Goal: Task Accomplishment & Management: Complete application form

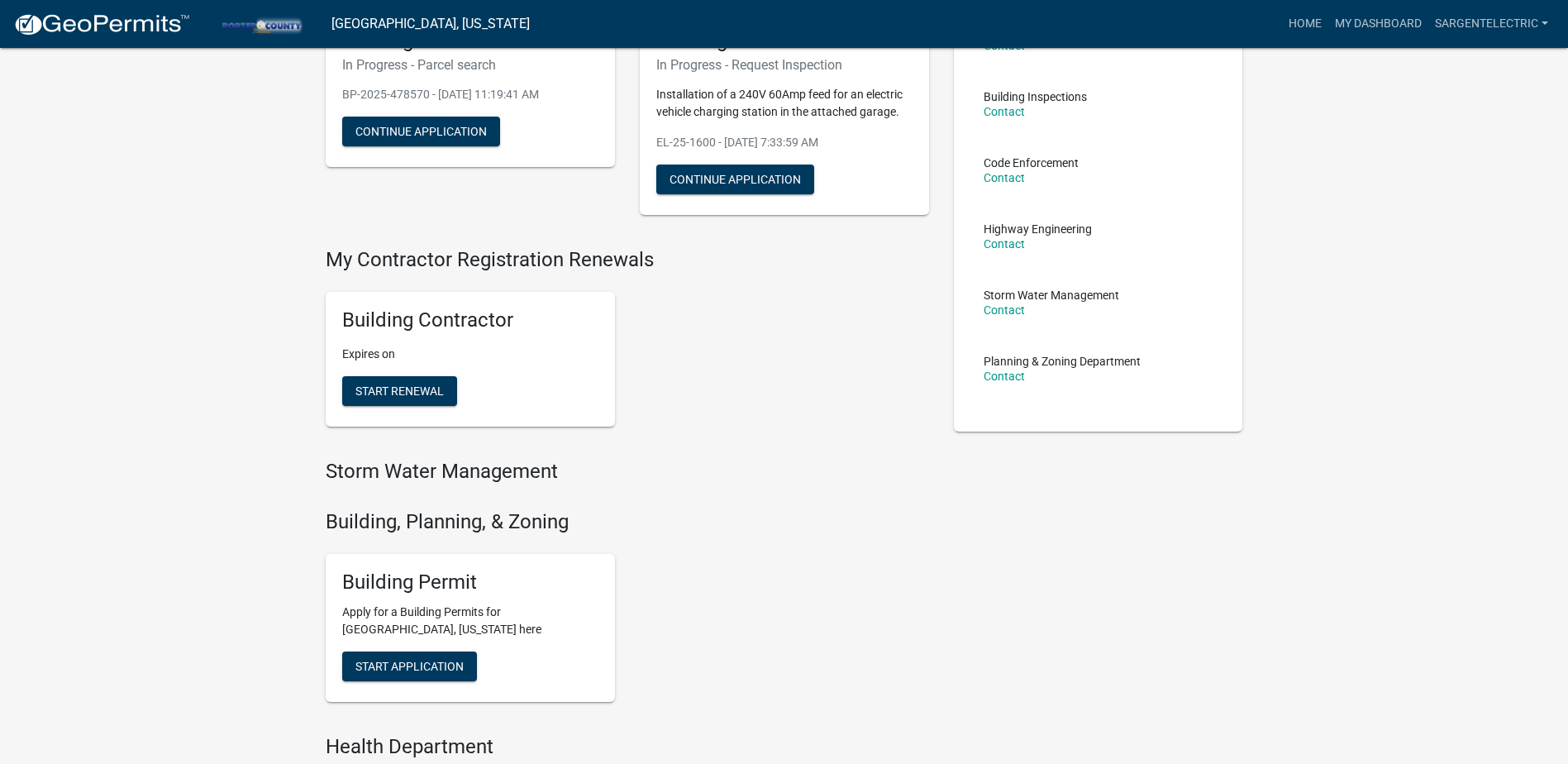
scroll to position [165, 0]
click at [389, 661] on span "Start Application" at bounding box center [410, 666] width 108 height 13
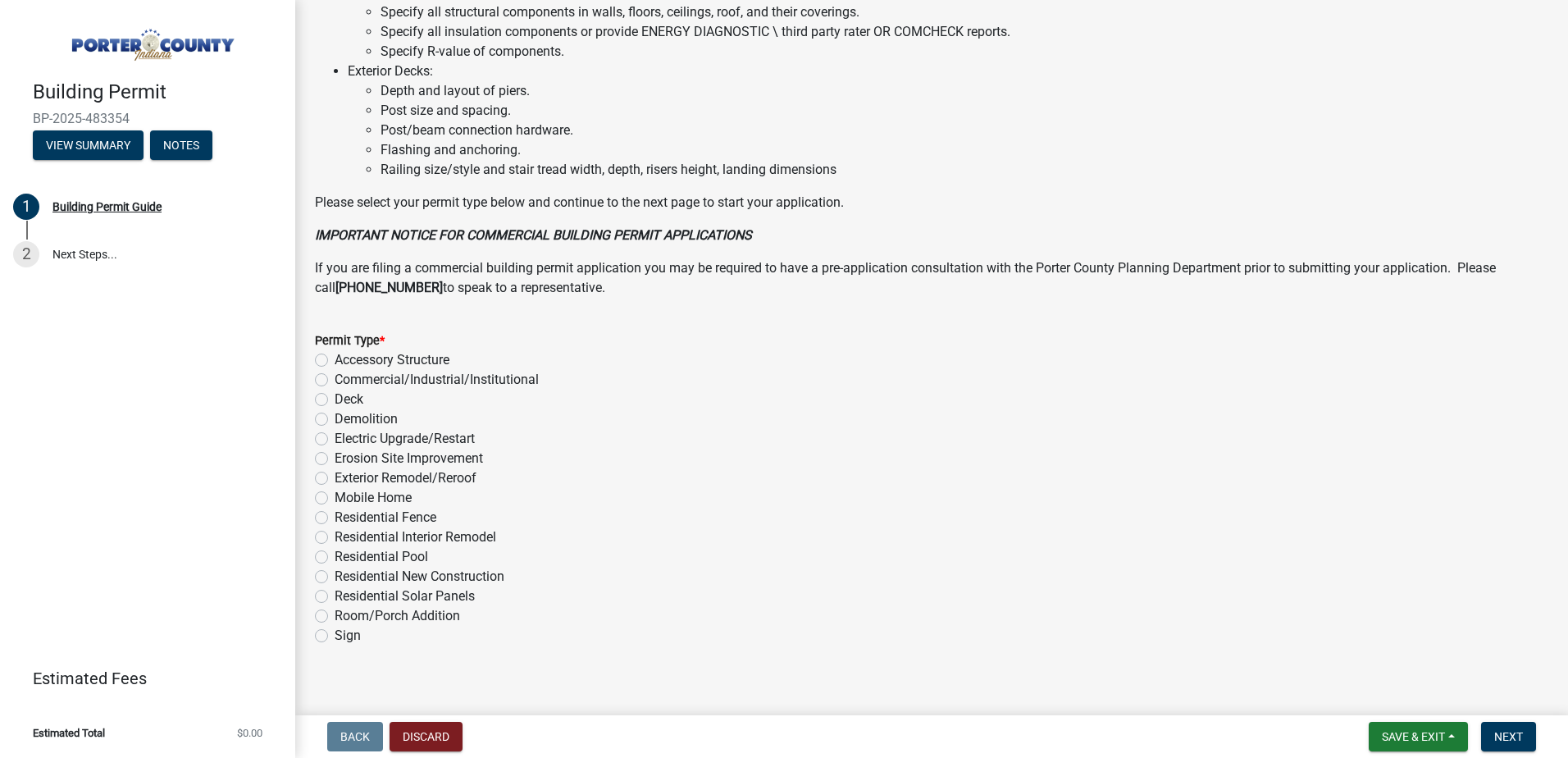
scroll to position [1098, 0]
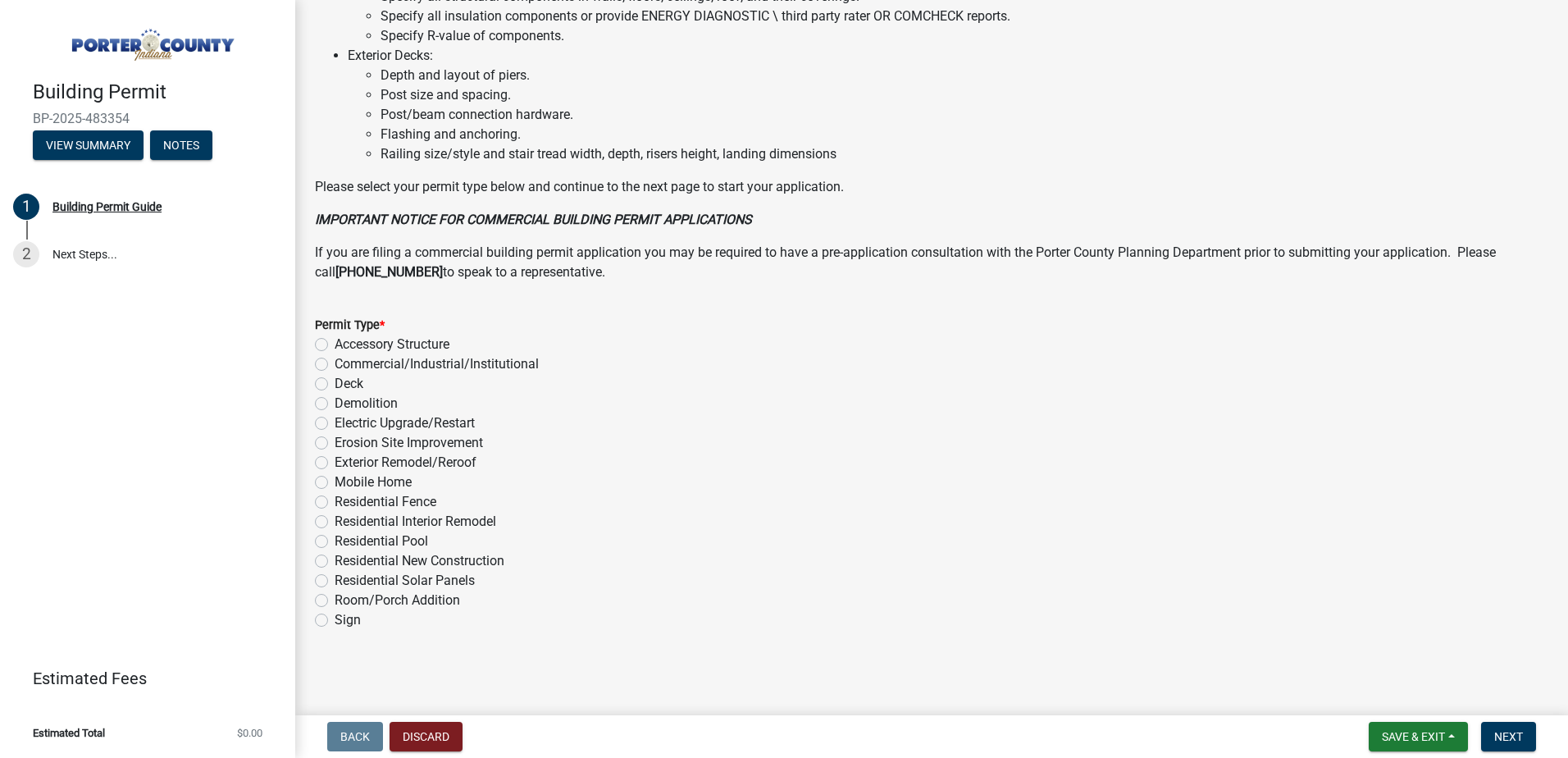
click at [335, 424] on label "Electric Upgrade/Restart" at bounding box center [405, 423] width 140 height 20
click at [335, 424] on input "Electric Upgrade/Restart" at bounding box center [340, 418] width 11 height 11
radio input "true"
click at [1512, 736] on span "Next" at bounding box center [1509, 737] width 29 height 13
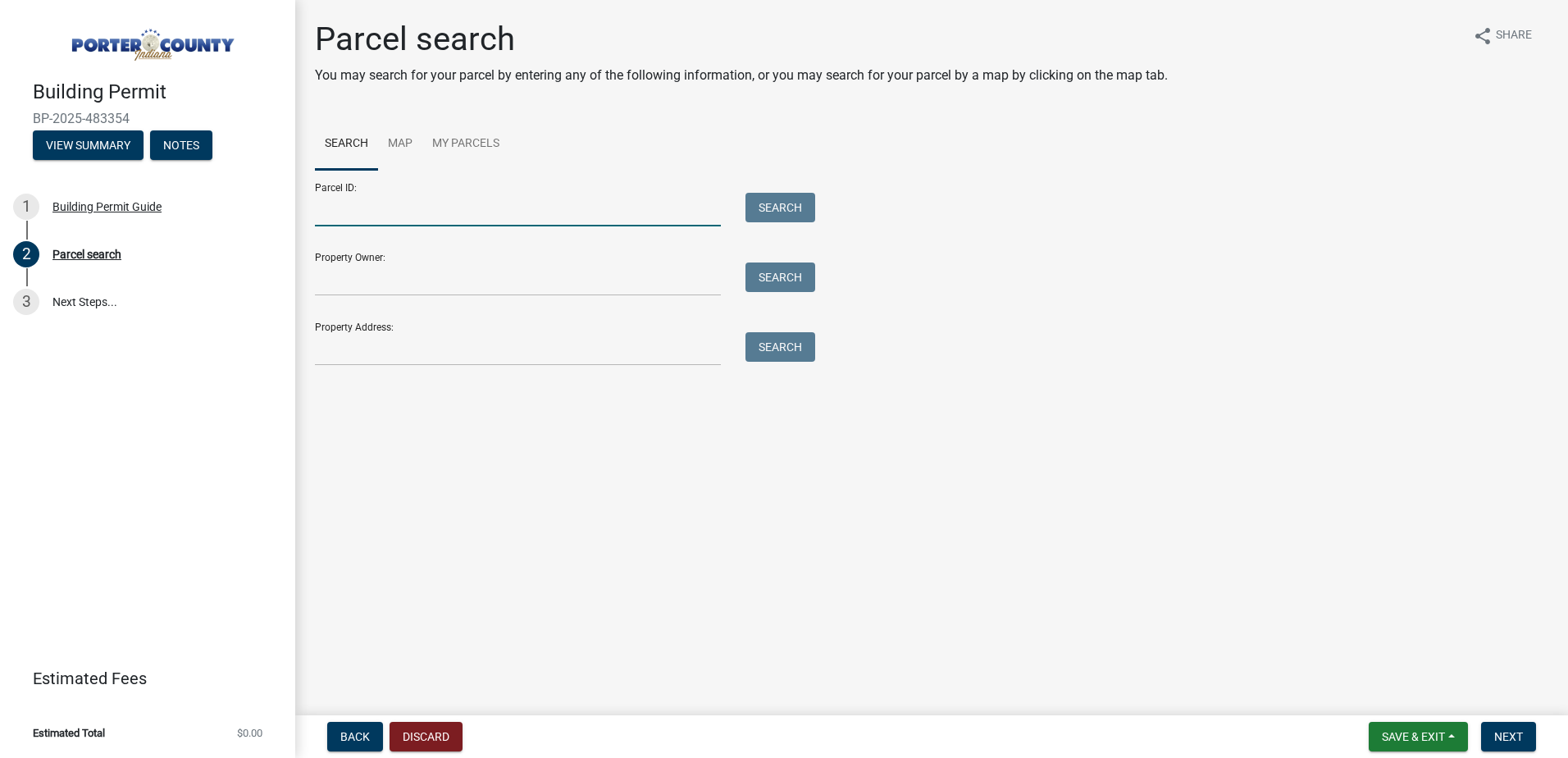
click at [490, 211] on input "Parcel ID:" at bounding box center [518, 210] width 406 height 34
paste input "64-11-14-354-006.000-028"
type input "64-11-14-354-006.000-028"
click at [788, 211] on button "Search" at bounding box center [780, 208] width 70 height 30
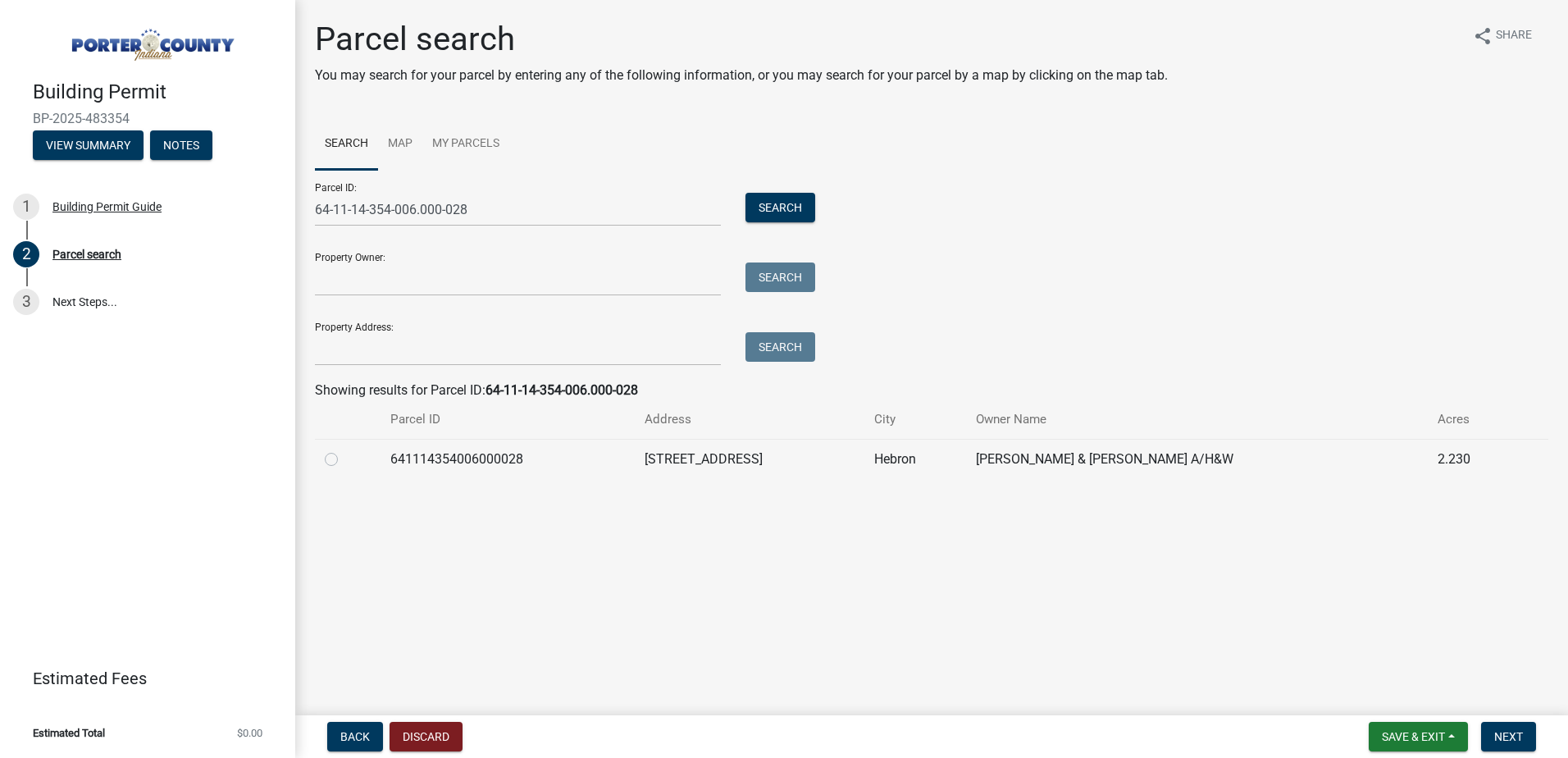
click at [329, 467] on div at bounding box center [348, 459] width 46 height 20
click at [345, 450] on label at bounding box center [345, 450] width 0 height 0
click at [345, 460] on input "radio" at bounding box center [350, 454] width 11 height 11
radio input "true"
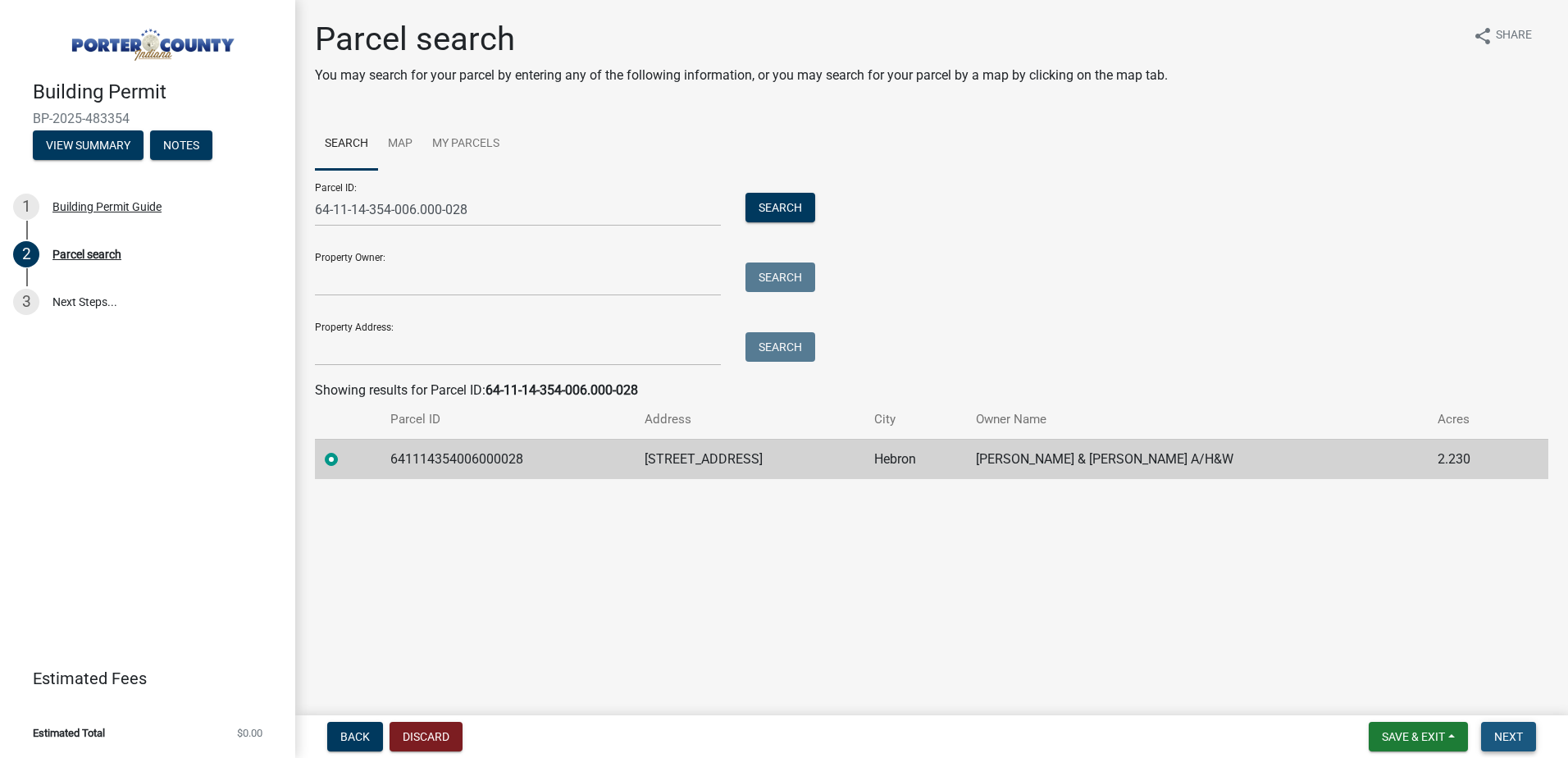
click at [1495, 733] on span "Next" at bounding box center [1509, 737] width 29 height 13
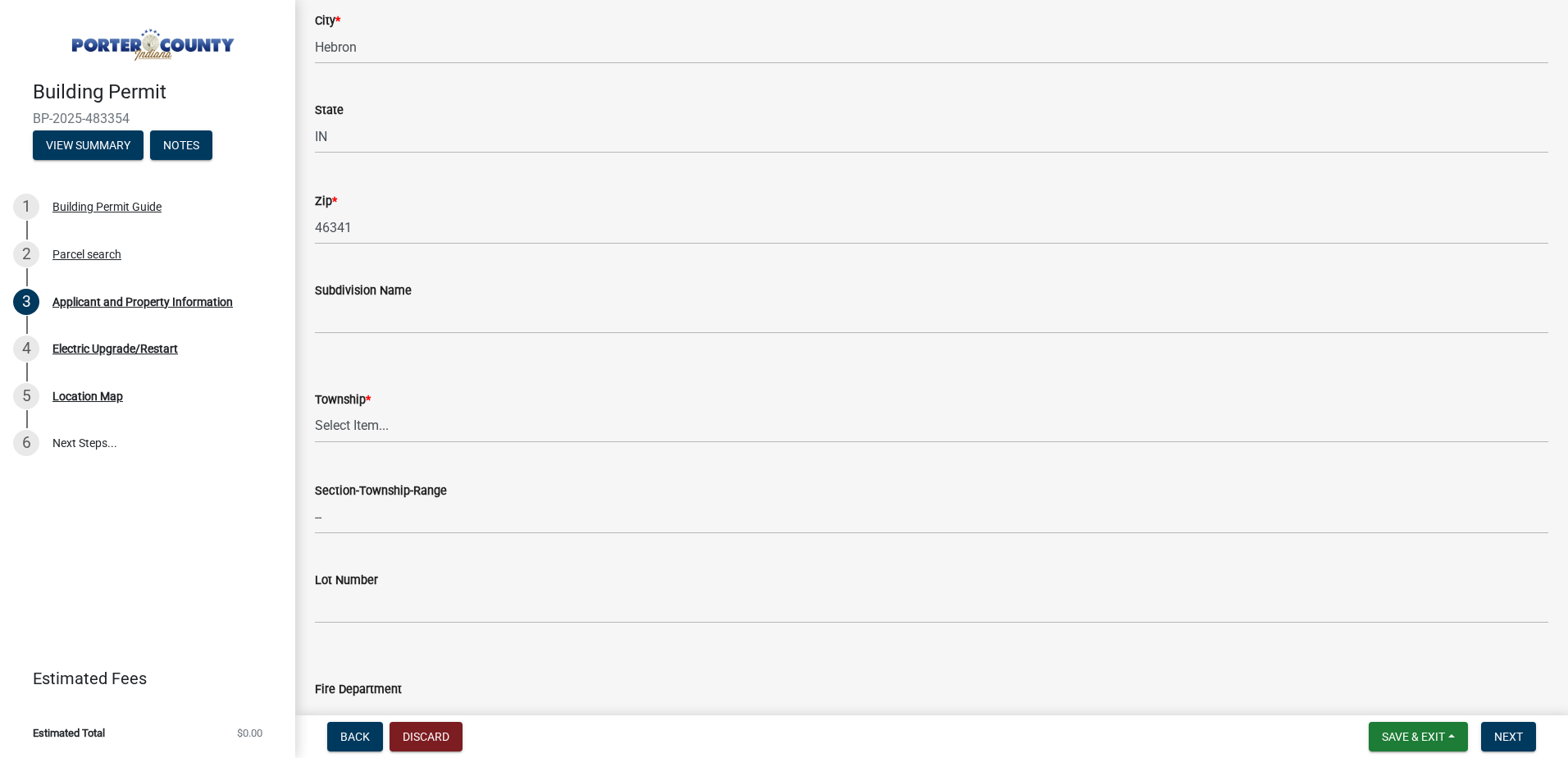
scroll to position [410, 0]
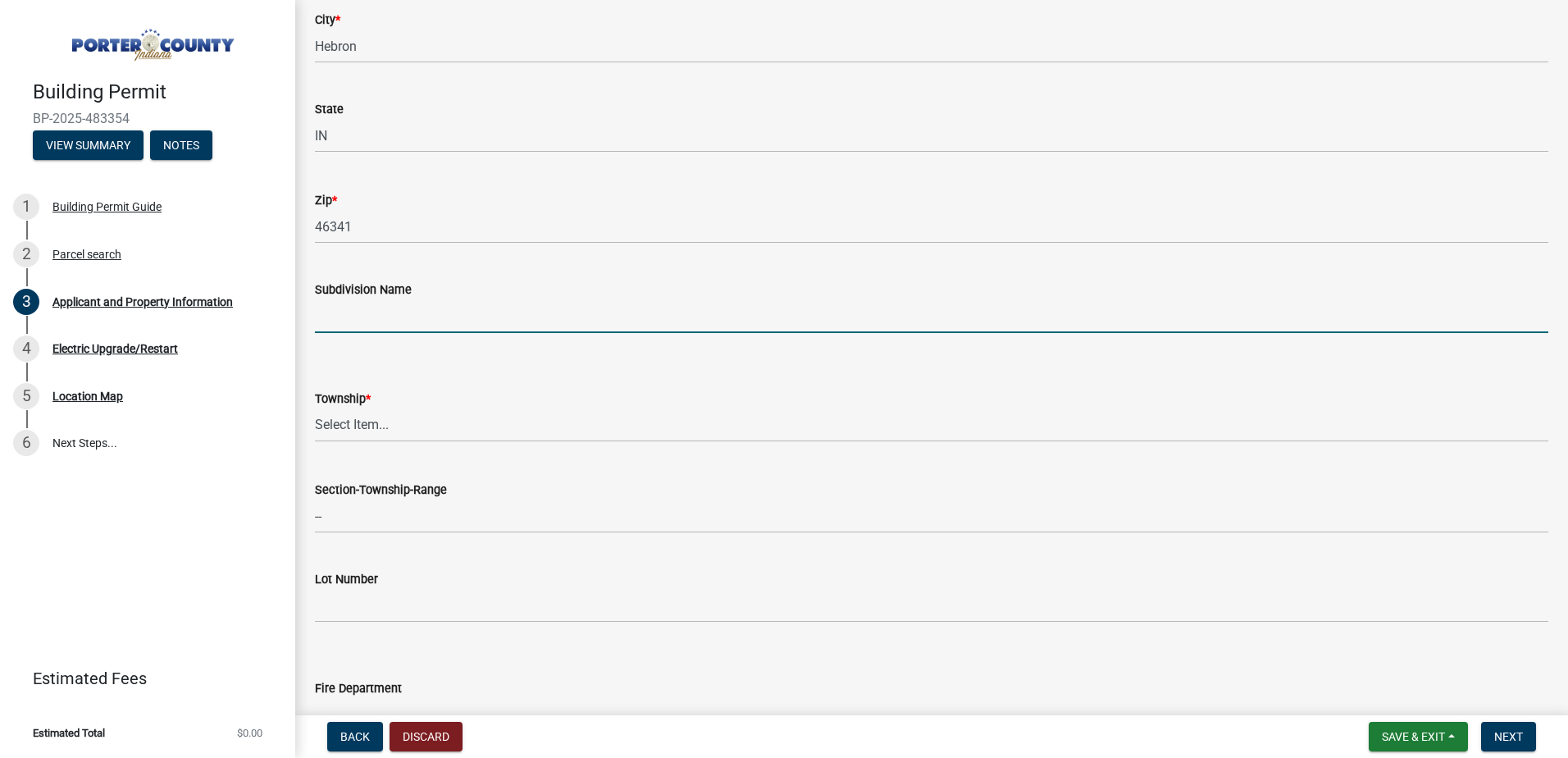
click at [447, 309] on input "Subdivision Name" at bounding box center [932, 316] width 1233 height 34
type input "Fieldstone Manor PH 4"
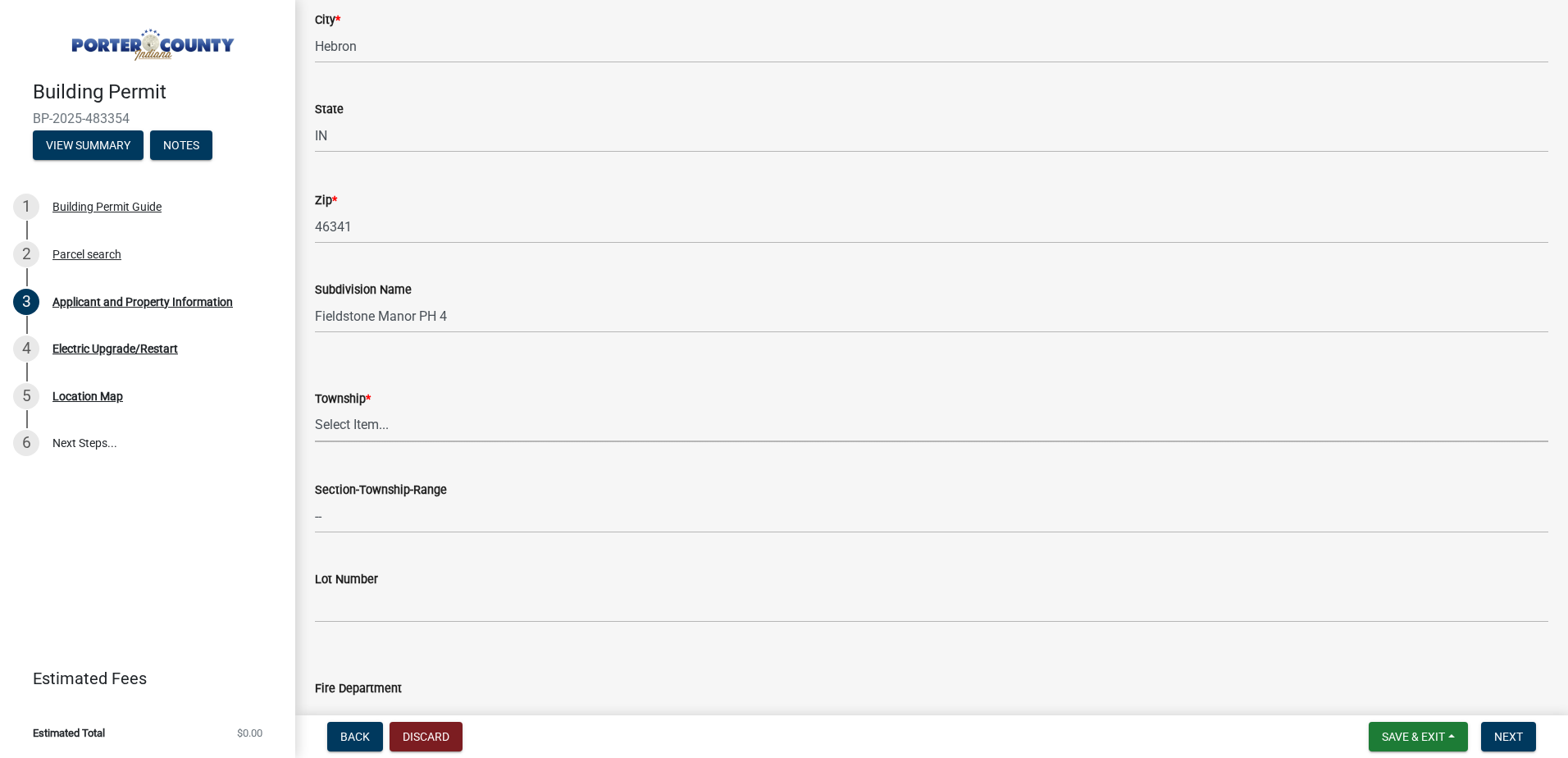
click at [358, 422] on select "Select Item... Boone Center Jackson Liberty Morgan Pine Pleasant Portage Porter…" at bounding box center [932, 425] width 1233 height 34
click at [315, 408] on select "Select Item... Boone Center Jackson Liberty Morgan Pine Pleasant Portage Porter…" at bounding box center [932, 425] width 1233 height 34
select select "eebc071e-620a-4db8-83e9-cb6b194c67e9"
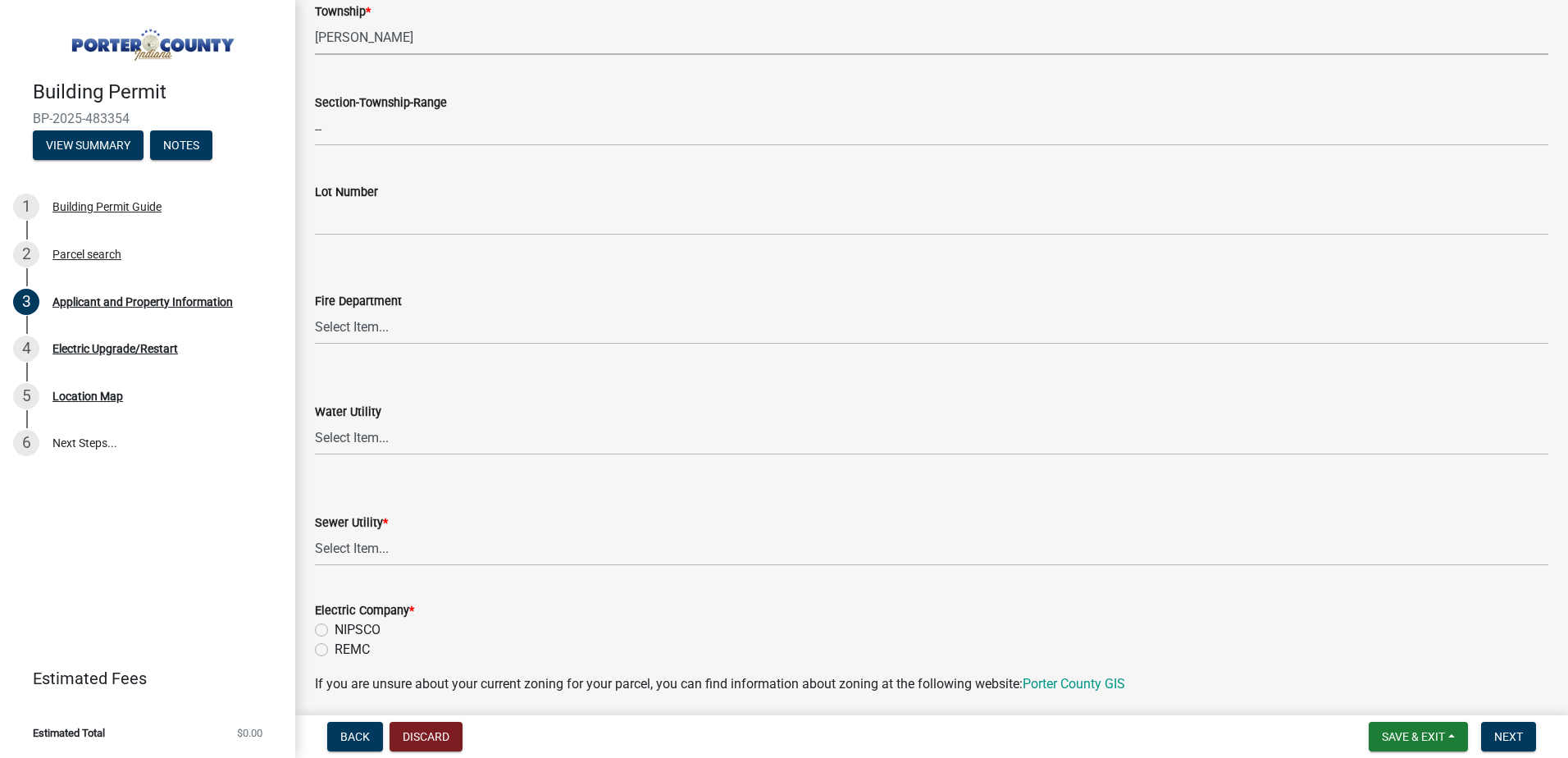
scroll to position [821, 0]
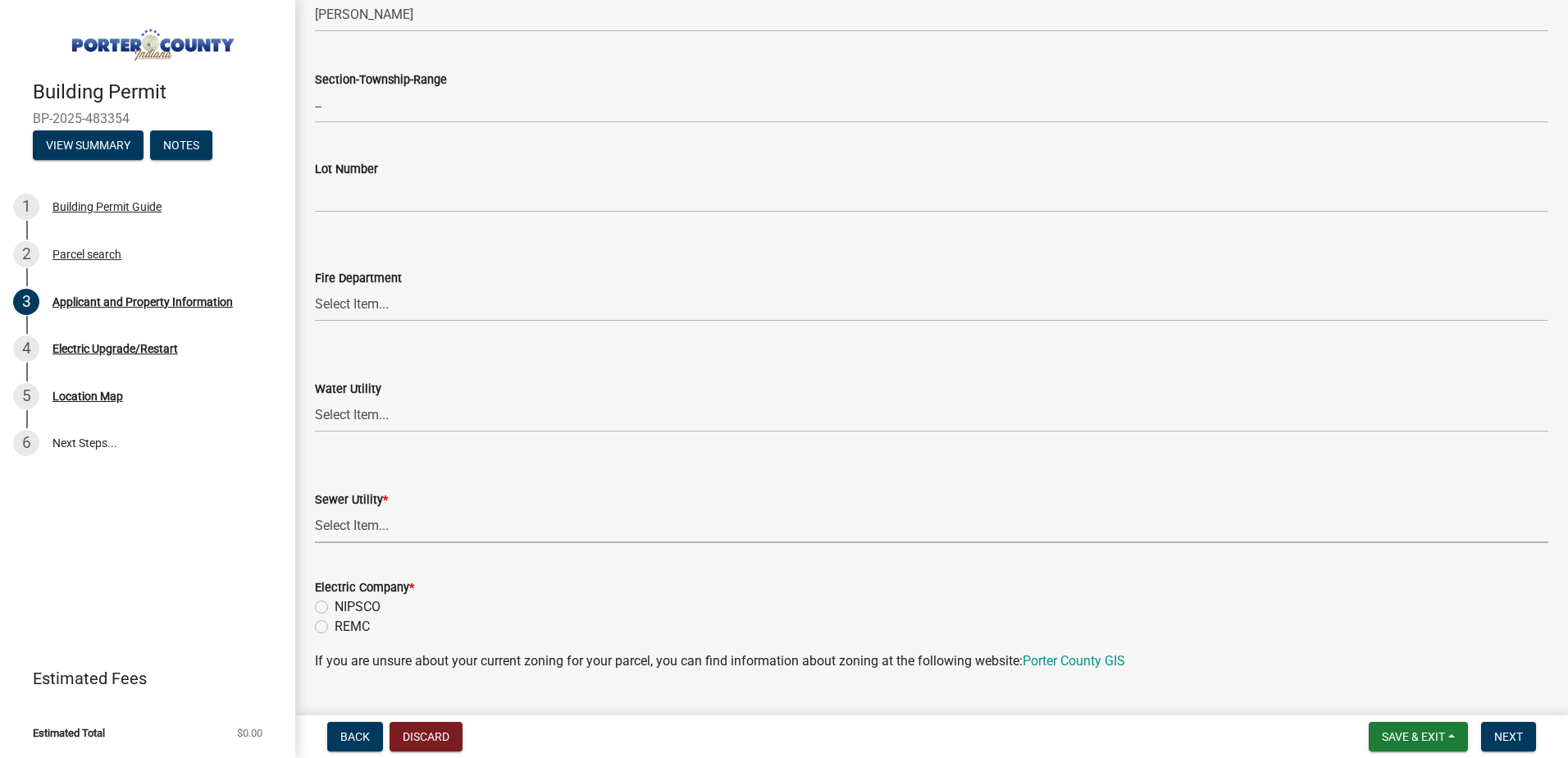
click at [370, 523] on select "Select Item... Aqua Indiana Inc Damon Run Falling Waters Lake Eliza - LEACD Nat…" at bounding box center [932, 526] width 1233 height 34
click at [315, 510] on select "Select Item... Aqua Indiana Inc Damon Run Falling Waters Lake Eliza - LEACD Nat…" at bounding box center [932, 526] width 1233 height 34
select select "ea6751d4-6bf7-4a16-89ee-f7801ab82aa1"
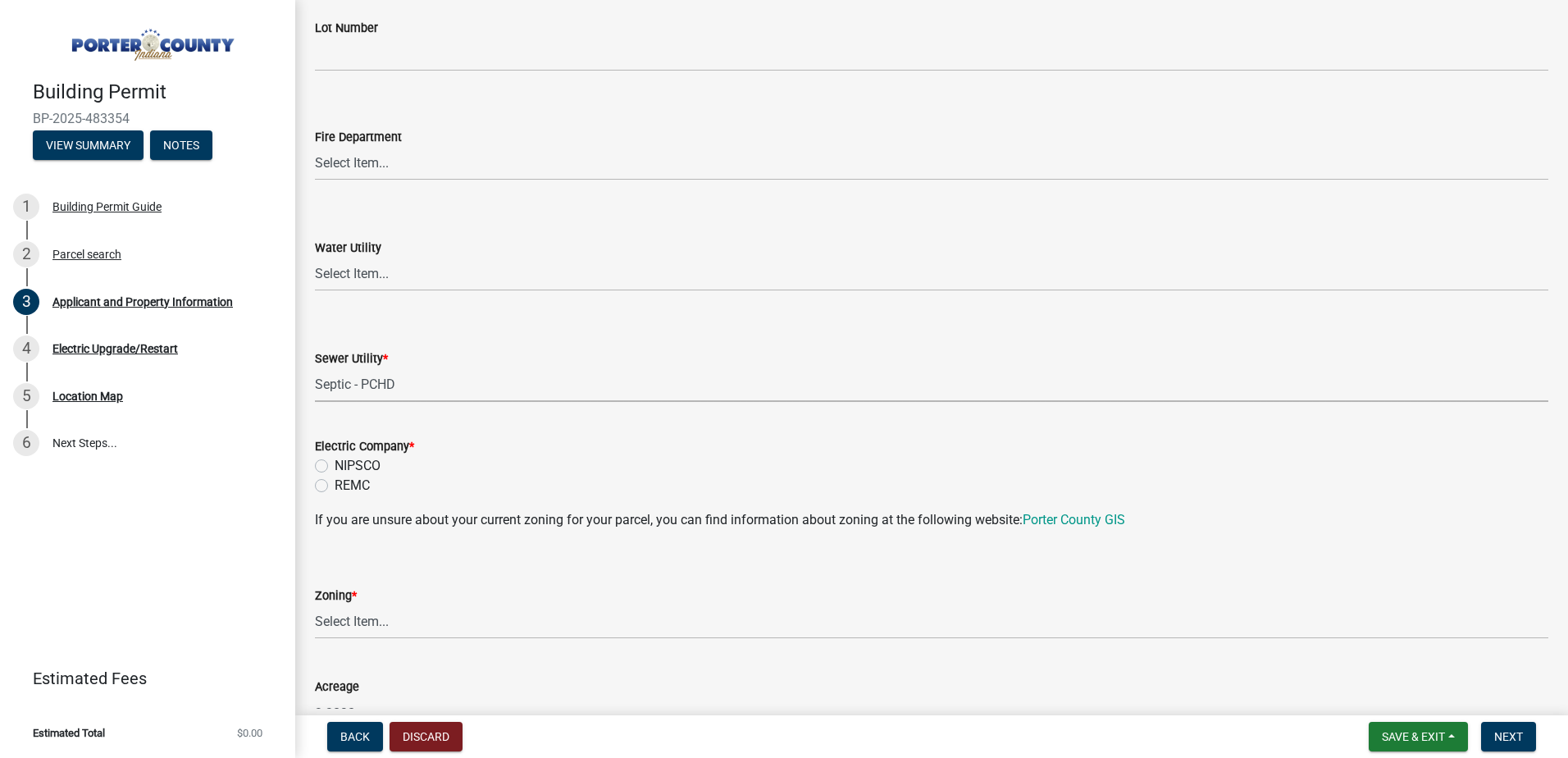
scroll to position [985, 0]
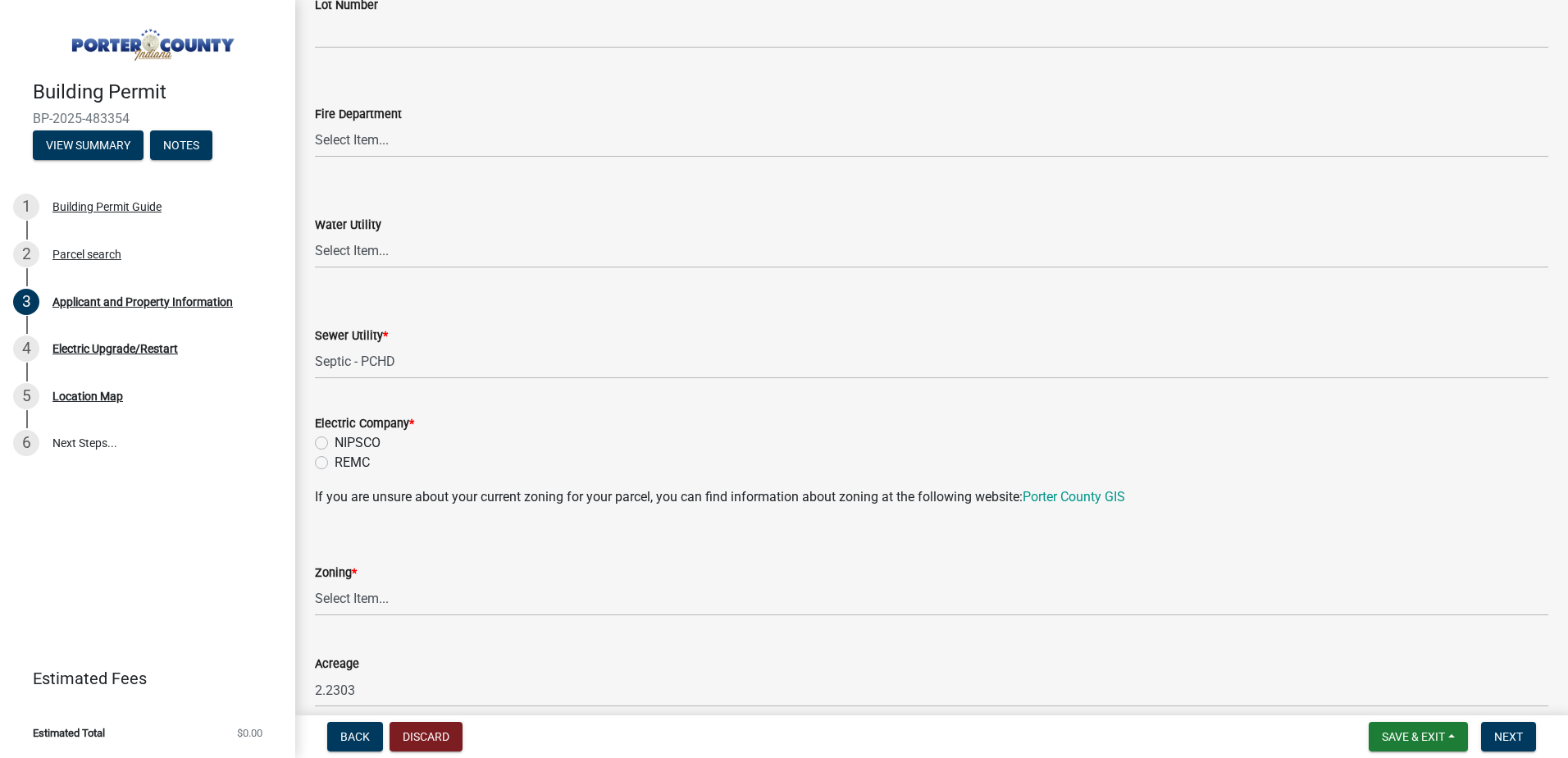
click at [335, 463] on label "REMC" at bounding box center [352, 463] width 35 height 20
click at [335, 463] on input "REMC" at bounding box center [340, 458] width 11 height 11
radio input "true"
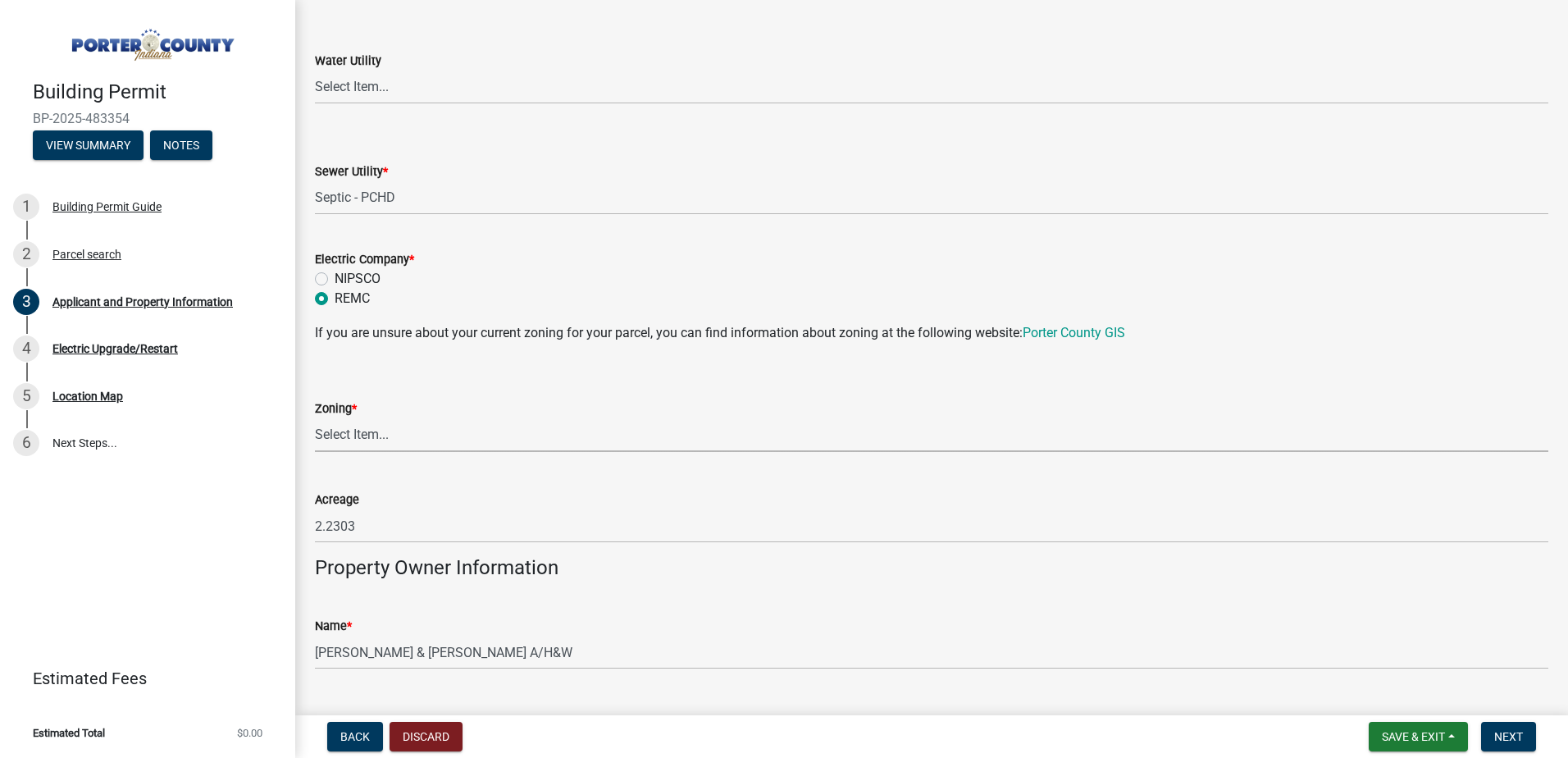
click at [390, 434] on select "Select Item... A1 A2 CH CM CN I1 I2 I3 IN MP OT P1 P2 PUD R1 R2 R3 R4 RL RR" at bounding box center [932, 435] width 1233 height 34
click at [315, 418] on select "Select Item... A1 A2 CH CM CN I1 I2 I3 IN MP OT P1 P2 PUD R1 R2 R3 R4 RL RR" at bounding box center [932, 435] width 1233 height 34
select select "e2d1b1d7-ccc9-456b-9e96-e16306515997"
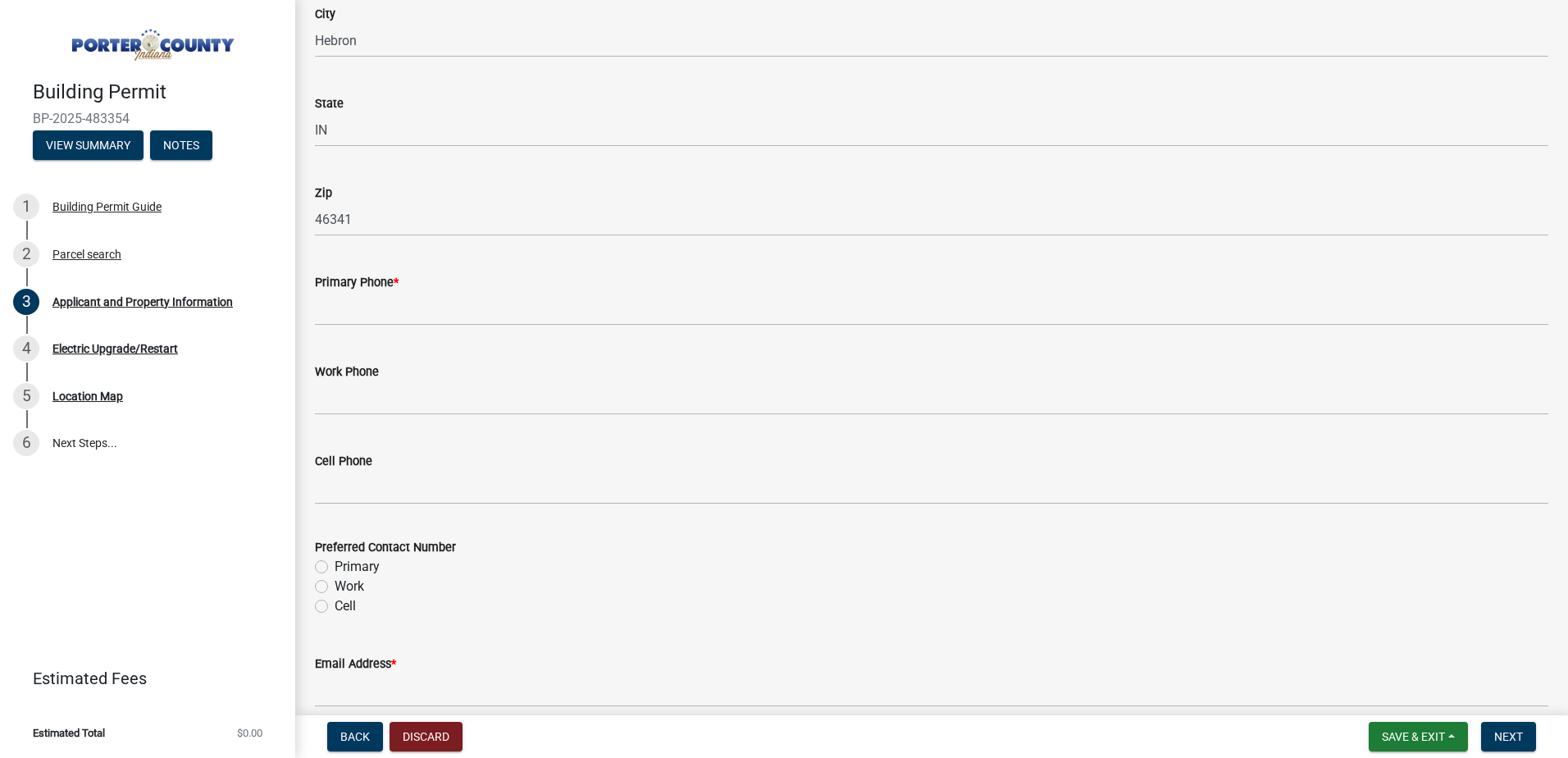
scroll to position [1970, 0]
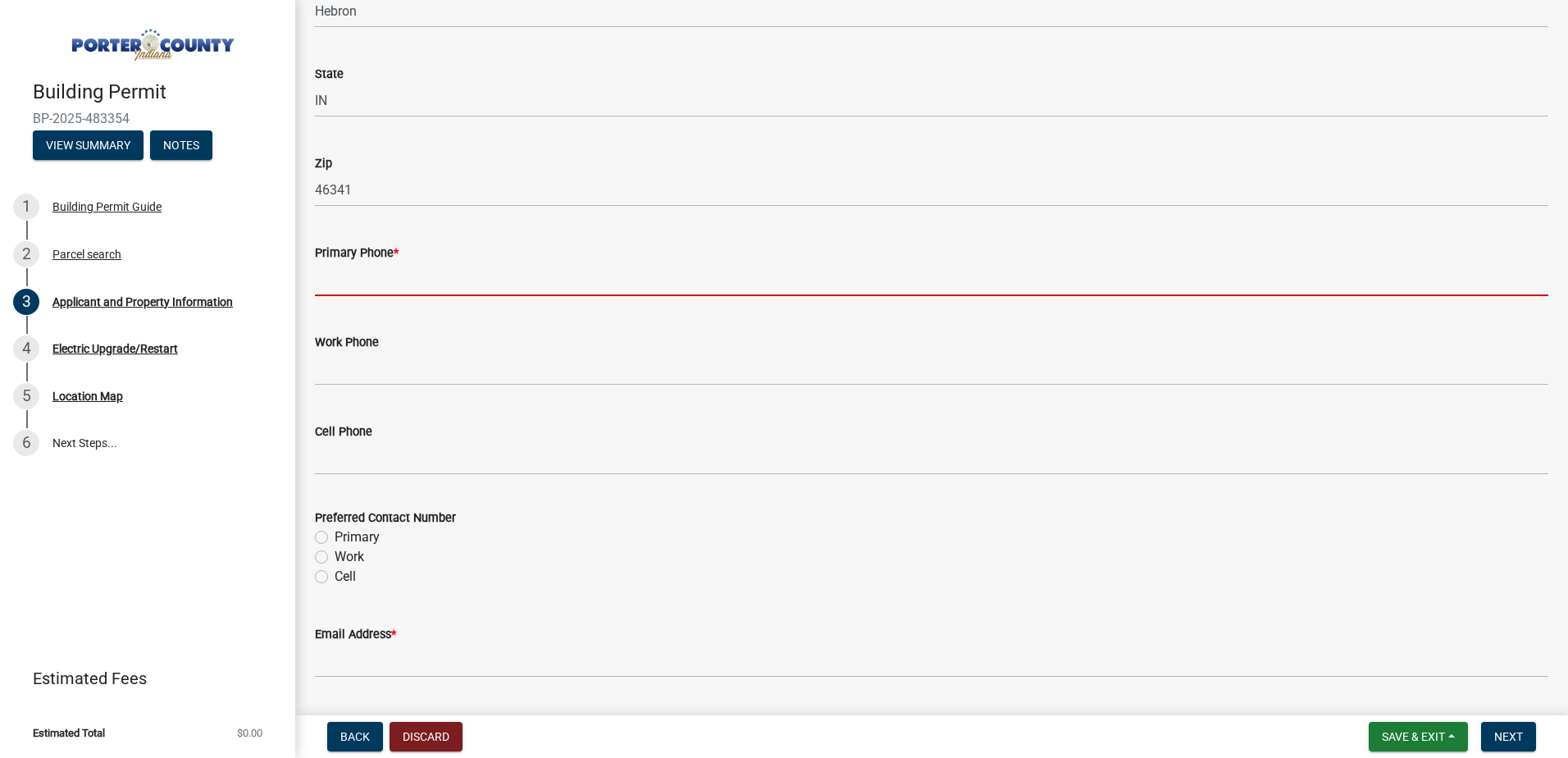
click at [433, 279] on input "Primary Phone *" at bounding box center [932, 279] width 1233 height 34
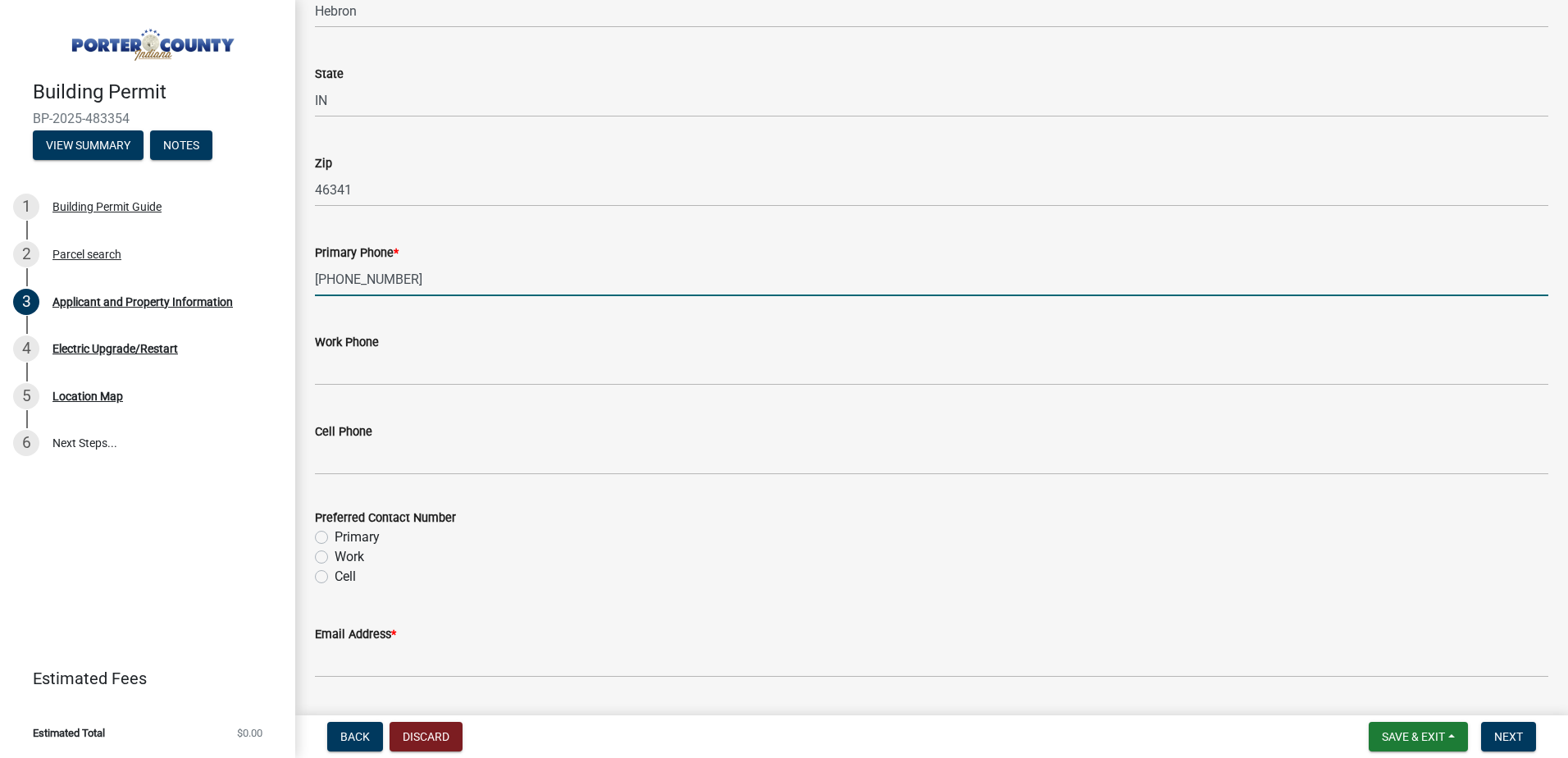
drag, startPoint x: 395, startPoint y: 275, endPoint x: 306, endPoint y: 278, distance: 89.1
click at [306, 278] on div "Primary Phone * 219-718-8487" at bounding box center [932, 258] width 1258 height 77
type input "219-718-8487"
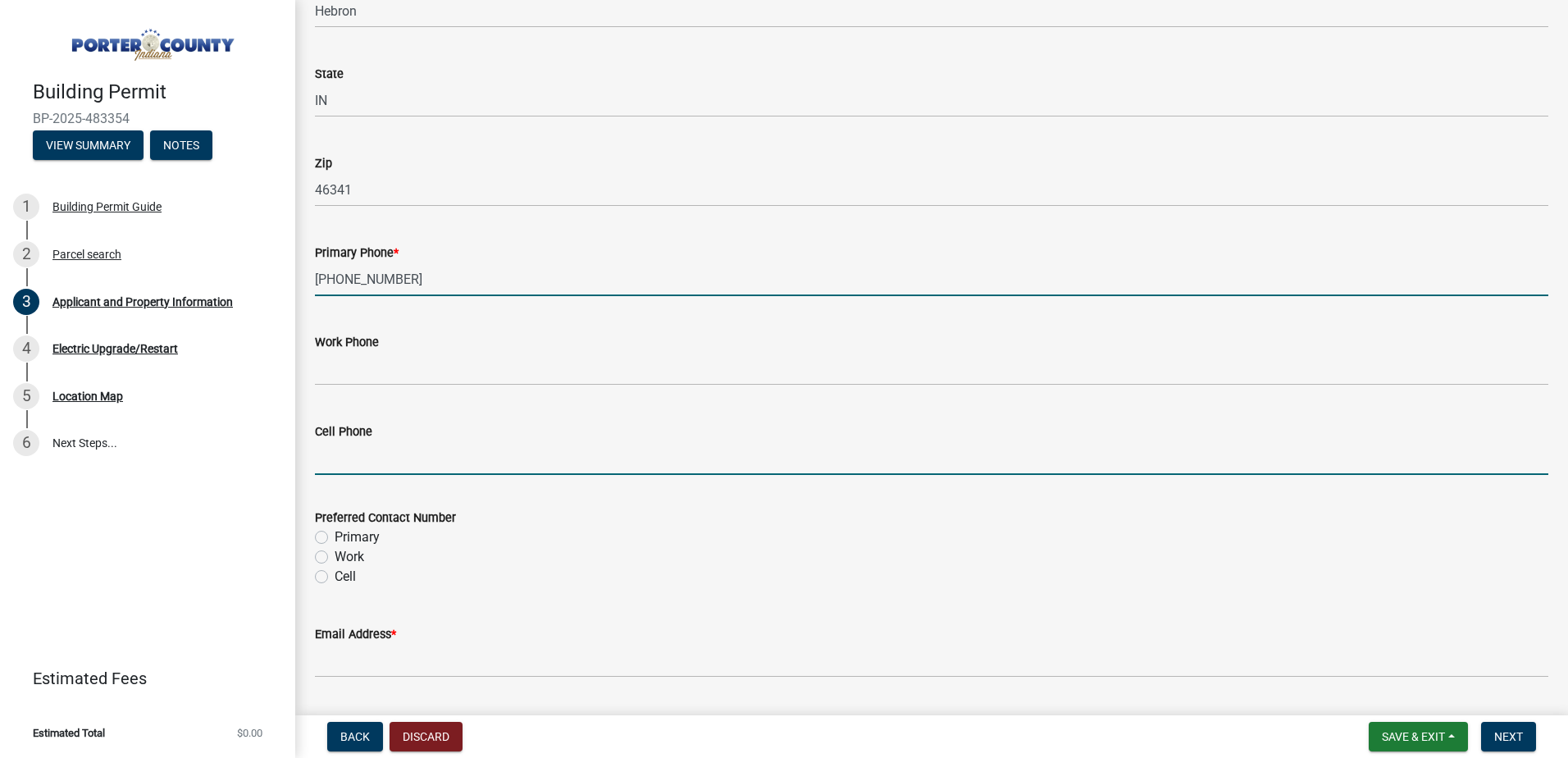
click at [334, 458] on input "Cell Phone" at bounding box center [932, 458] width 1233 height 34
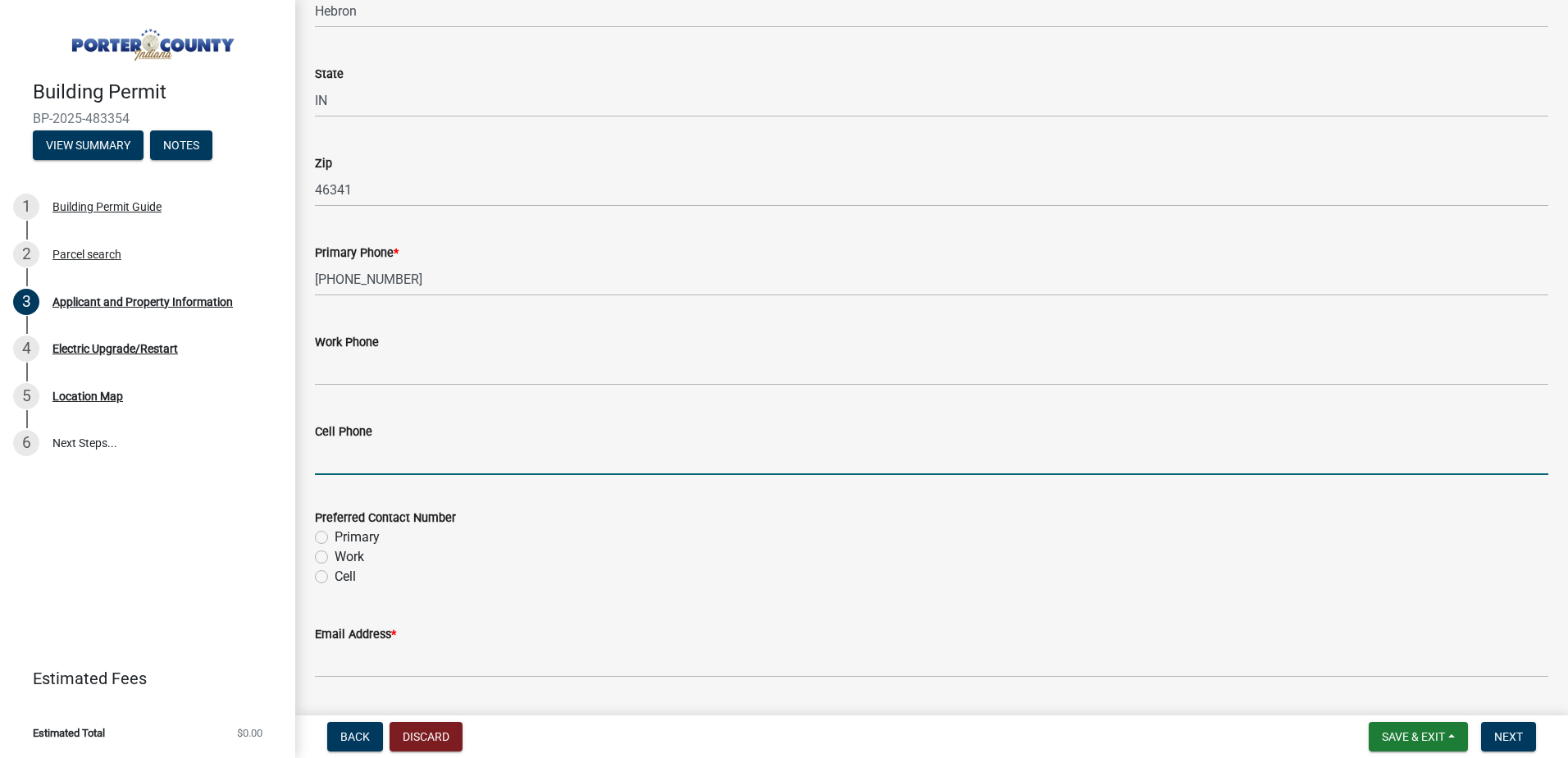
paste input "219-718-8487"
type input "219-718-8487"
click at [335, 580] on label "Cell" at bounding box center [345, 577] width 21 height 20
click at [335, 577] on input "Cell" at bounding box center [340, 572] width 11 height 11
radio input "true"
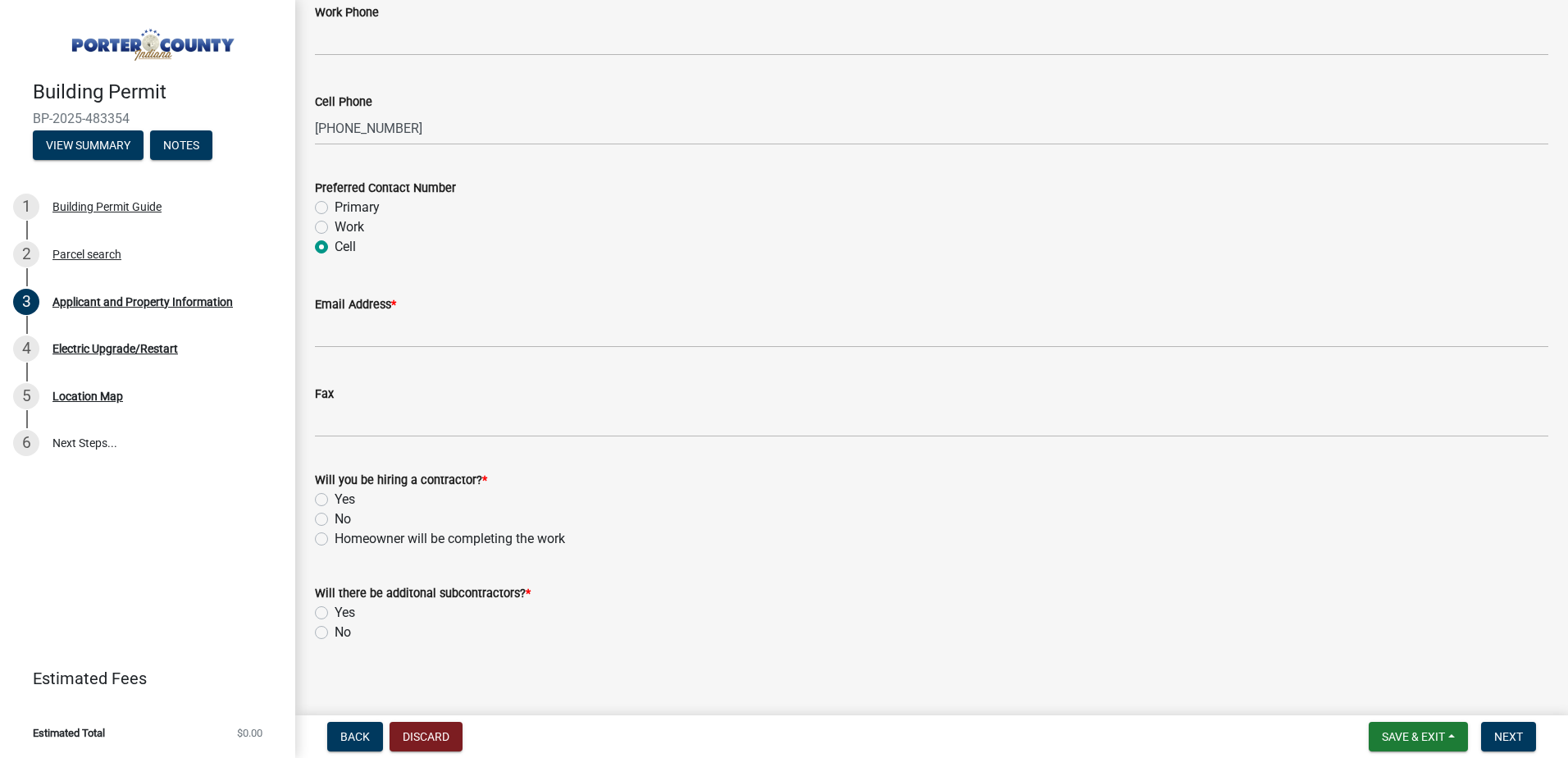
scroll to position [2311, 0]
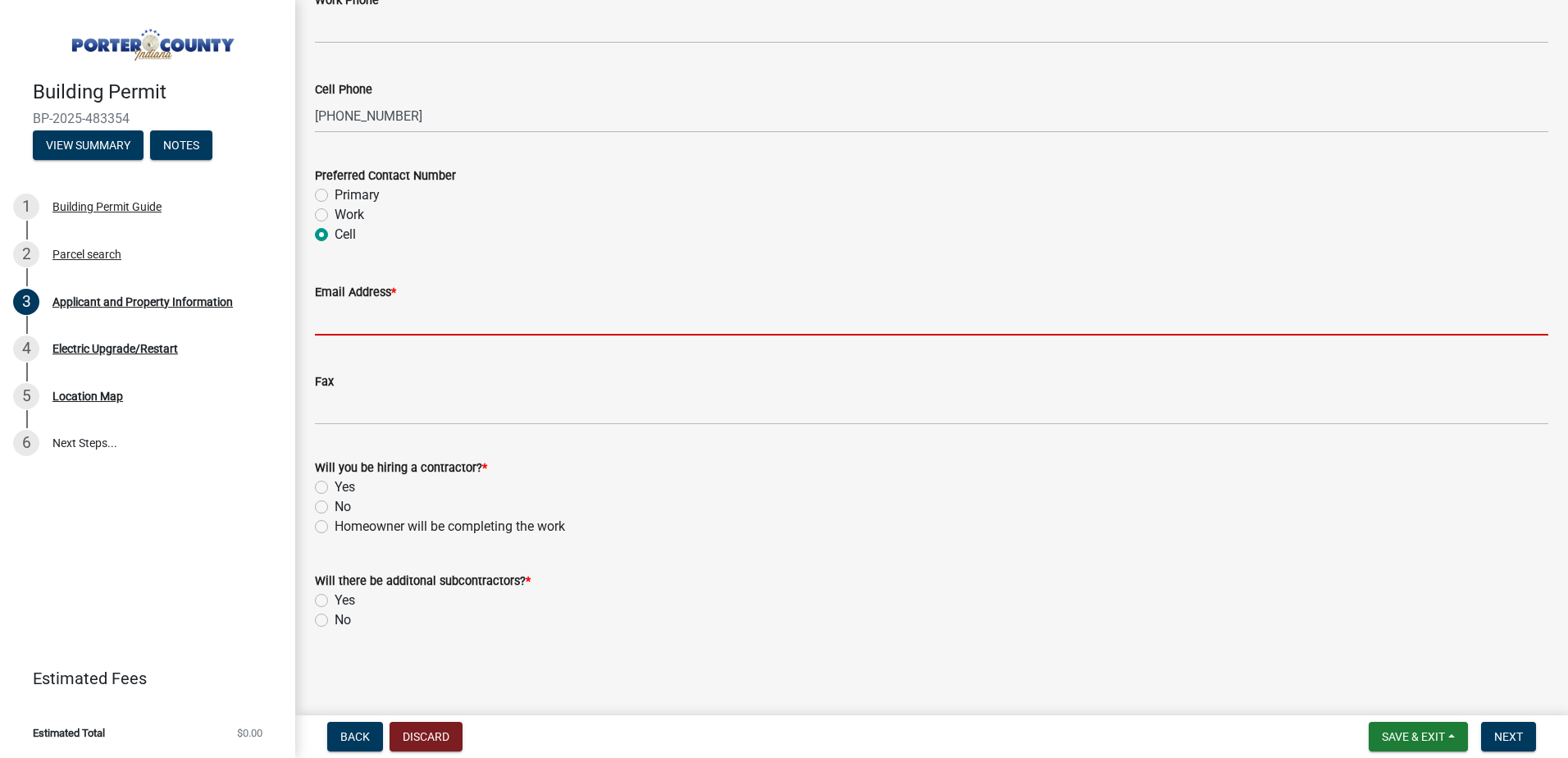
click at [412, 327] on input "Email Address *" at bounding box center [932, 318] width 1233 height 34
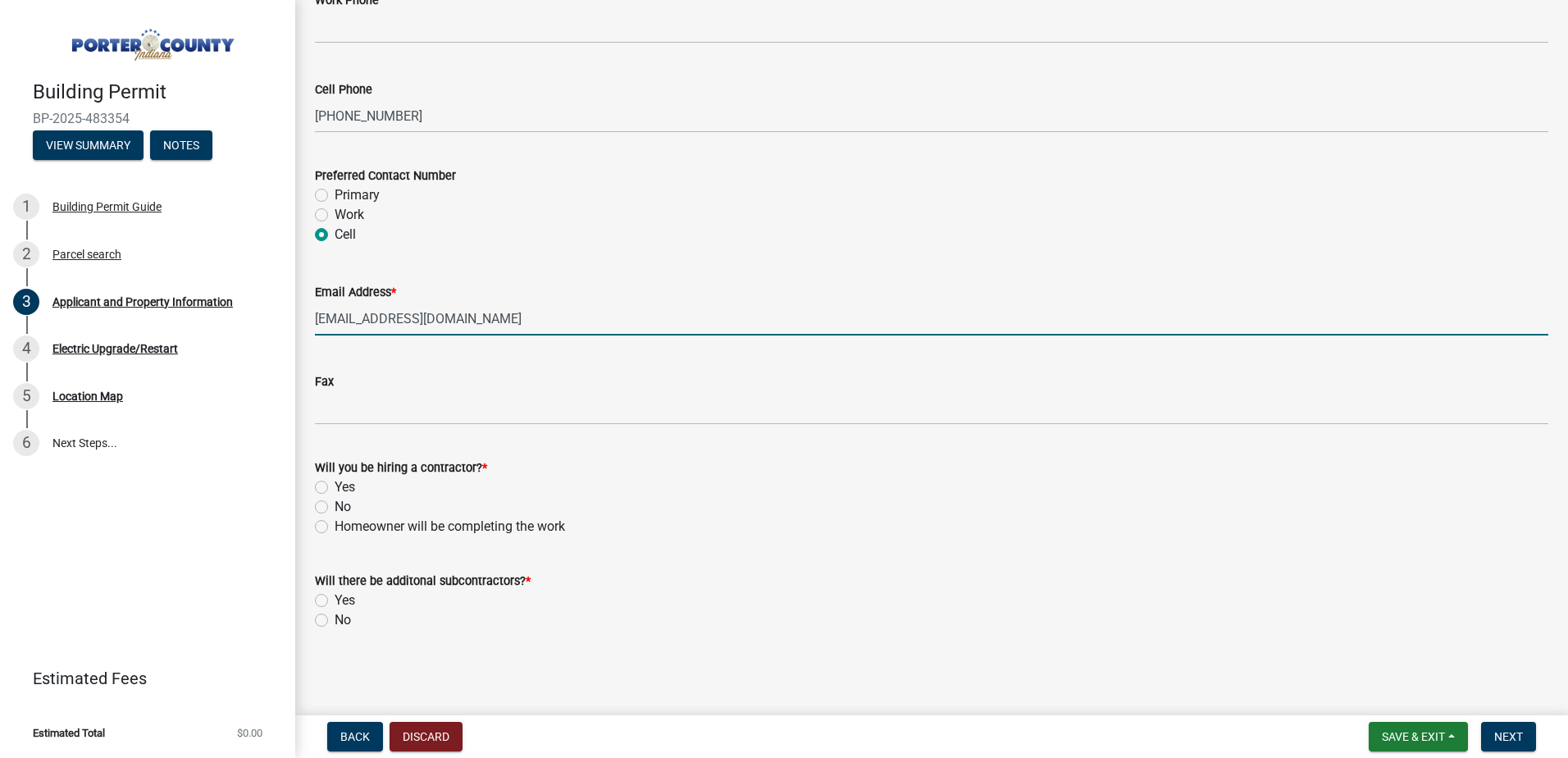
type input "brandenhill780@gmail.com"
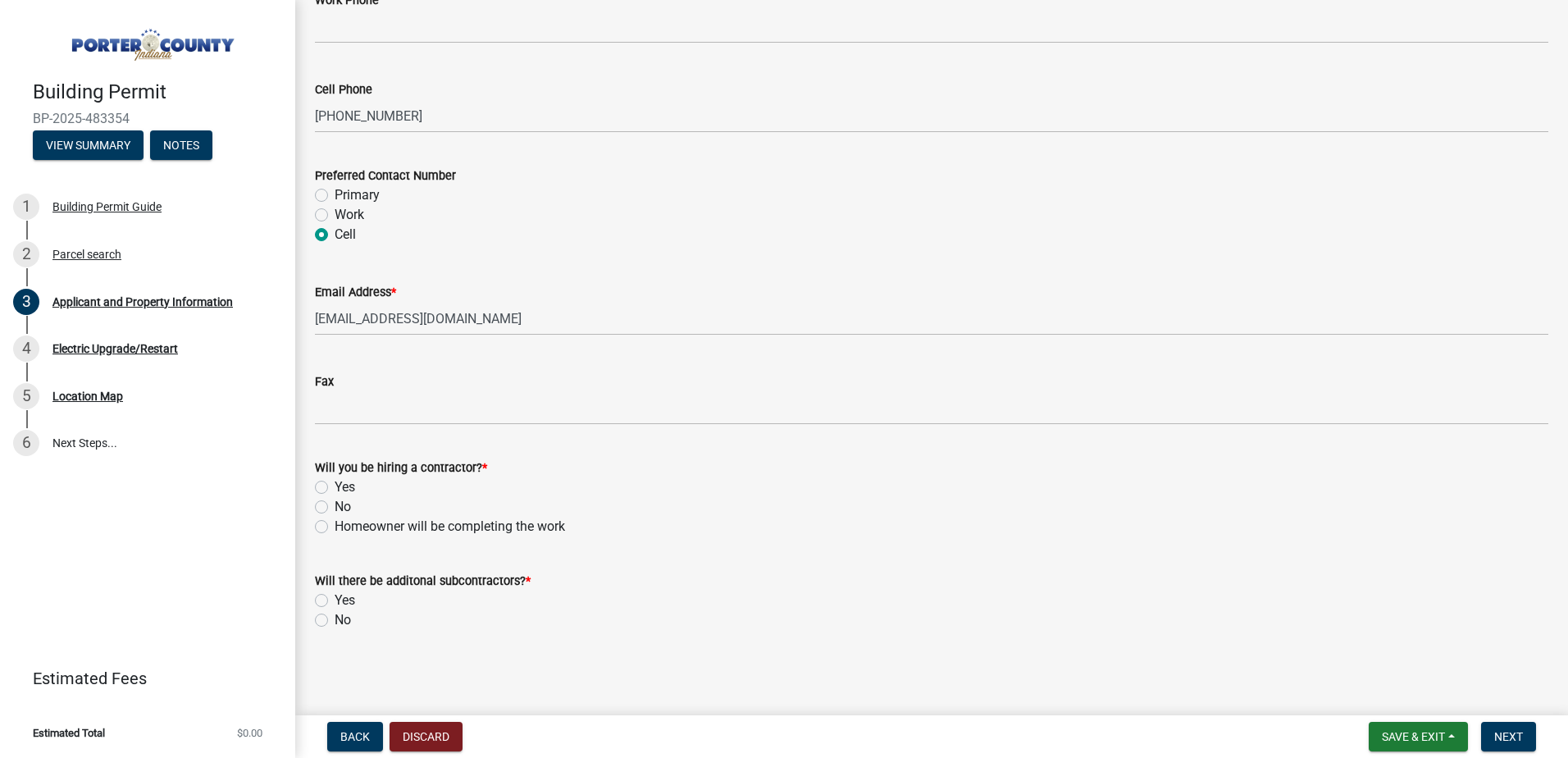
click at [335, 487] on label "Yes" at bounding box center [345, 487] width 21 height 20
click at [335, 487] on input "Yes" at bounding box center [340, 483] width 11 height 11
radio input "true"
click at [335, 621] on label "No" at bounding box center [343, 620] width 16 height 20
click at [335, 621] on input "No" at bounding box center [340, 615] width 11 height 11
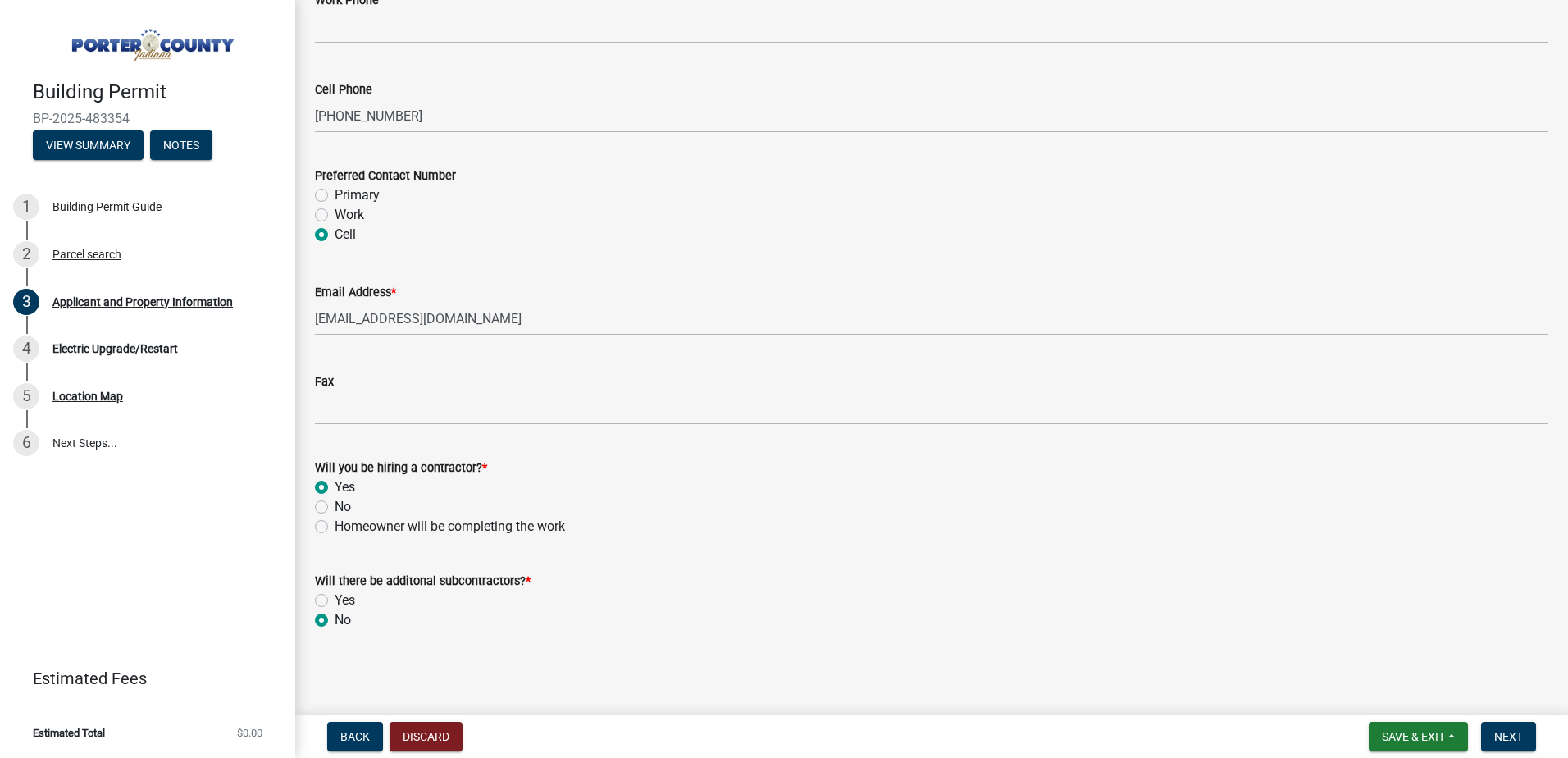
radio input "true"
click at [1507, 732] on span "Next" at bounding box center [1509, 737] width 29 height 13
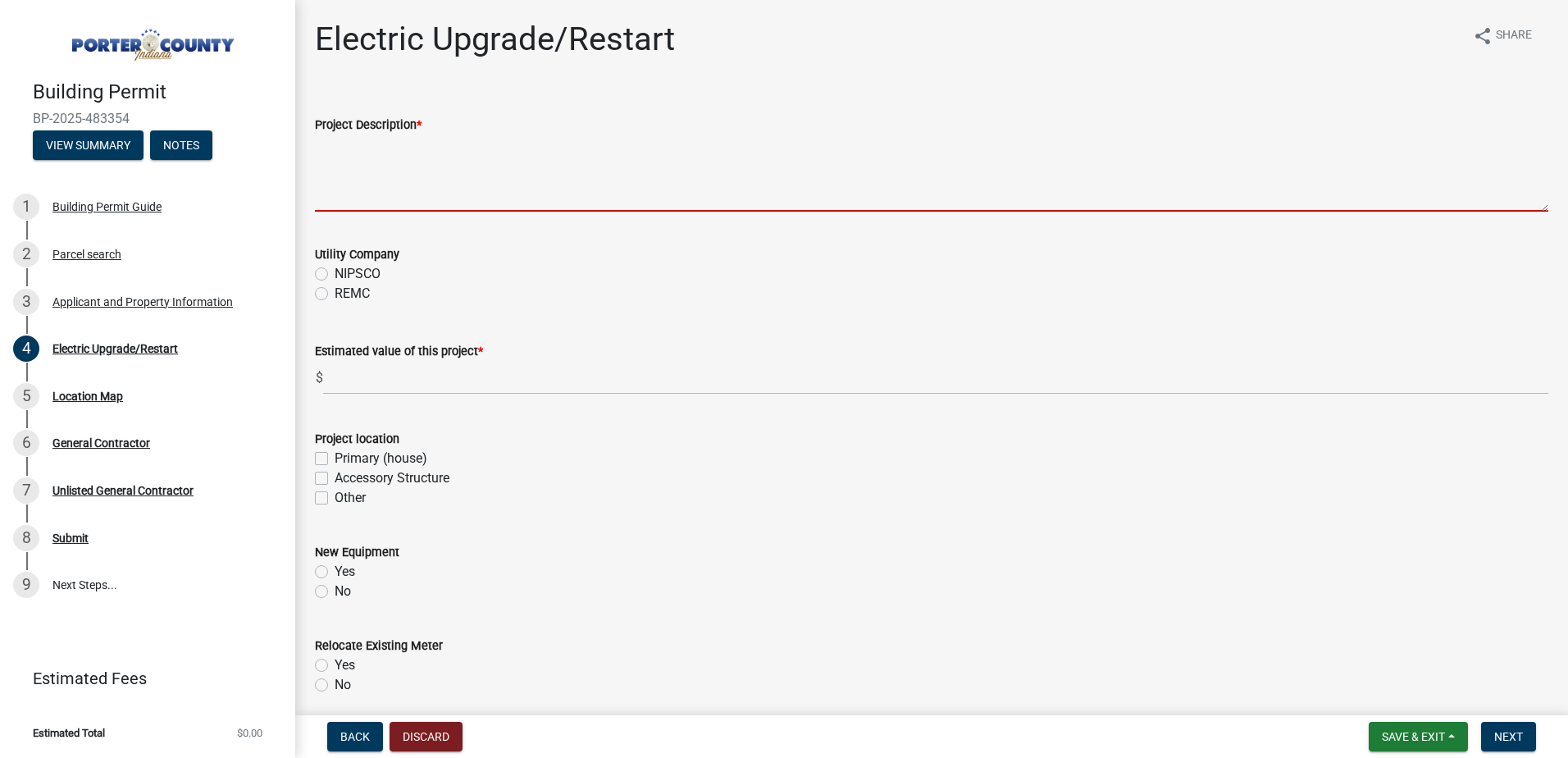
click at [392, 196] on textarea "Project Description *" at bounding box center [932, 173] width 1233 height 78
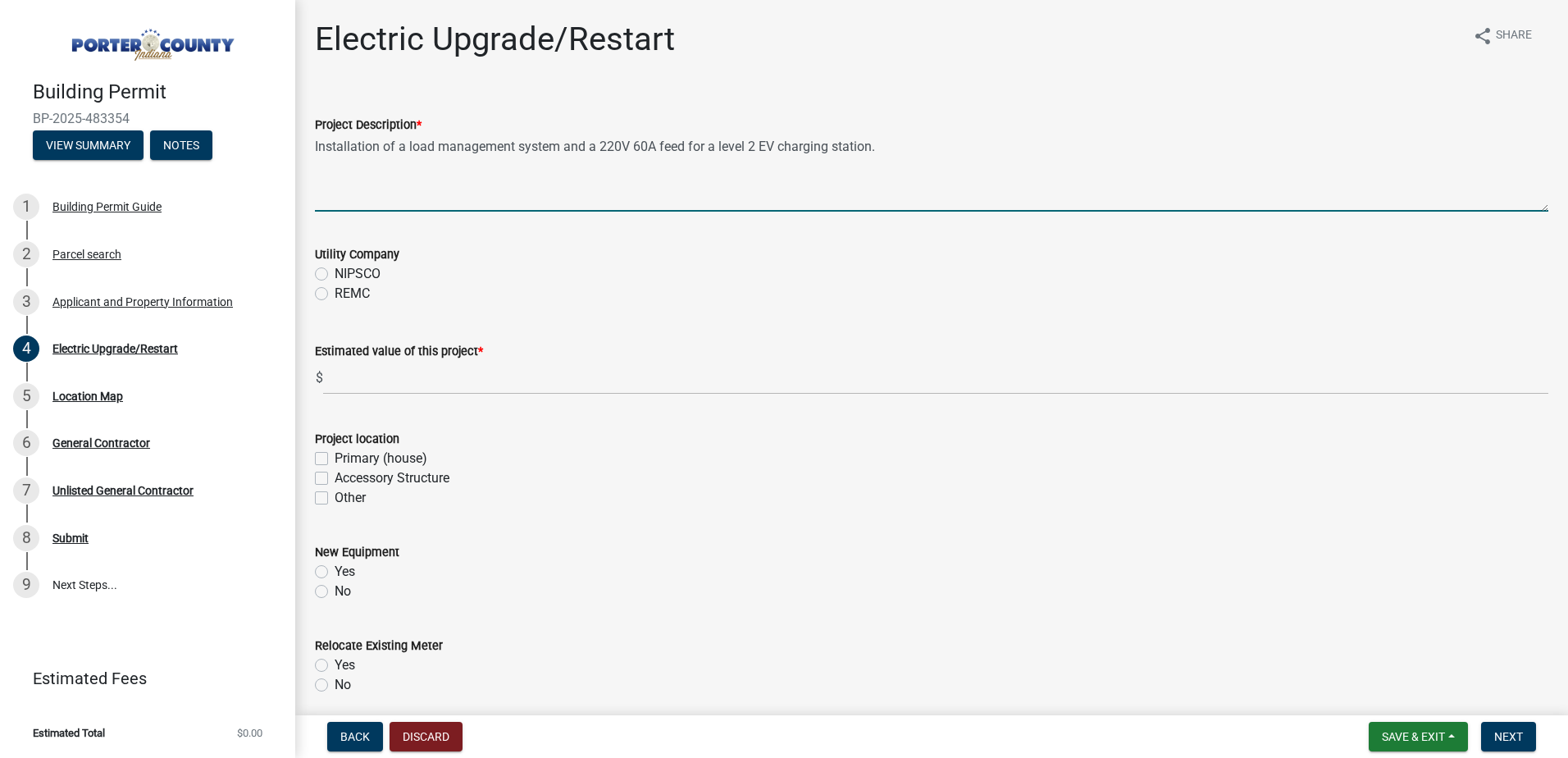
type textarea "Installation of a load management system and a 220V 60A feed for a level 2 EV c…"
click at [335, 295] on label "REMC" at bounding box center [352, 294] width 35 height 20
click at [335, 294] on input "REMC" at bounding box center [340, 289] width 11 height 11
radio input "true"
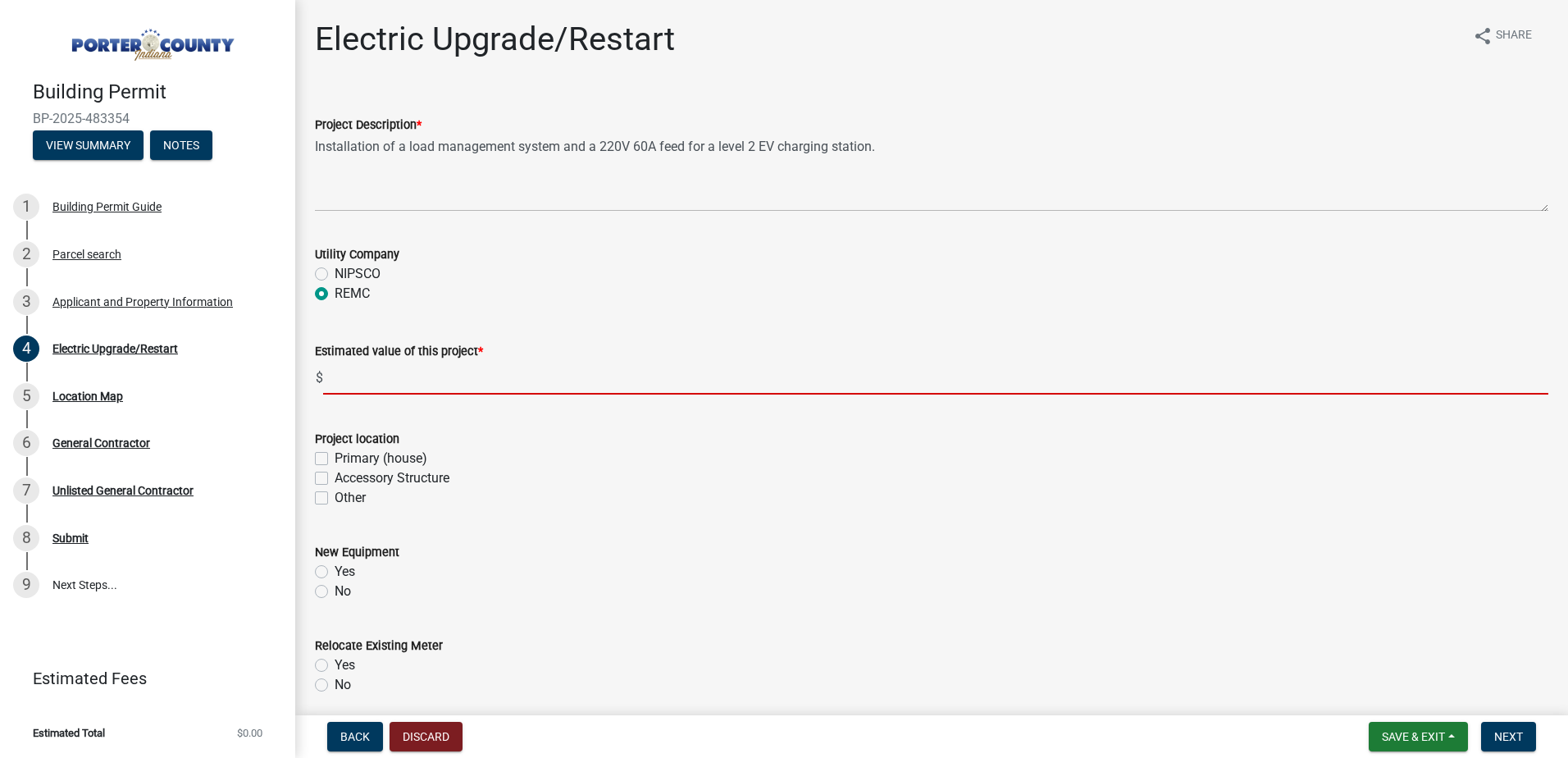
click at [385, 381] on input "text" at bounding box center [936, 378] width 1225 height 34
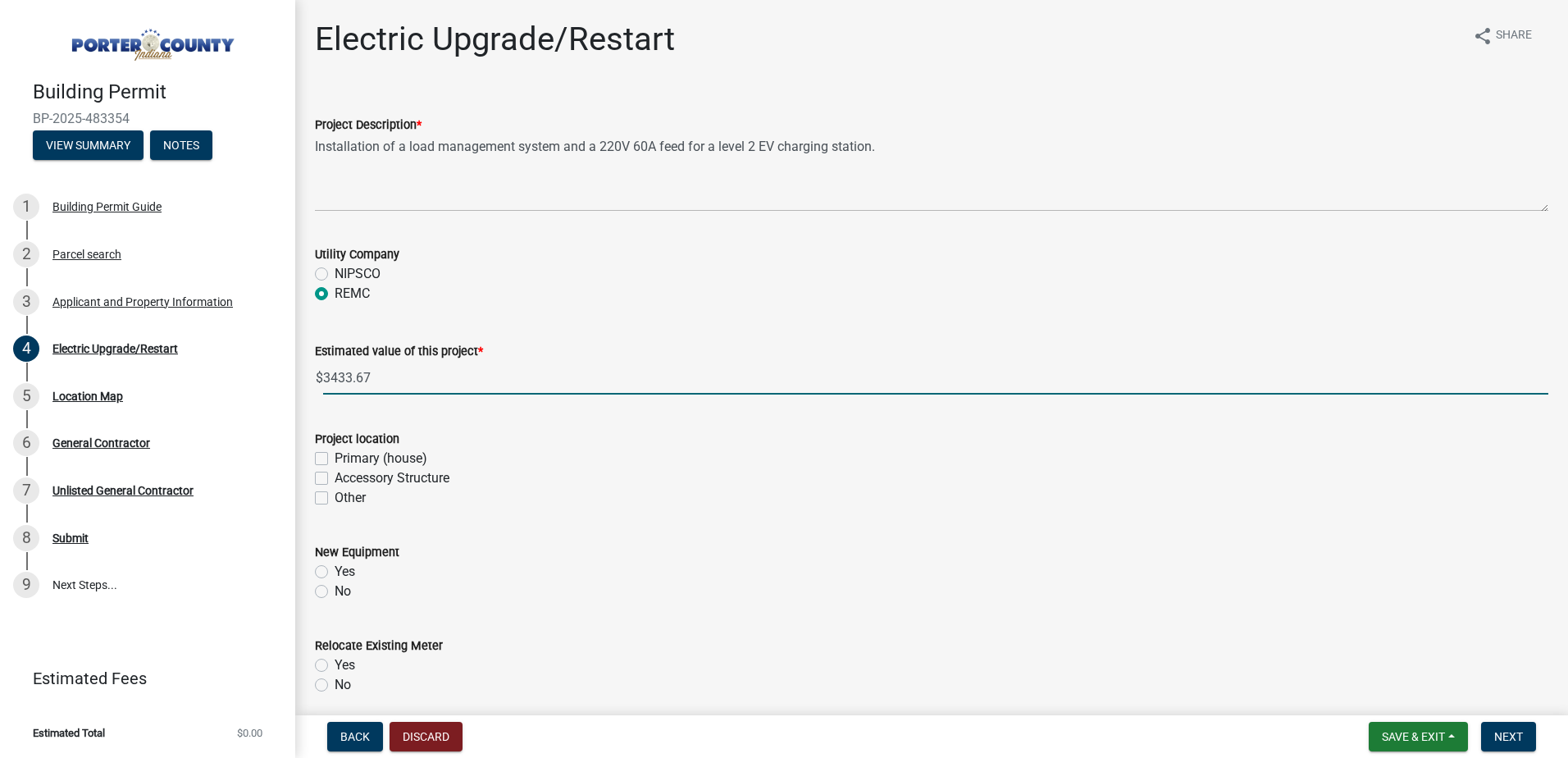
type input "3433.67"
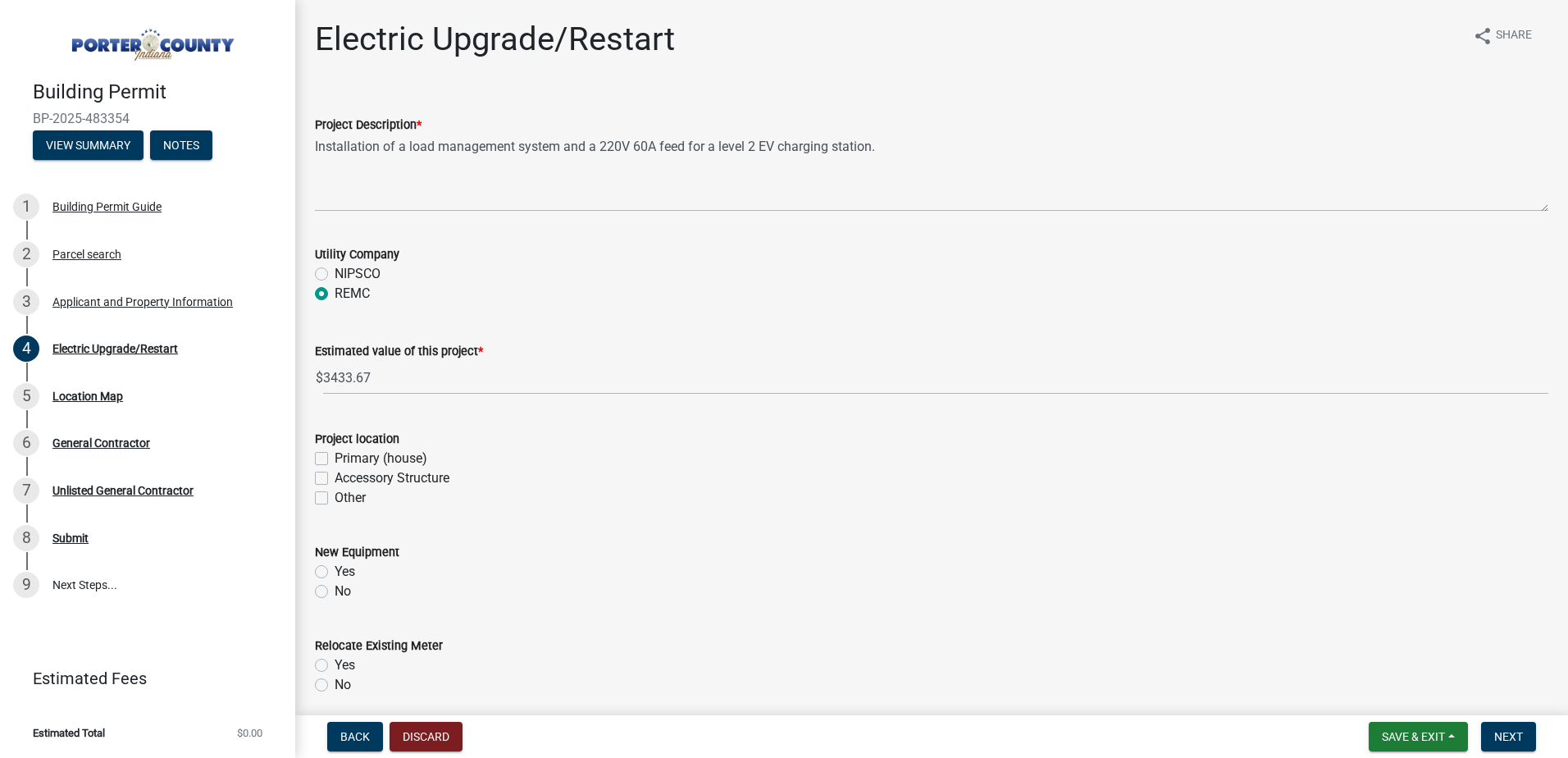
click at [335, 458] on label "Primary (house)" at bounding box center [381, 459] width 92 height 20
click at [335, 458] on input "Primary (house)" at bounding box center [340, 454] width 11 height 11
checkbox input "true"
checkbox input "false"
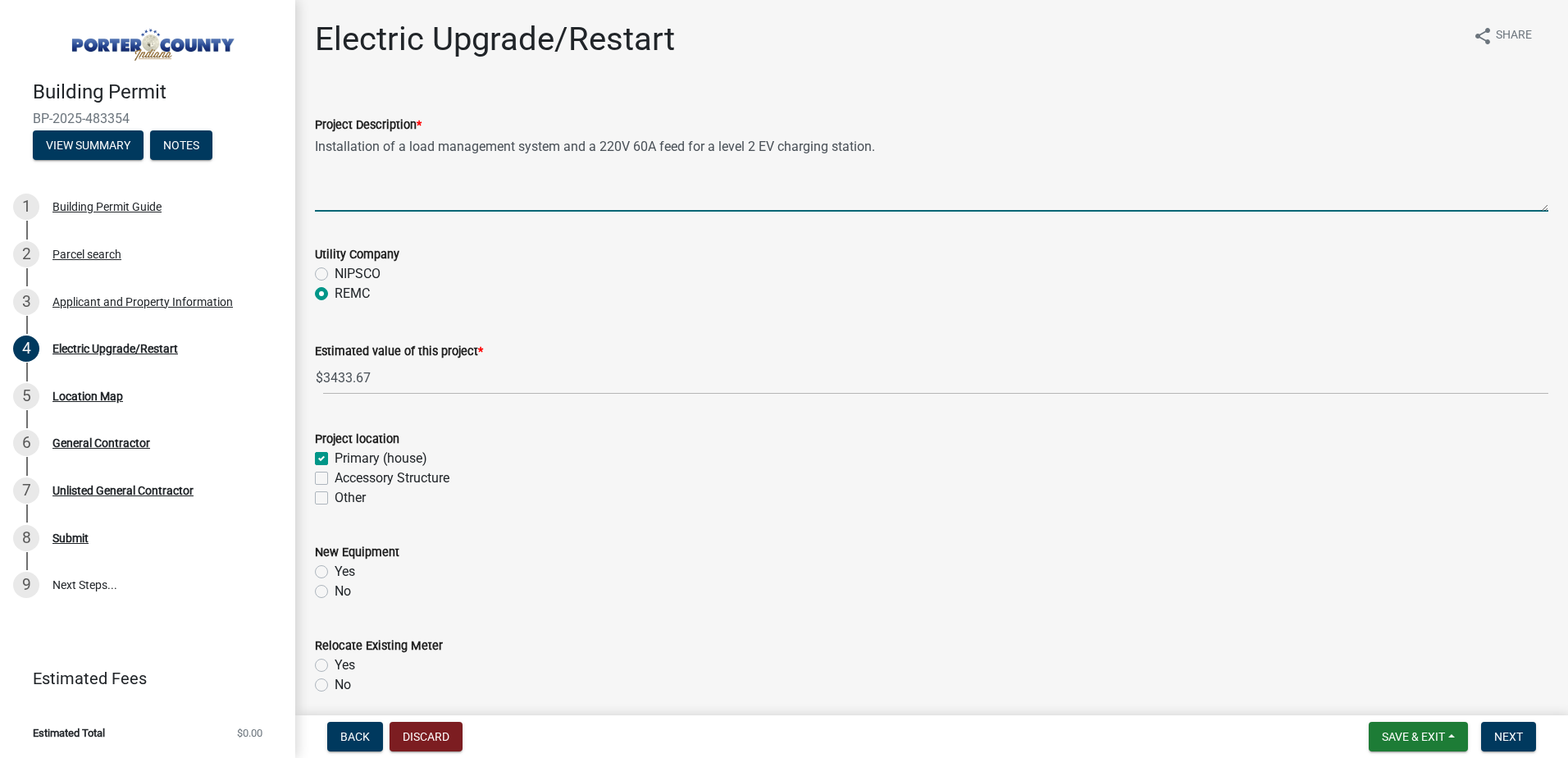
click at [880, 144] on textarea "Installation of a load management system and a 220V 60A feed for a level 2 EV c…" at bounding box center [932, 173] width 1233 height 78
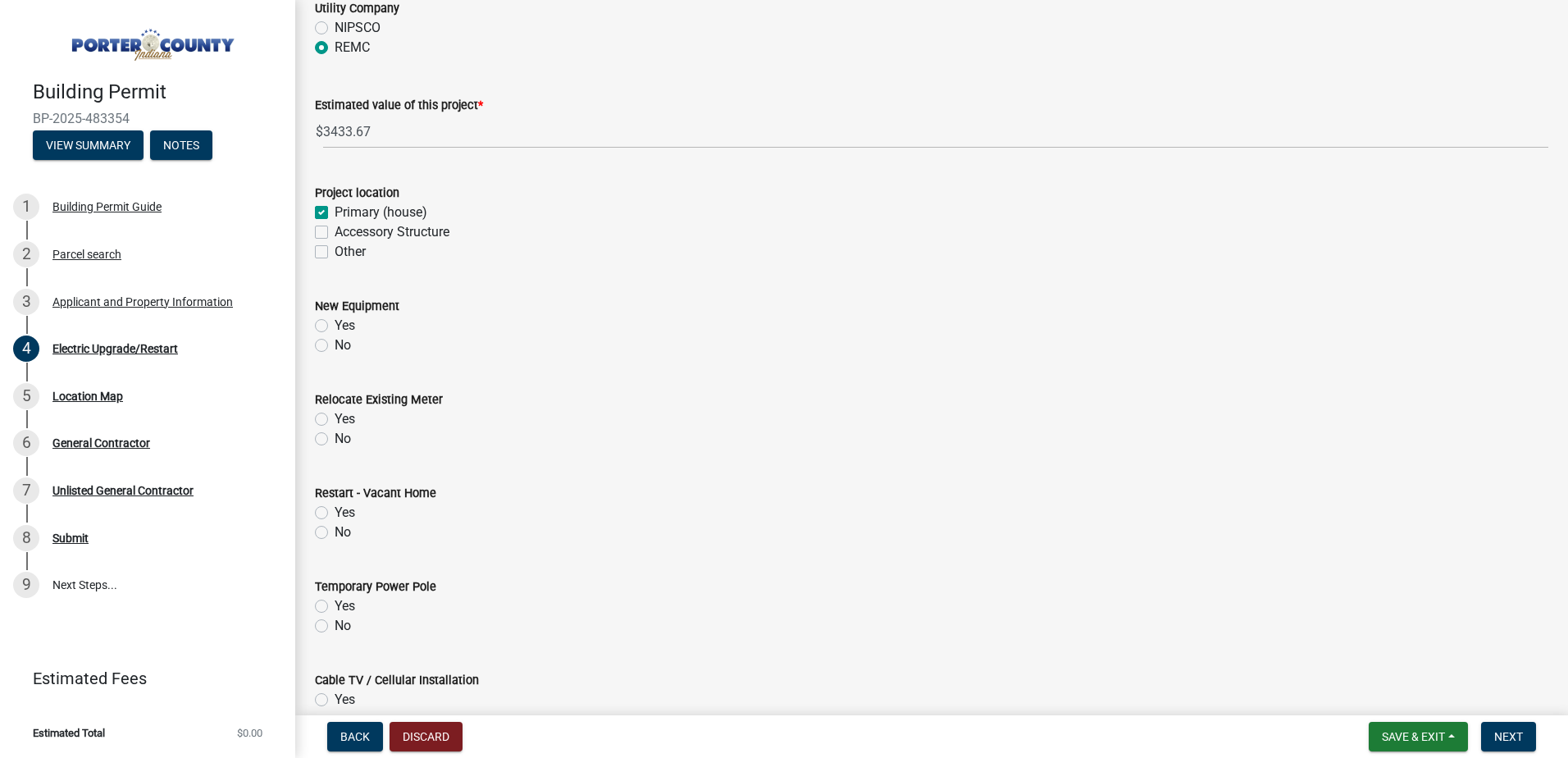
type textarea "Installation of a load management system and a 220V 60A feed for a level 2 EV c…"
click at [335, 325] on label "Yes" at bounding box center [345, 326] width 21 height 20
click at [335, 325] on input "Yes" at bounding box center [340, 321] width 11 height 11
radio input "true"
click at [335, 438] on label "No" at bounding box center [343, 439] width 16 height 20
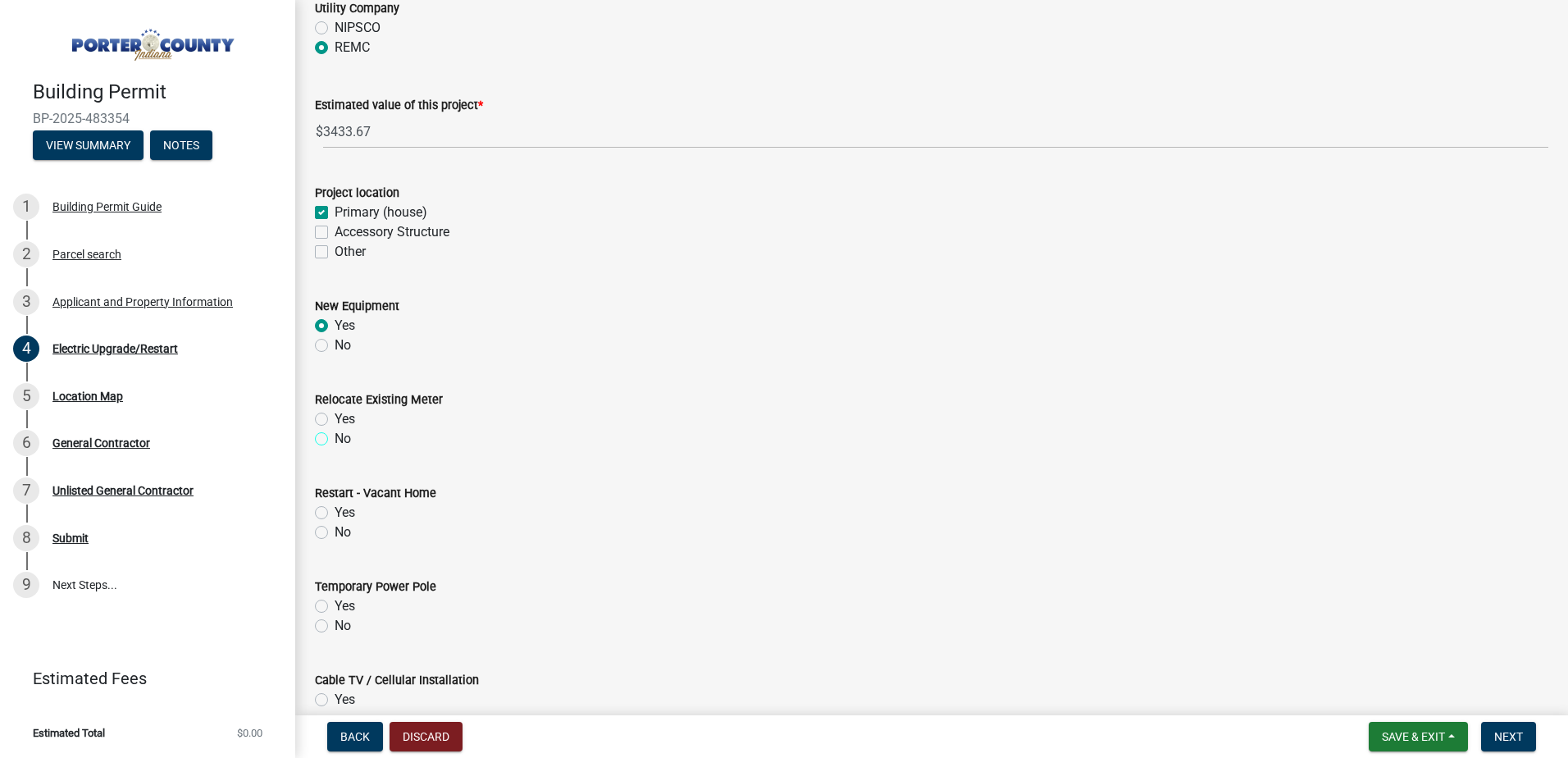
click at [335, 438] on input "No" at bounding box center [340, 434] width 11 height 11
radio input "true"
click at [335, 532] on label "No" at bounding box center [343, 533] width 16 height 20
click at [335, 532] on input "No" at bounding box center [340, 528] width 11 height 11
radio input "true"
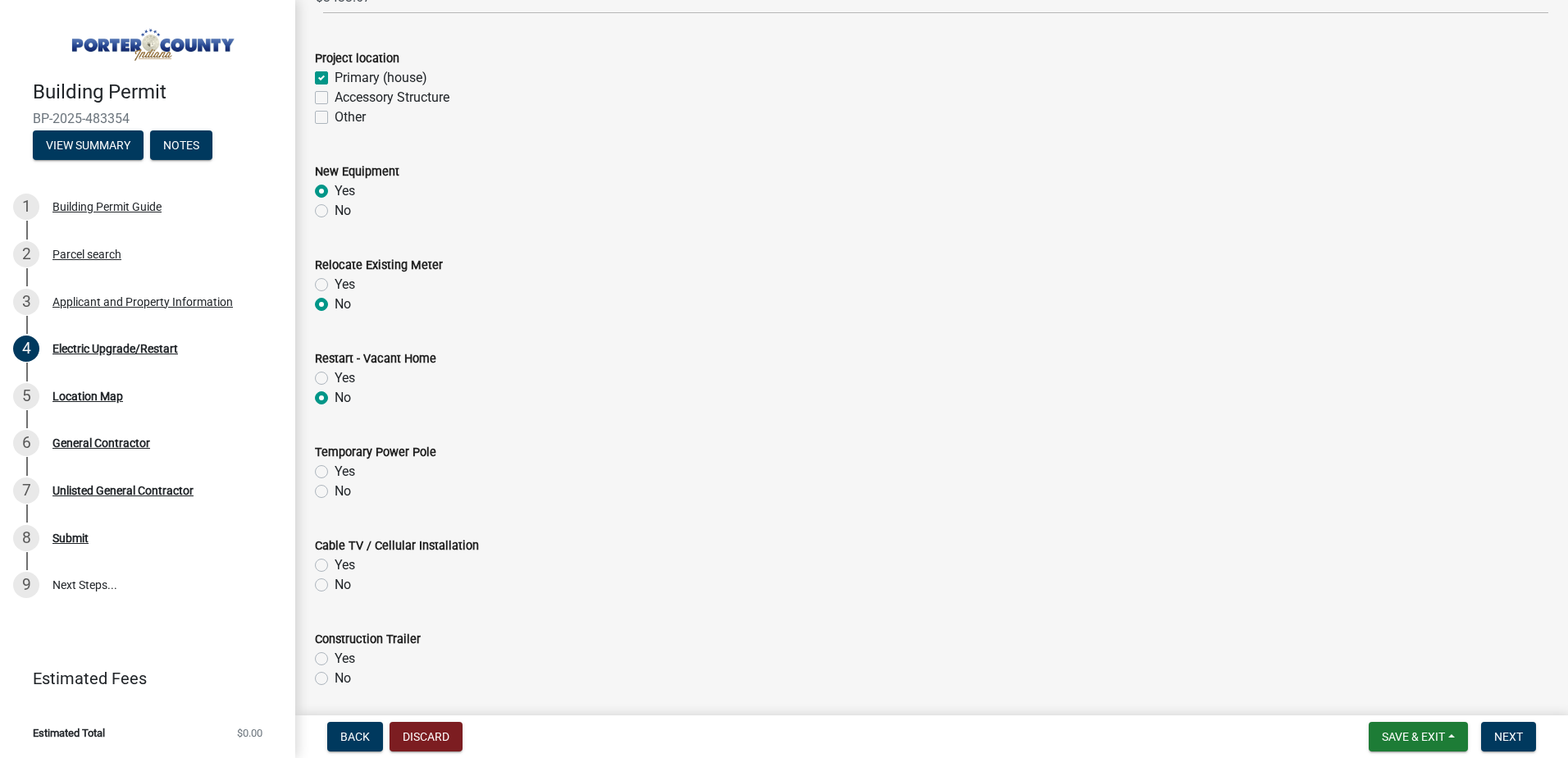
scroll to position [574, 0]
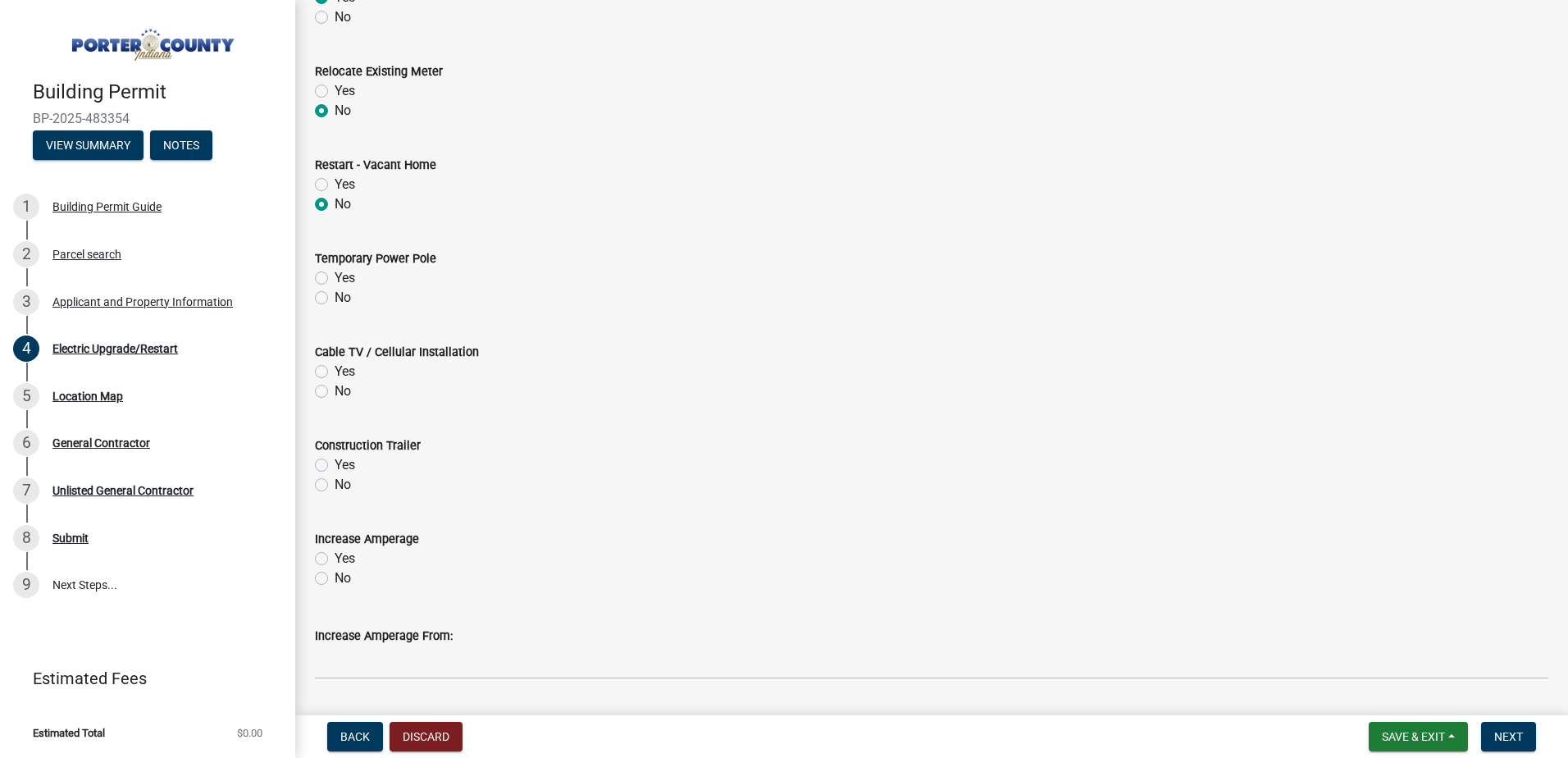
click at [335, 301] on label "No" at bounding box center [343, 298] width 16 height 20
click at [335, 299] on input "No" at bounding box center [340, 293] width 11 height 11
radio input "true"
click at [335, 393] on label "No" at bounding box center [343, 392] width 16 height 20
click at [335, 393] on input "No" at bounding box center [340, 387] width 11 height 11
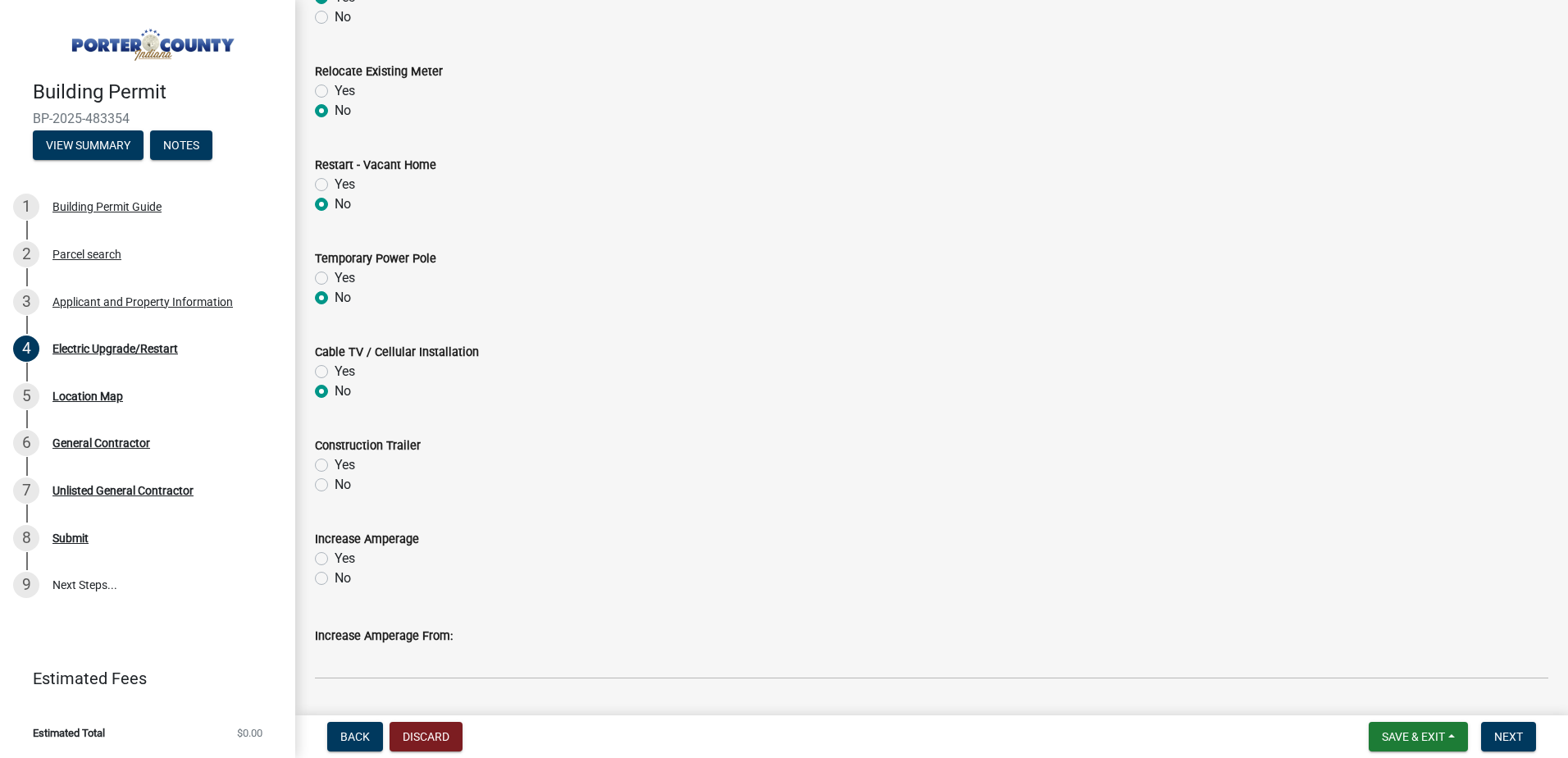
radio input "true"
drag, startPoint x: 323, startPoint y: 485, endPoint x: 382, endPoint y: 506, distance: 62.6
click at [335, 485] on label "No" at bounding box center [343, 485] width 16 height 20
click at [335, 485] on input "No" at bounding box center [340, 480] width 11 height 11
radio input "true"
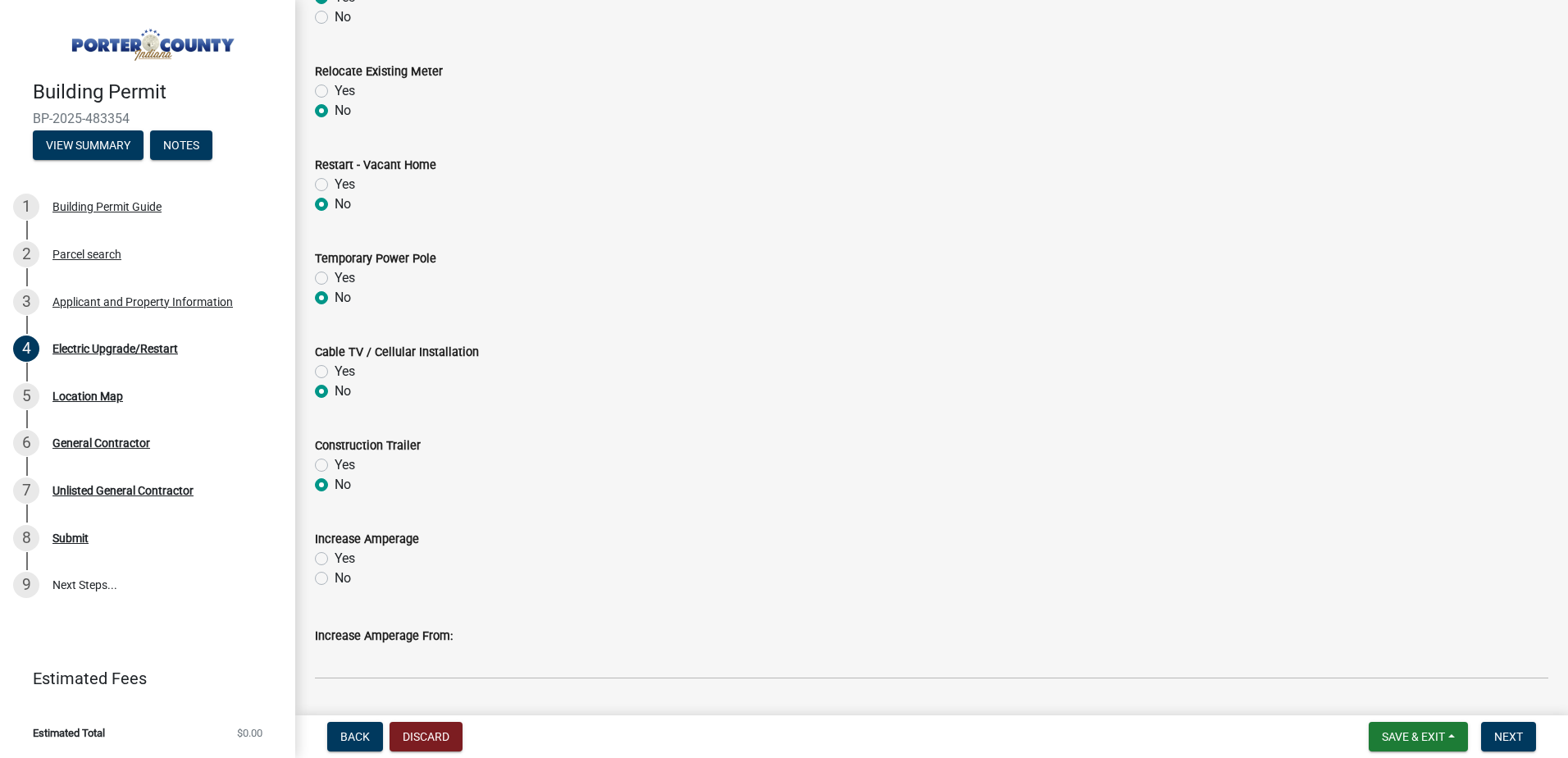
click at [335, 579] on label "No" at bounding box center [343, 578] width 16 height 20
click at [335, 579] on input "No" at bounding box center [340, 573] width 11 height 11
radio input "true"
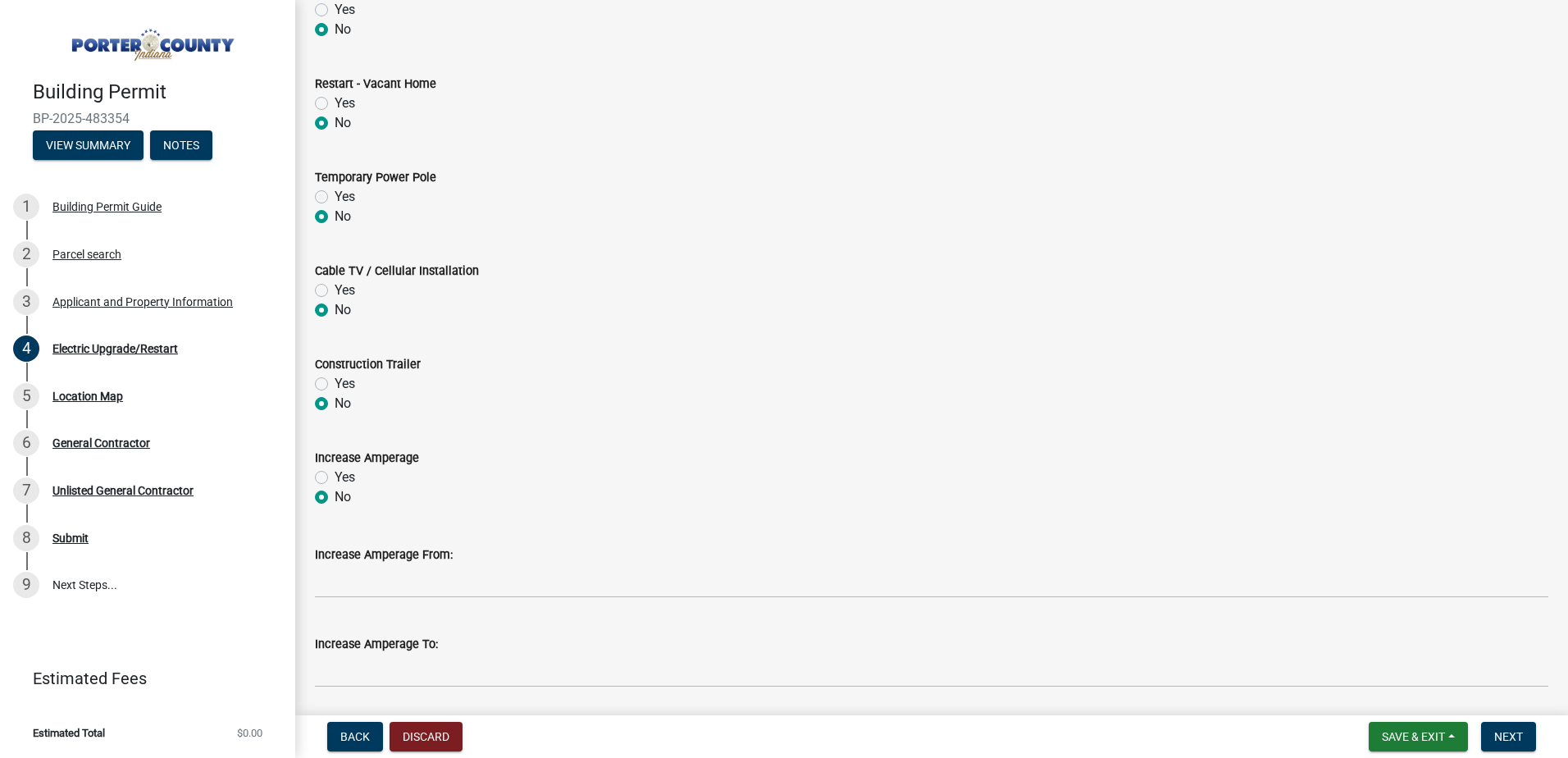
scroll to position [712, 0]
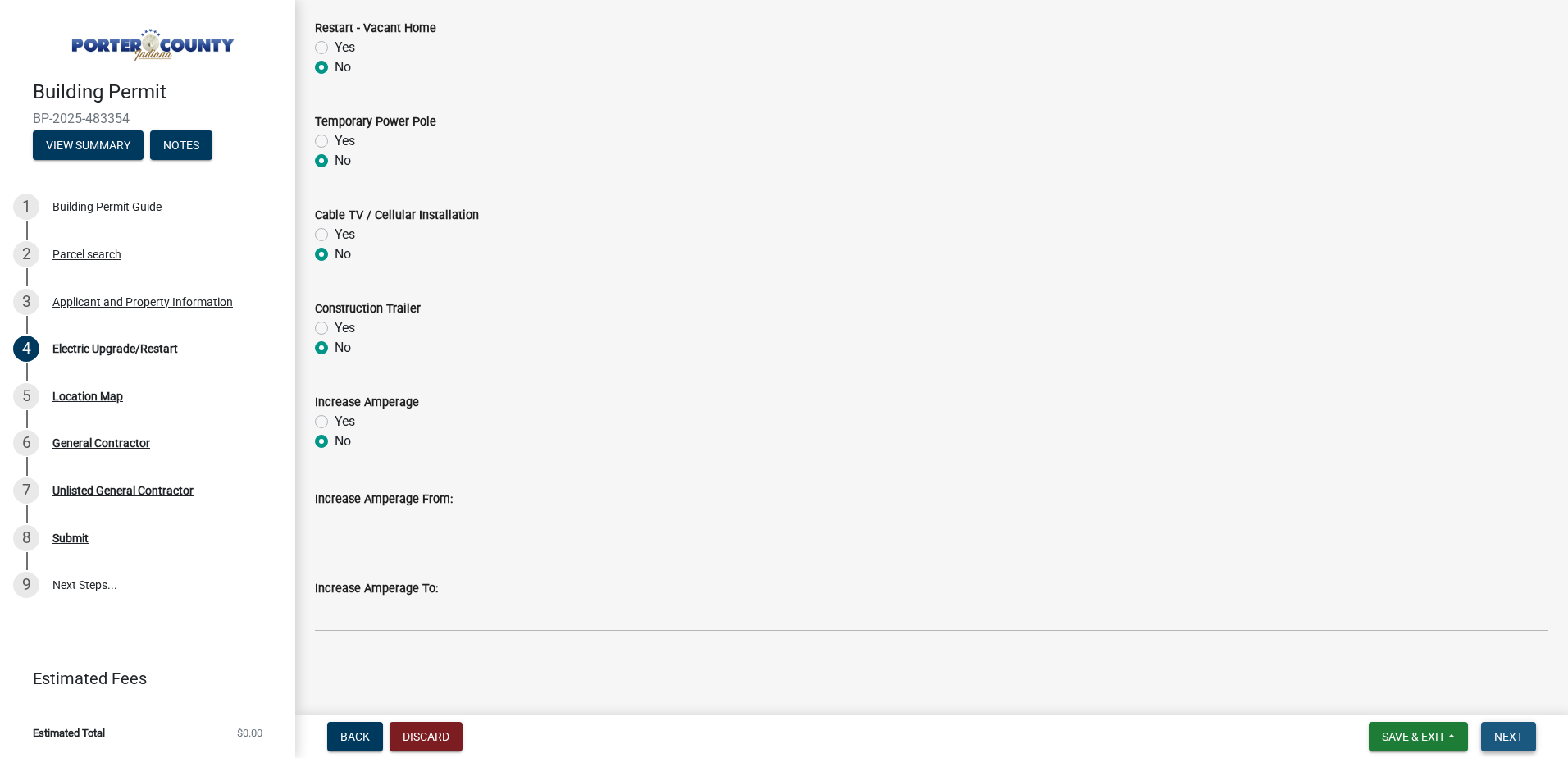
click at [1520, 740] on span "Next" at bounding box center [1509, 737] width 29 height 13
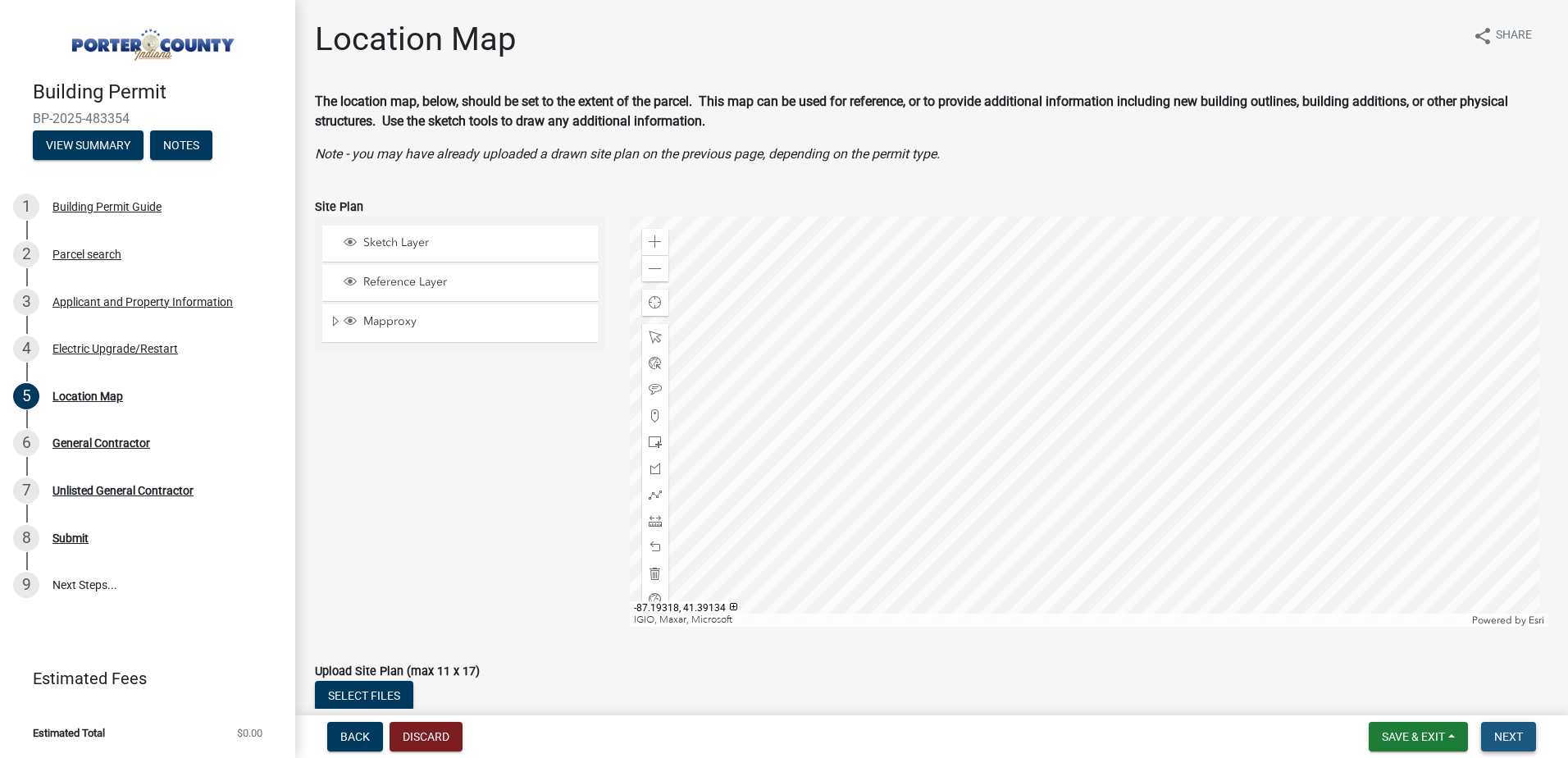
click at [1507, 740] on span "Next" at bounding box center [1509, 737] width 29 height 13
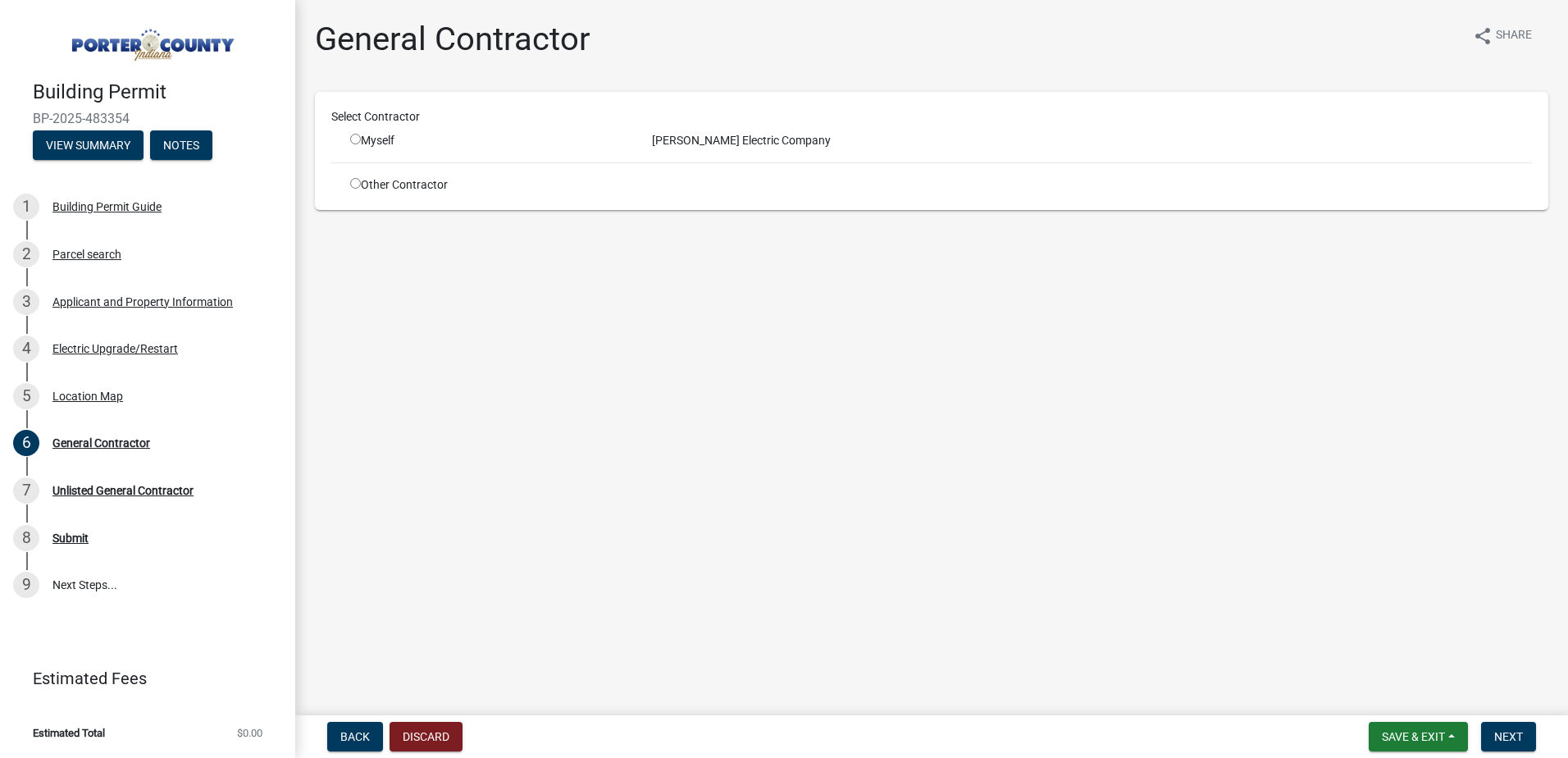
click at [354, 139] on input "radio" at bounding box center [355, 139] width 11 height 11
radio input "true"
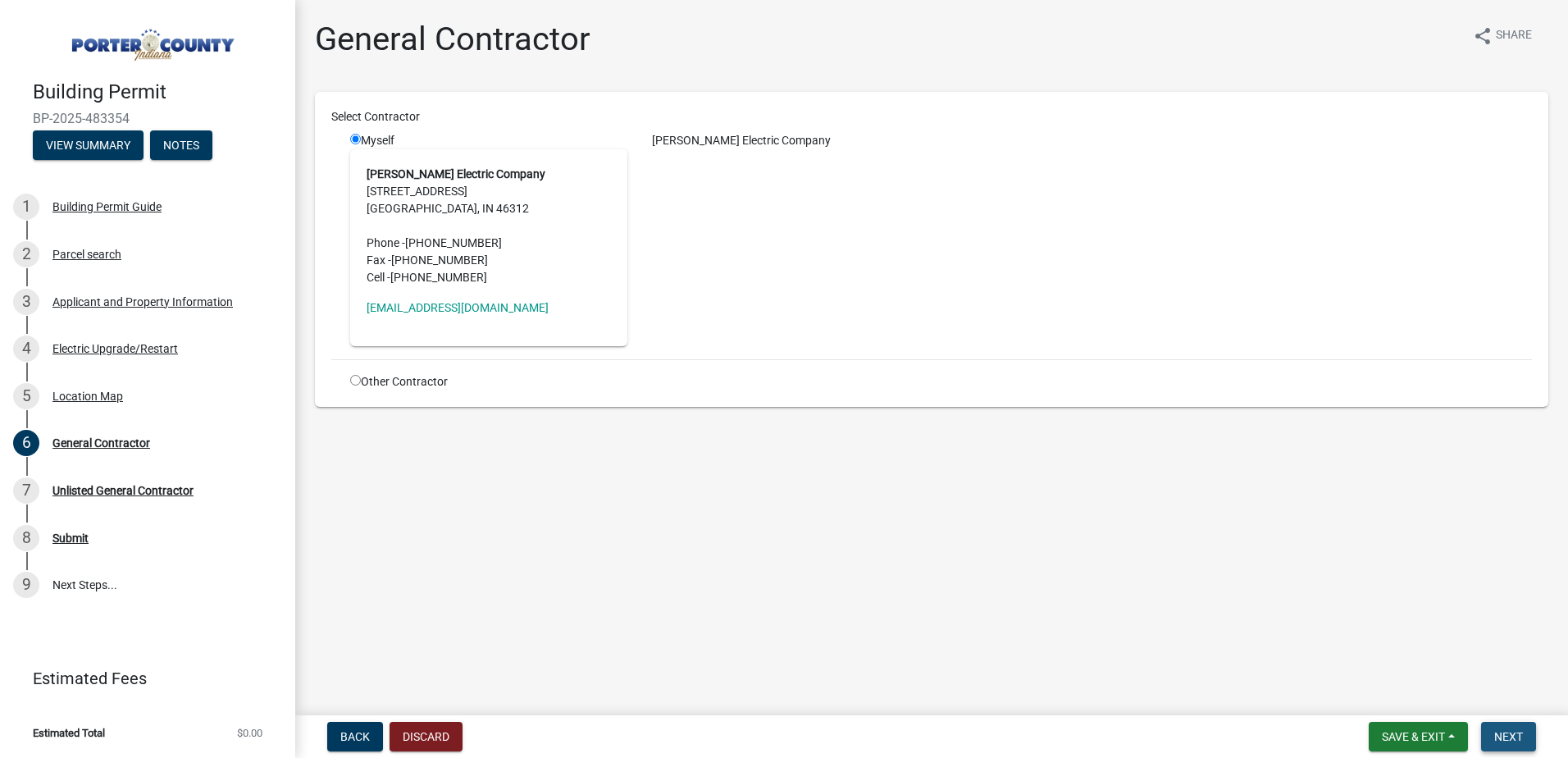
click at [1514, 730] on span "Next" at bounding box center [1509, 737] width 29 height 13
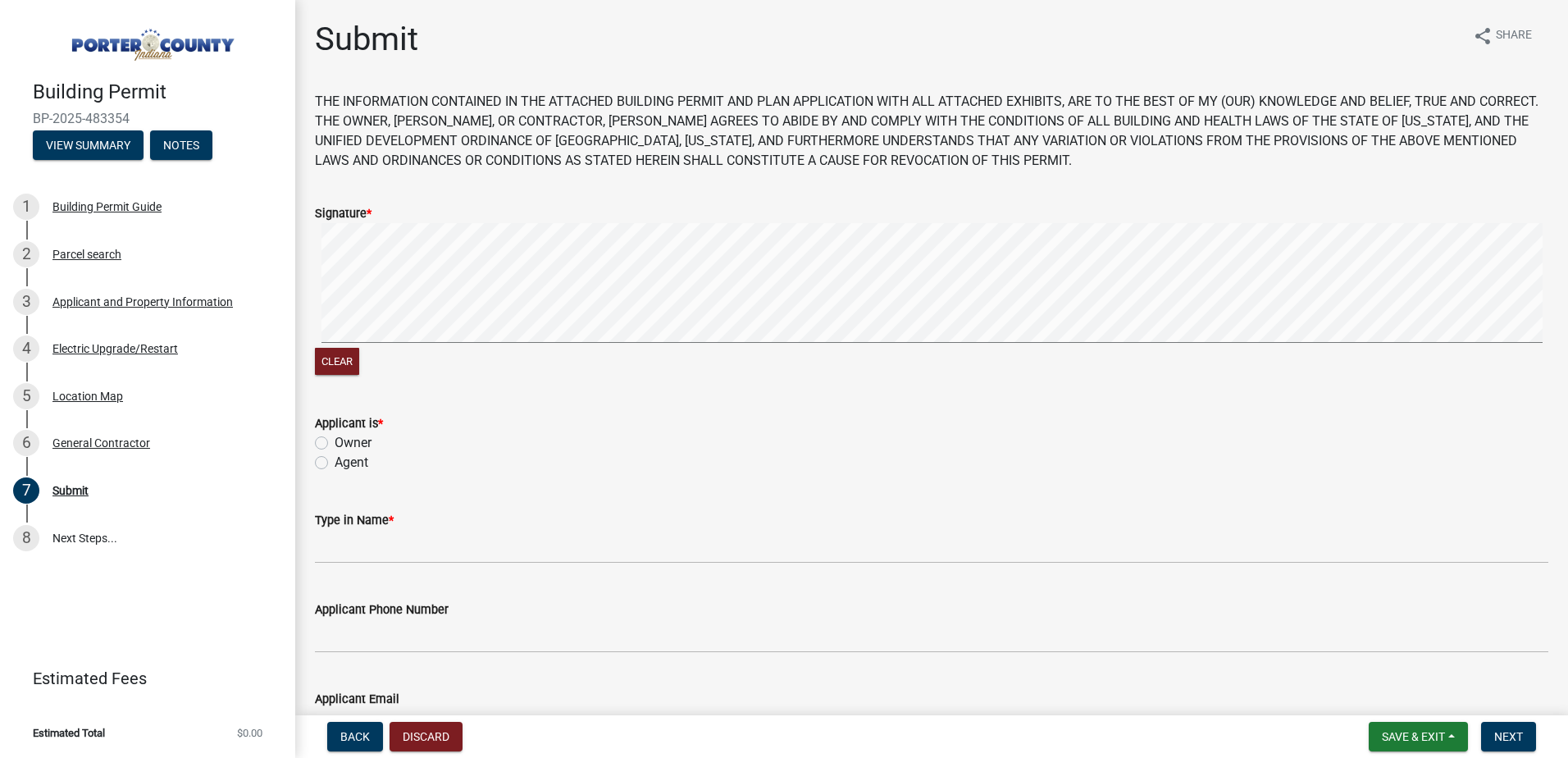
click at [335, 464] on label "Agent" at bounding box center [351, 463] width 34 height 20
click at [335, 464] on input "Agent" at bounding box center [340, 458] width 11 height 11
radio input "true"
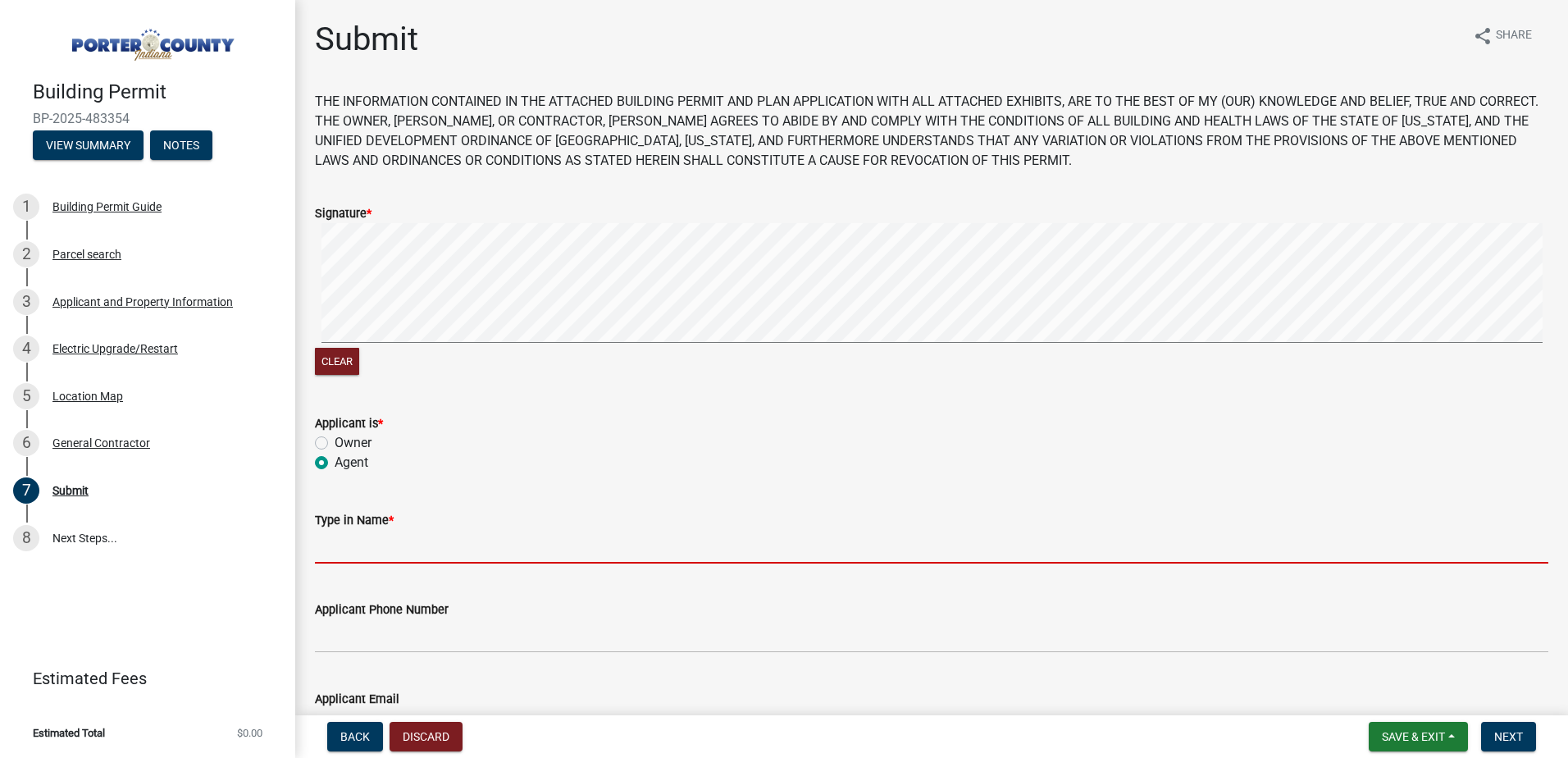
click at [360, 543] on input "Type in Name *" at bounding box center [932, 547] width 1233 height 34
type input "[PERSON_NAME]"
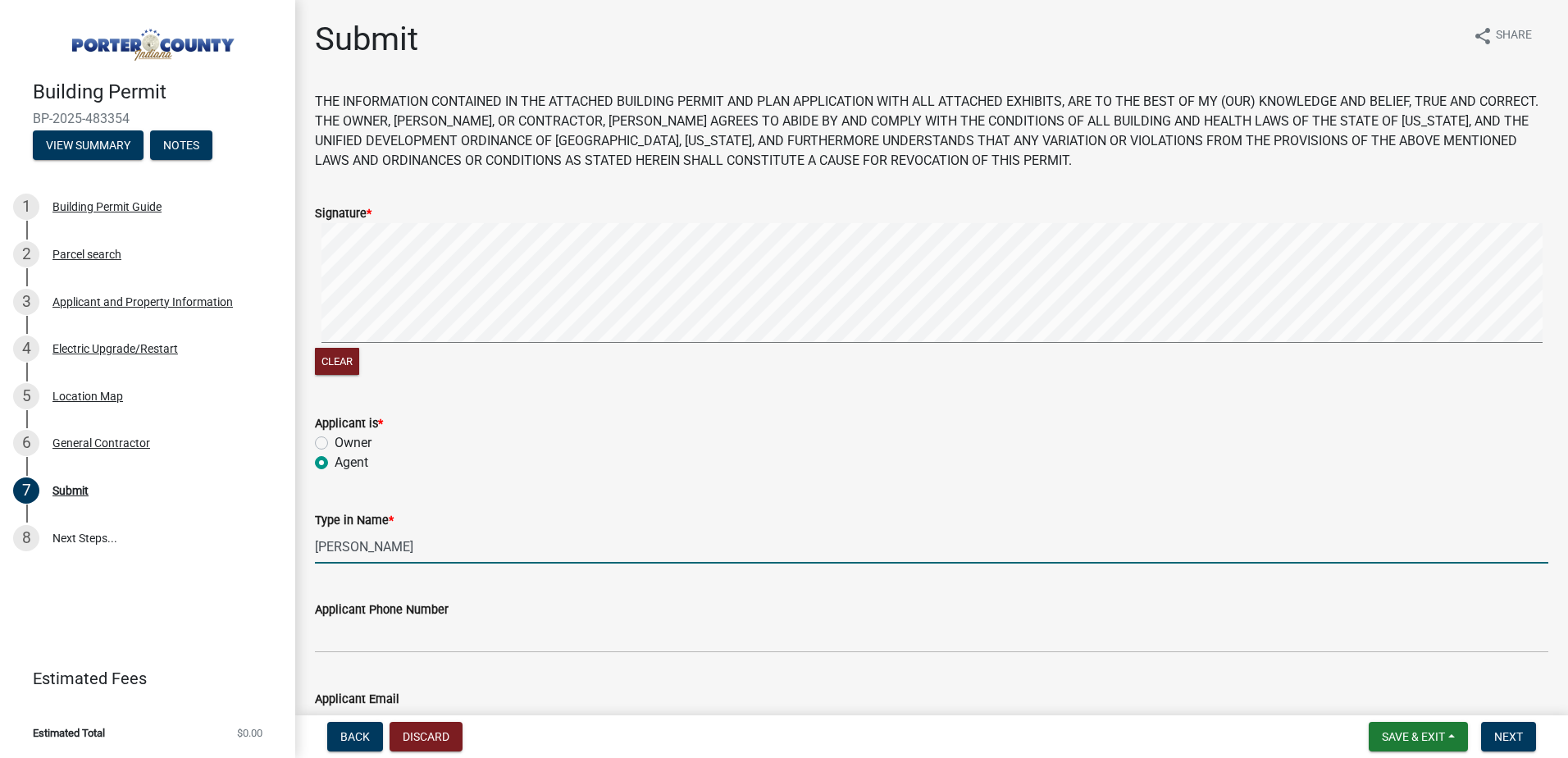
type input "2198089453"
type input "[EMAIL_ADDRESS][DOMAIN_NAME]"
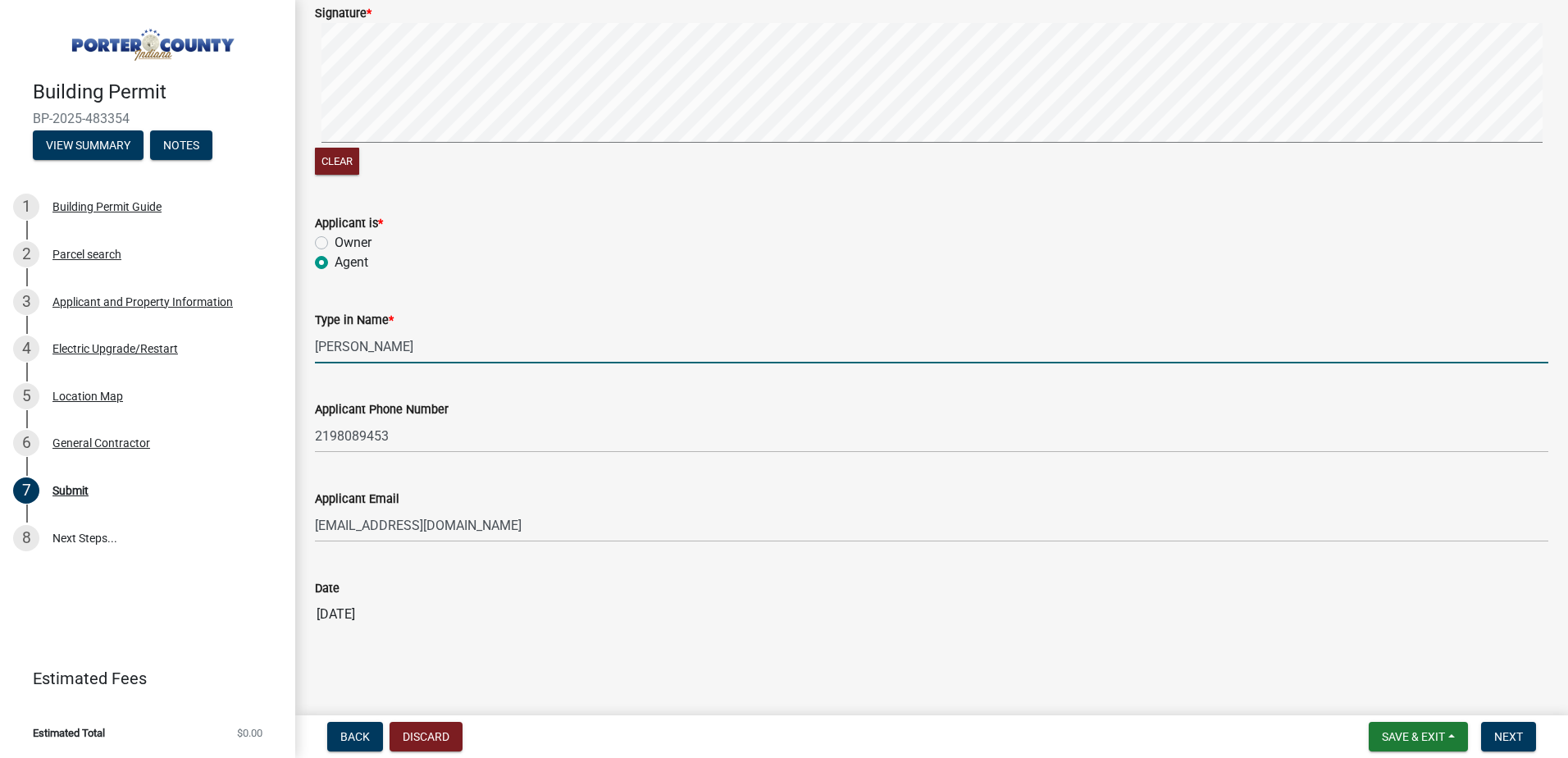
scroll to position [213, 0]
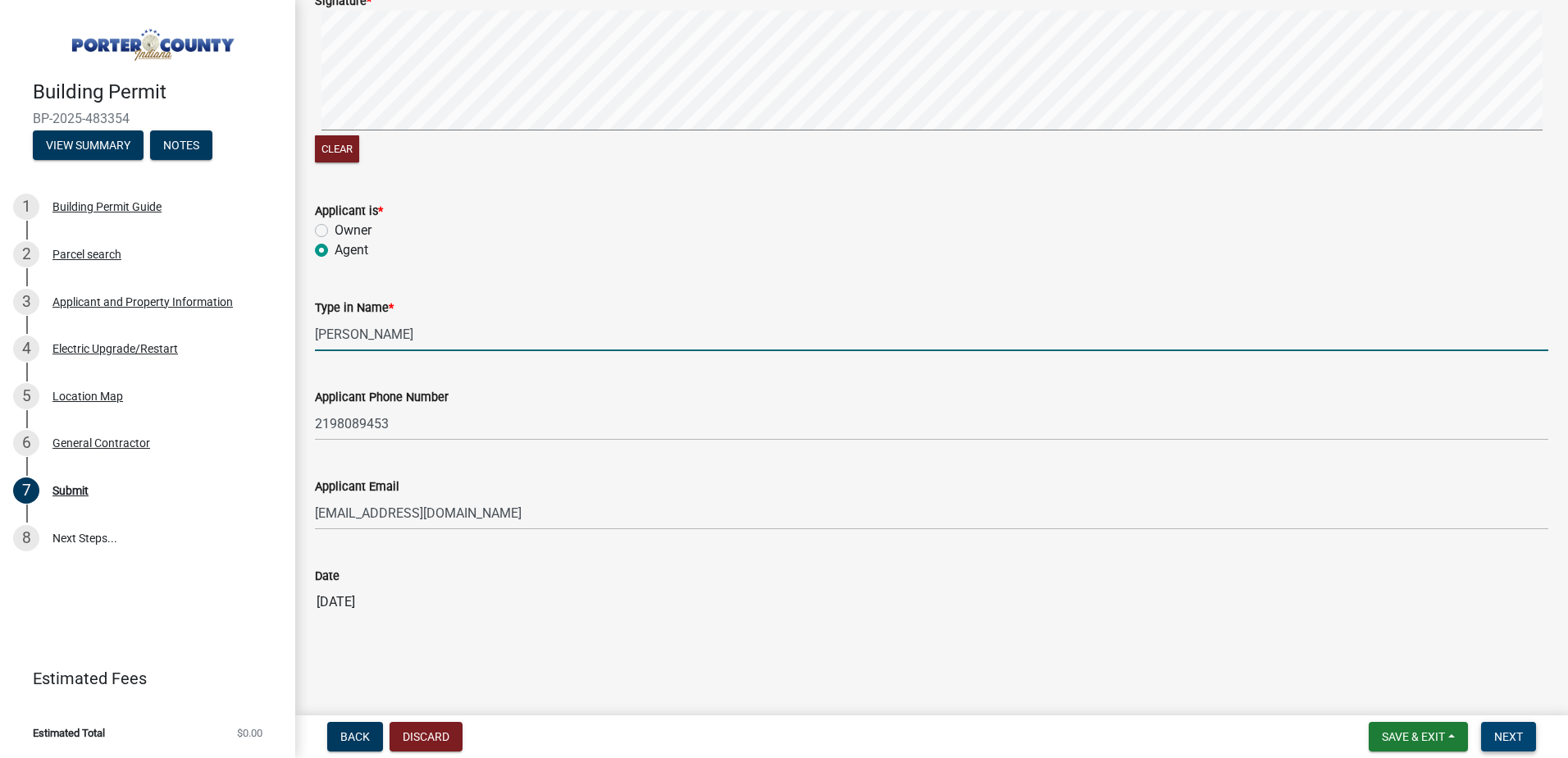
click at [1506, 735] on span "Next" at bounding box center [1509, 737] width 29 height 13
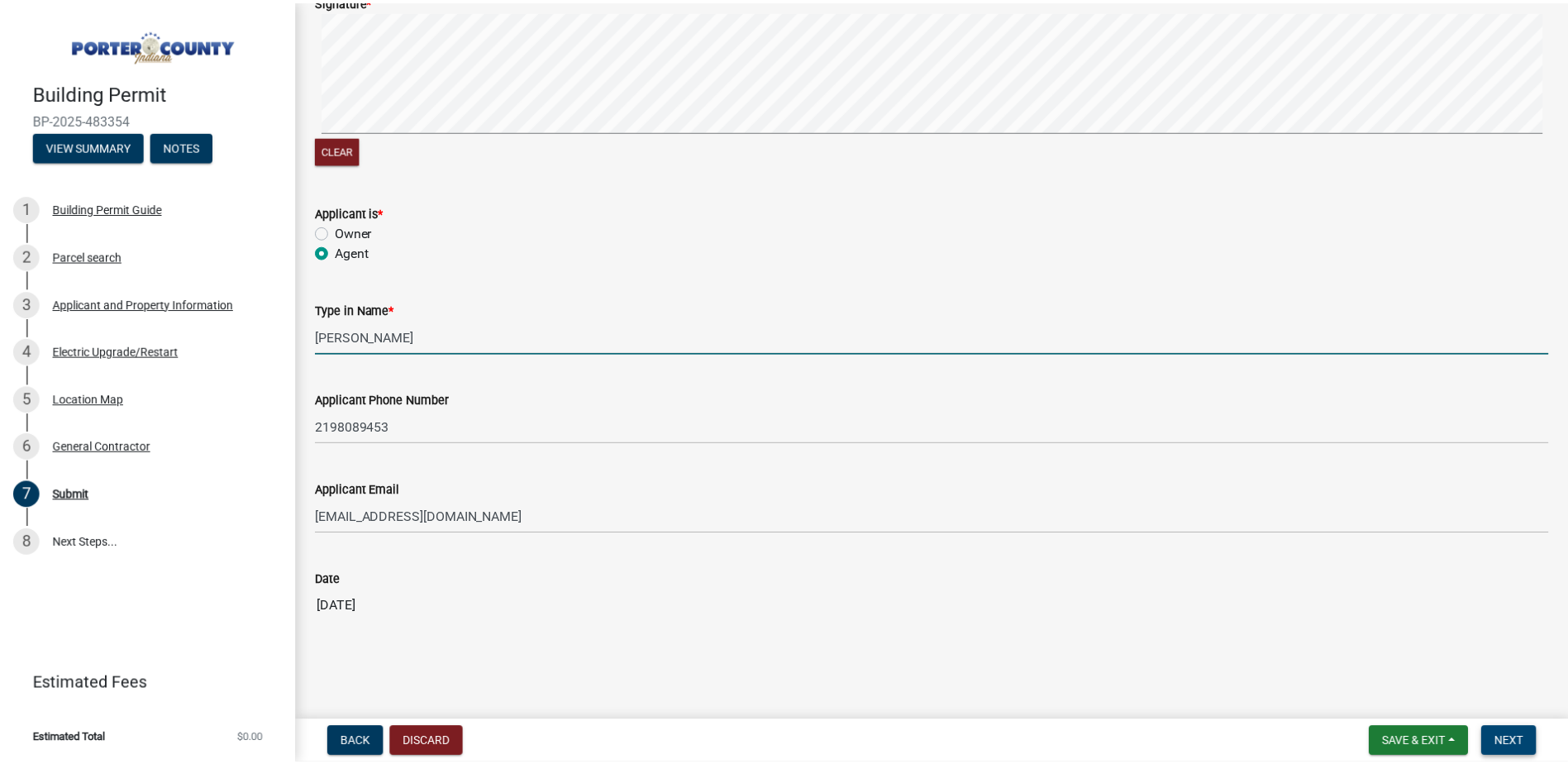
scroll to position [0, 0]
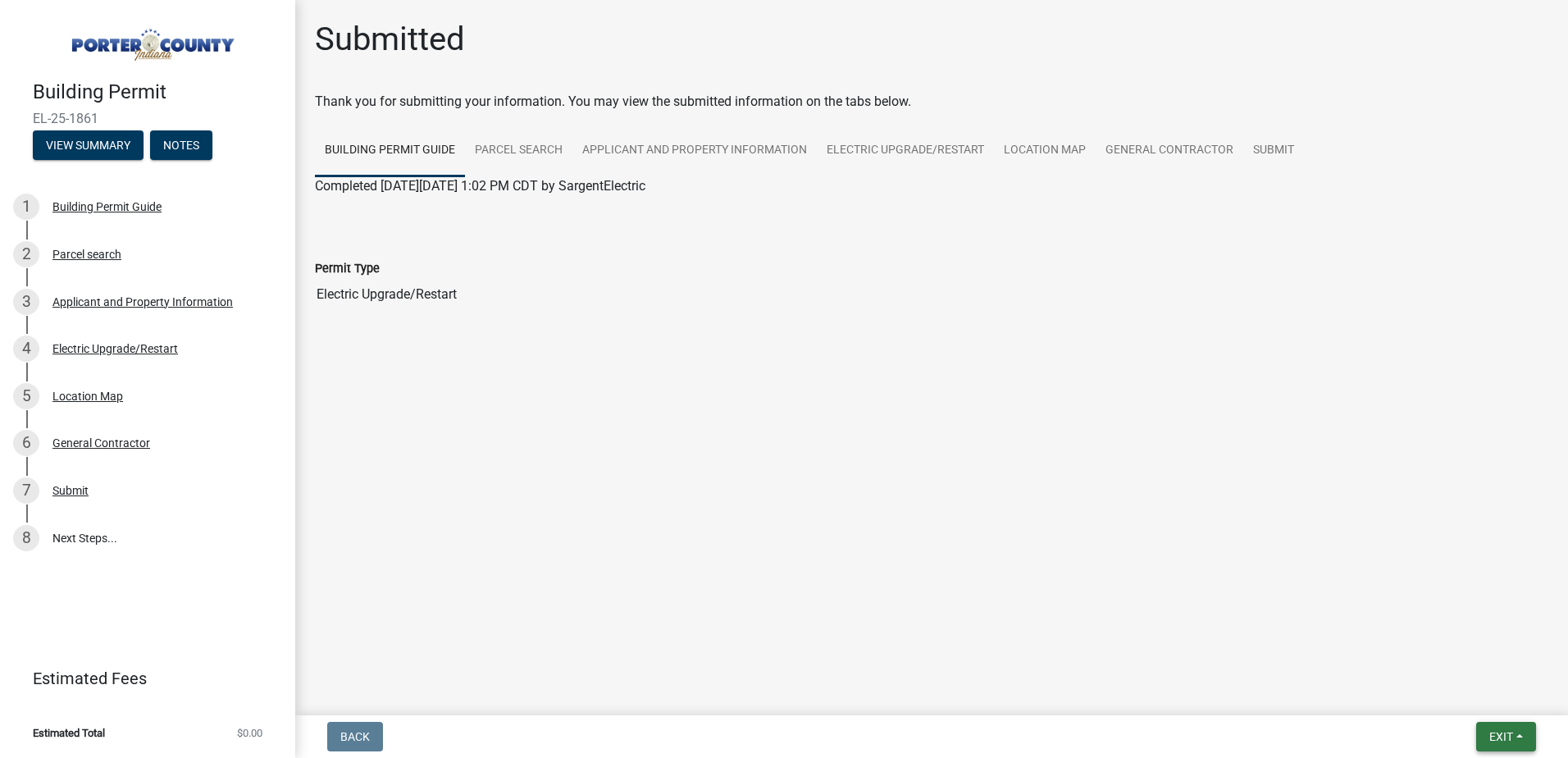
click at [1486, 737] on button "Exit" at bounding box center [1506, 737] width 60 height 30
click at [1436, 695] on button "Save & Exit" at bounding box center [1470, 694] width 131 height 40
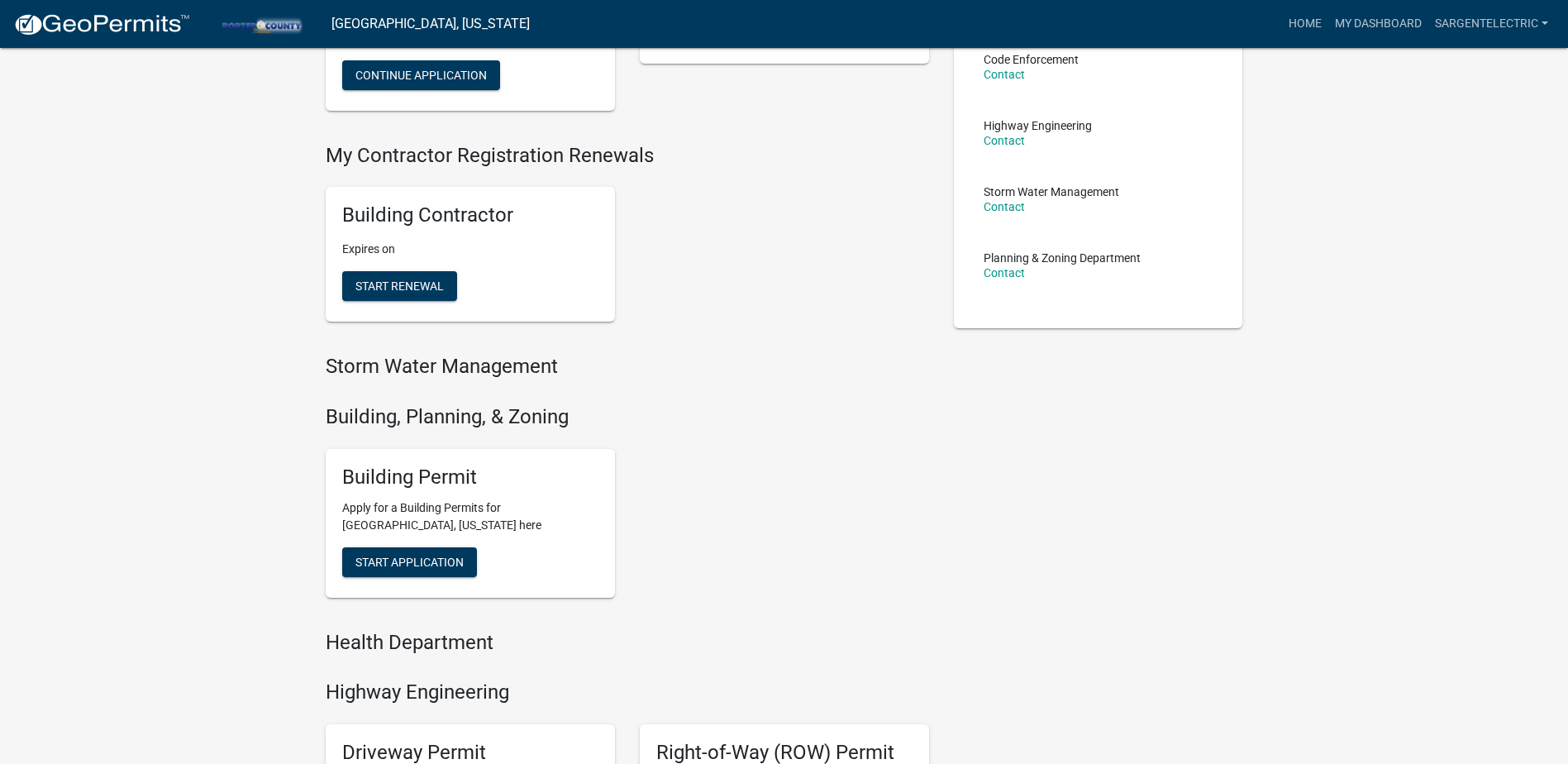
scroll to position [413, 0]
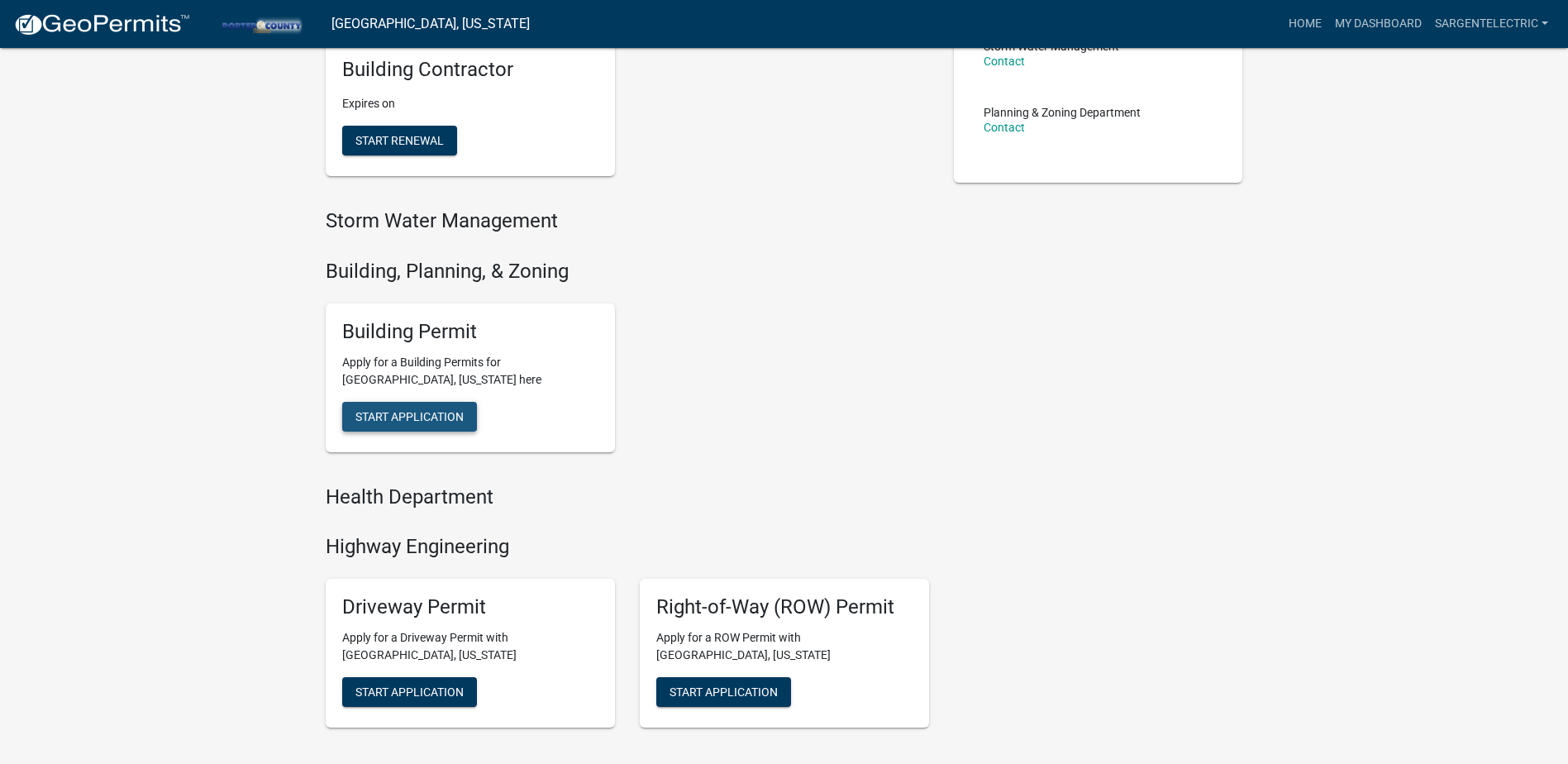
click at [417, 408] on button "Start Application" at bounding box center [410, 417] width 135 height 30
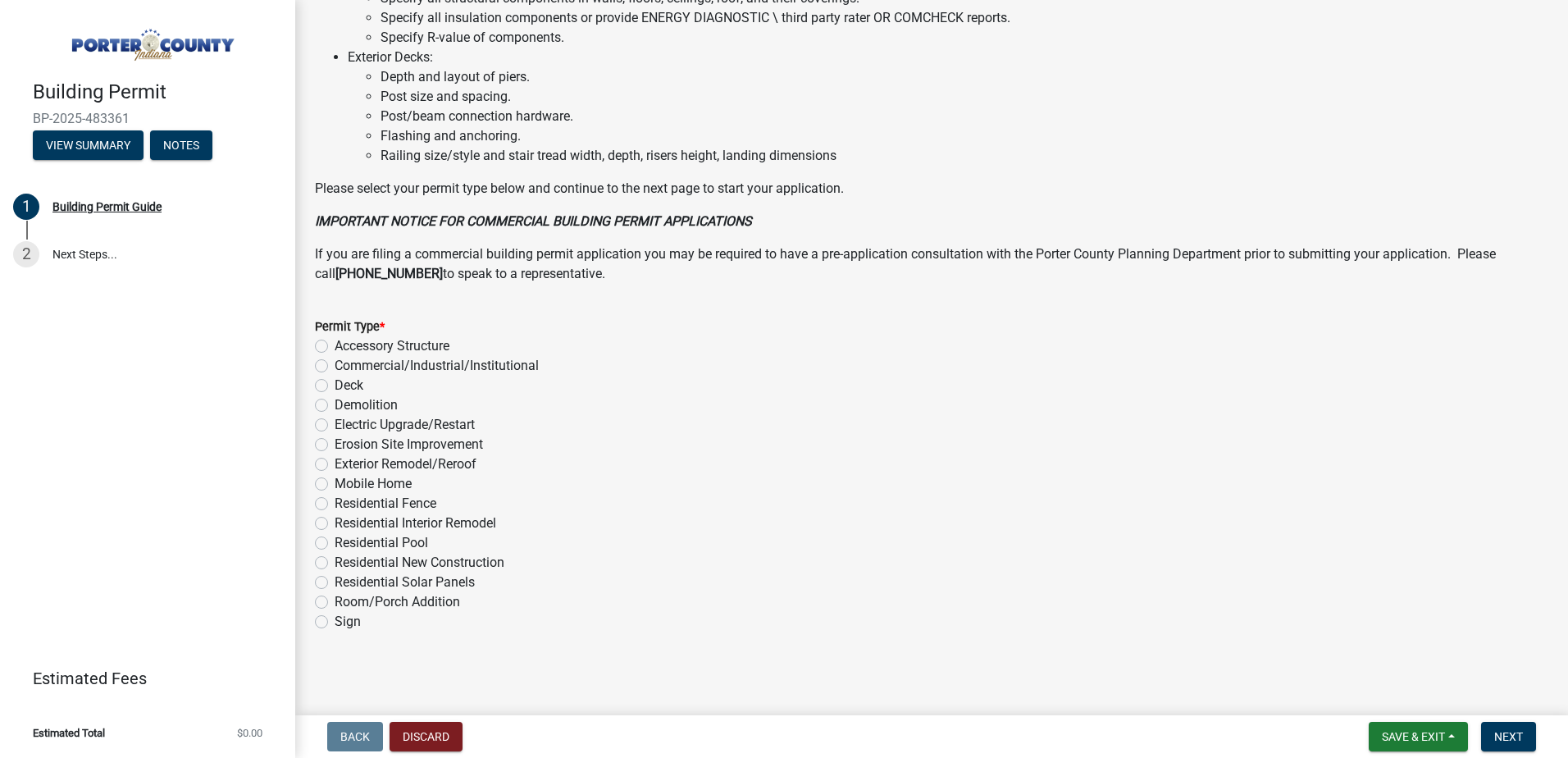
scroll to position [1098, 0]
click at [335, 424] on label "Electric Upgrade/Restart" at bounding box center [405, 423] width 140 height 20
click at [335, 424] on input "Electric Upgrade/Restart" at bounding box center [340, 418] width 11 height 11
radio input "true"
click at [1502, 737] on span "Next" at bounding box center [1509, 737] width 29 height 13
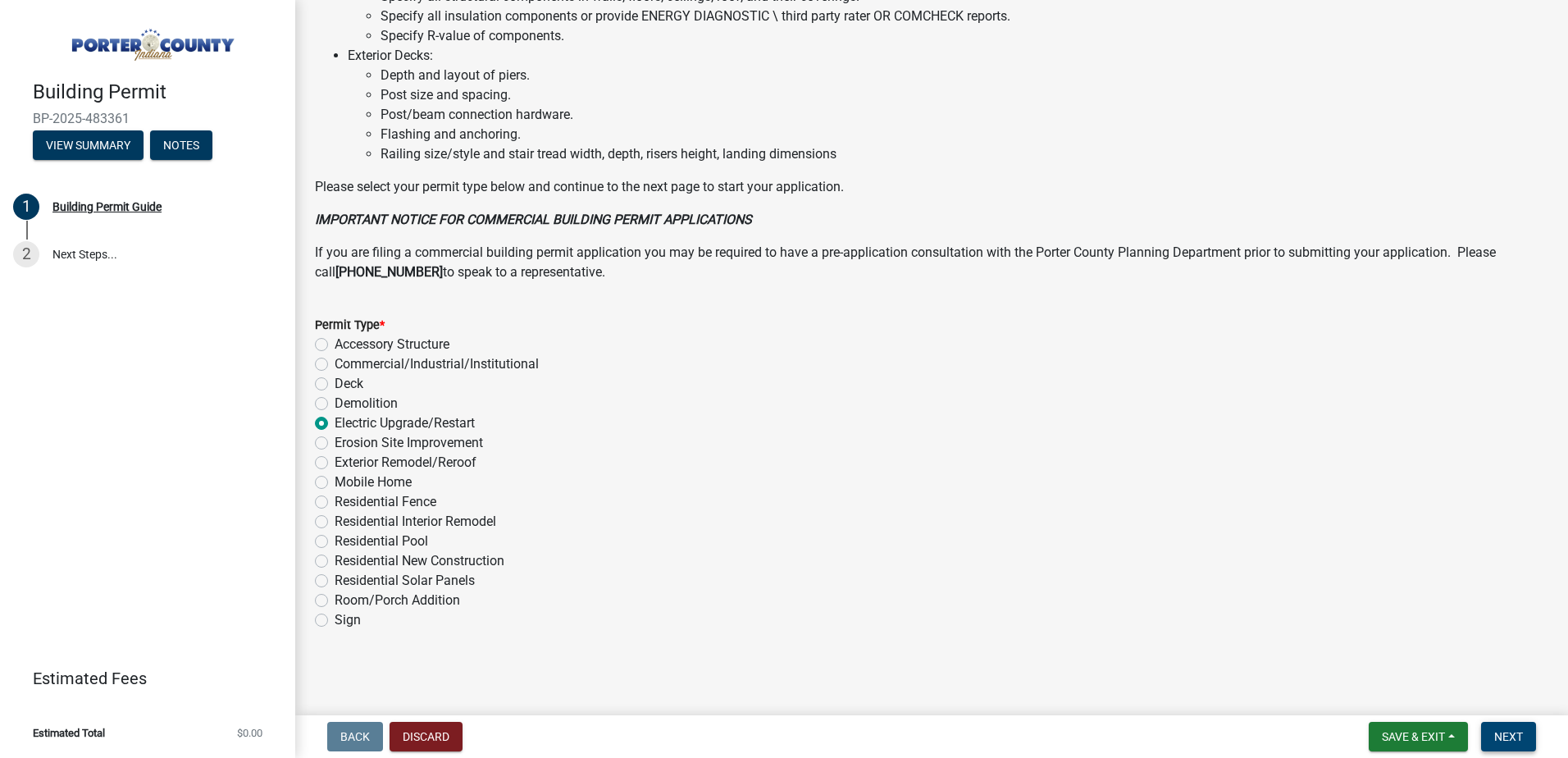
scroll to position [0, 0]
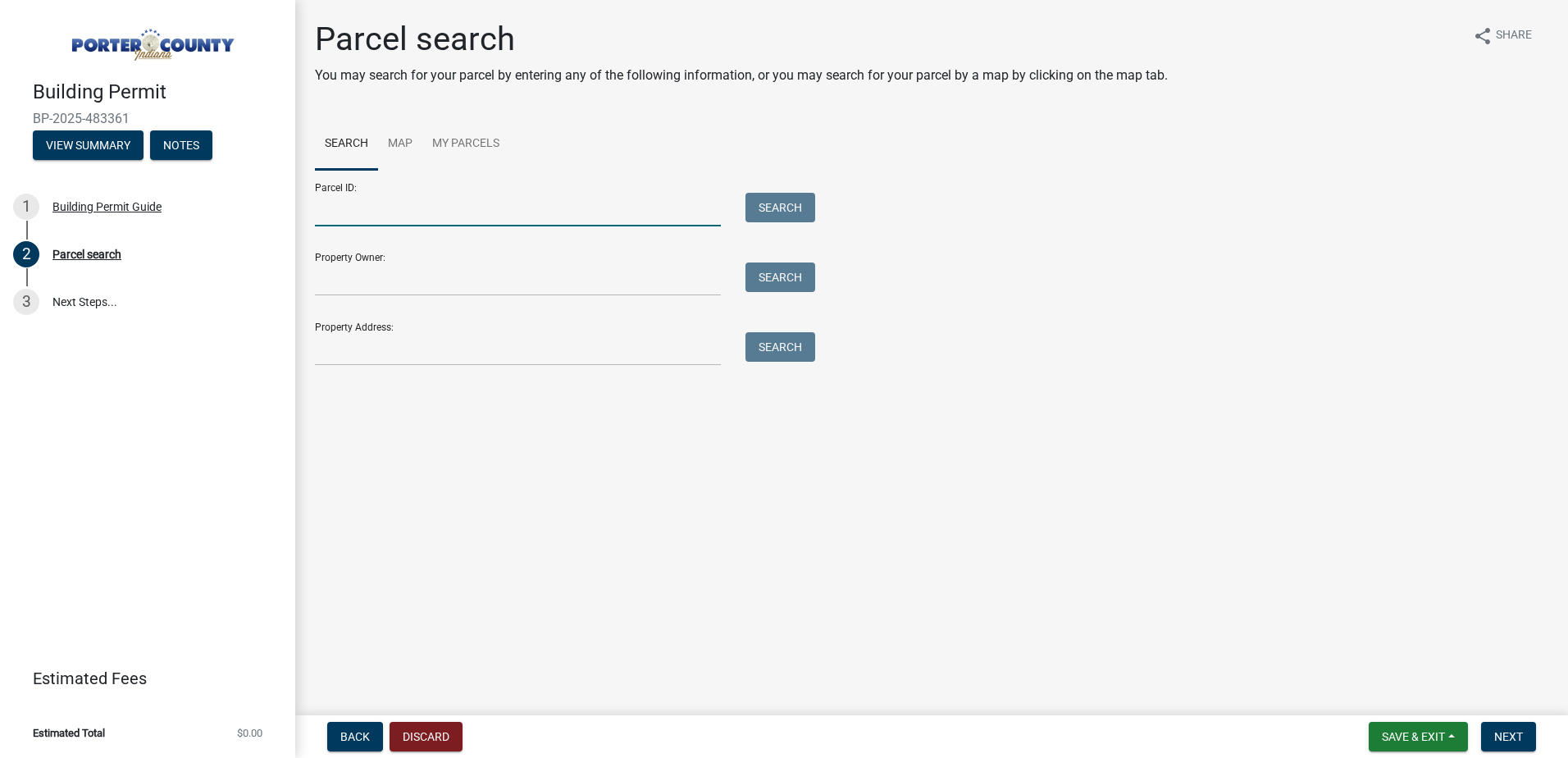
click at [380, 210] on input "Parcel ID:" at bounding box center [518, 210] width 406 height 34
paste input "64-06-24-201-019.000-006"
type input "64-06-24-201-019.000-006"
click at [791, 210] on button "Search" at bounding box center [780, 208] width 70 height 30
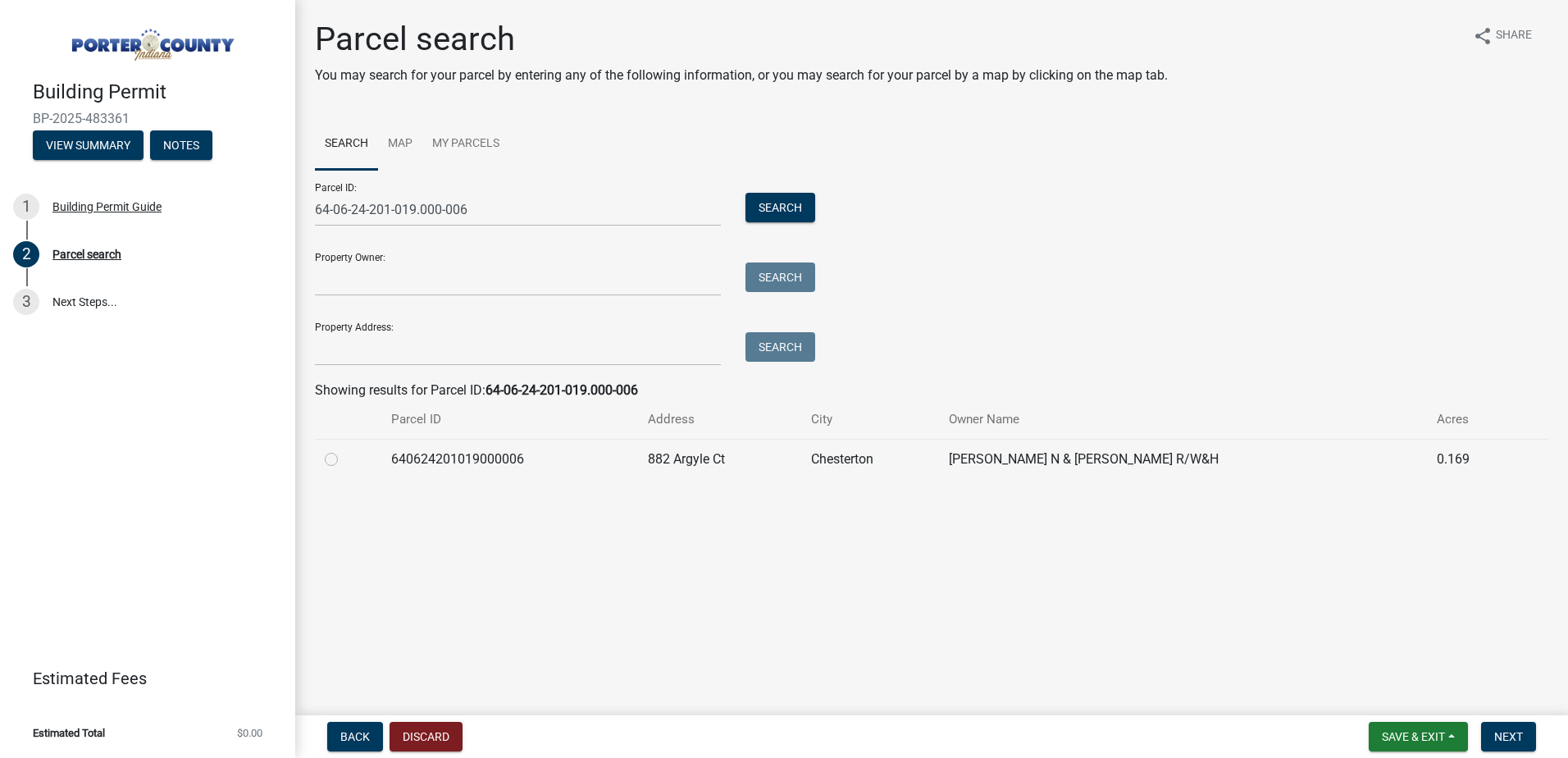
click at [345, 450] on label at bounding box center [345, 450] width 0 height 0
click at [345, 456] on input "radio" at bounding box center [350, 454] width 11 height 11
radio input "true"
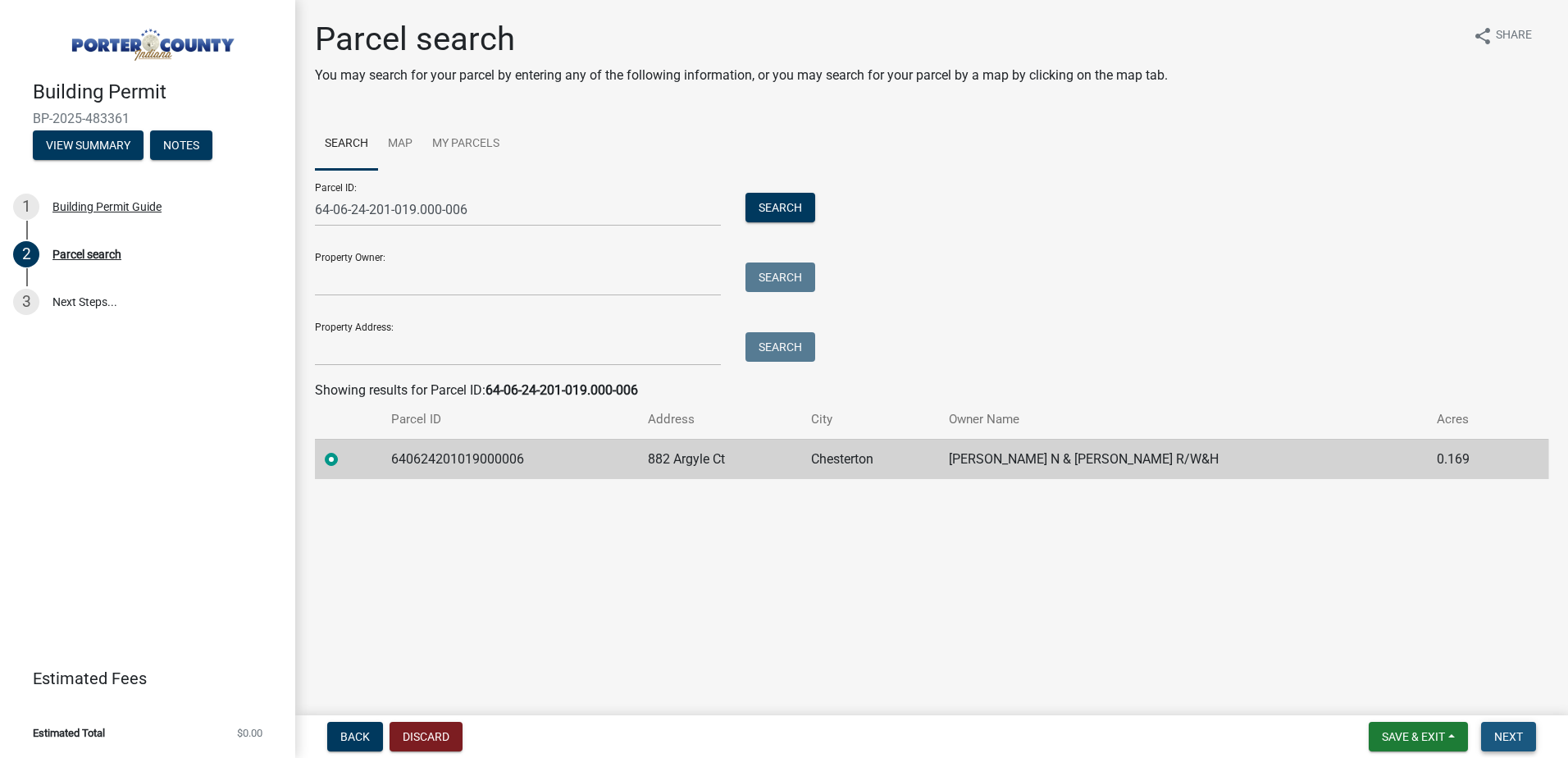
click at [1508, 742] on span "Next" at bounding box center [1509, 737] width 29 height 13
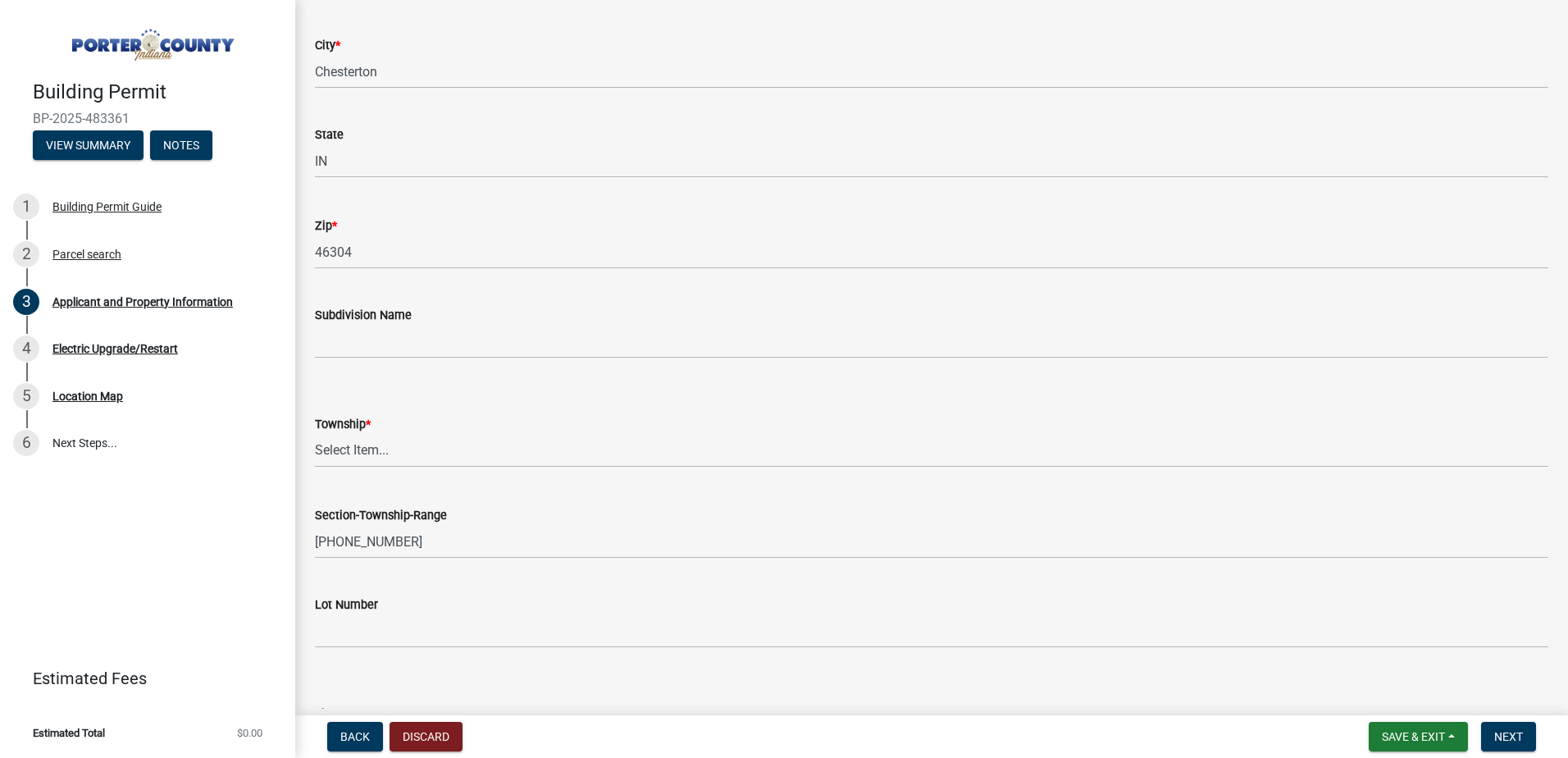
scroll to position [410, 0]
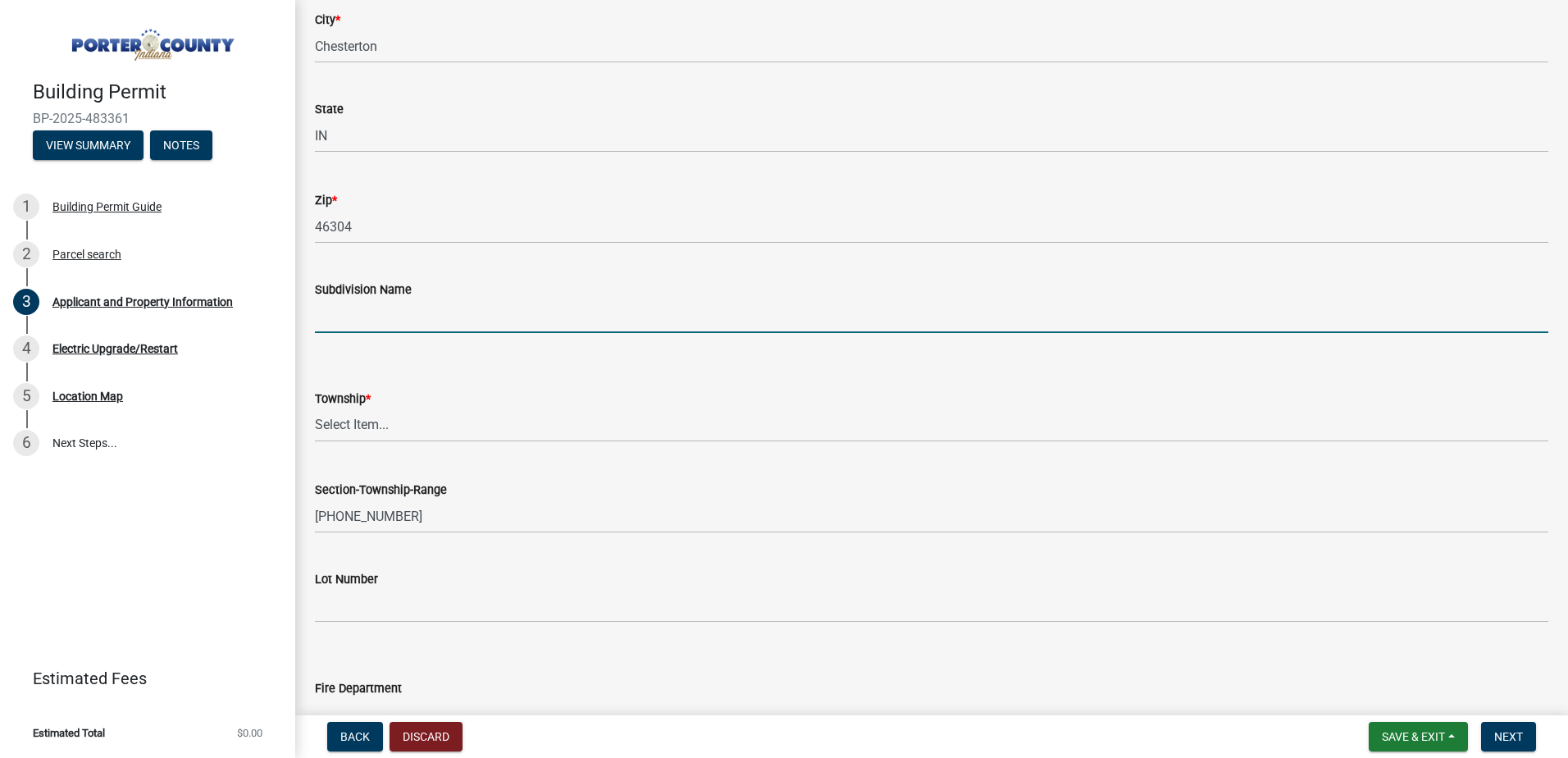
click at [387, 313] on input "Subdivision Name" at bounding box center [932, 316] width 1233 height 34
type input "St. Andrews Ph 2"
click at [374, 421] on select "Select Item... Boone Center Jackson Liberty Morgan Pine Pleasant Portage Porter…" at bounding box center [932, 425] width 1233 height 34
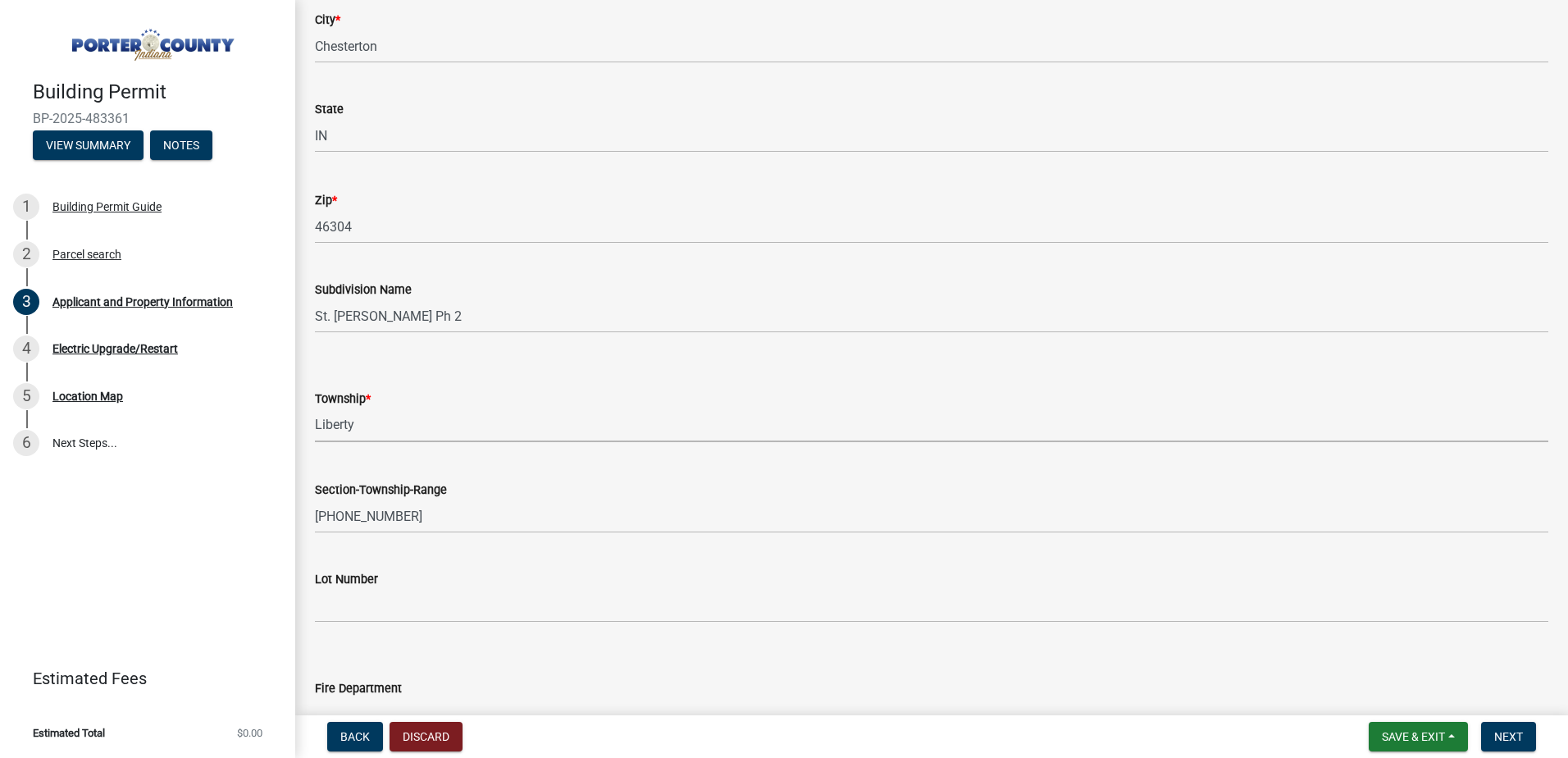
click at [315, 408] on select "Select Item... Boone Center Jackson Liberty Morgan Pine Pleasant Portage Porter…" at bounding box center [932, 425] width 1233 height 34
select select "403f4b3c-c23a-4b9f-b6b7-b4f73366513c"
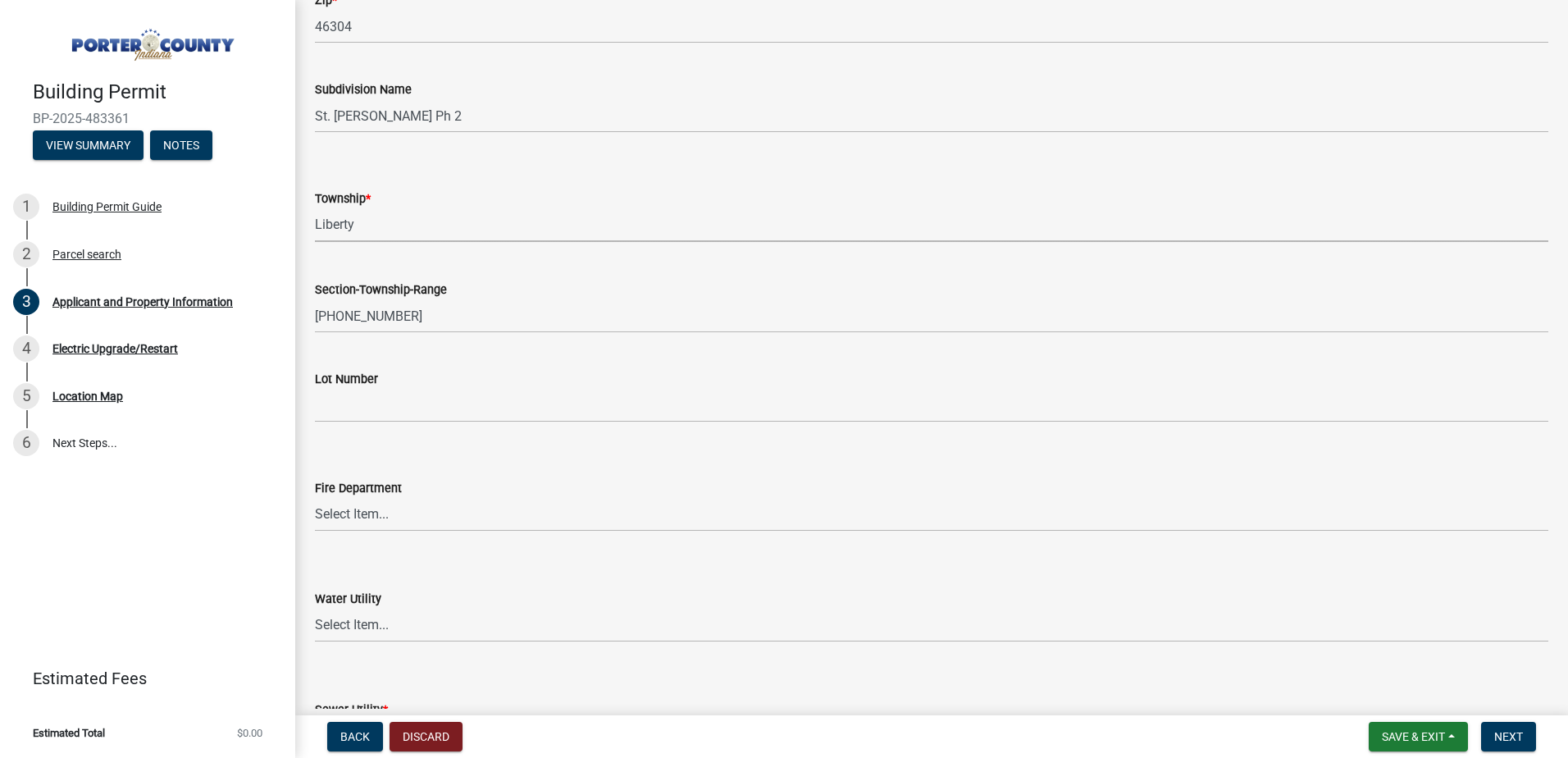
scroll to position [657, 0]
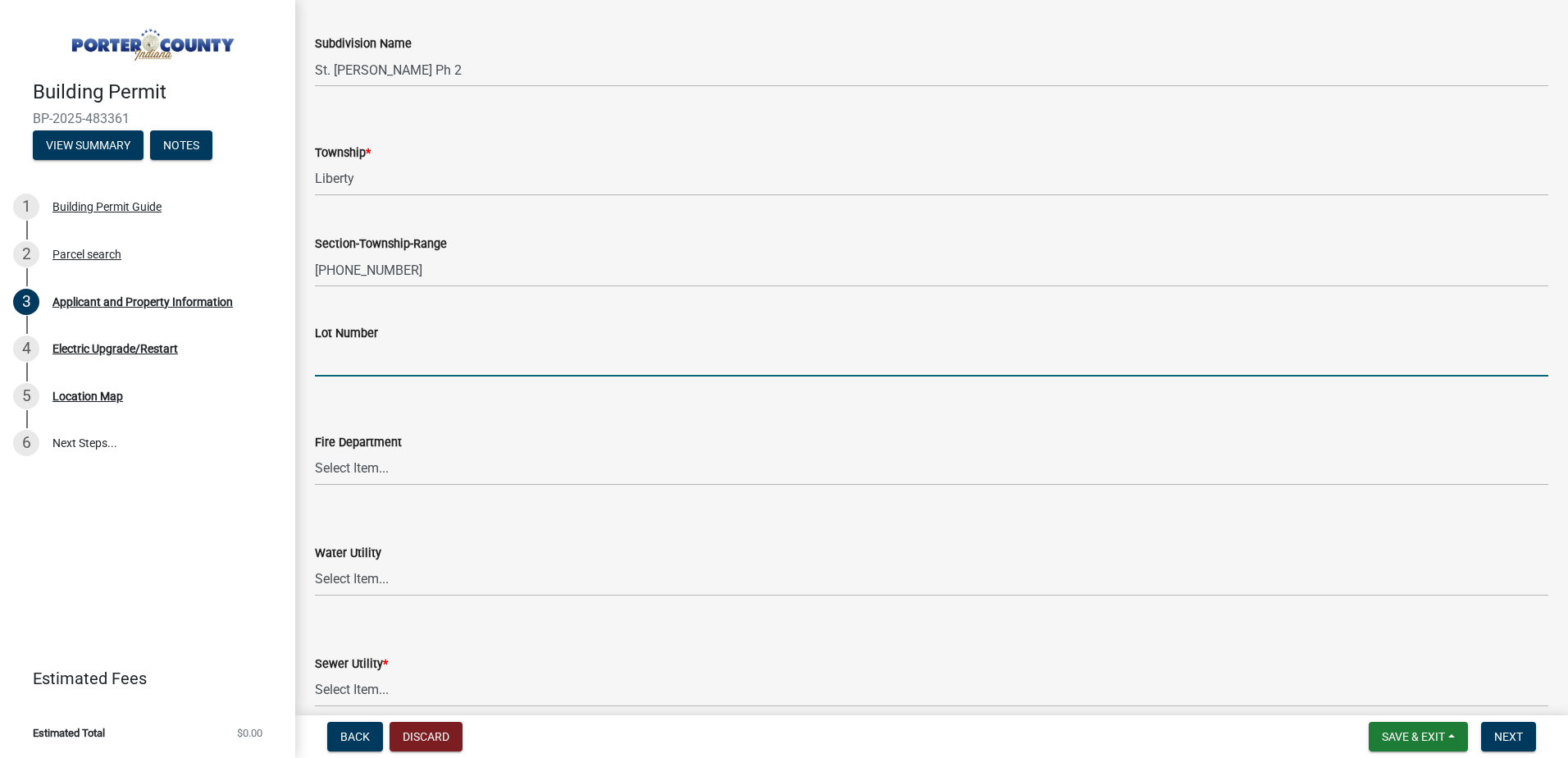
click at [377, 360] on input "Lot Number" at bounding box center [932, 360] width 1233 height 34
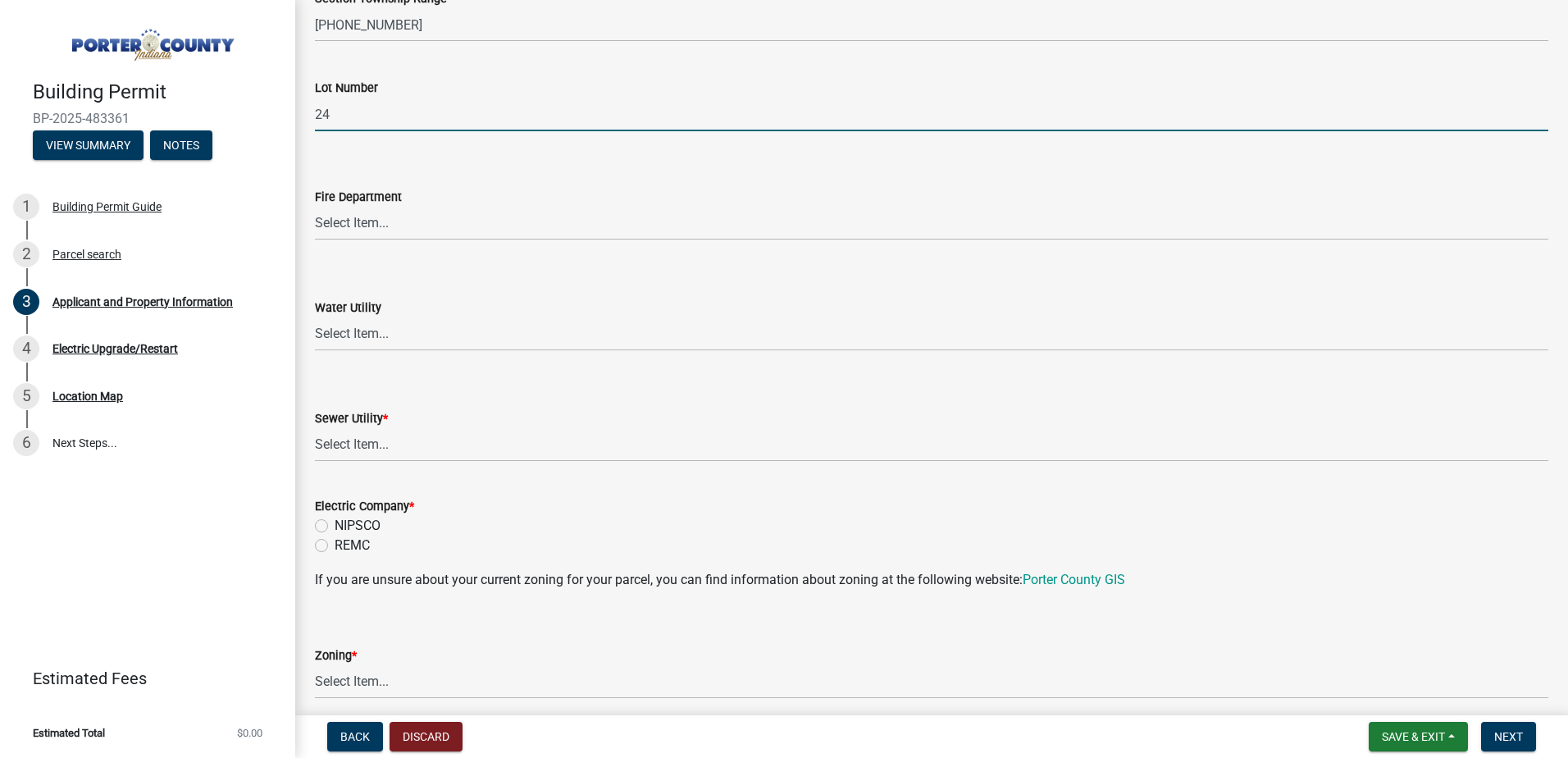
scroll to position [902, 0]
type input "24"
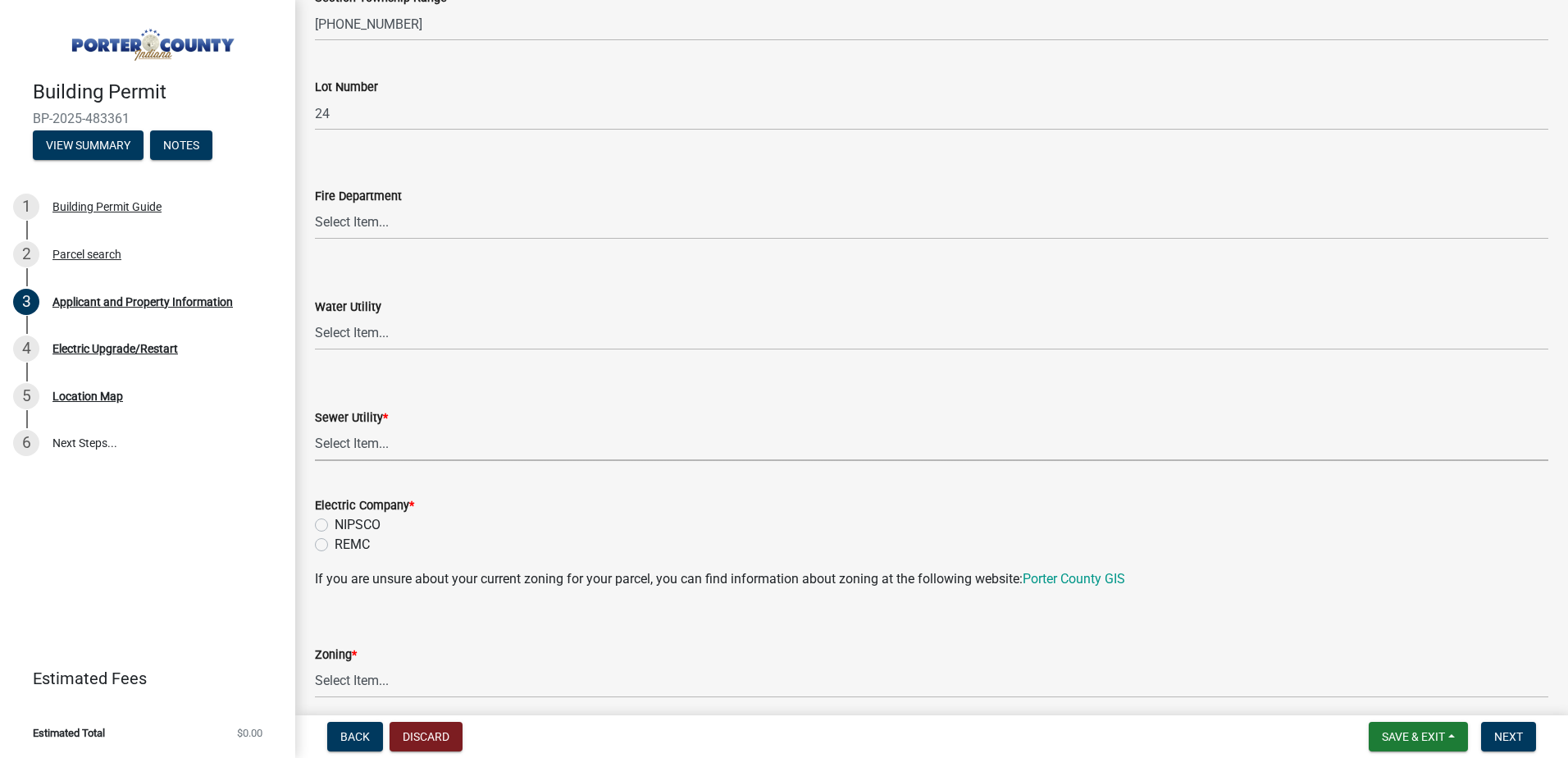
click at [367, 445] on select "Select Item... Aqua Indiana Inc Damon Run Falling Waters Lake Eliza - LEACD Nat…" at bounding box center [932, 444] width 1233 height 34
click at [315, 427] on select "Select Item... Aqua Indiana Inc Damon Run Falling Waters Lake Eliza - LEACD Nat…" at bounding box center [932, 444] width 1233 height 34
select select "2efa8551-7904-454d-991c-0e0cd31120f6"
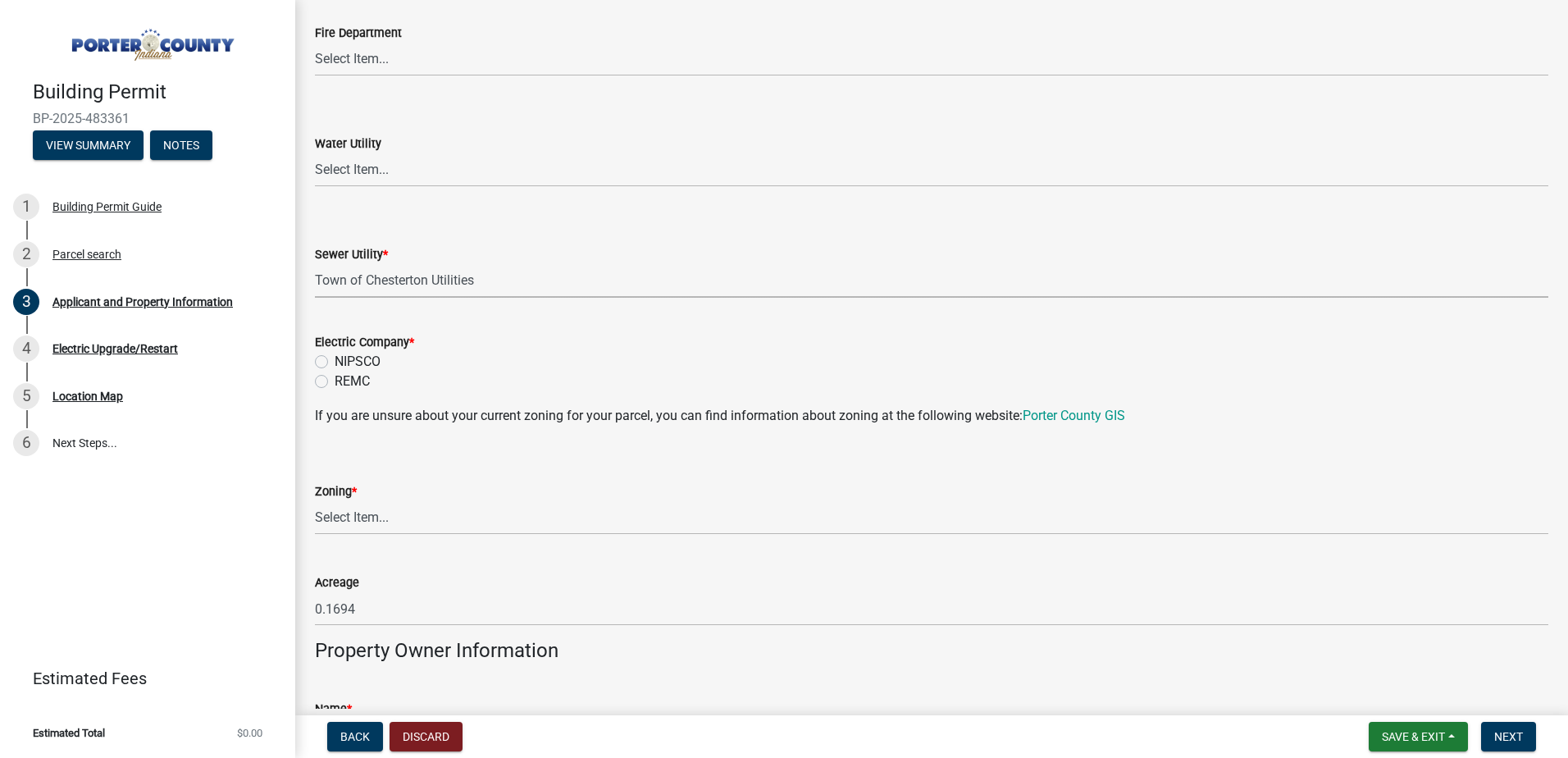
scroll to position [1066, 0]
click at [335, 358] on label "NIPSCO" at bounding box center [358, 361] width 46 height 20
click at [335, 358] on input "NIPSCO" at bounding box center [340, 356] width 11 height 11
radio input "true"
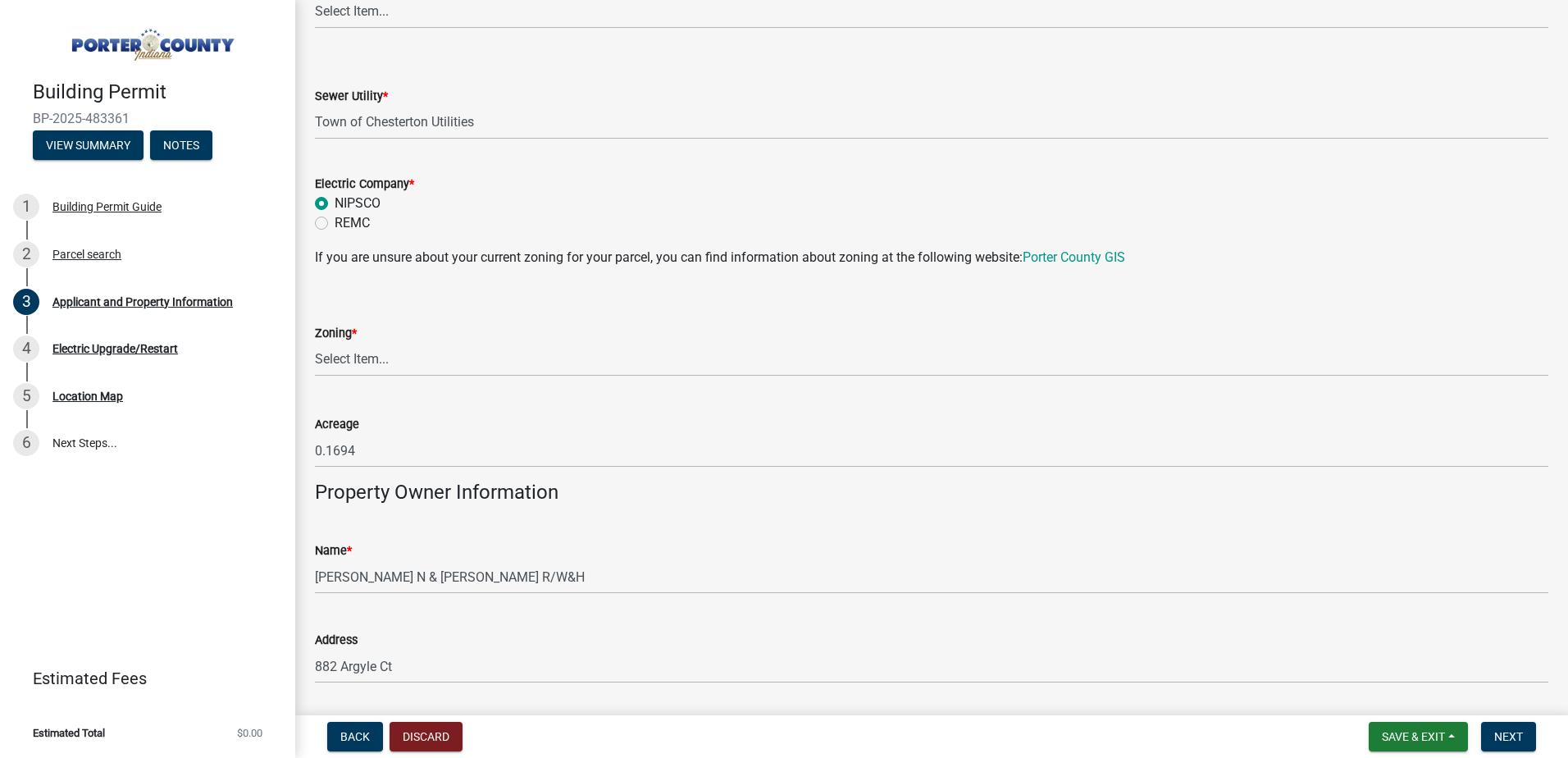
scroll to position [1231, 0]
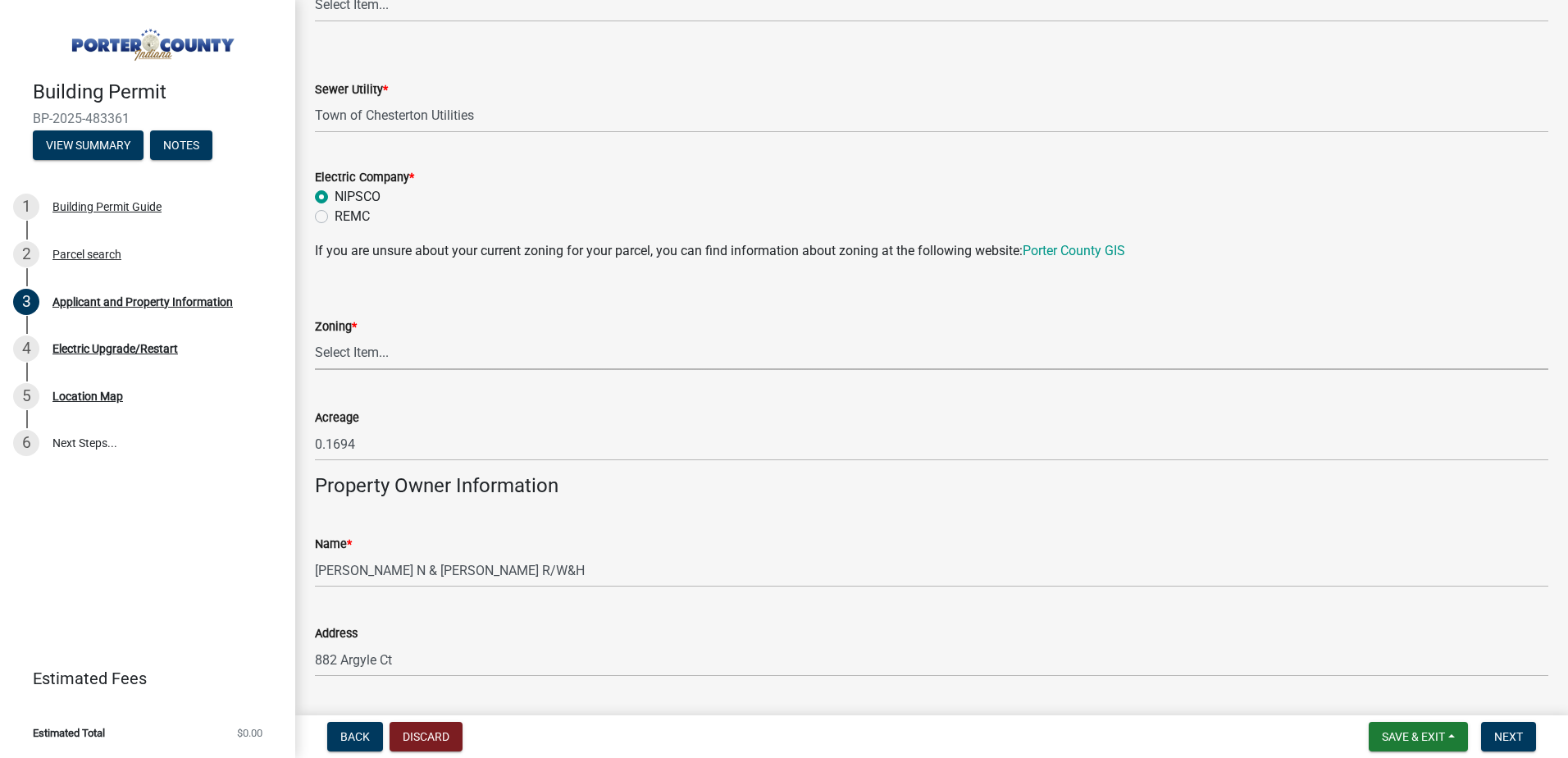
click at [377, 354] on select "Select Item... A1 A2 CH CM CN I1 I2 I3 IN MP OT P1 P2 PUD R1 R2 R3 R4 RL RR" at bounding box center [932, 353] width 1233 height 34
click at [315, 337] on select "Select Item... A1 A2 CH CM CN I1 I2 I3 IN MP OT P1 P2 PUD R1 R2 R3 R4 RL RR" at bounding box center [932, 353] width 1233 height 34
select select "e2d1b1d7-ccc9-456b-9e96-e16306515997"
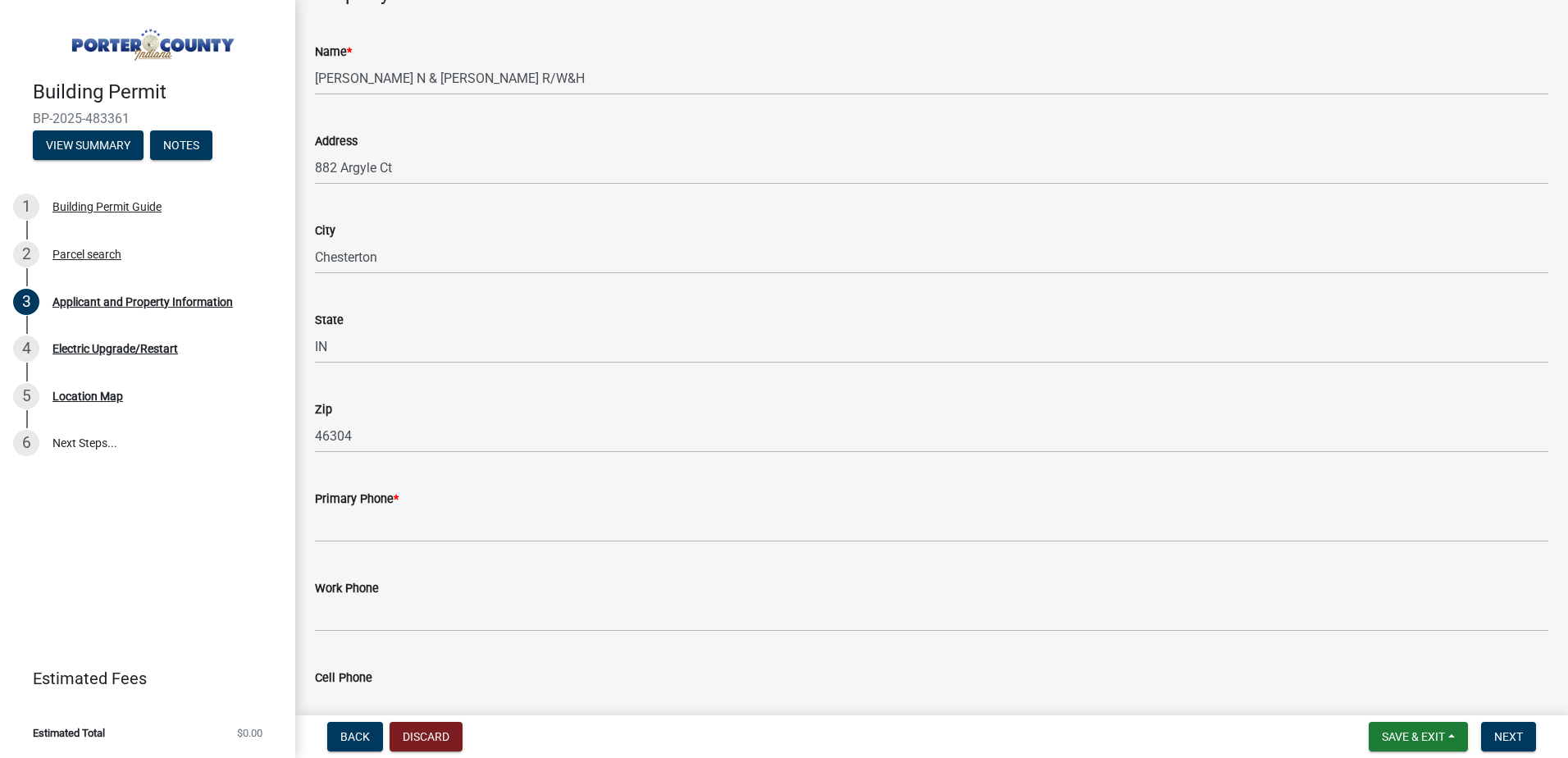
scroll to position [1887, 0]
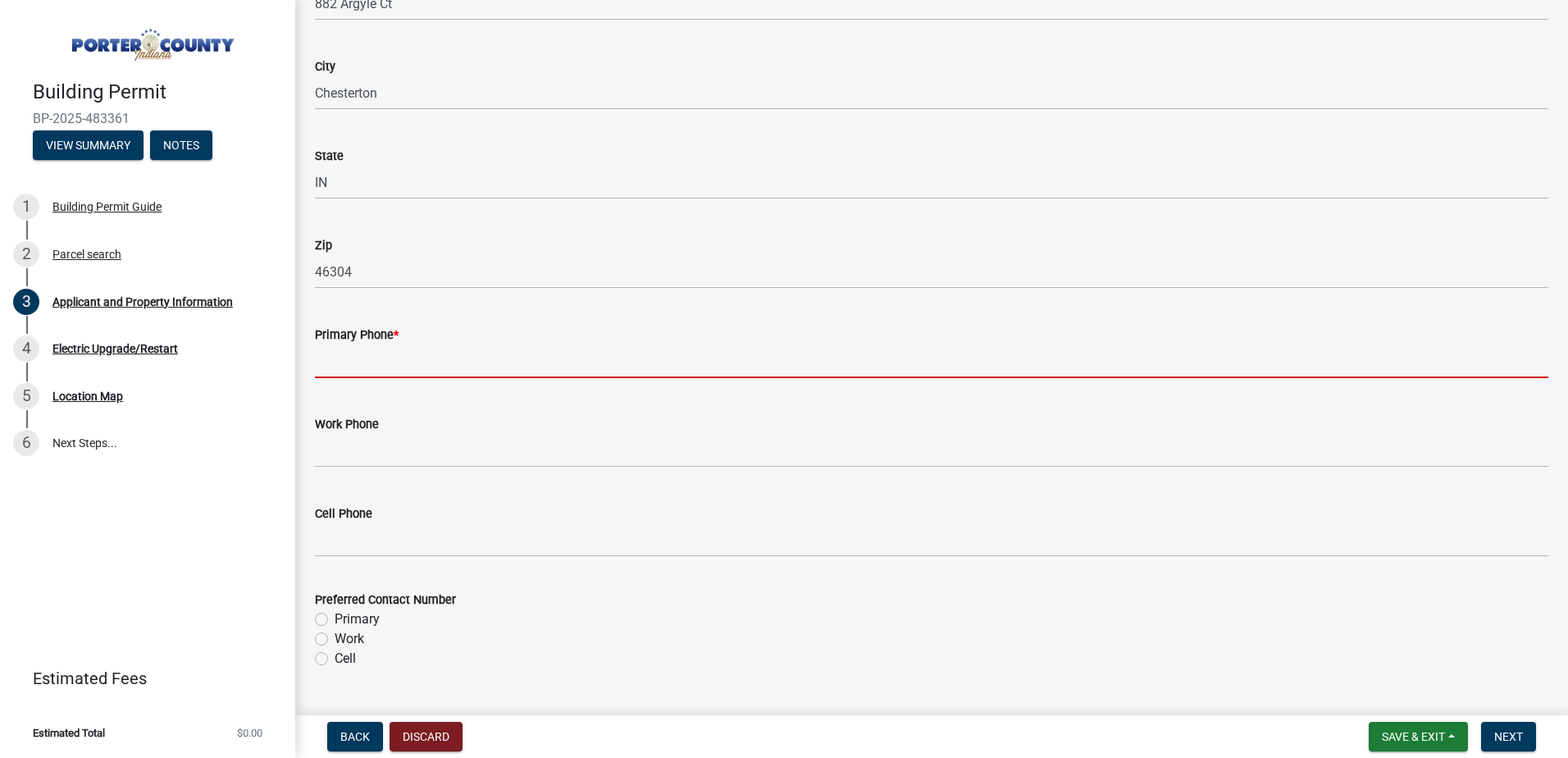
click at [387, 370] on input "Primary Phone *" at bounding box center [932, 361] width 1233 height 34
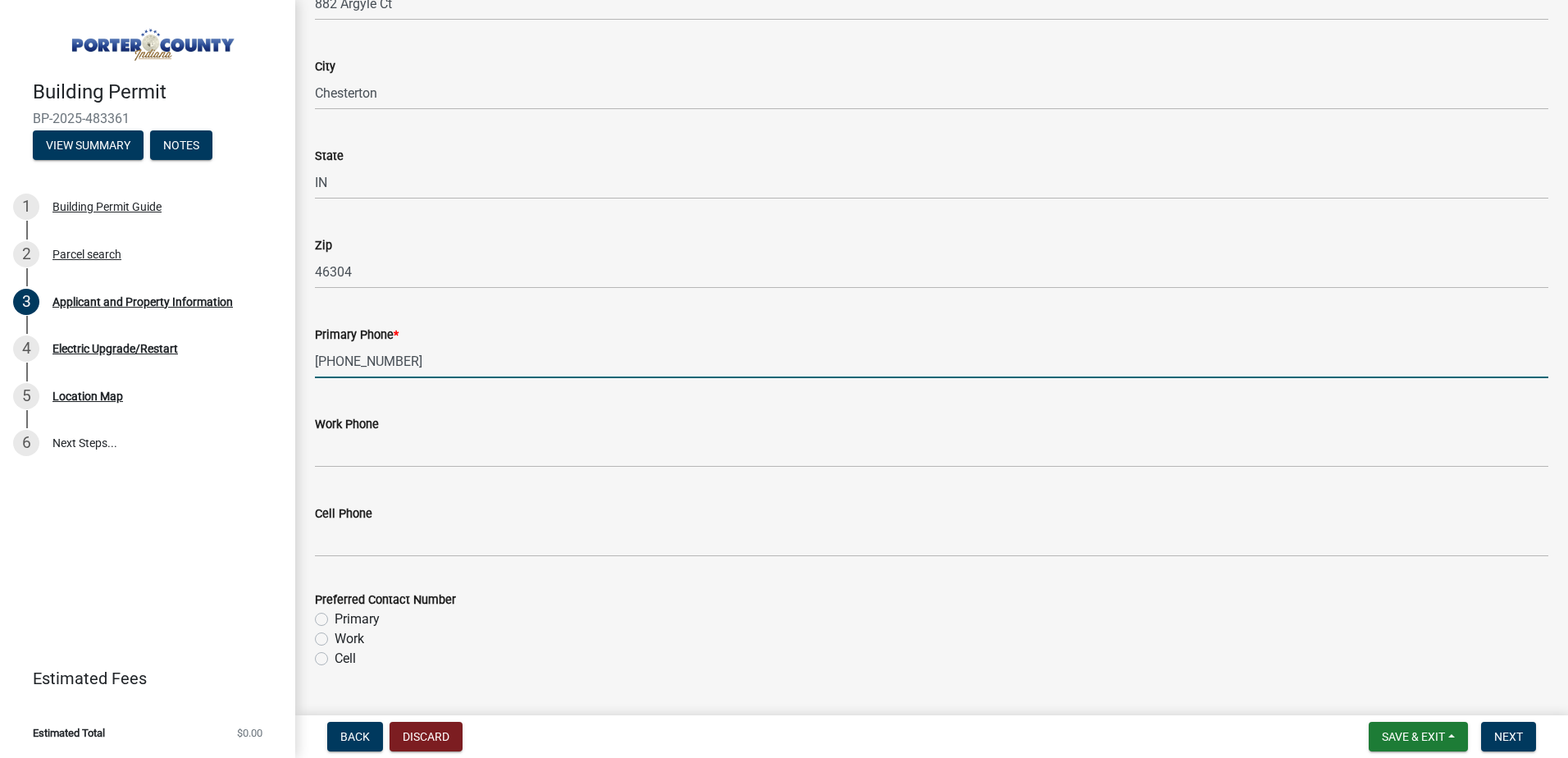
drag, startPoint x: 400, startPoint y: 360, endPoint x: 309, endPoint y: 365, distance: 91.1
click at [309, 365] on div "Primary Phone * 219-229-7988" at bounding box center [932, 340] width 1258 height 77
type input "219-229-7988"
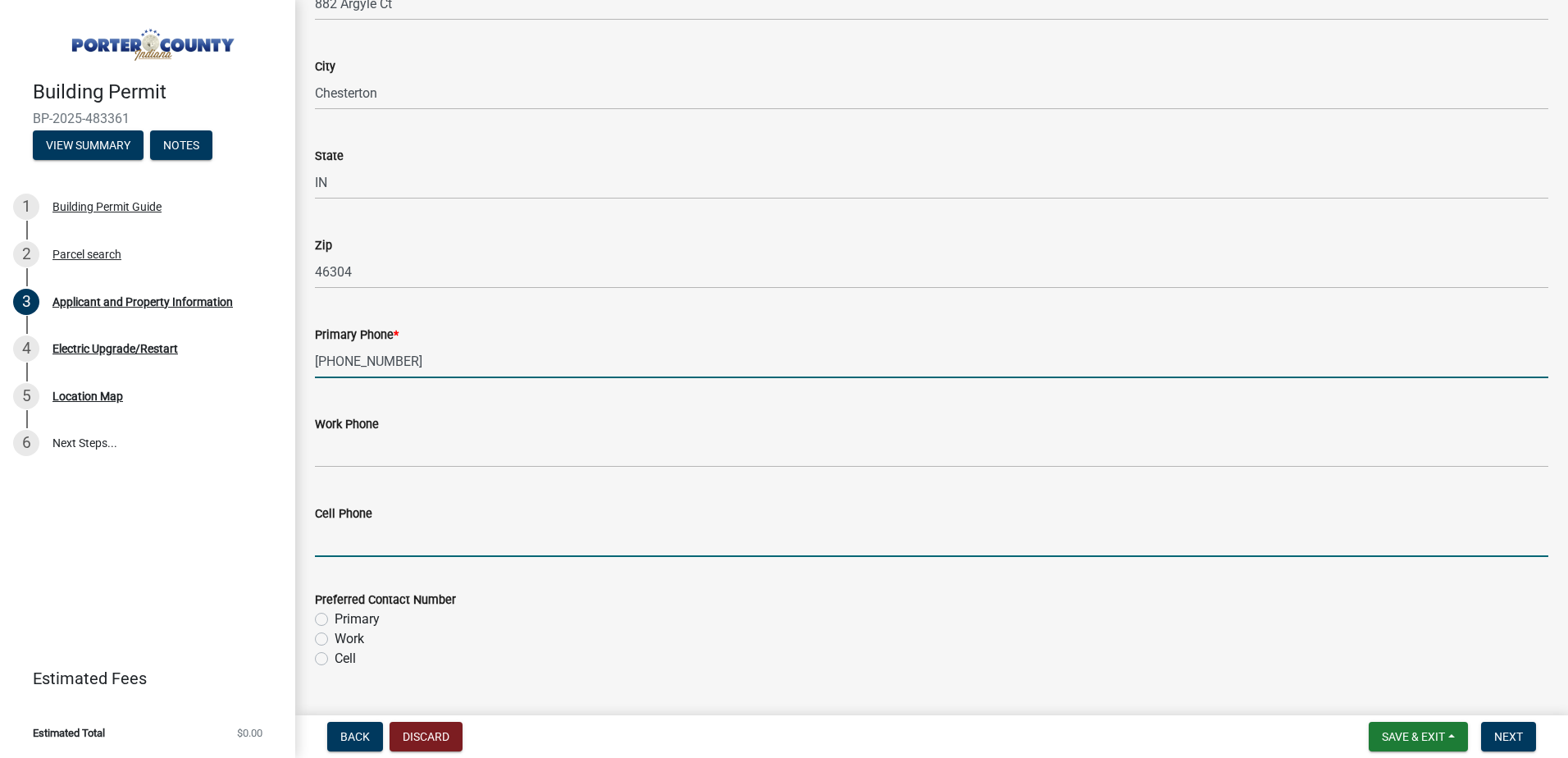
click at [338, 548] on input "Cell Phone" at bounding box center [932, 540] width 1233 height 34
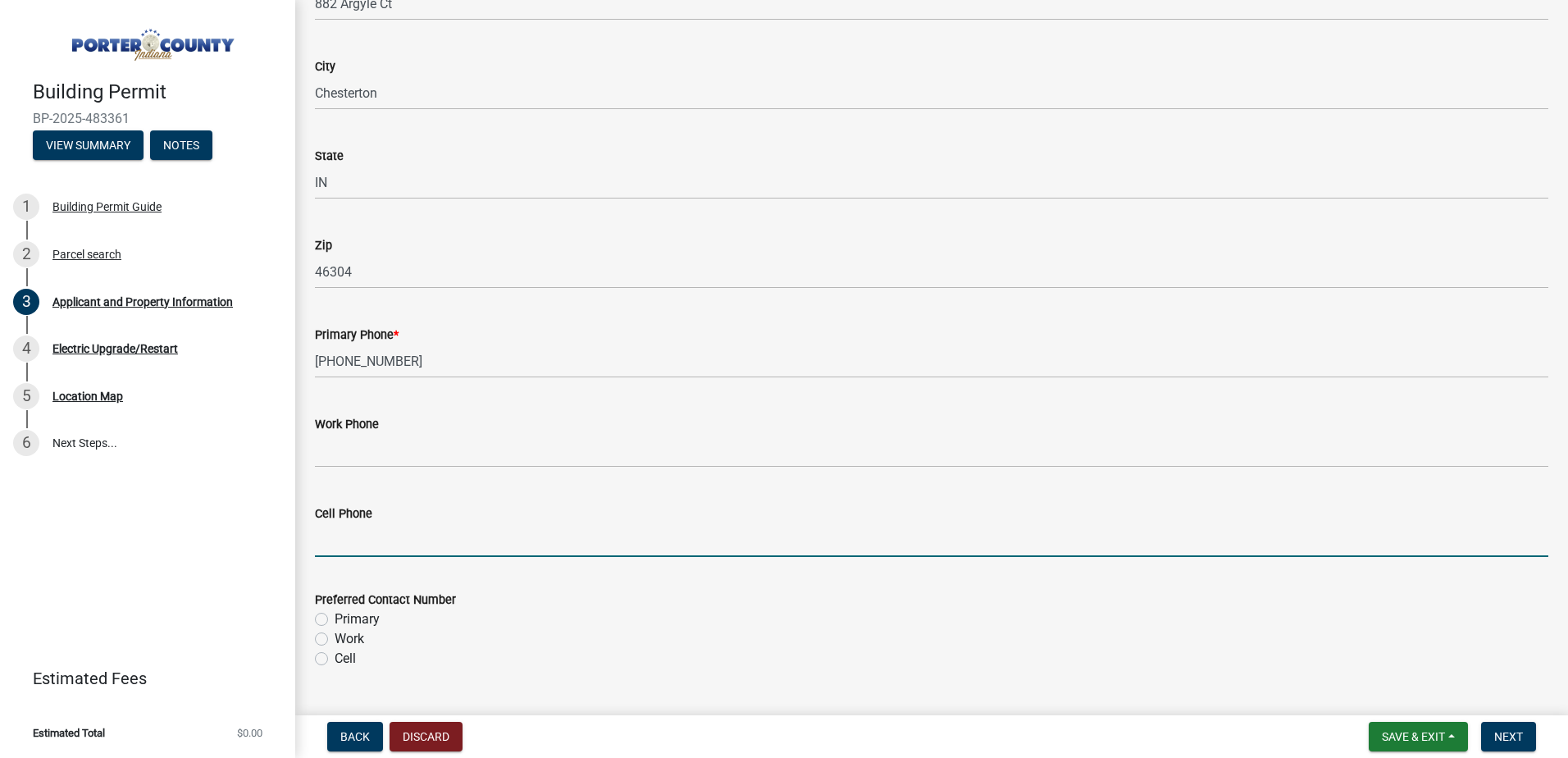
paste input "219-229-7988"
type input "219-229-7988"
drag, startPoint x: 319, startPoint y: 656, endPoint x: 345, endPoint y: 638, distance: 31.6
click at [335, 656] on label "Cell" at bounding box center [345, 659] width 21 height 20
click at [335, 656] on input "Cell" at bounding box center [340, 654] width 11 height 11
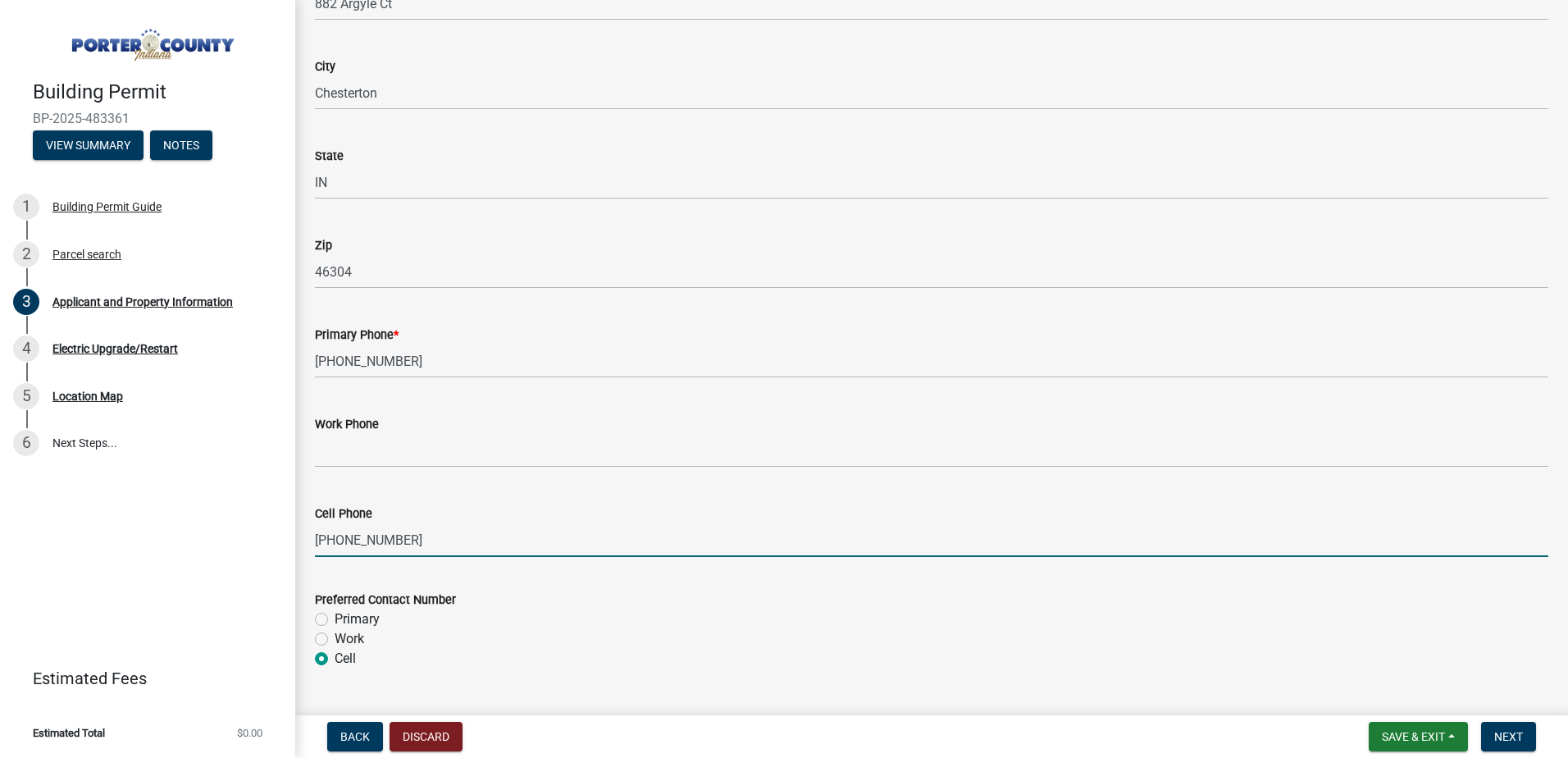
radio input "true"
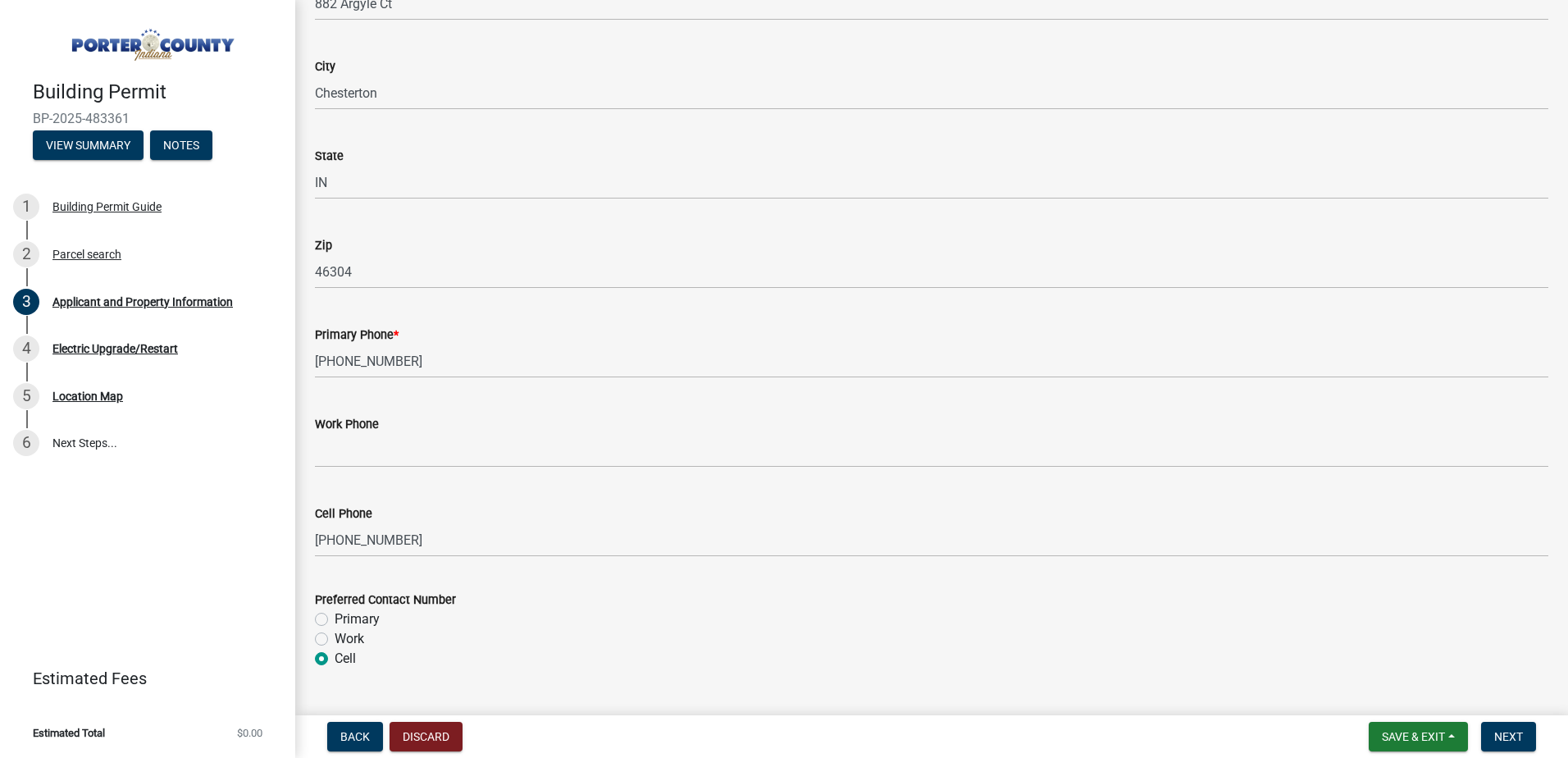
scroll to position [2134, 0]
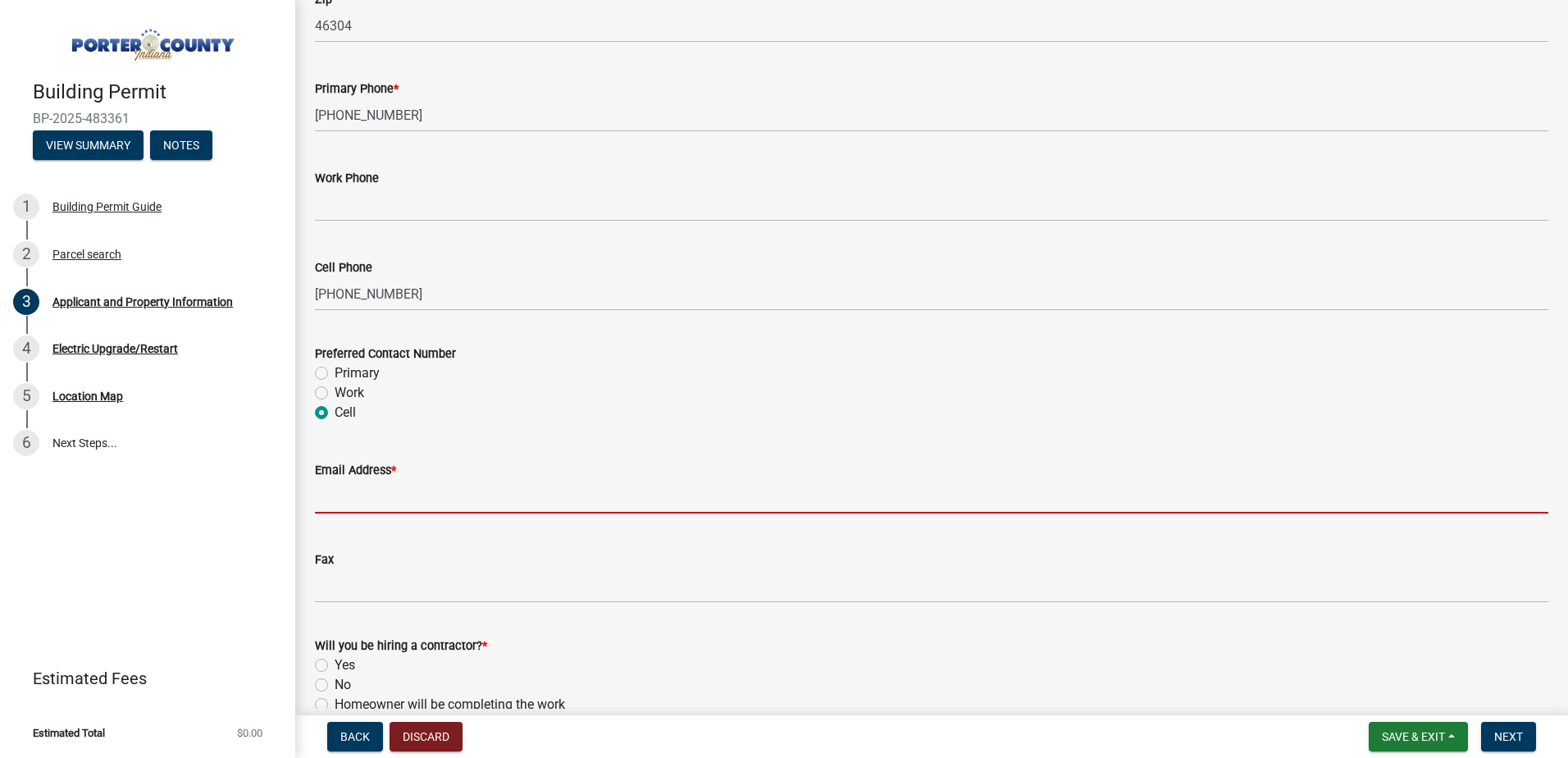
click at [359, 503] on input "Email Address *" at bounding box center [932, 497] width 1233 height 34
paste input "Amber Gunther <agunther@cps.k12.in.us>"
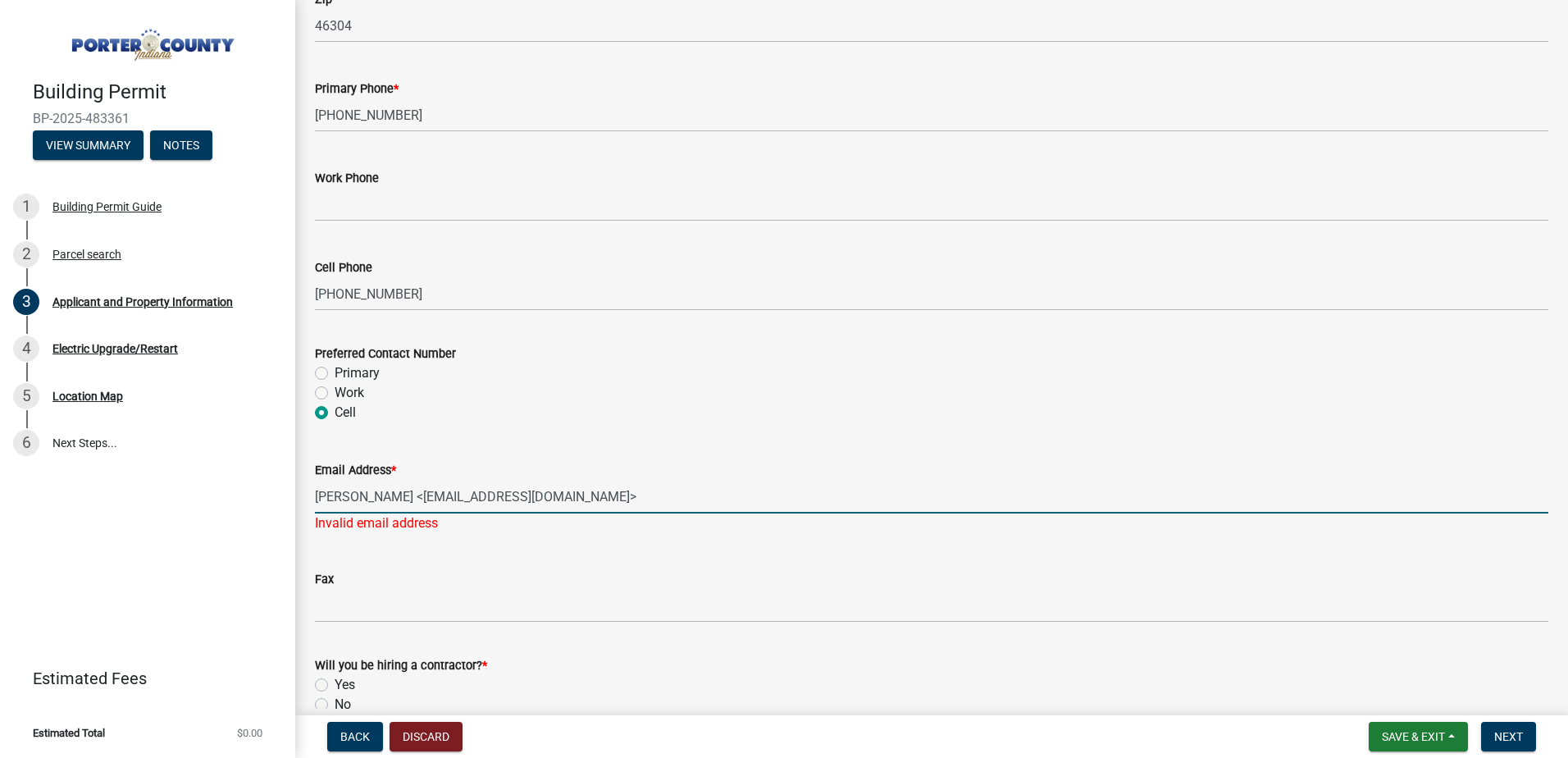
click at [317, 496] on input "Amber Gunther <agunther@cps.k12.in.us>" at bounding box center [932, 497] width 1233 height 34
type input "agunther@cps.k12.in.us"
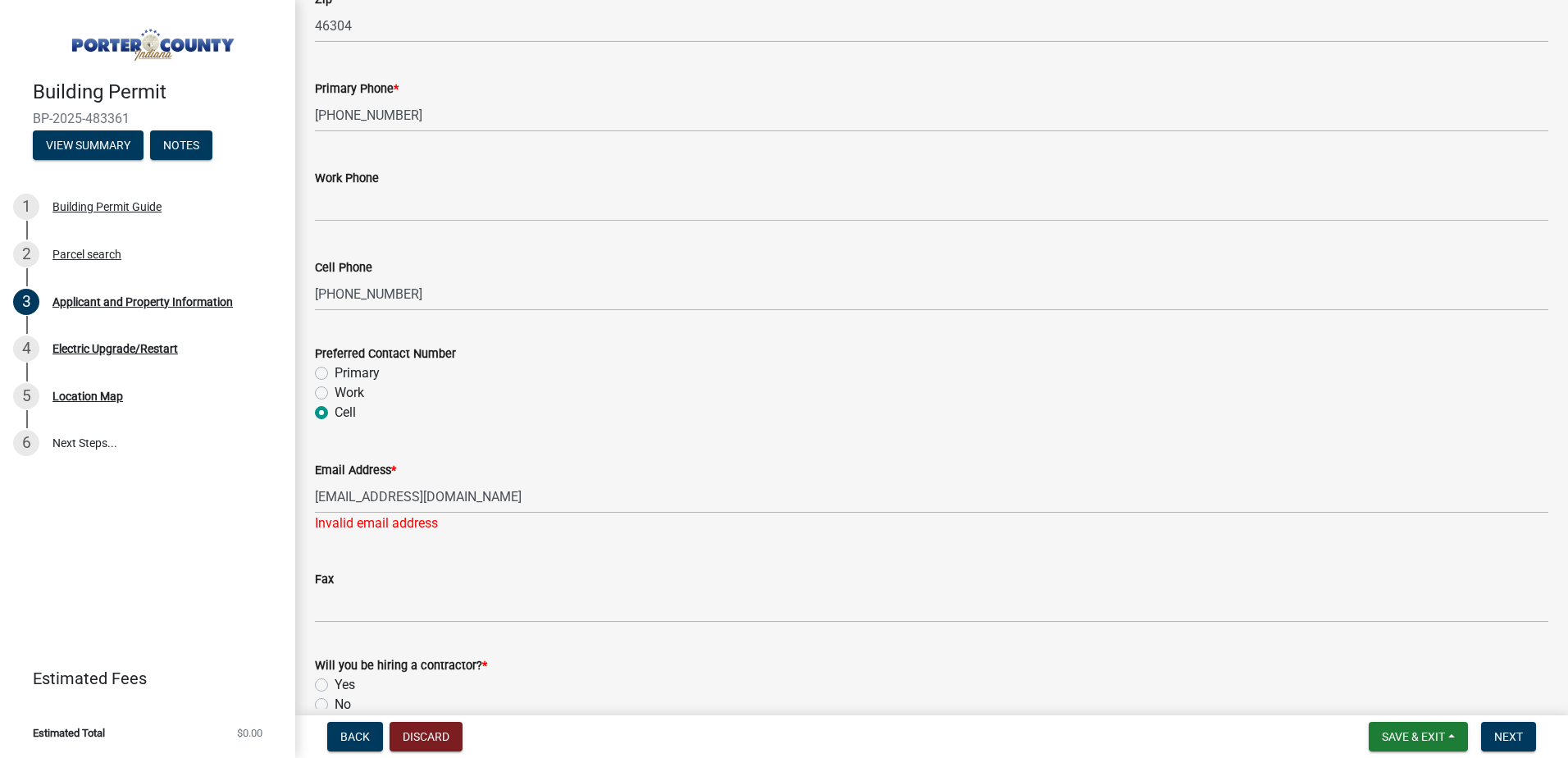
click at [505, 543] on wm-data-entity-input "Email Address * agunther@cps.k12.in.us Invalid email address" at bounding box center [932, 492] width 1233 height 109
drag, startPoint x: 508, startPoint y: 522, endPoint x: 525, endPoint y: 479, distance: 46.2
click at [510, 516] on div "Invalid email address" at bounding box center [932, 524] width 1233 height 20
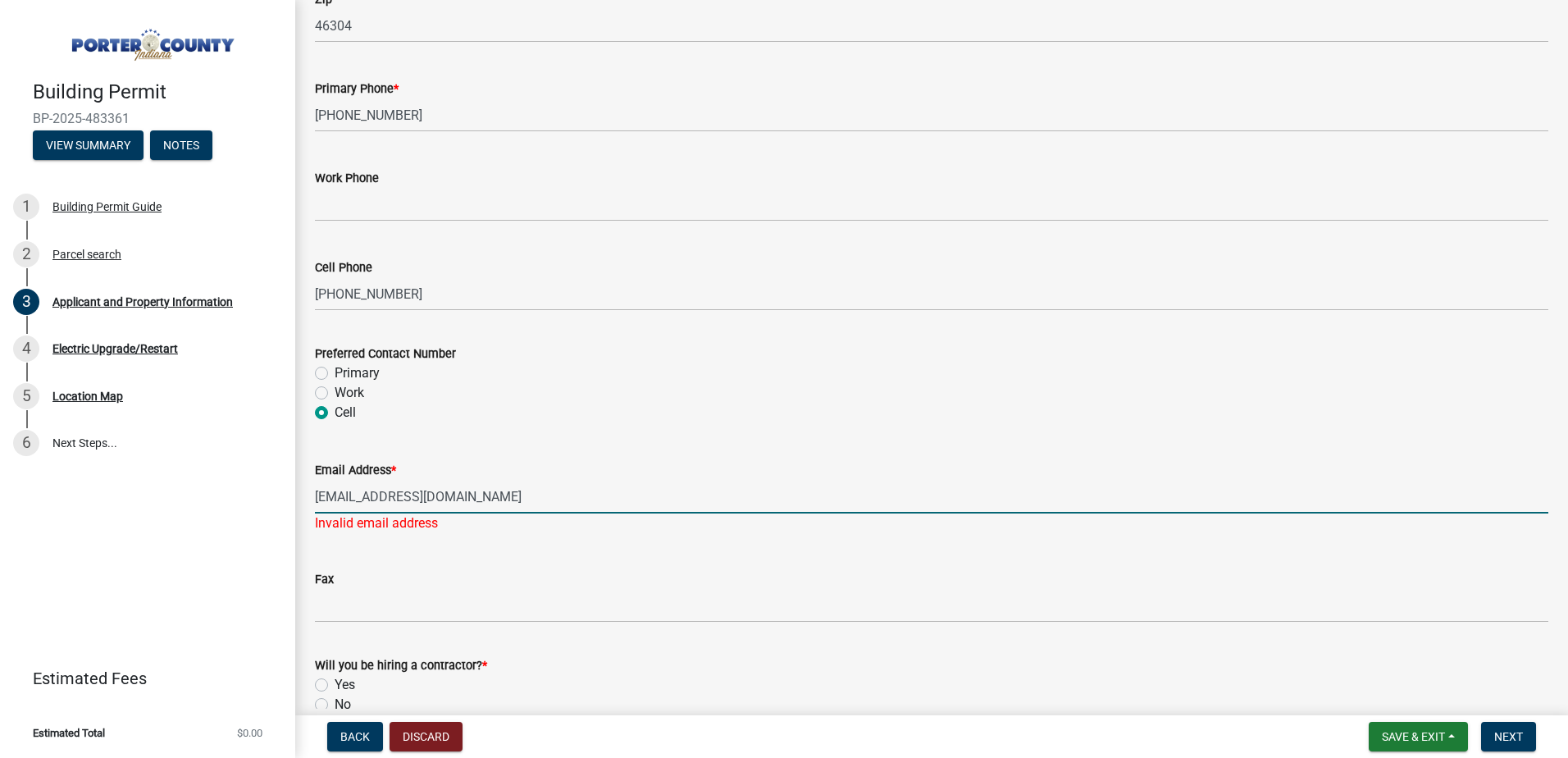
click at [525, 480] on input "agunther@cps.k12.in.us" at bounding box center [932, 497] width 1233 height 34
click at [534, 496] on input "agunther@cps.k12.in.us" at bounding box center [932, 497] width 1233 height 34
click at [402, 559] on div "Fax" at bounding box center [932, 585] width 1233 height 77
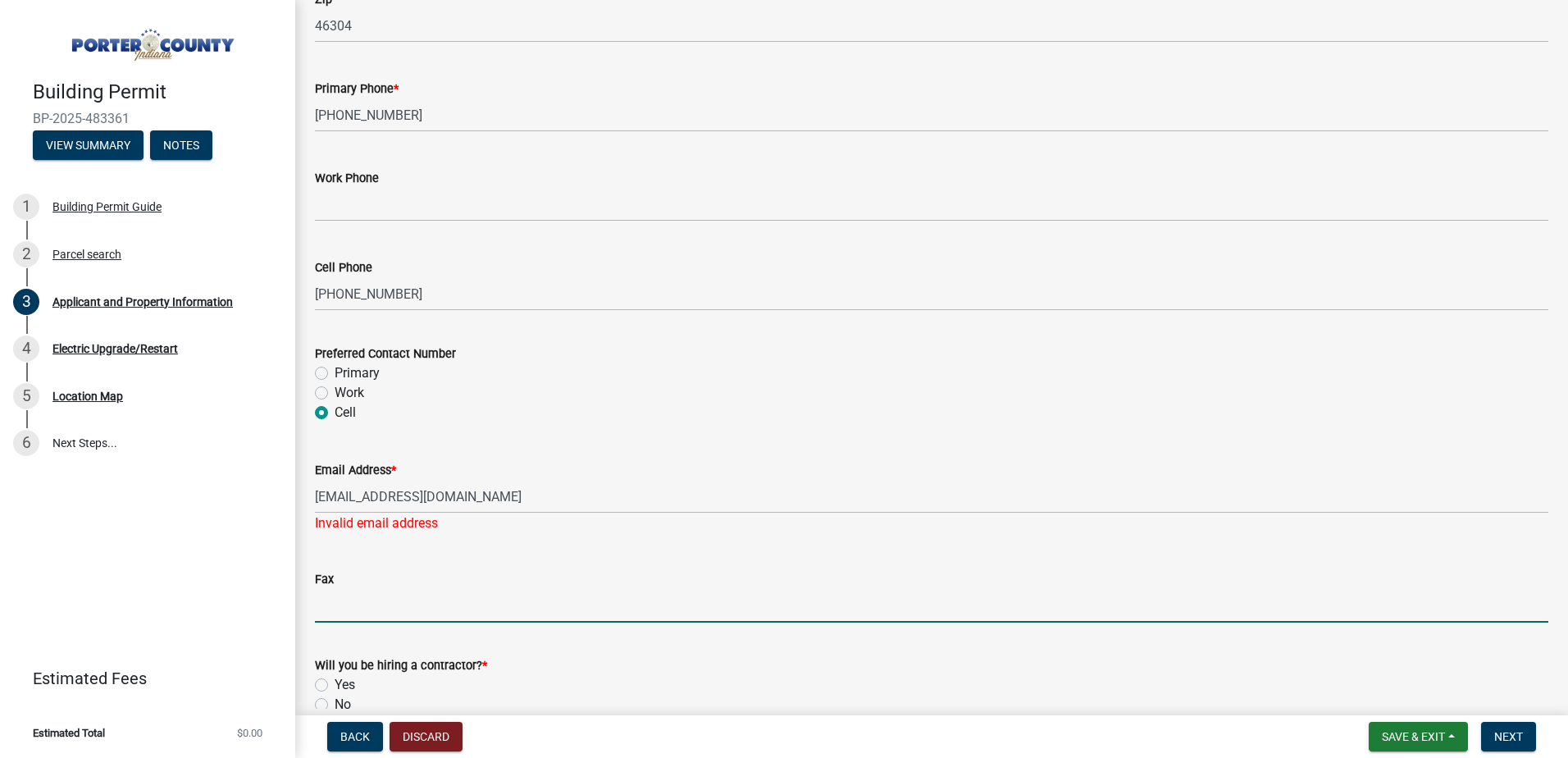
click at [371, 611] on input "Fax" at bounding box center [932, 605] width 1233 height 34
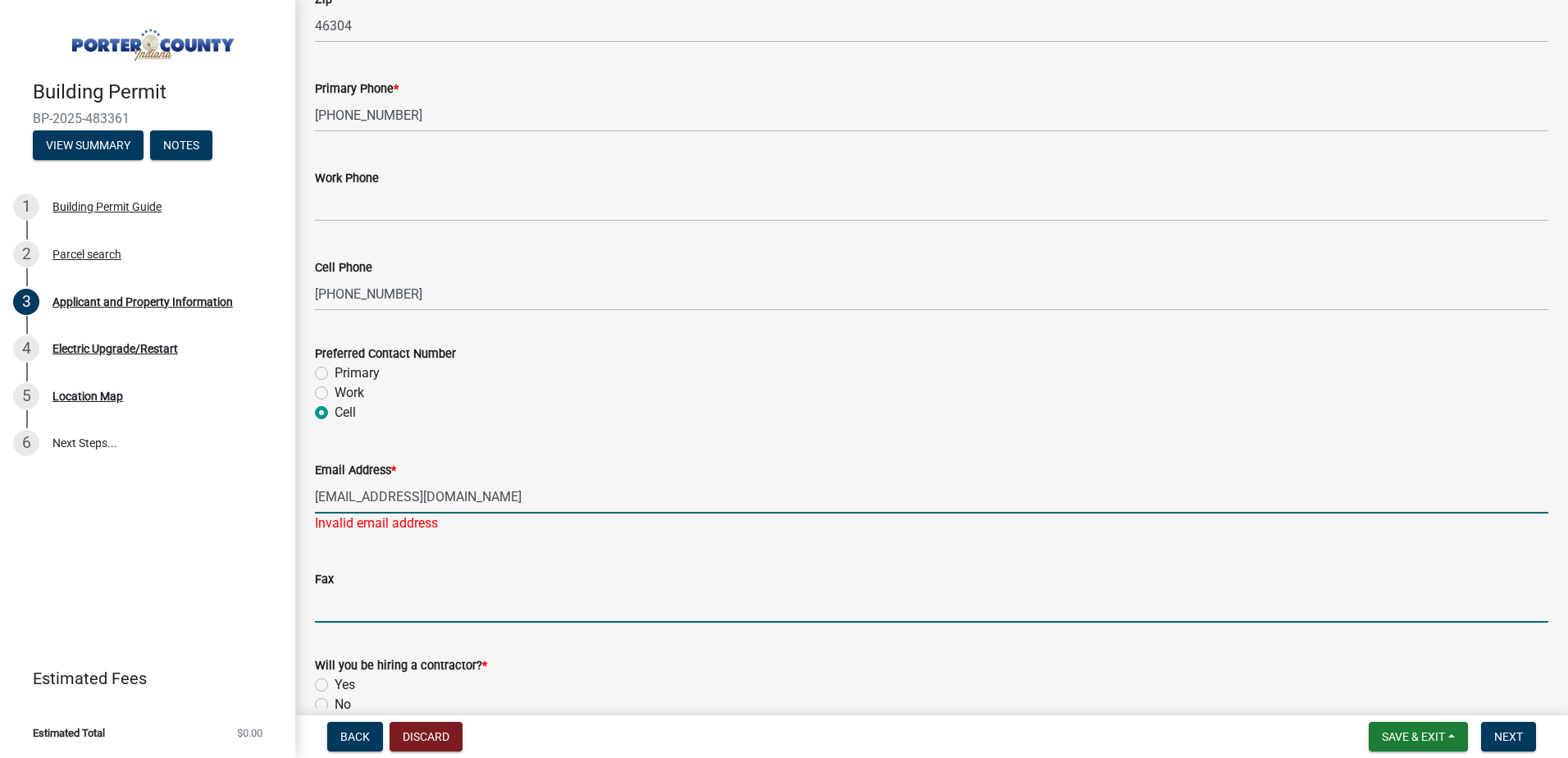
click at [453, 497] on input "agunther@cps.k12.in.us" at bounding box center [932, 497] width 1233 height 34
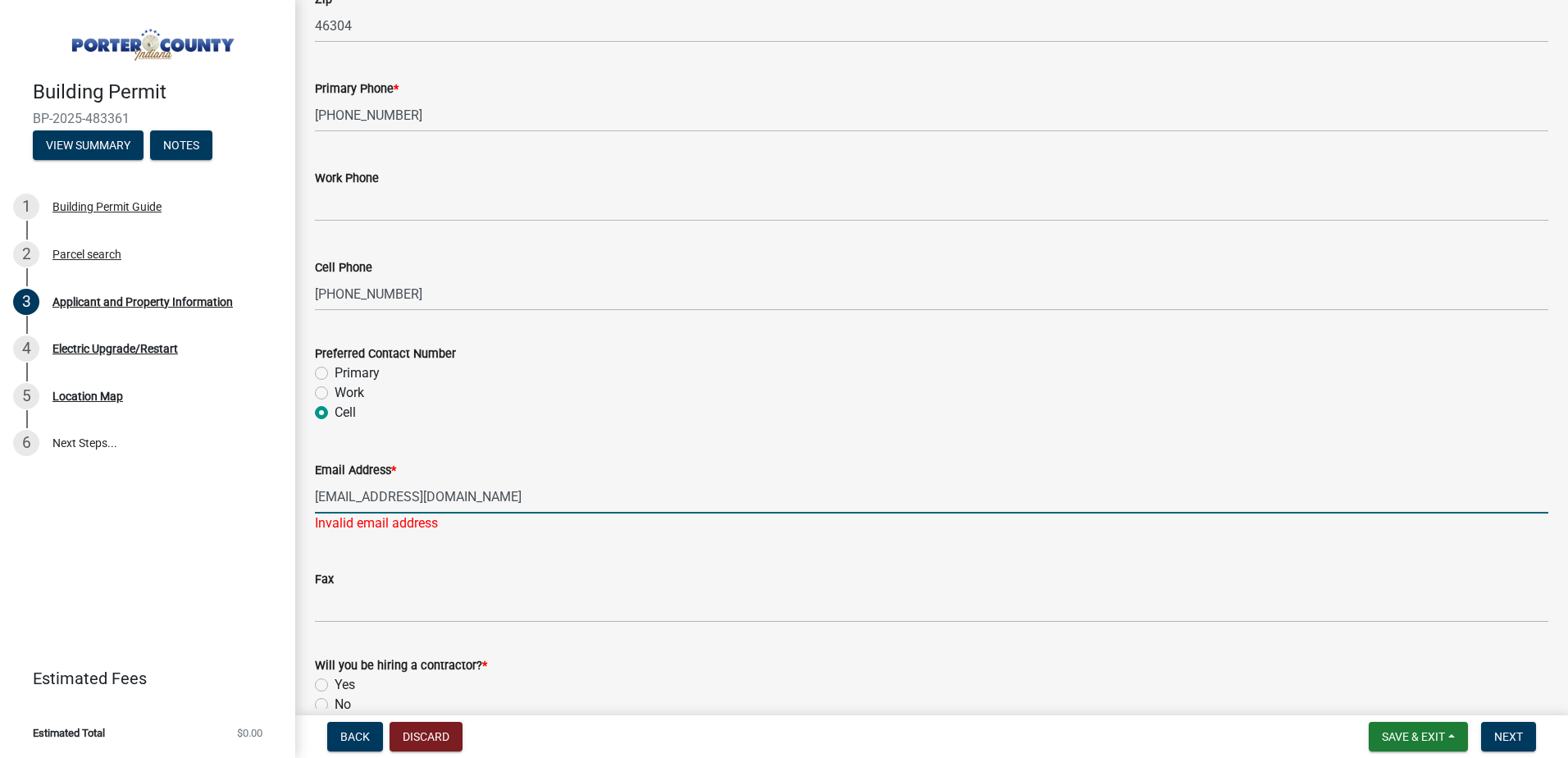
drag, startPoint x: 317, startPoint y: 497, endPoint x: 464, endPoint y: 498, distance: 147.0
click at [464, 498] on input "agunther@cps.k12.in.us" at bounding box center [932, 497] width 1233 height 34
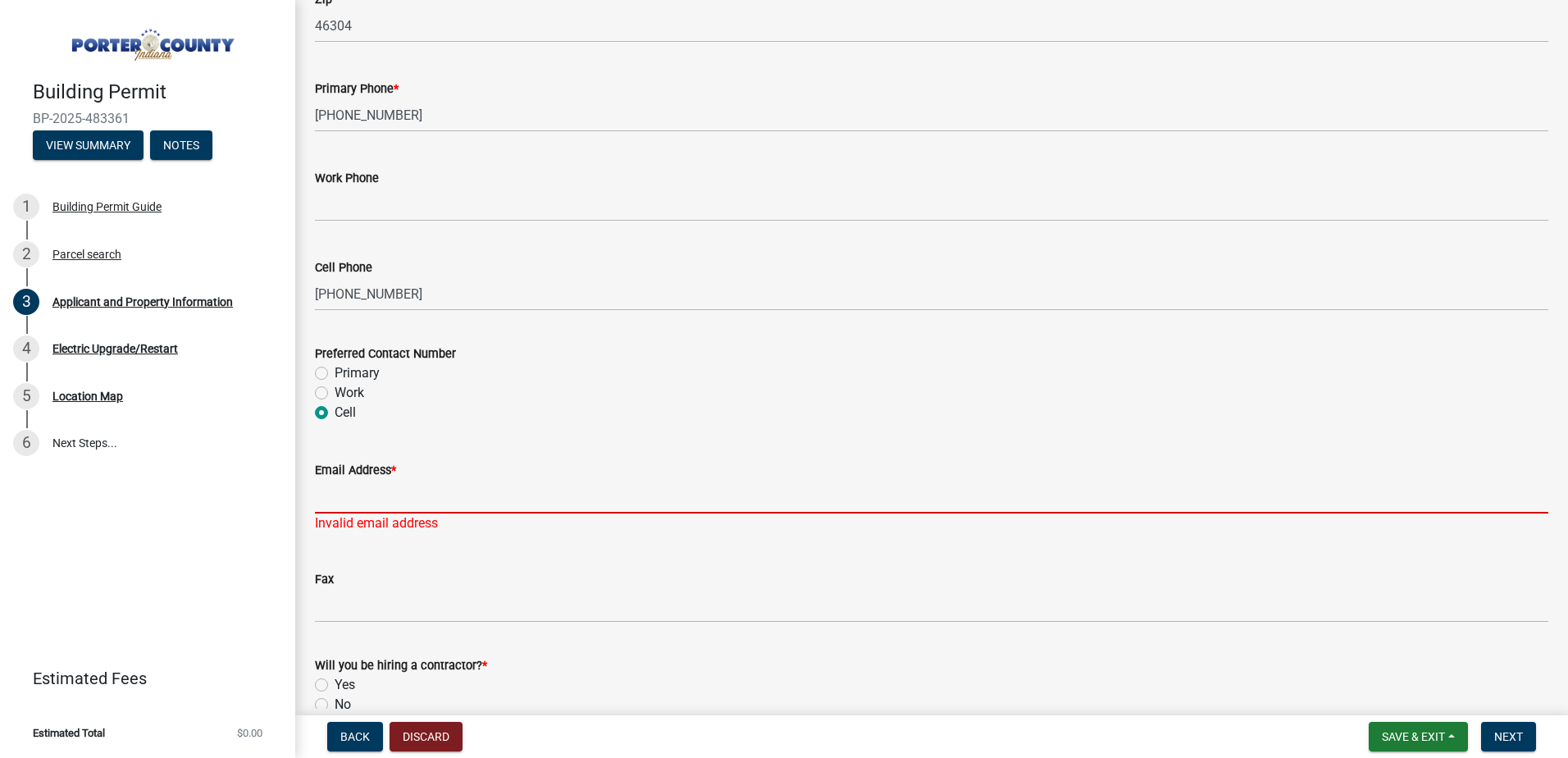
click at [481, 562] on div "Fax" at bounding box center [932, 585] width 1233 height 77
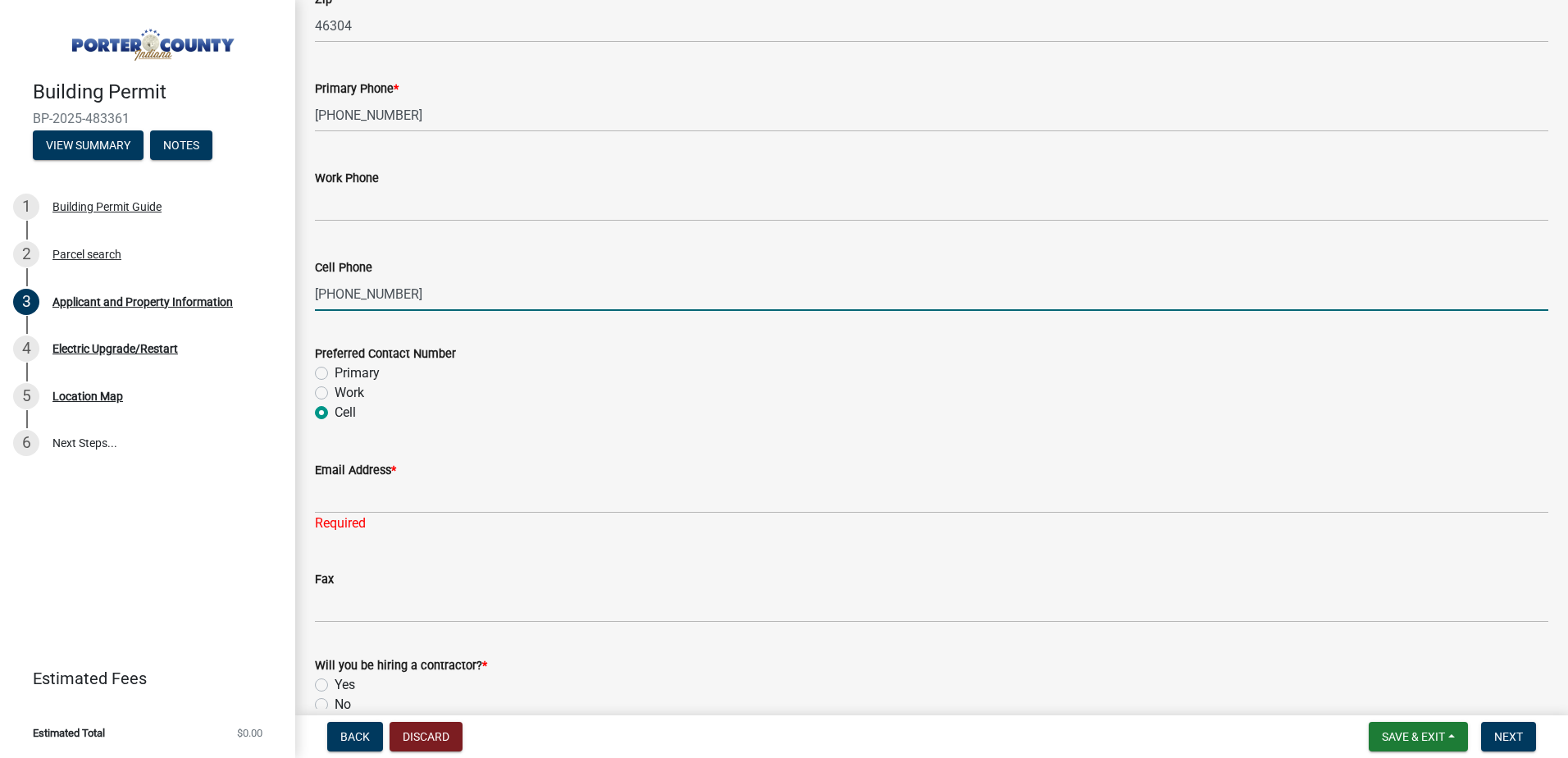
click at [429, 288] on input "219-229-7988" at bounding box center [932, 294] width 1233 height 34
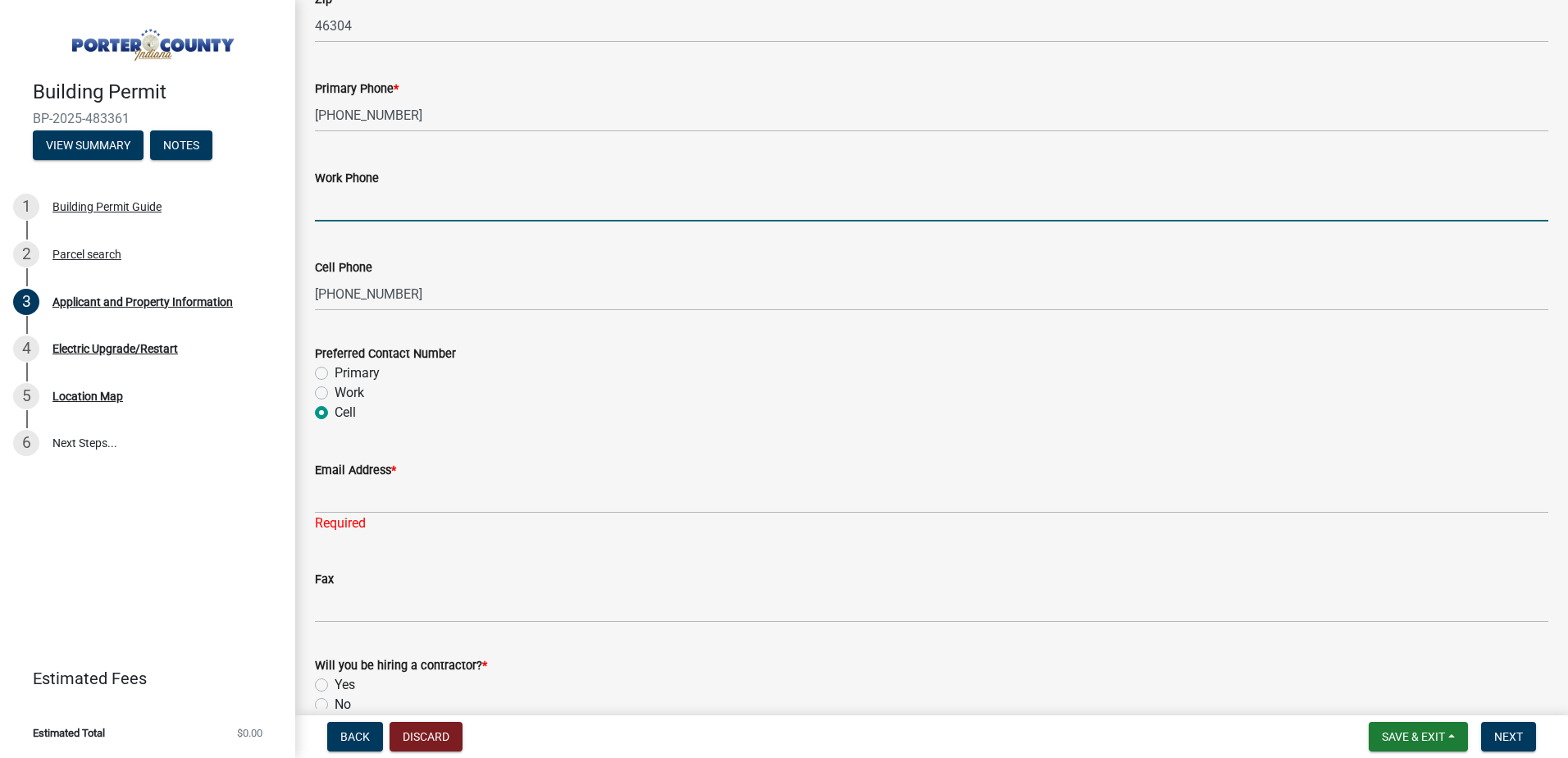
click at [425, 204] on input "Work Phone" at bounding box center [932, 205] width 1233 height 34
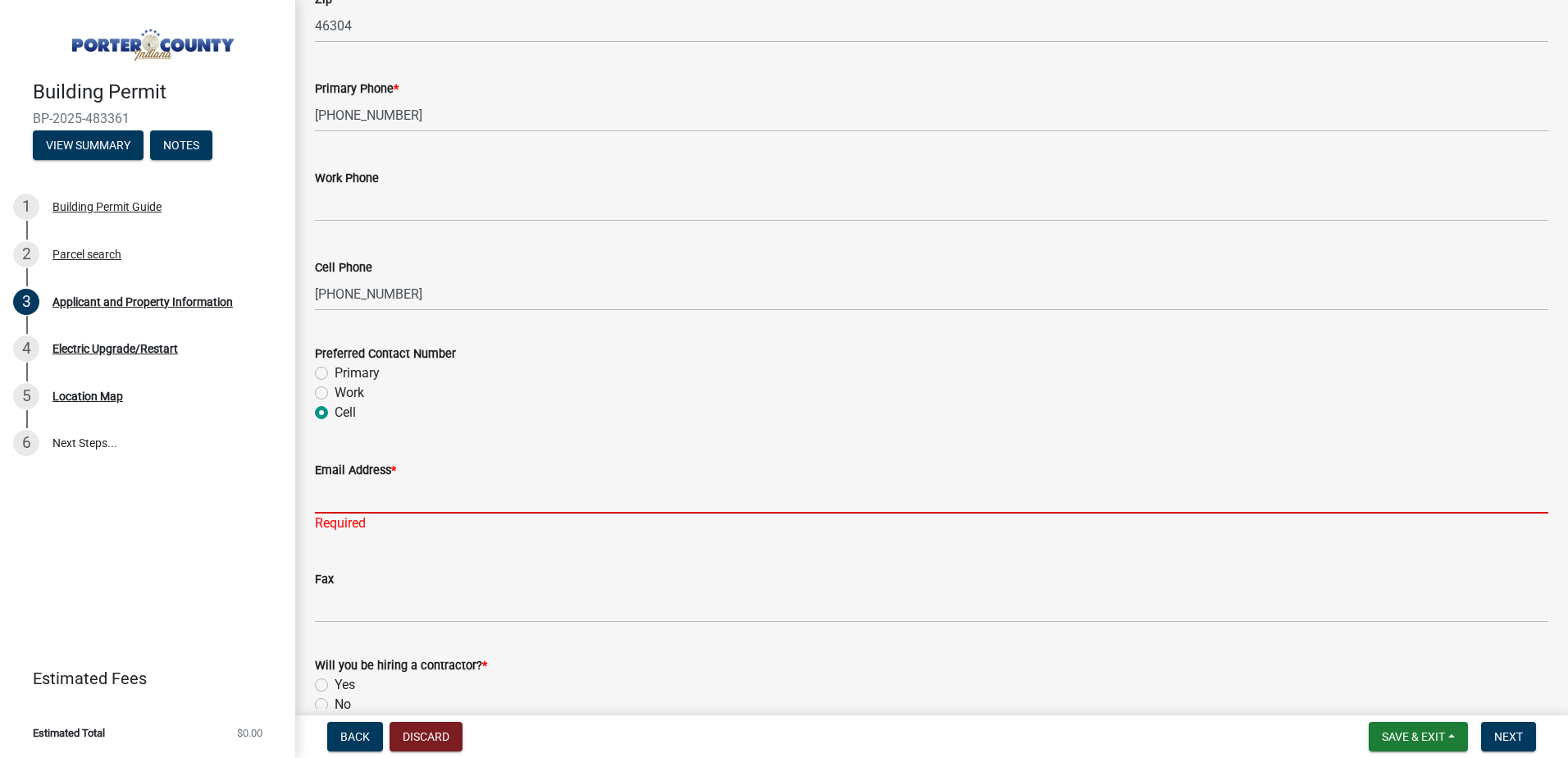
click at [324, 494] on input "Email Address *" at bounding box center [932, 497] width 1233 height 34
paste input "agunther@cps.k12.in.us"
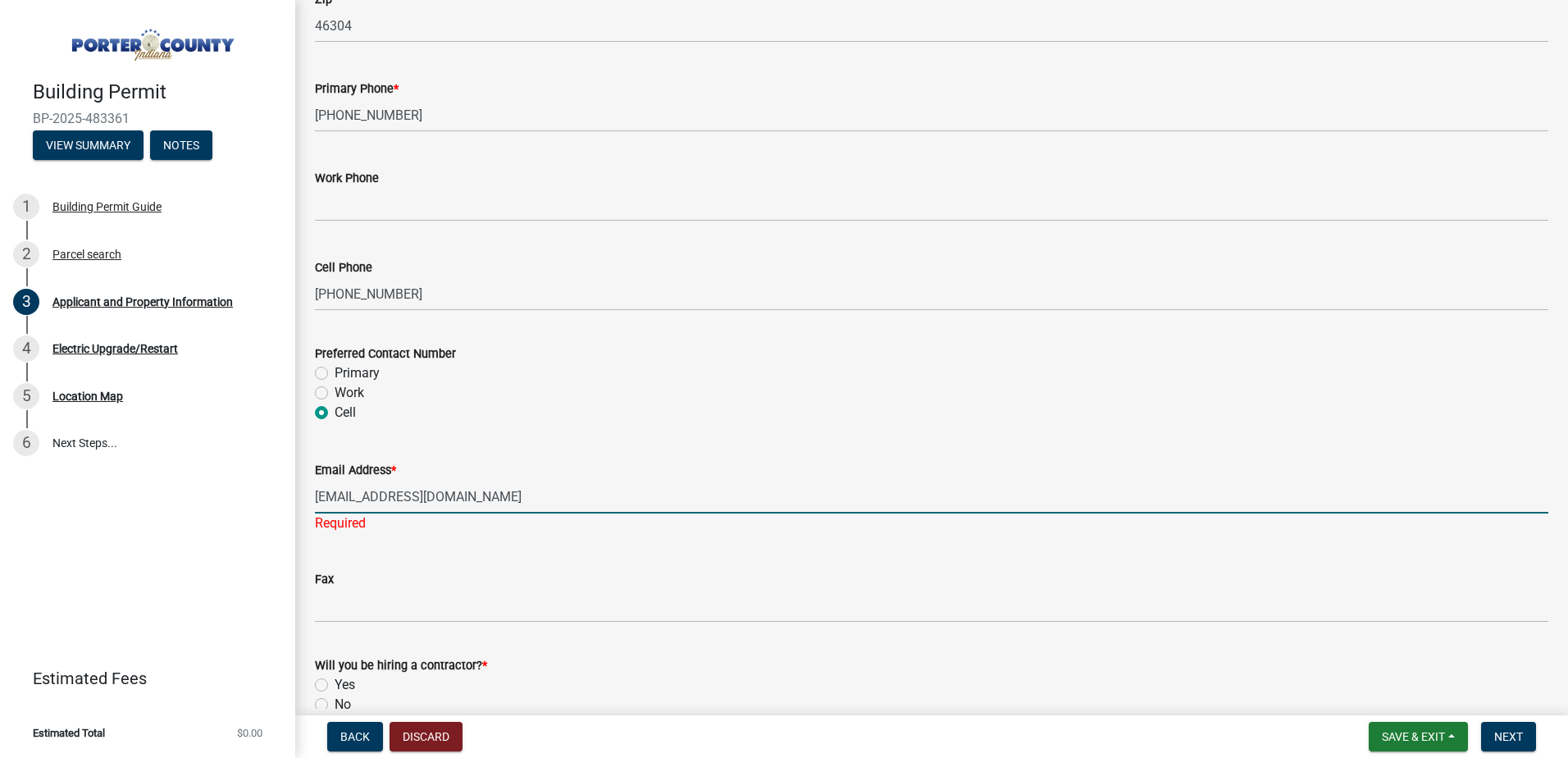
type input "agunther@cps.k12.in.us"
click at [371, 585] on div "Fax" at bounding box center [932, 579] width 1233 height 20
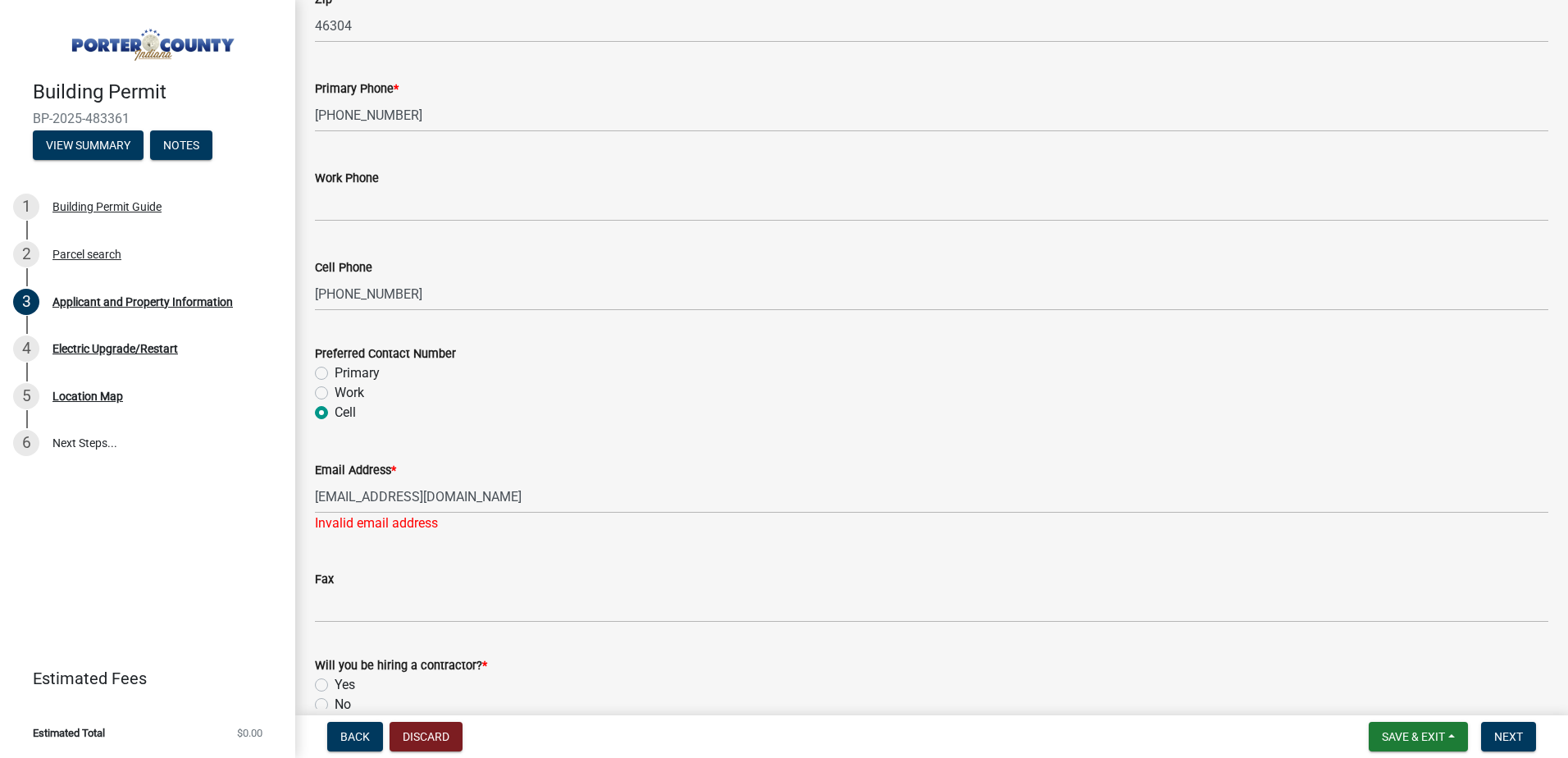
click at [371, 585] on div "Fax" at bounding box center [932, 579] width 1233 height 20
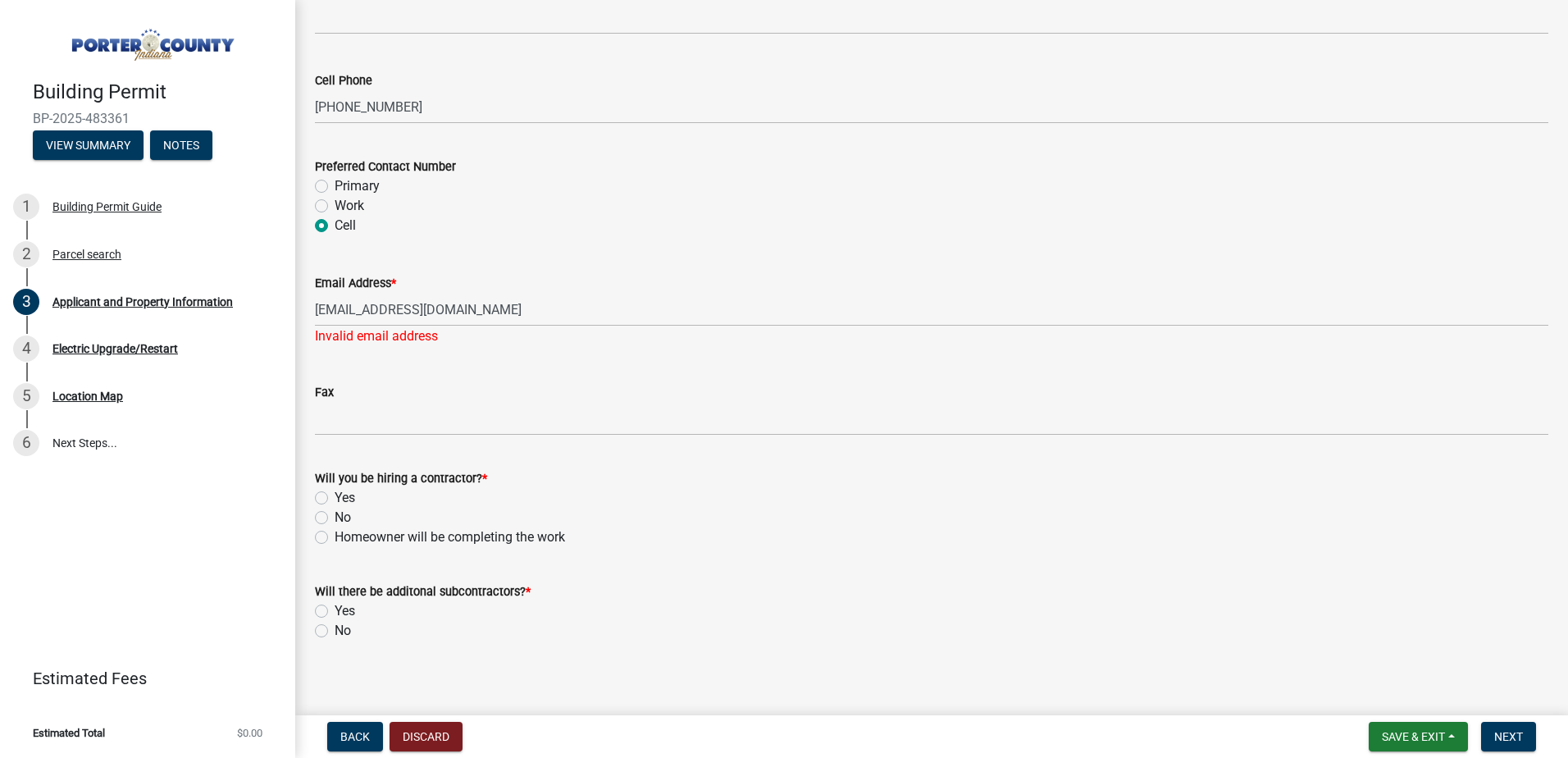
scroll to position [2331, 0]
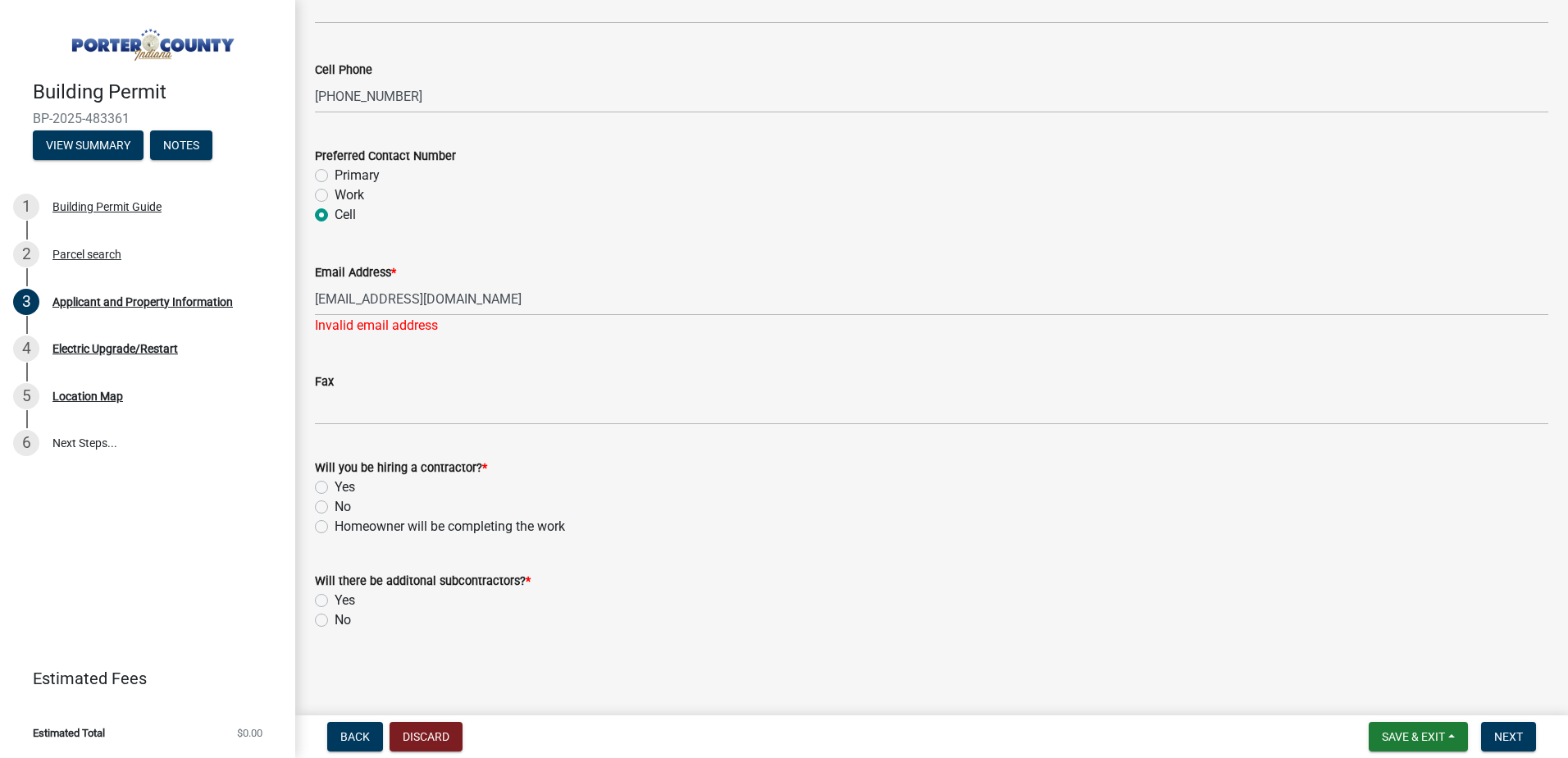
click at [335, 483] on label "Yes" at bounding box center [345, 487] width 21 height 20
click at [335, 483] on input "Yes" at bounding box center [340, 483] width 11 height 11
radio input "true"
click at [335, 621] on label "No" at bounding box center [343, 620] width 16 height 20
click at [335, 621] on input "No" at bounding box center [340, 615] width 11 height 11
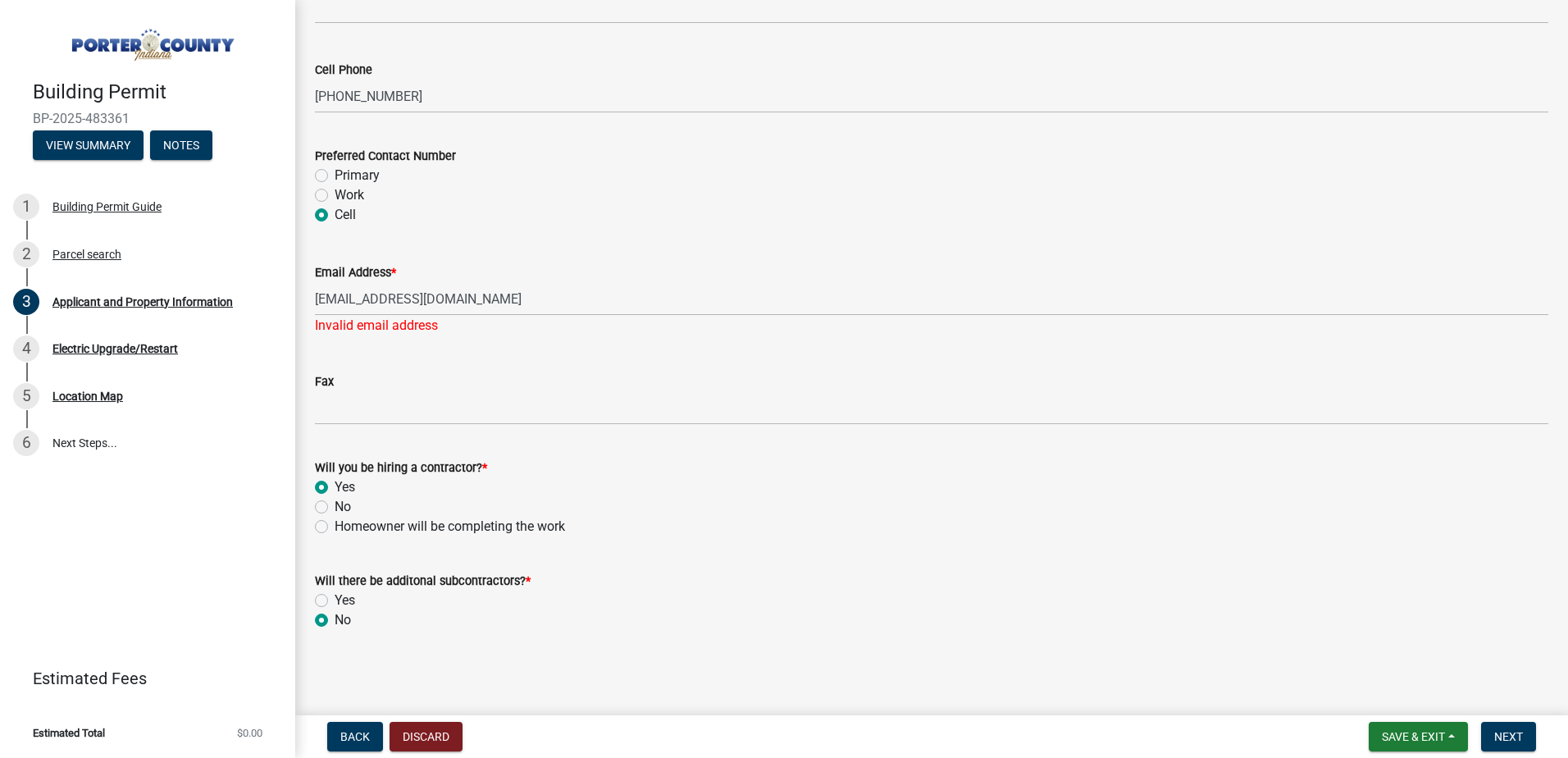
radio input "true"
click at [1513, 732] on span "Next" at bounding box center [1509, 737] width 29 height 13
click at [1506, 731] on span "Next" at bounding box center [1509, 737] width 29 height 13
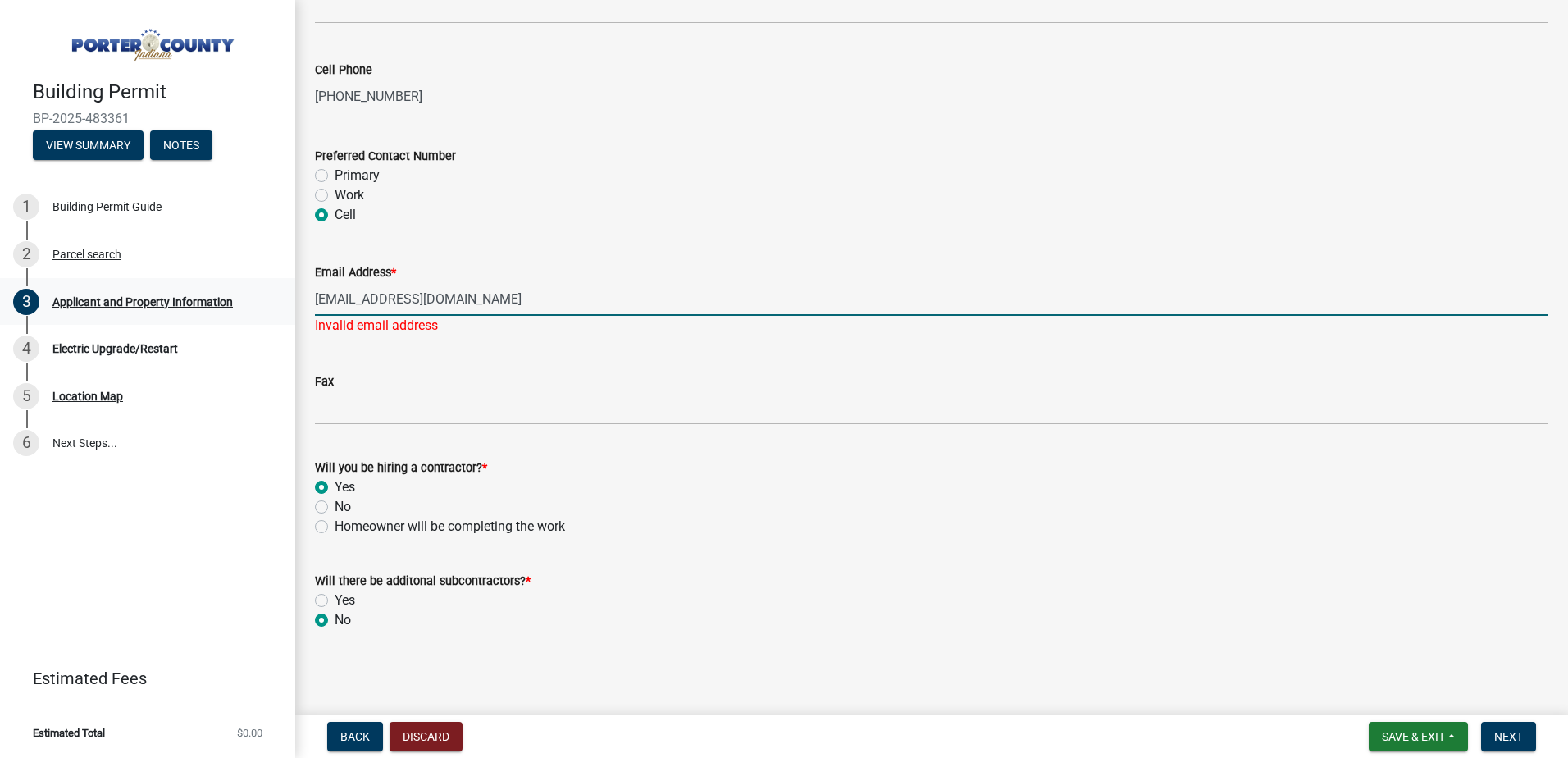
drag, startPoint x: 514, startPoint y: 301, endPoint x: 279, endPoint y: 293, distance: 235.1
click at [279, 293] on div "Building Permit BP-2025-483361 View Summary Notes 1 Building Permit Guide 2 Par…" at bounding box center [784, 379] width 1568 height 758
click at [468, 305] on input "agunther@cps.k12.in.us" at bounding box center [932, 299] width 1233 height 34
drag, startPoint x: 467, startPoint y: 295, endPoint x: 306, endPoint y: 294, distance: 161.0
click at [306, 294] on div "Email Address * agunther@cps.k12.in.us Invalid email address" at bounding box center [932, 287] width 1258 height 96
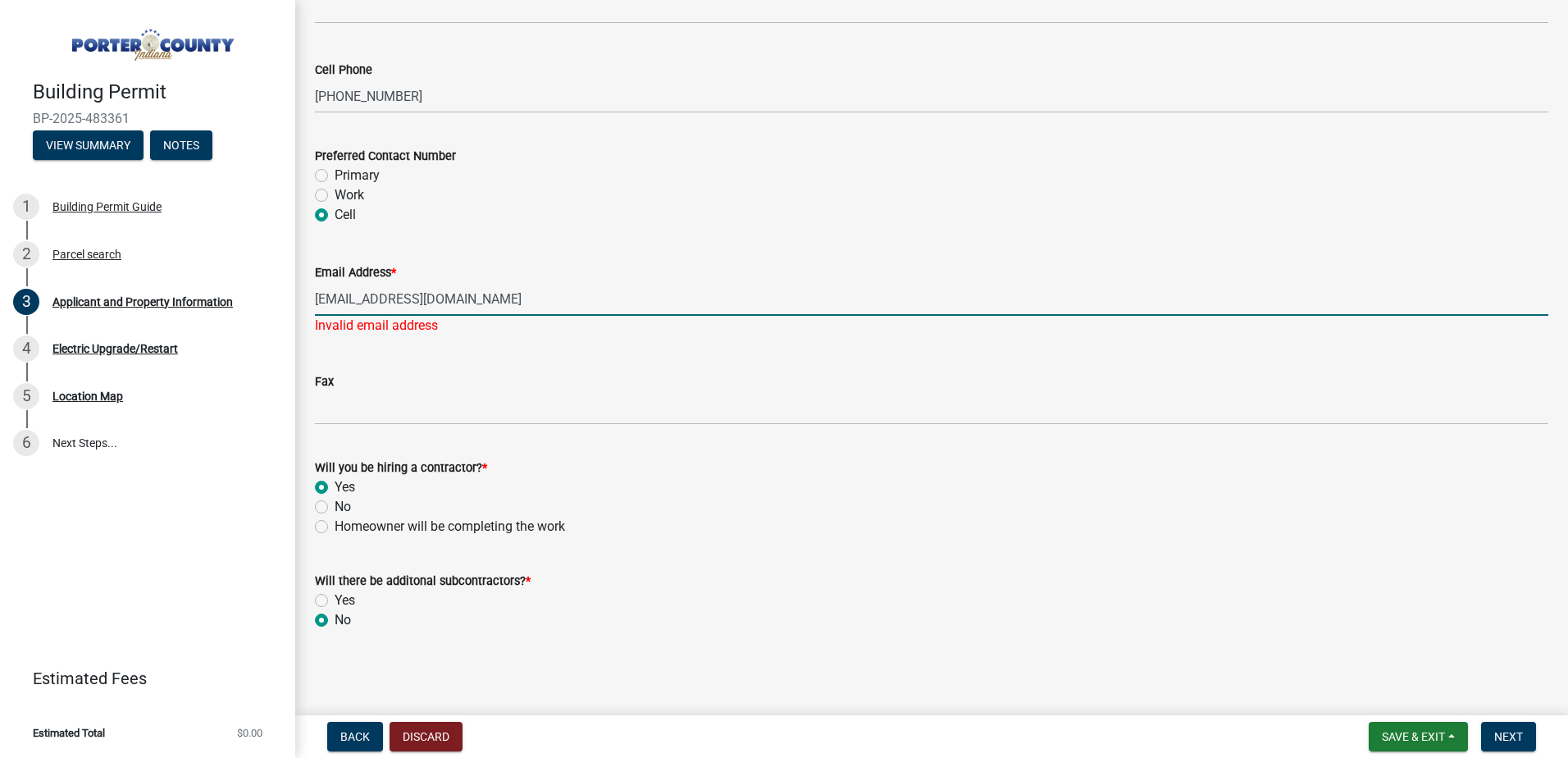
paste input "SABEDER09@GMAIL.COM"
type input "SABEDER09@GMAIL.COM"
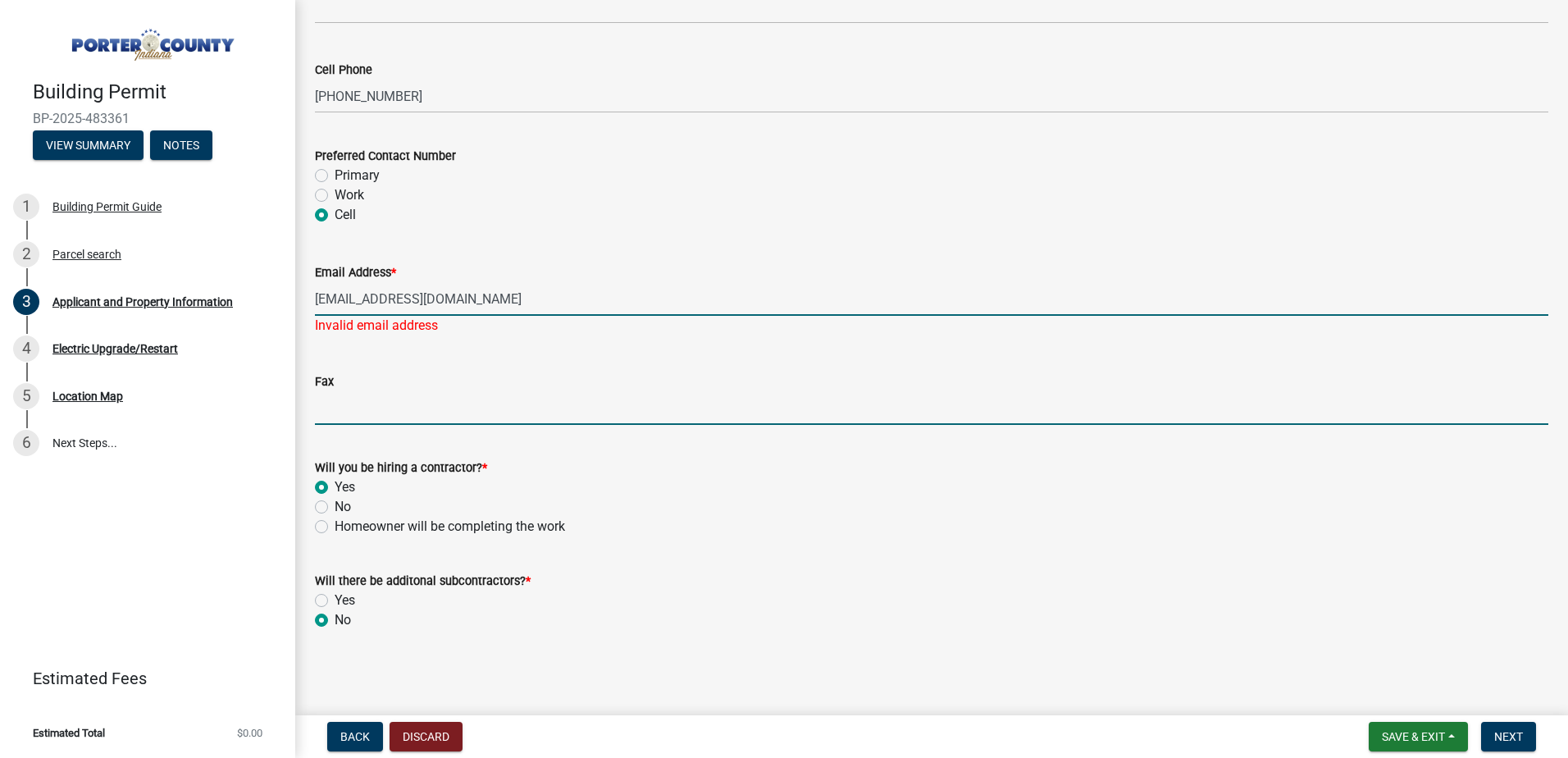
scroll to position [2311, 0]
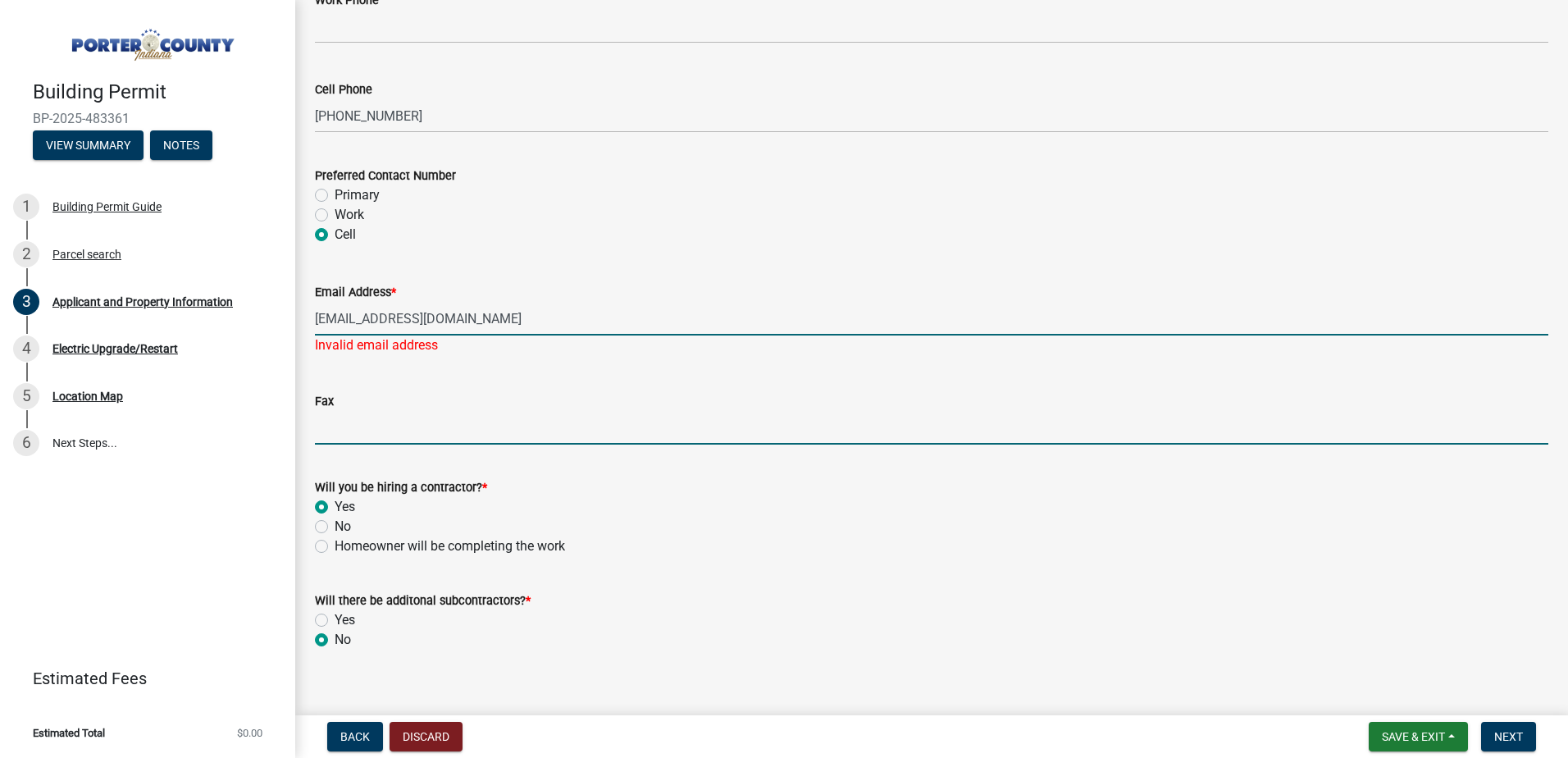
click at [407, 411] on input "Fax" at bounding box center [932, 427] width 1233 height 34
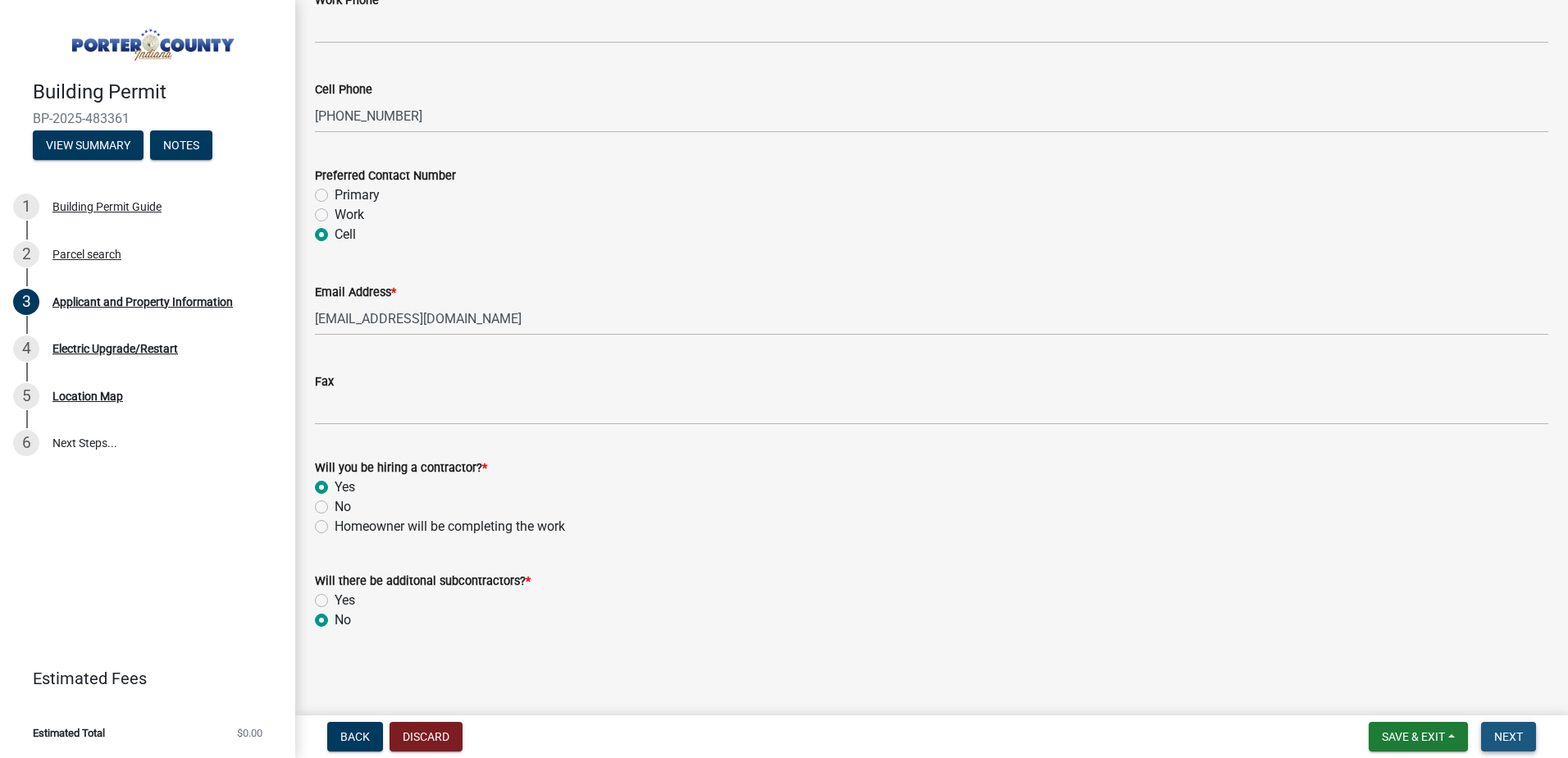
click at [1509, 733] on span "Next" at bounding box center [1509, 737] width 29 height 13
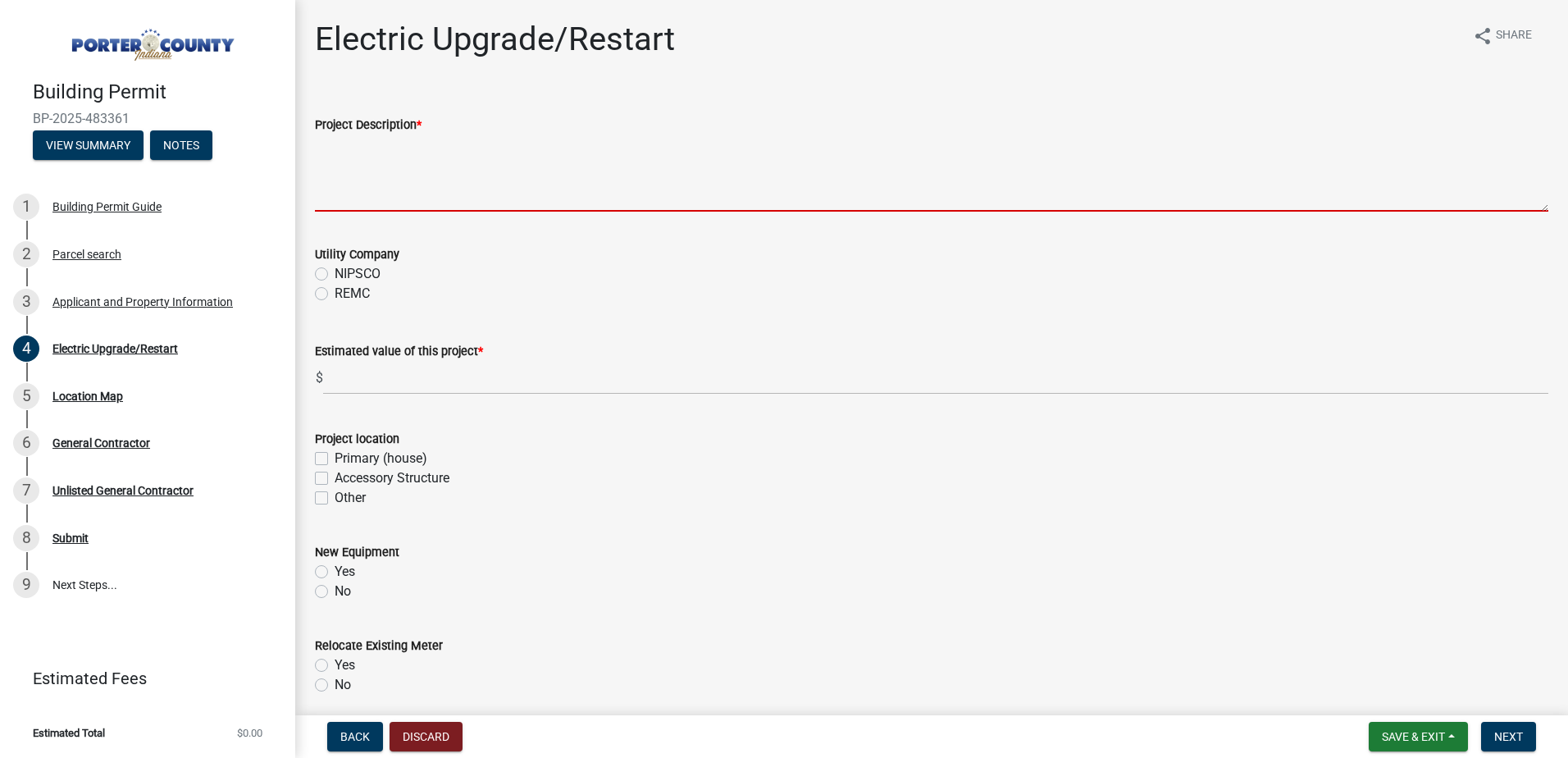
click at [376, 186] on textarea "Project Description *" at bounding box center [932, 173] width 1233 height 78
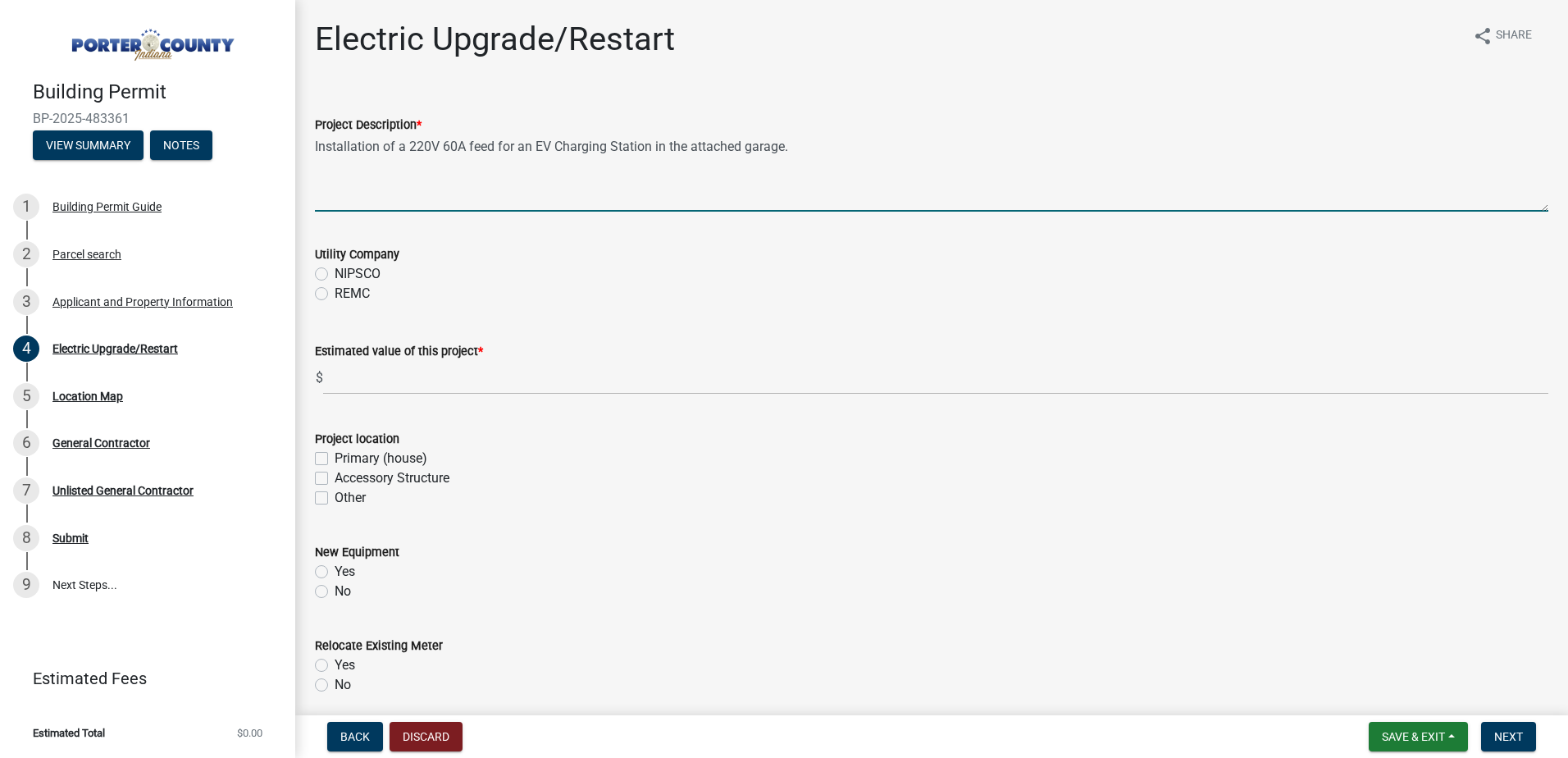
type textarea "Installation of a 220V 60A feed for an EV Charging Station in the attached gara…"
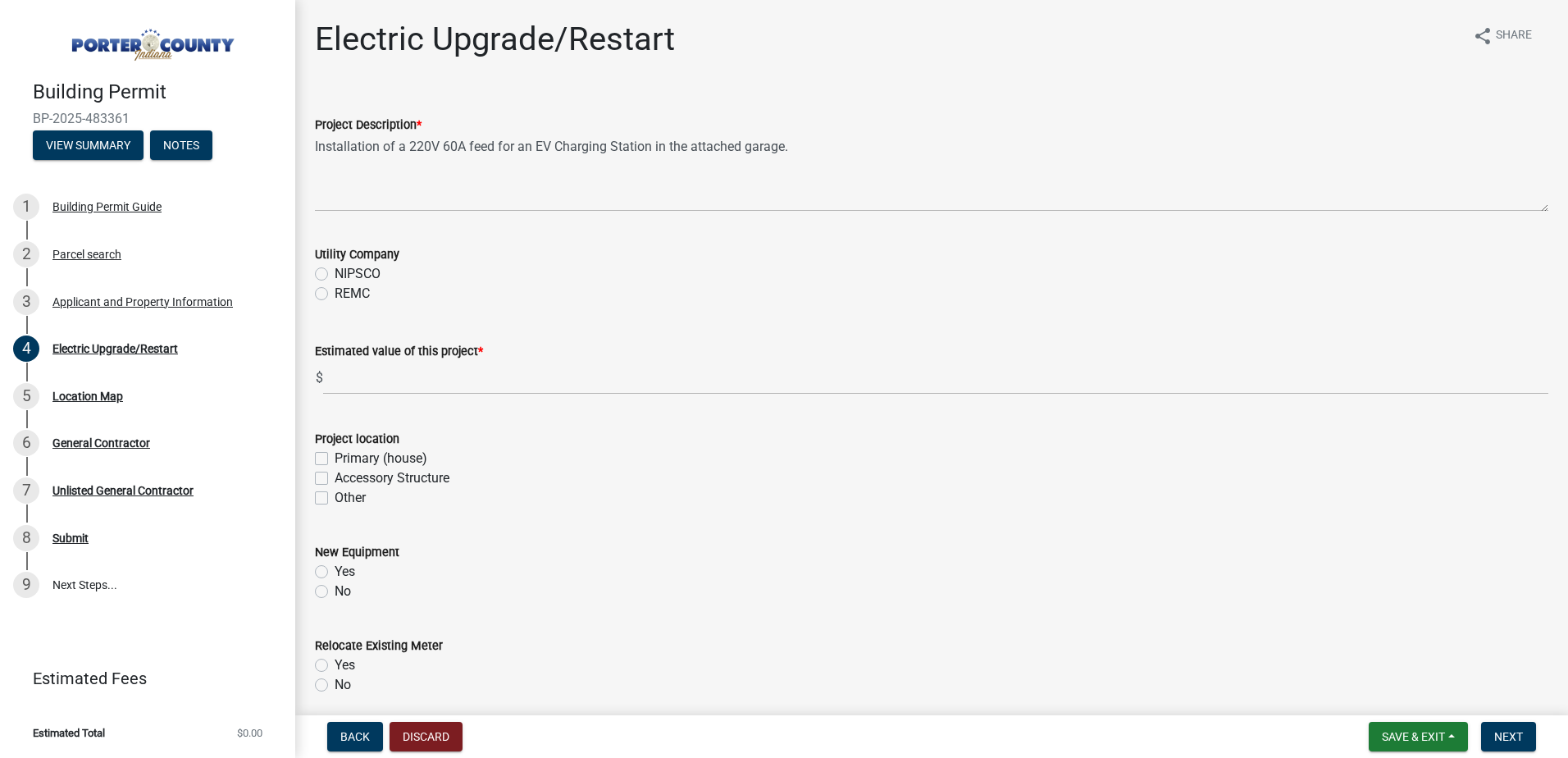
click at [335, 272] on label "NIPSCO" at bounding box center [358, 274] width 46 height 20
click at [335, 272] on input "NIPSCO" at bounding box center [340, 269] width 11 height 11
radio input "true"
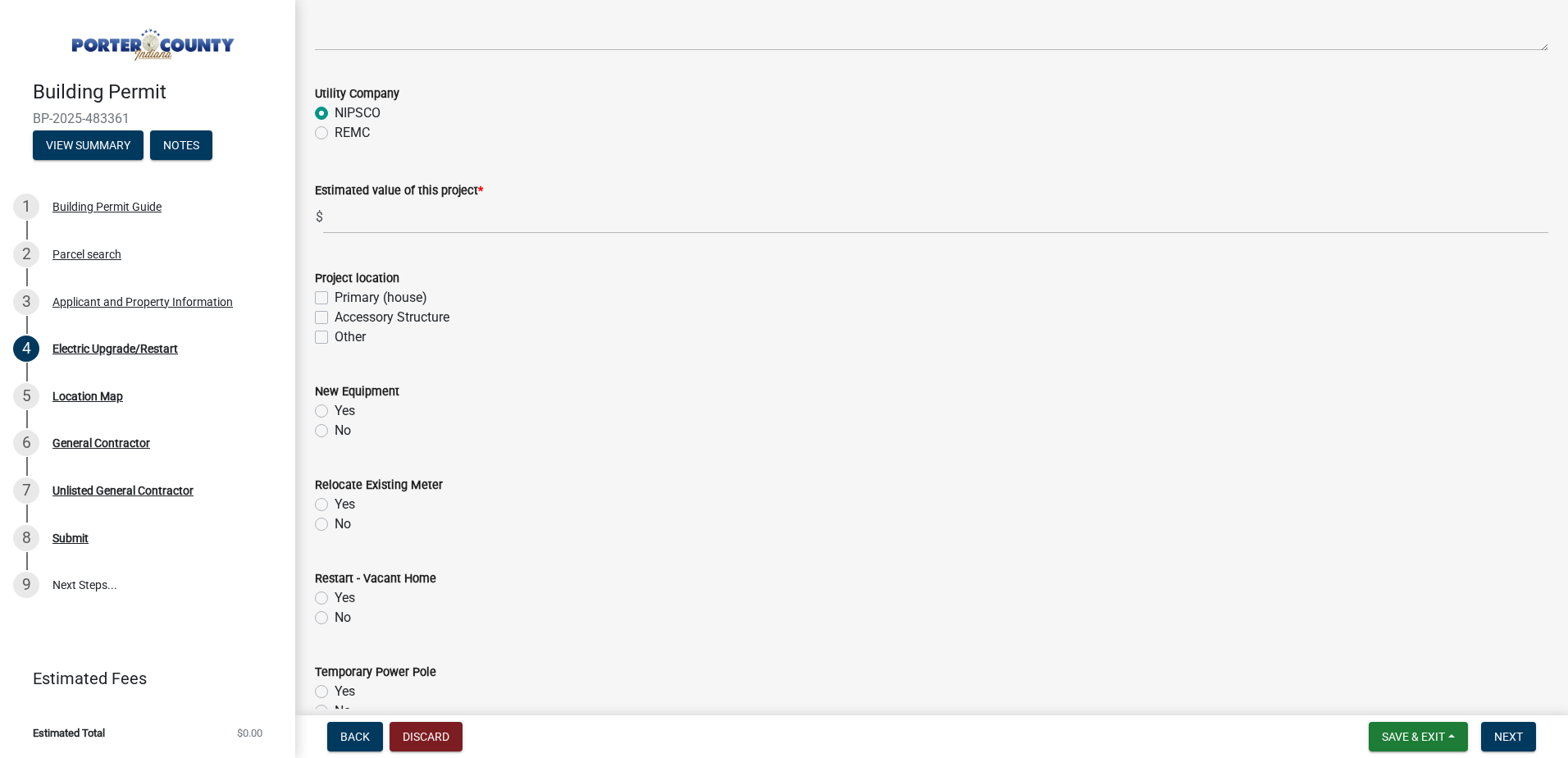
scroll to position [82, 0]
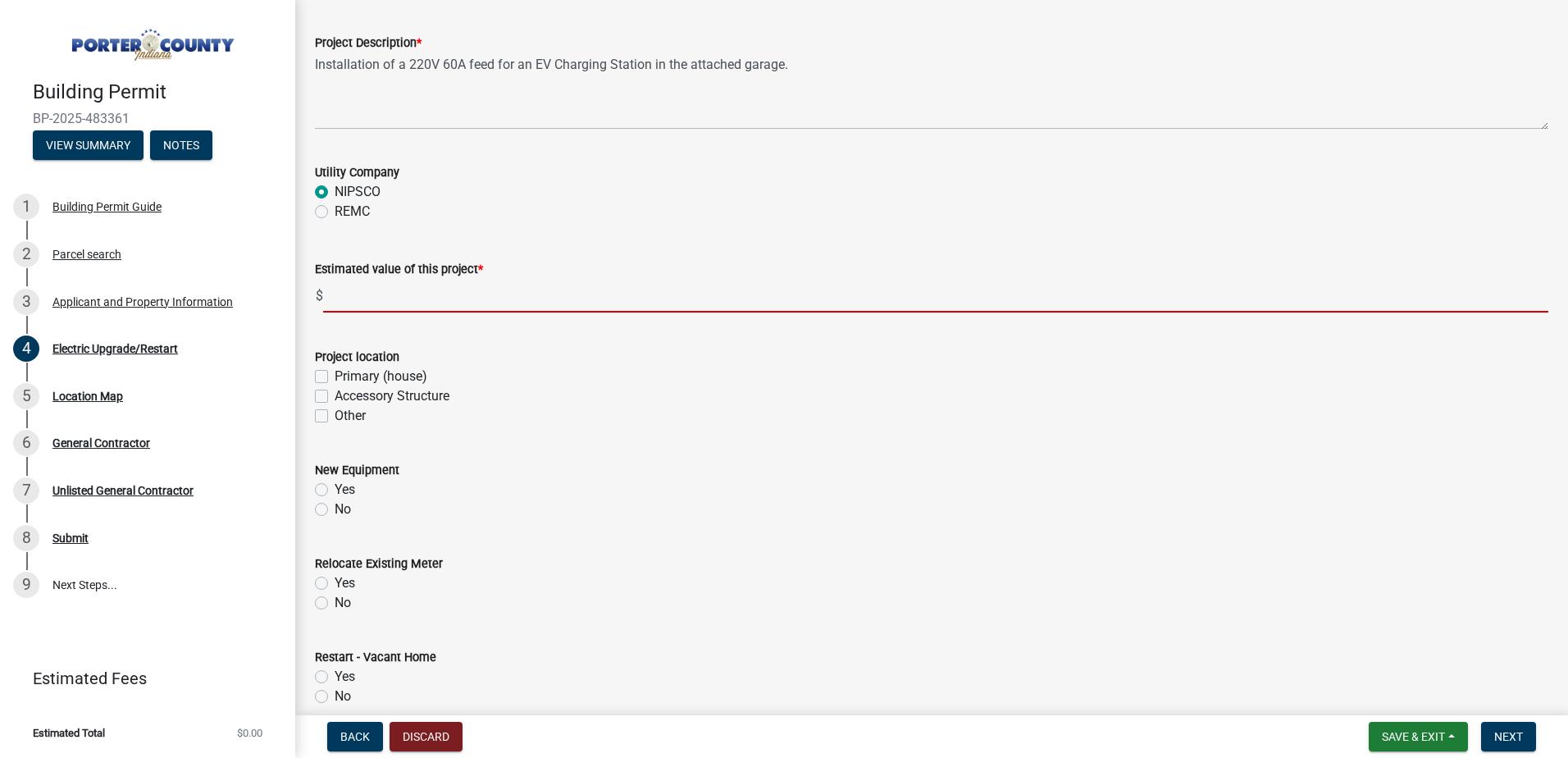
click at [373, 292] on input "text" at bounding box center [936, 295] width 1225 height 34
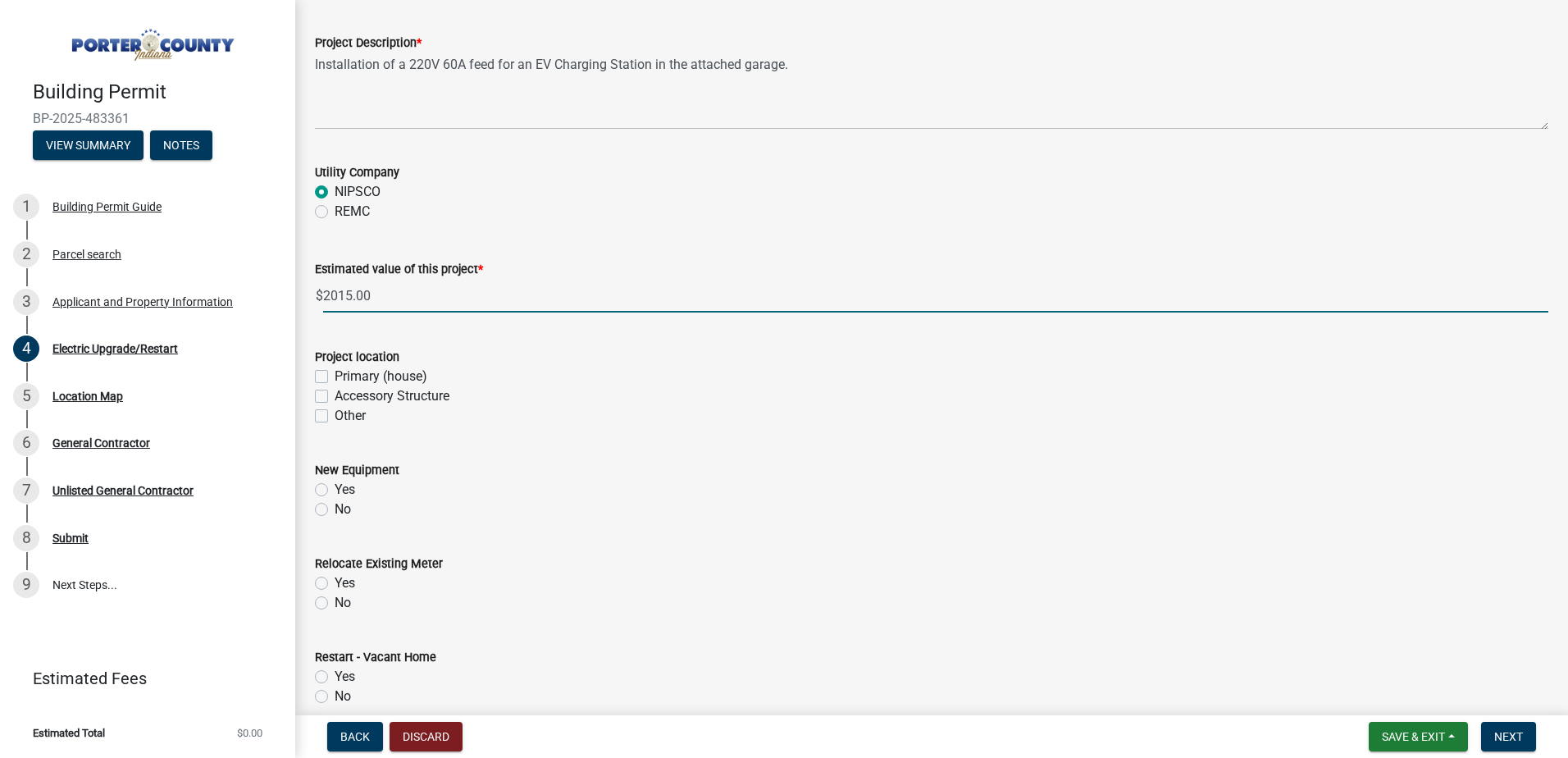
type input "2015"
click at [335, 374] on label "Primary (house)" at bounding box center [381, 377] width 92 height 20
click at [335, 374] on input "Primary (house)" at bounding box center [340, 372] width 11 height 11
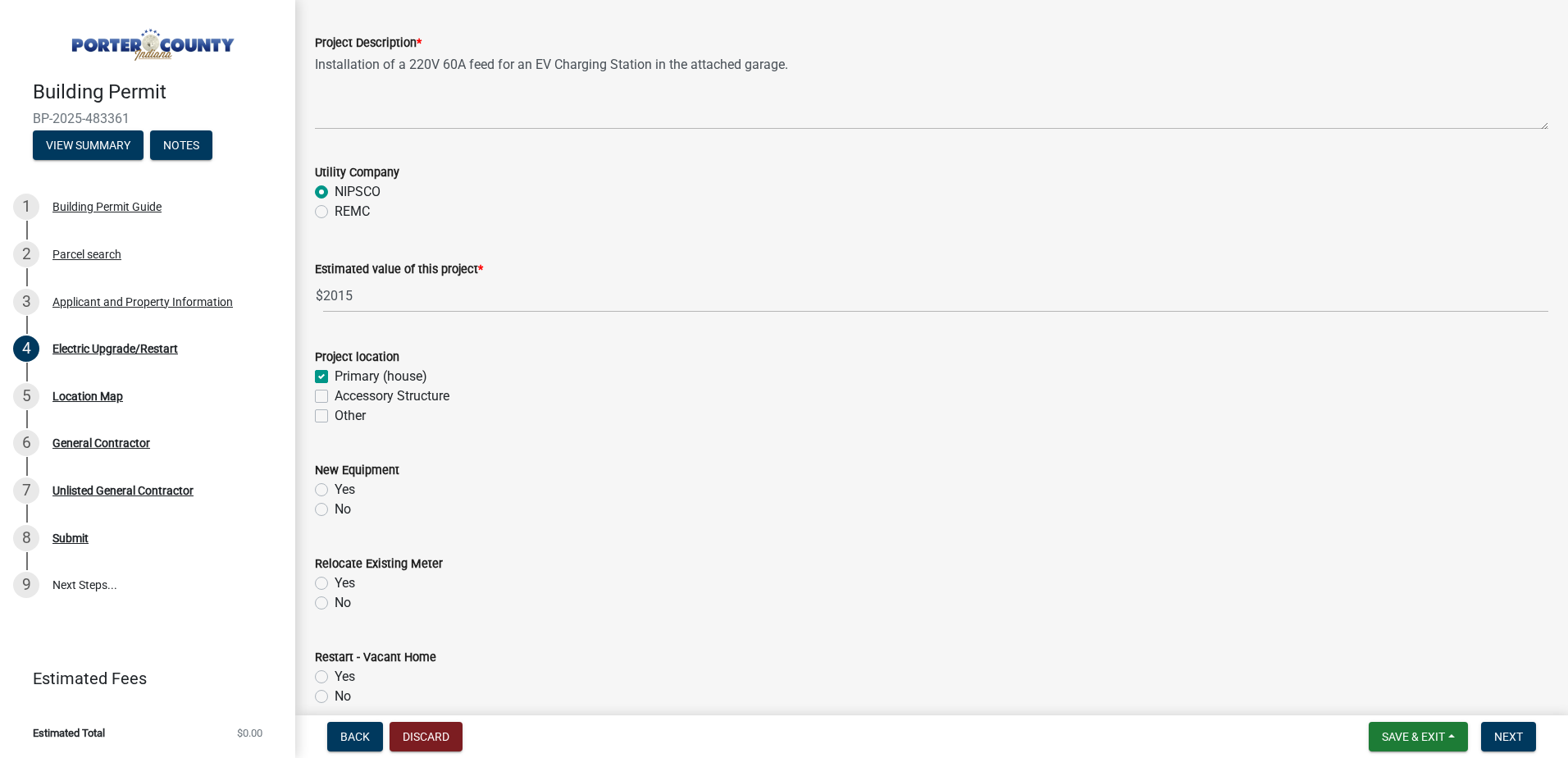
checkbox input "true"
checkbox input "false"
click at [335, 487] on label "Yes" at bounding box center [345, 490] width 21 height 20
click at [335, 487] on input "Yes" at bounding box center [340, 485] width 11 height 11
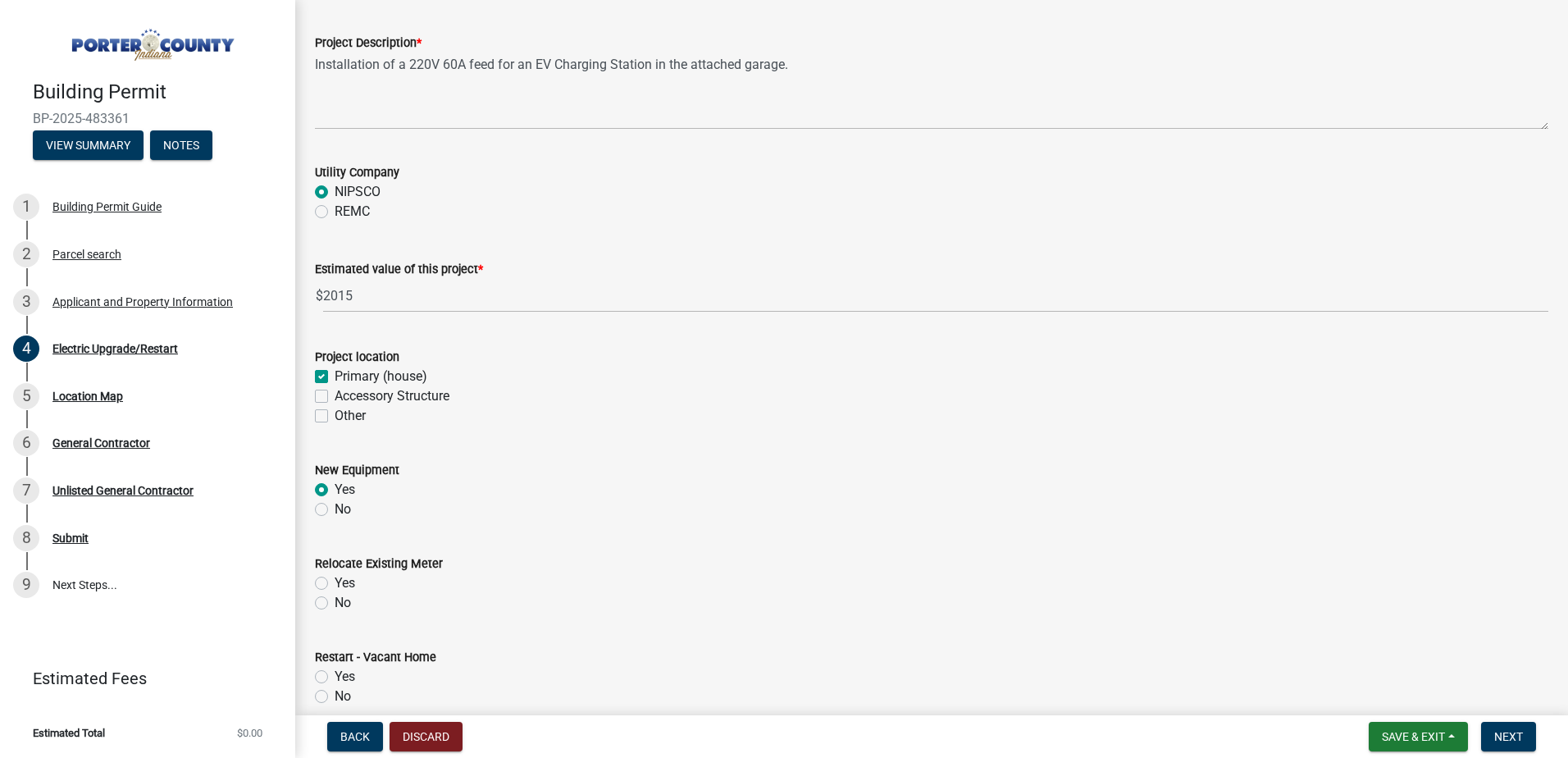
radio input "true"
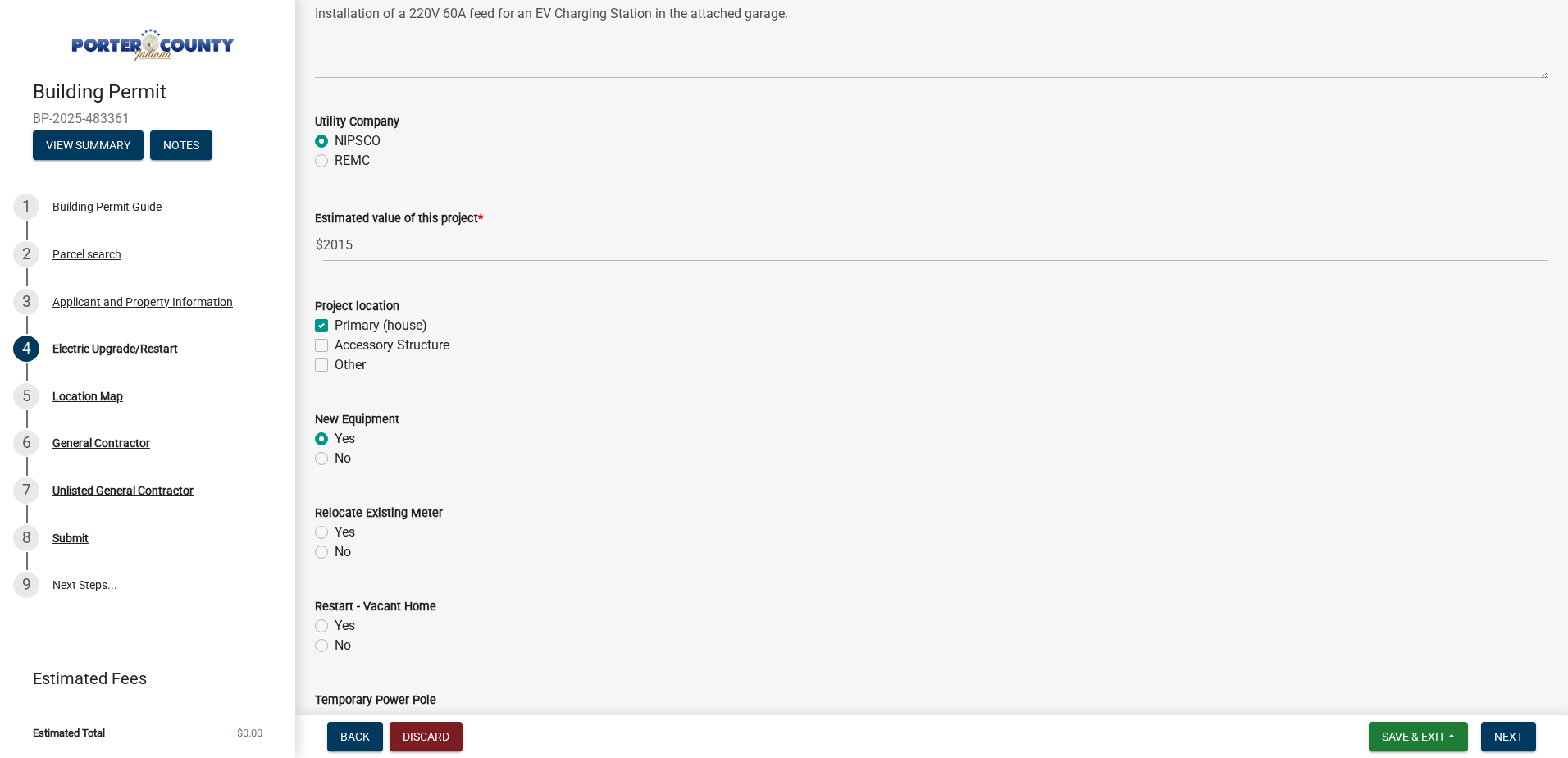
scroll to position [328, 0]
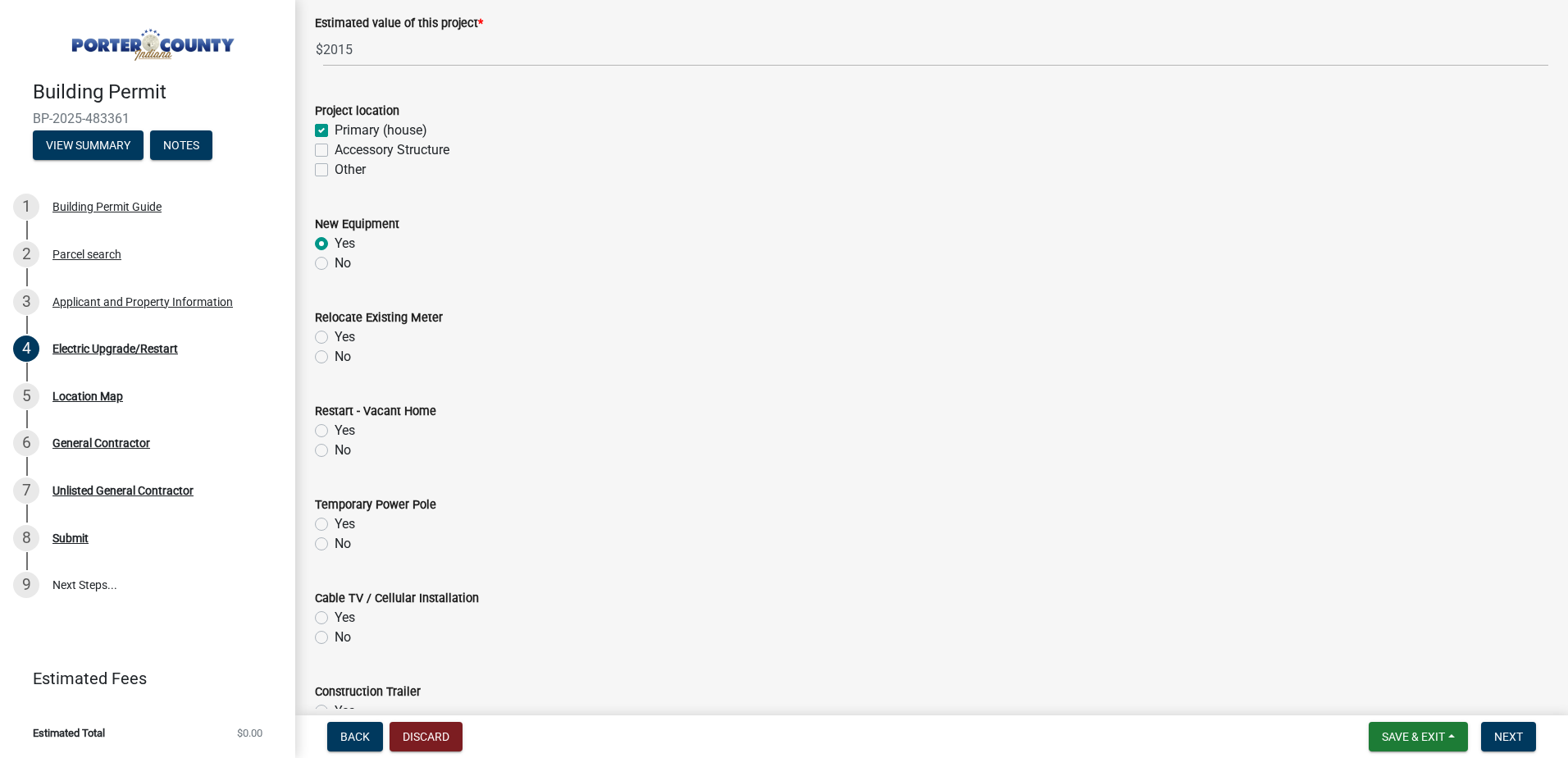
click at [335, 356] on label "No" at bounding box center [343, 357] width 16 height 20
click at [335, 356] on input "No" at bounding box center [340, 352] width 11 height 11
radio input "true"
click at [335, 449] on label "No" at bounding box center [343, 450] width 16 height 20
click at [335, 449] on input "No" at bounding box center [340, 445] width 11 height 11
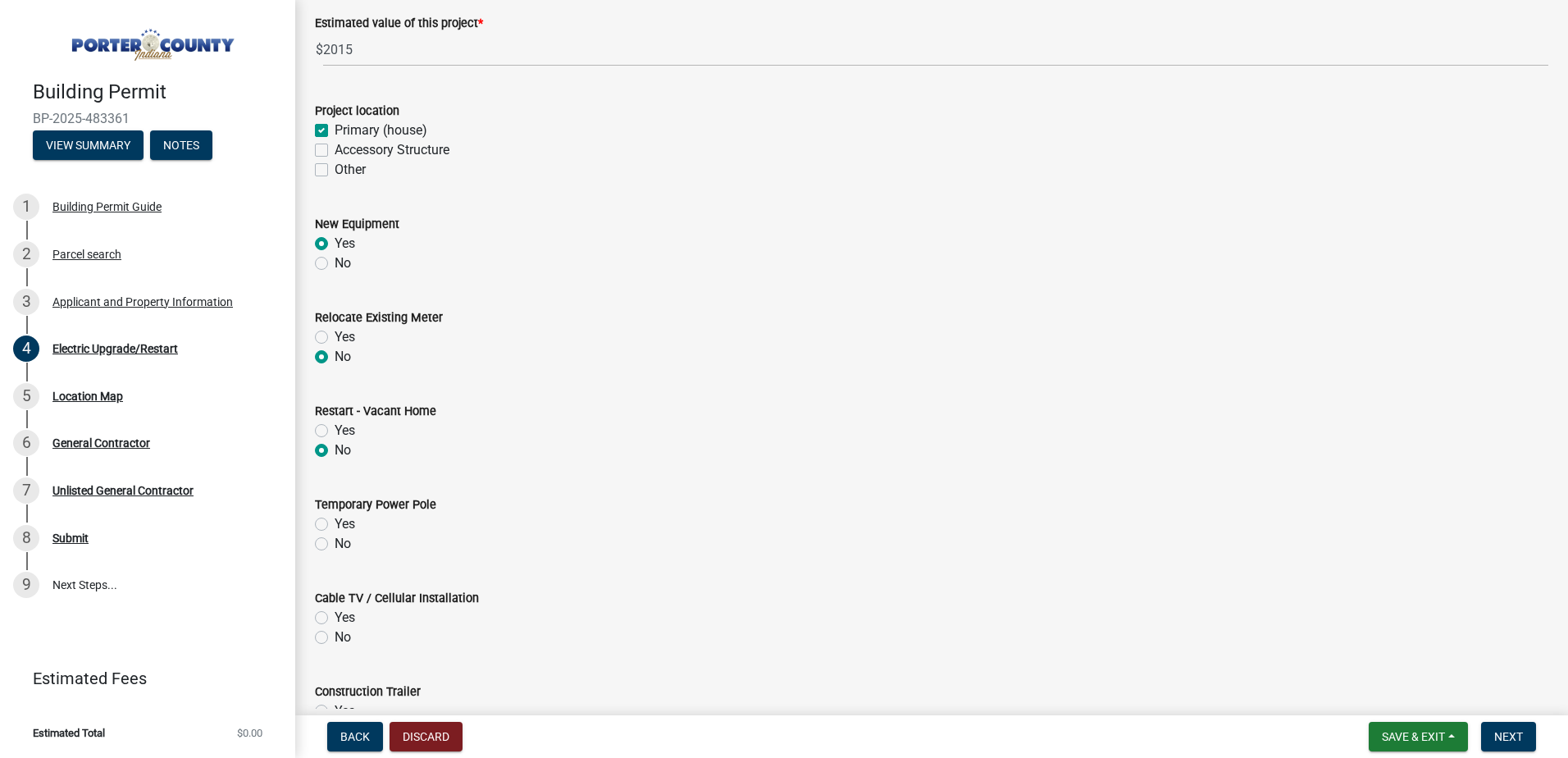
radio input "true"
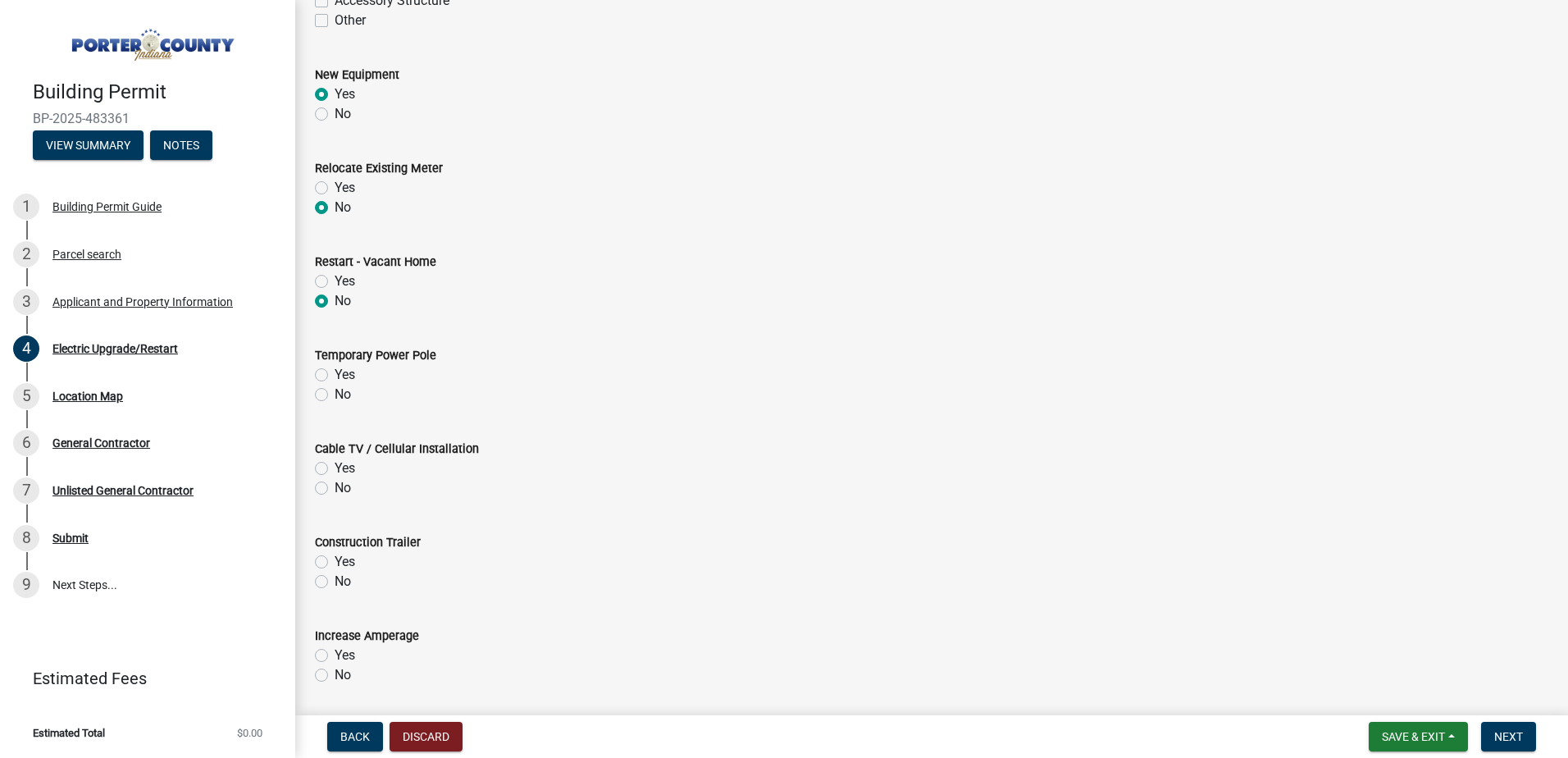
scroll to position [492, 0]
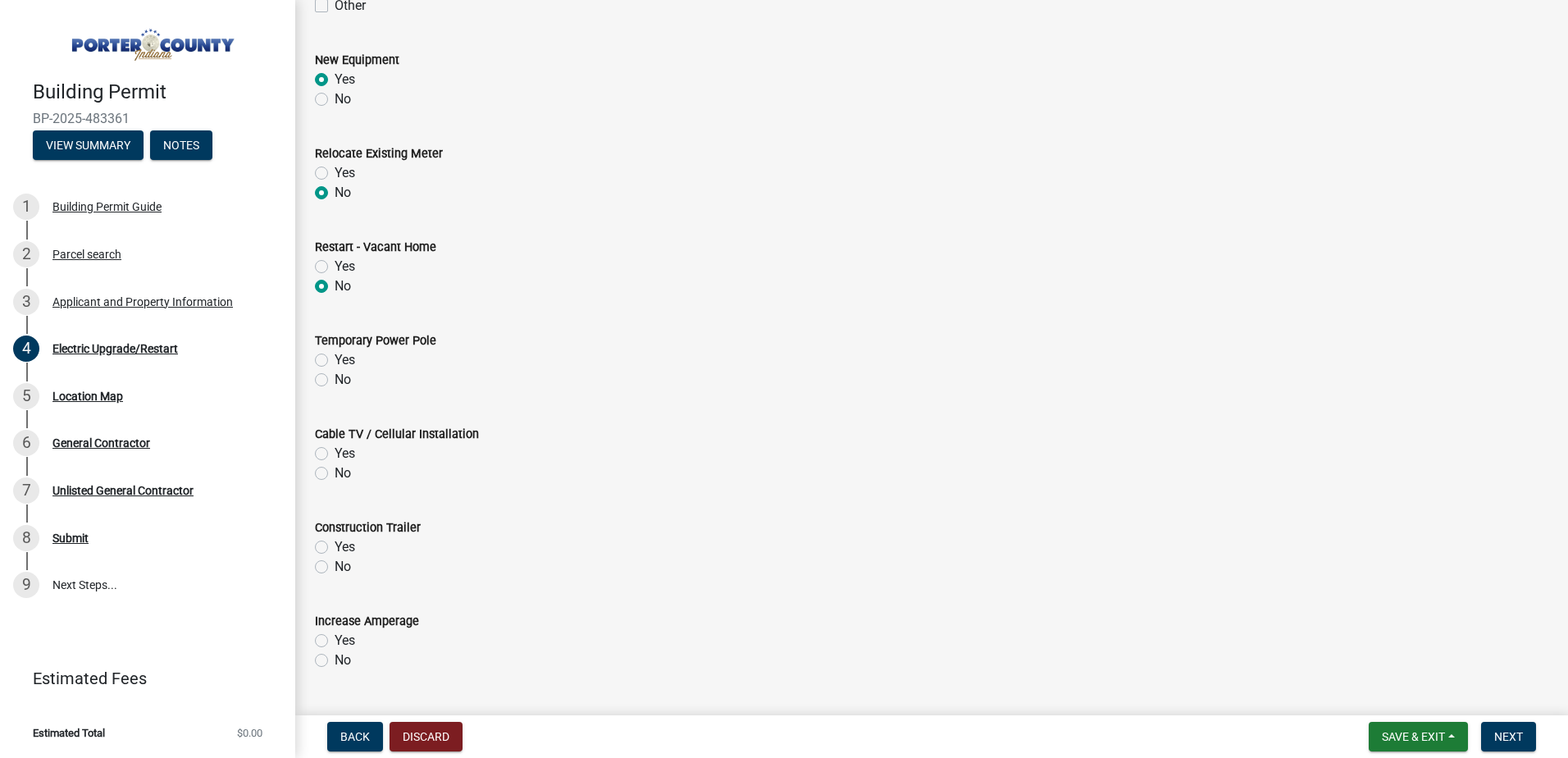
click at [335, 384] on label "No" at bounding box center [343, 380] width 16 height 20
click at [335, 381] on input "No" at bounding box center [340, 375] width 11 height 11
radio input "true"
click at [335, 473] on label "No" at bounding box center [343, 473] width 16 height 20
click at [335, 473] on input "No" at bounding box center [340, 468] width 11 height 11
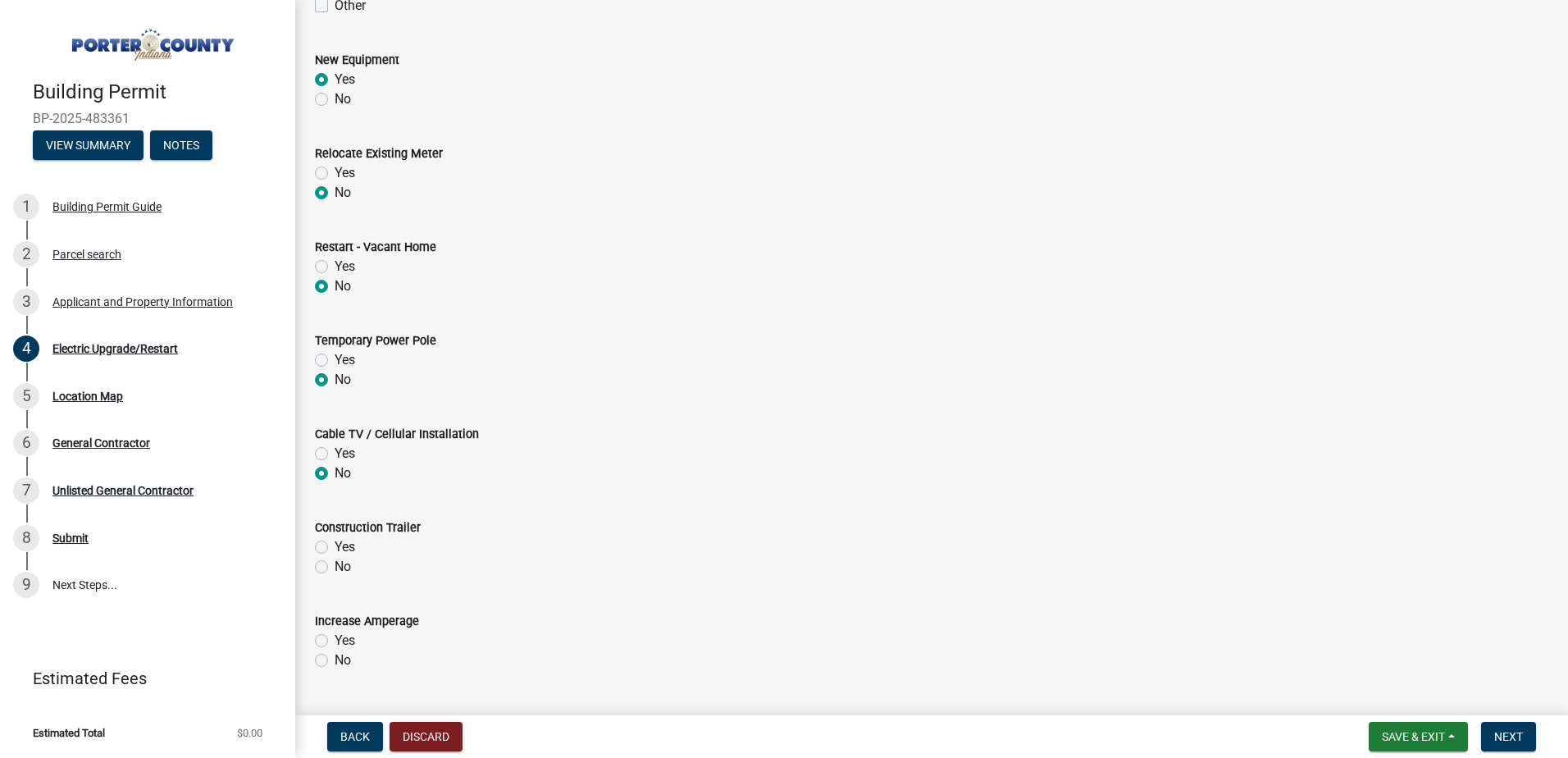
radio input "true"
click at [335, 567] on label "No" at bounding box center [343, 567] width 16 height 20
click at [335, 567] on input "No" at bounding box center [340, 562] width 11 height 11
radio input "true"
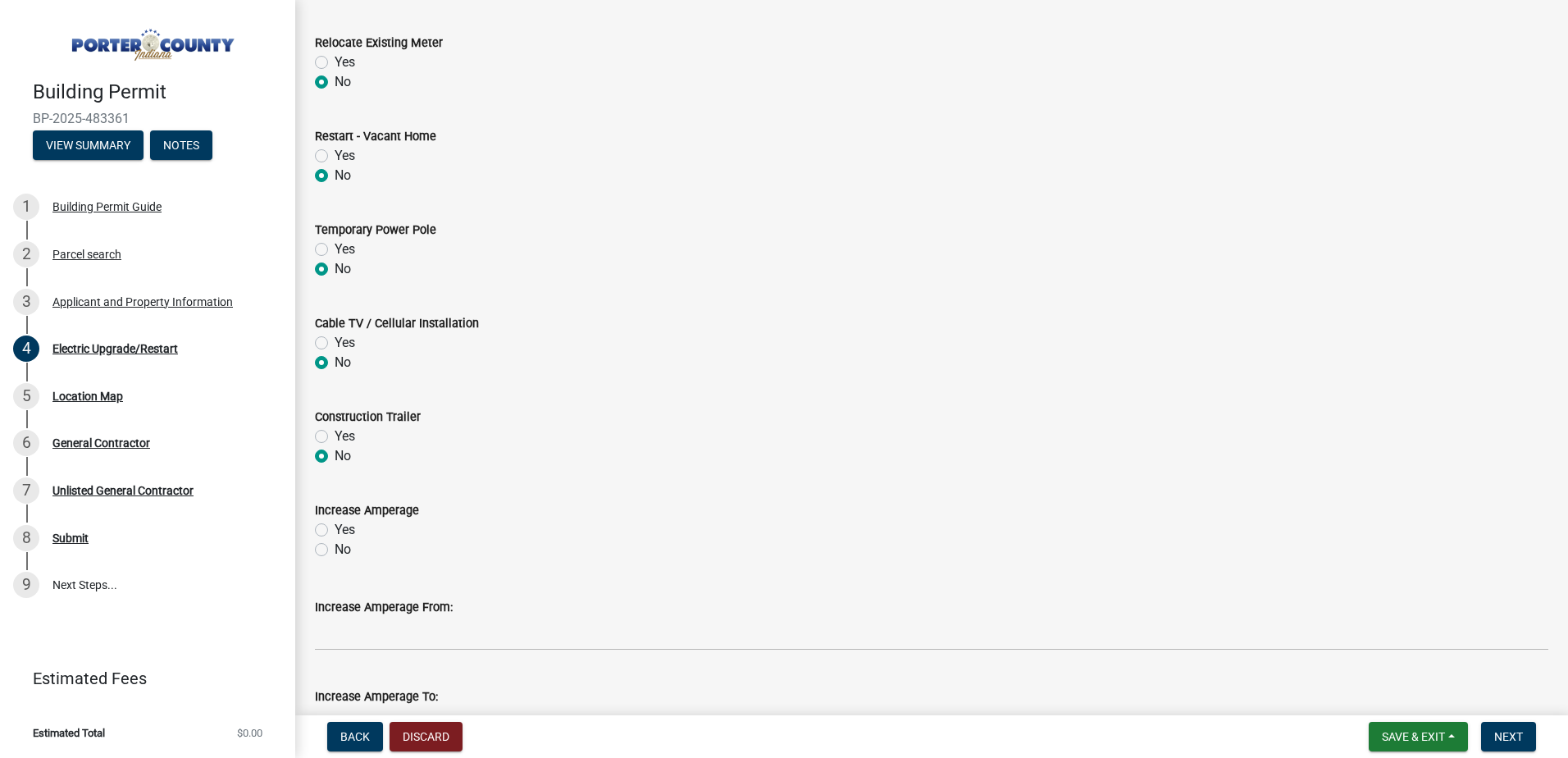
scroll to position [712, 0]
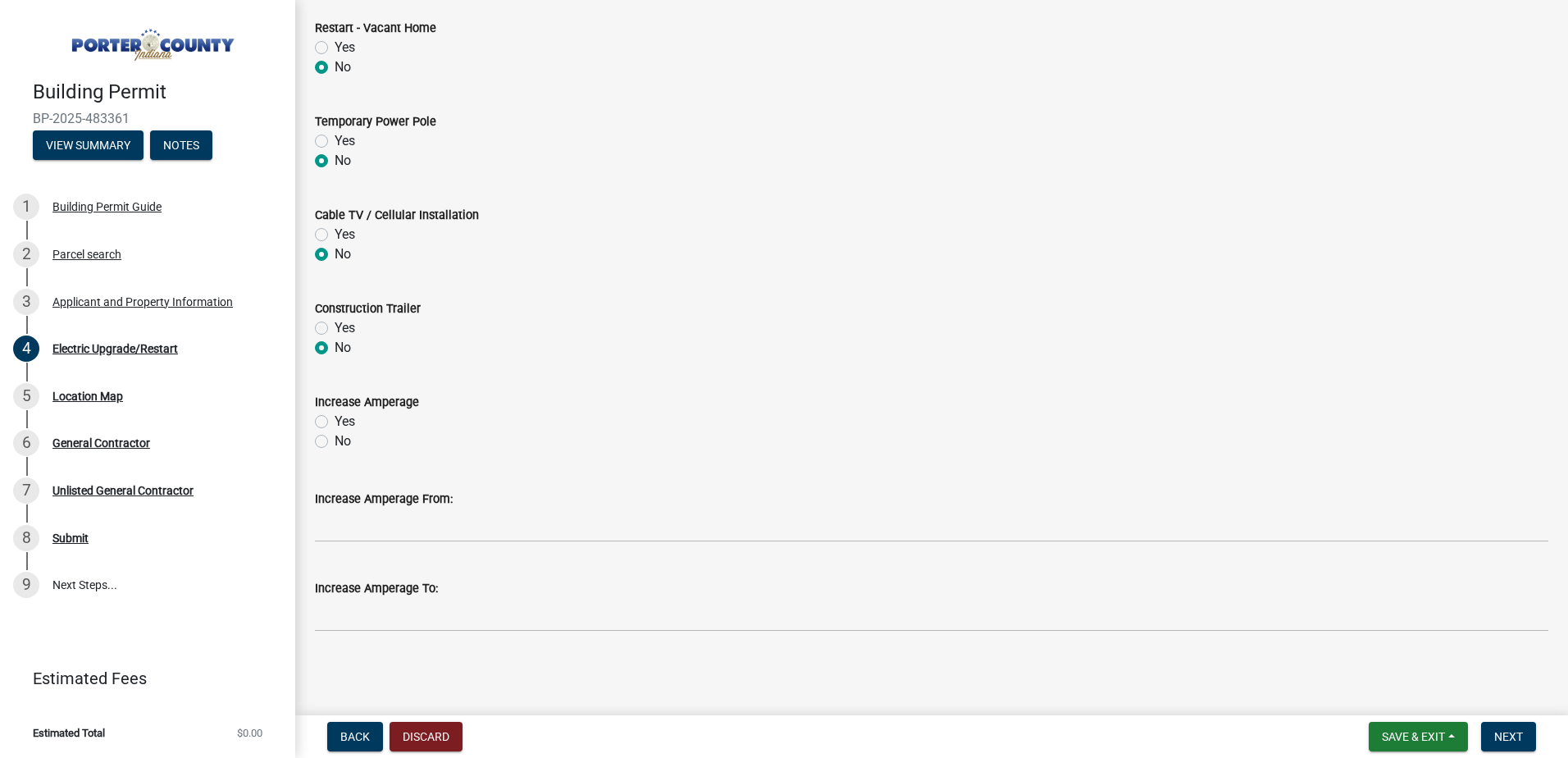
click at [335, 444] on label "No" at bounding box center [343, 441] width 16 height 20
click at [335, 442] on input "No" at bounding box center [340, 436] width 11 height 11
radio input "true"
click at [1513, 732] on span "Next" at bounding box center [1509, 737] width 29 height 13
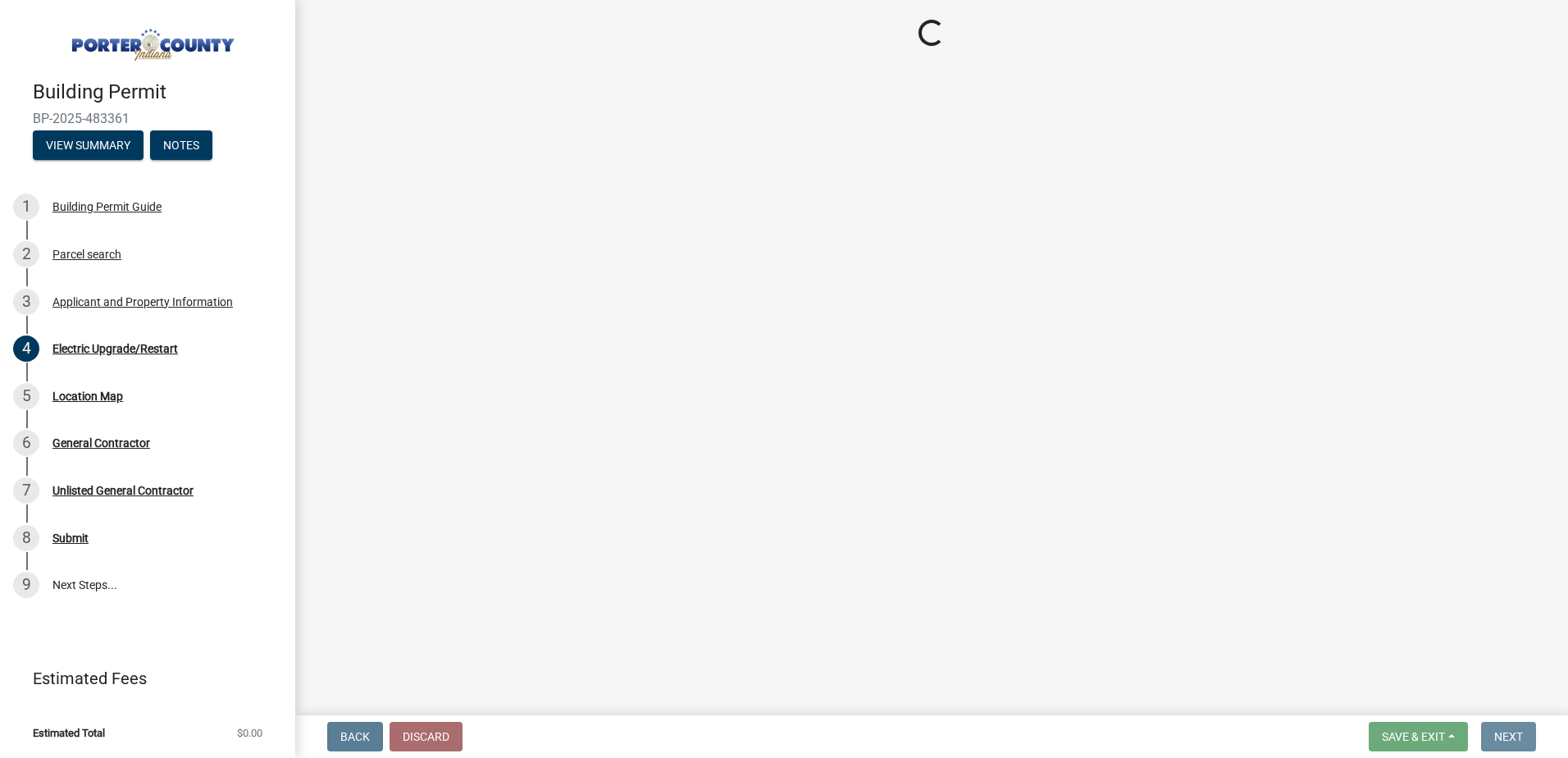
scroll to position [0, 0]
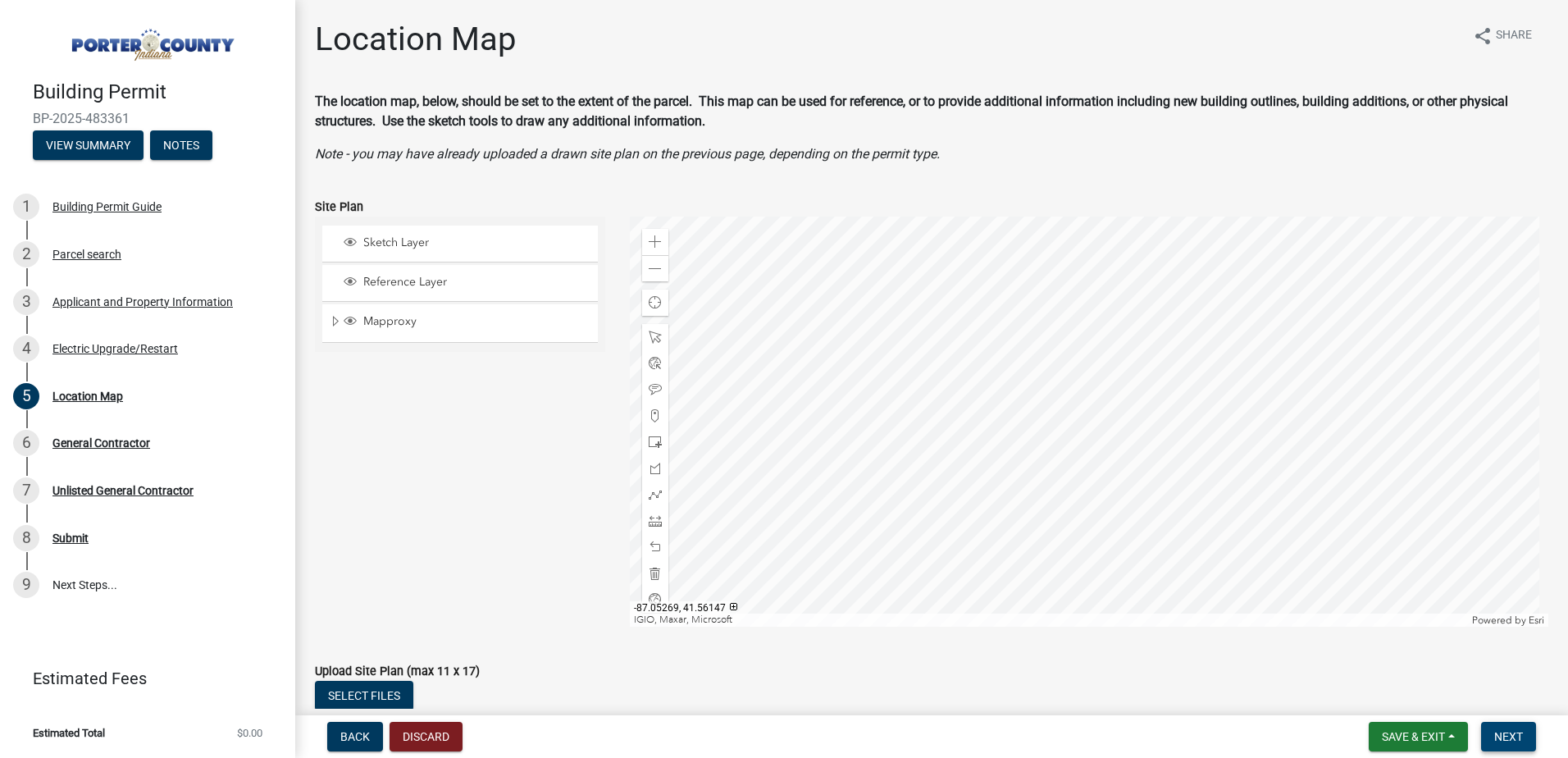
click at [1505, 731] on span "Next" at bounding box center [1509, 737] width 29 height 13
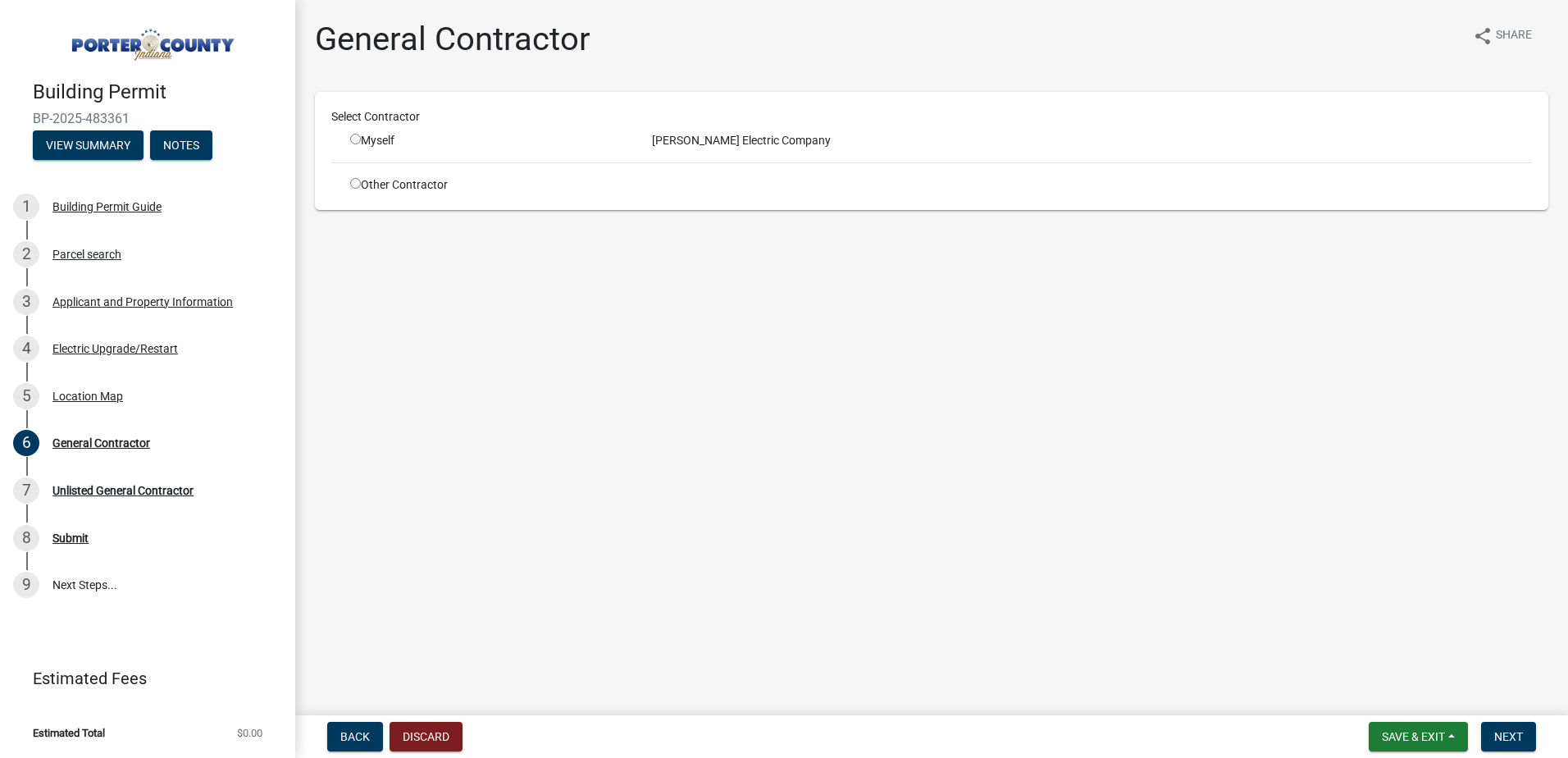
click at [358, 141] on input "radio" at bounding box center [355, 139] width 11 height 11
radio input "true"
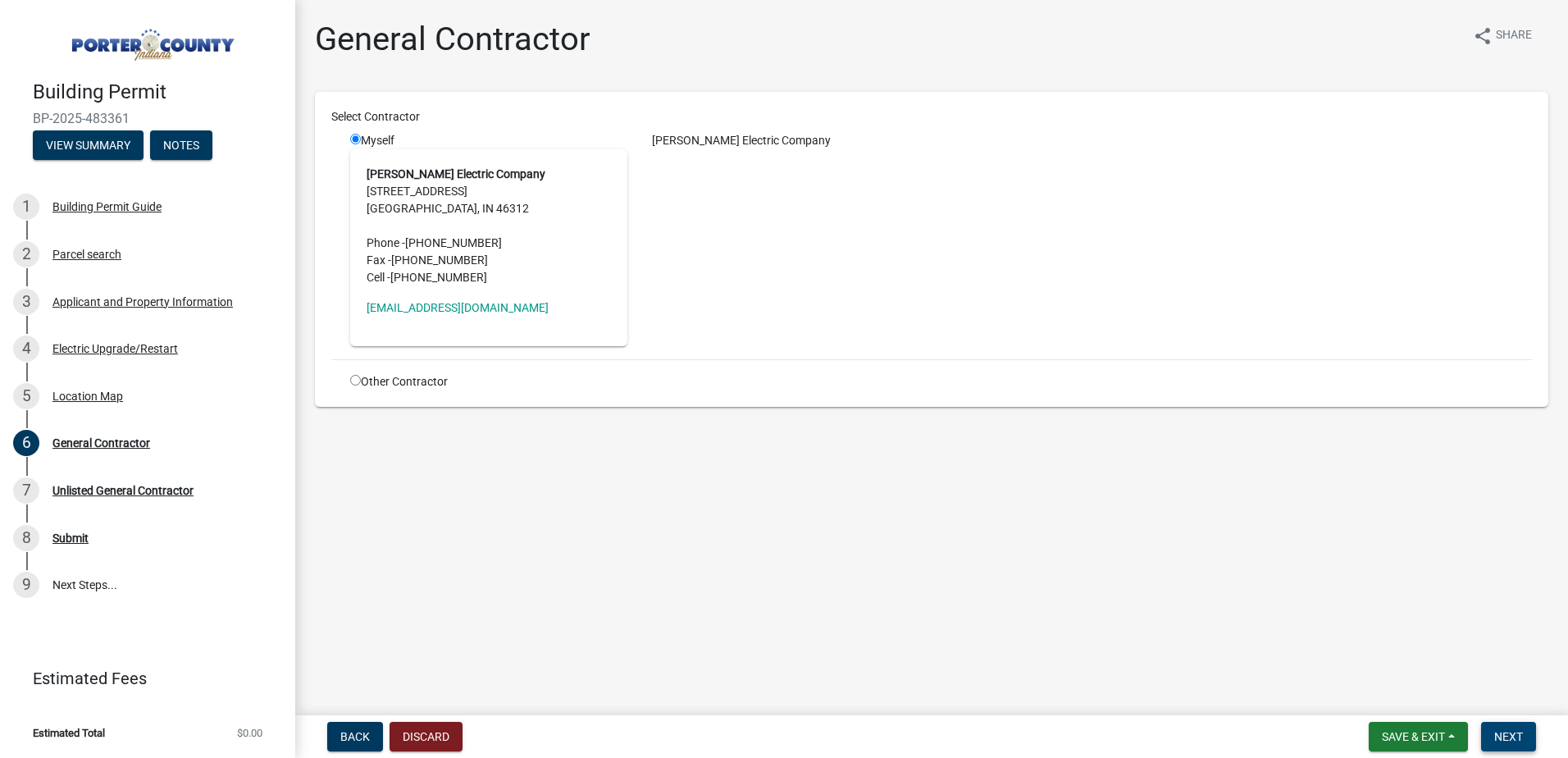
click at [1505, 732] on span "Next" at bounding box center [1509, 737] width 29 height 13
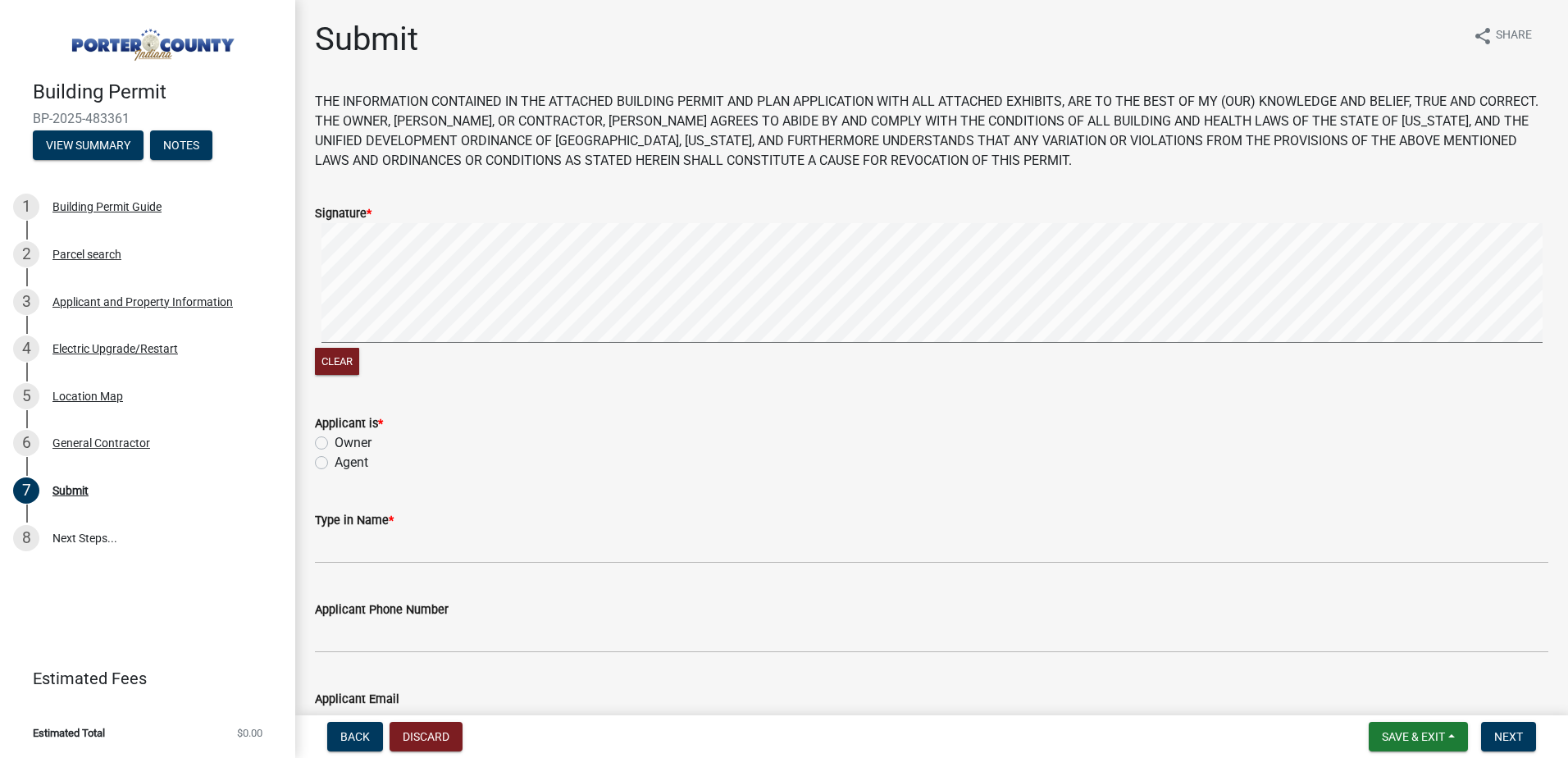
click at [335, 464] on label "Agent" at bounding box center [351, 463] width 34 height 20
click at [335, 464] on input "Agent" at bounding box center [340, 458] width 11 height 11
radio input "true"
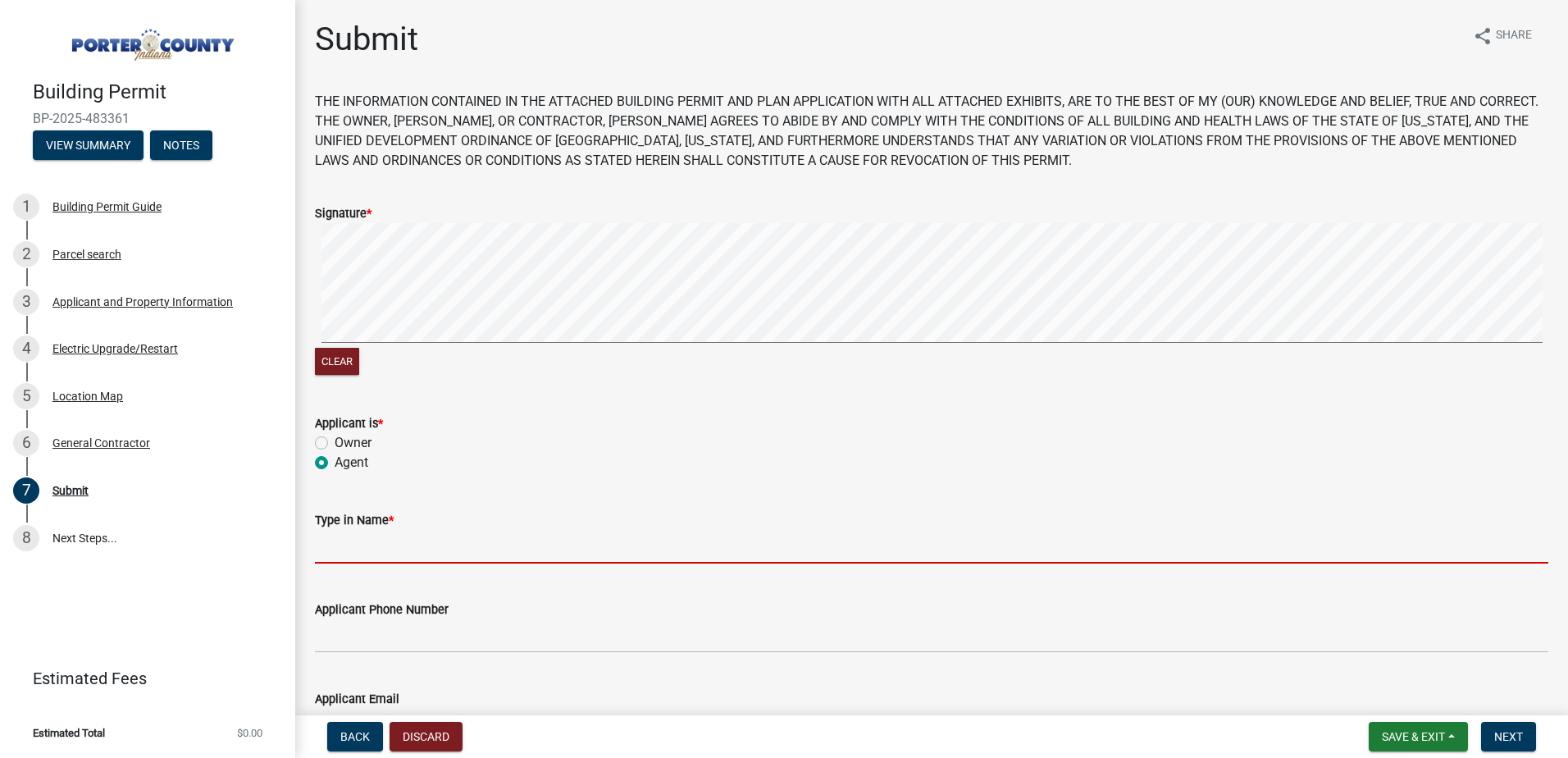
click at [362, 538] on input "Type in Name *" at bounding box center [932, 547] width 1233 height 34
type input "[PERSON_NAME]"
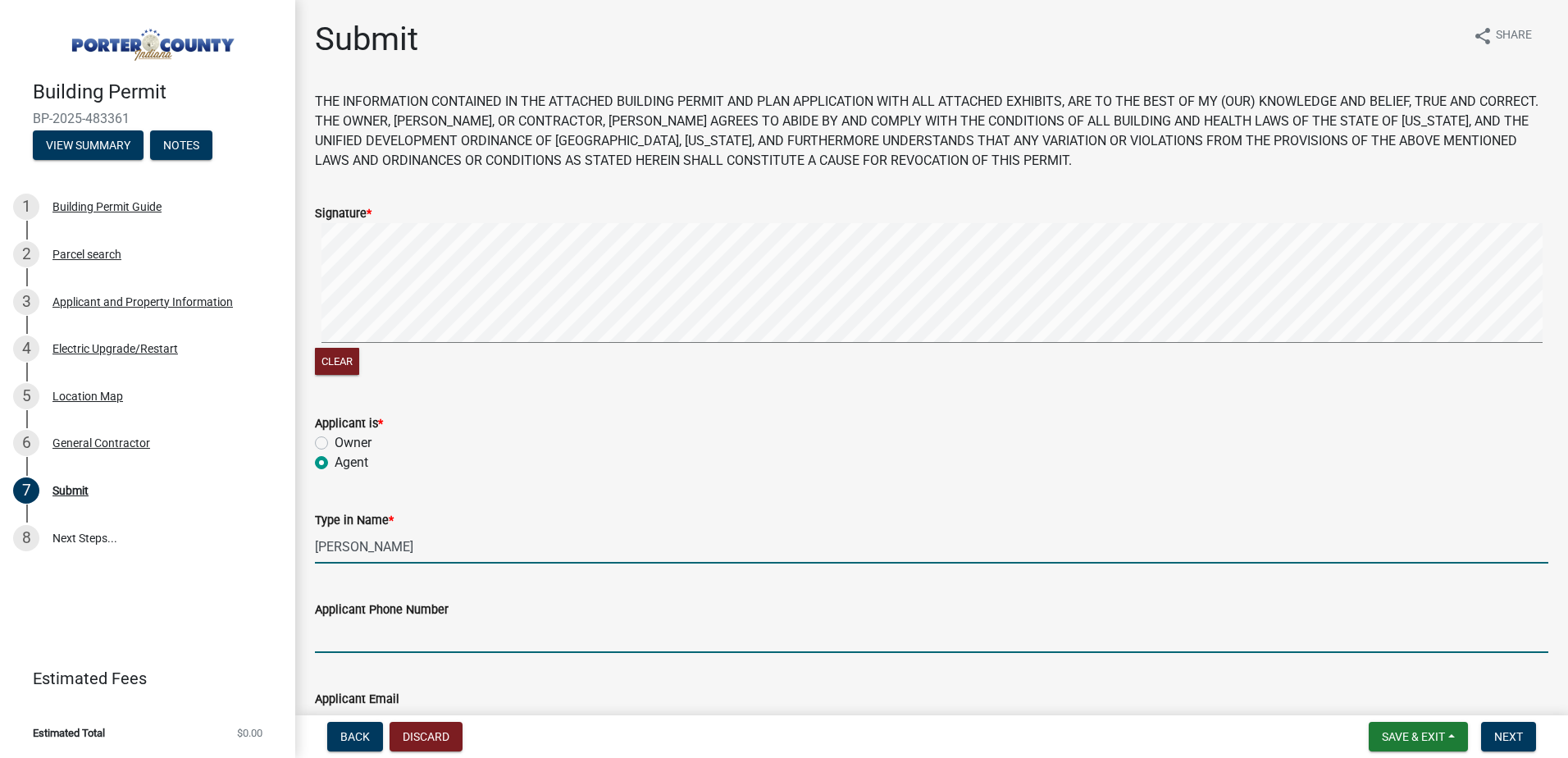
type input "2198089453"
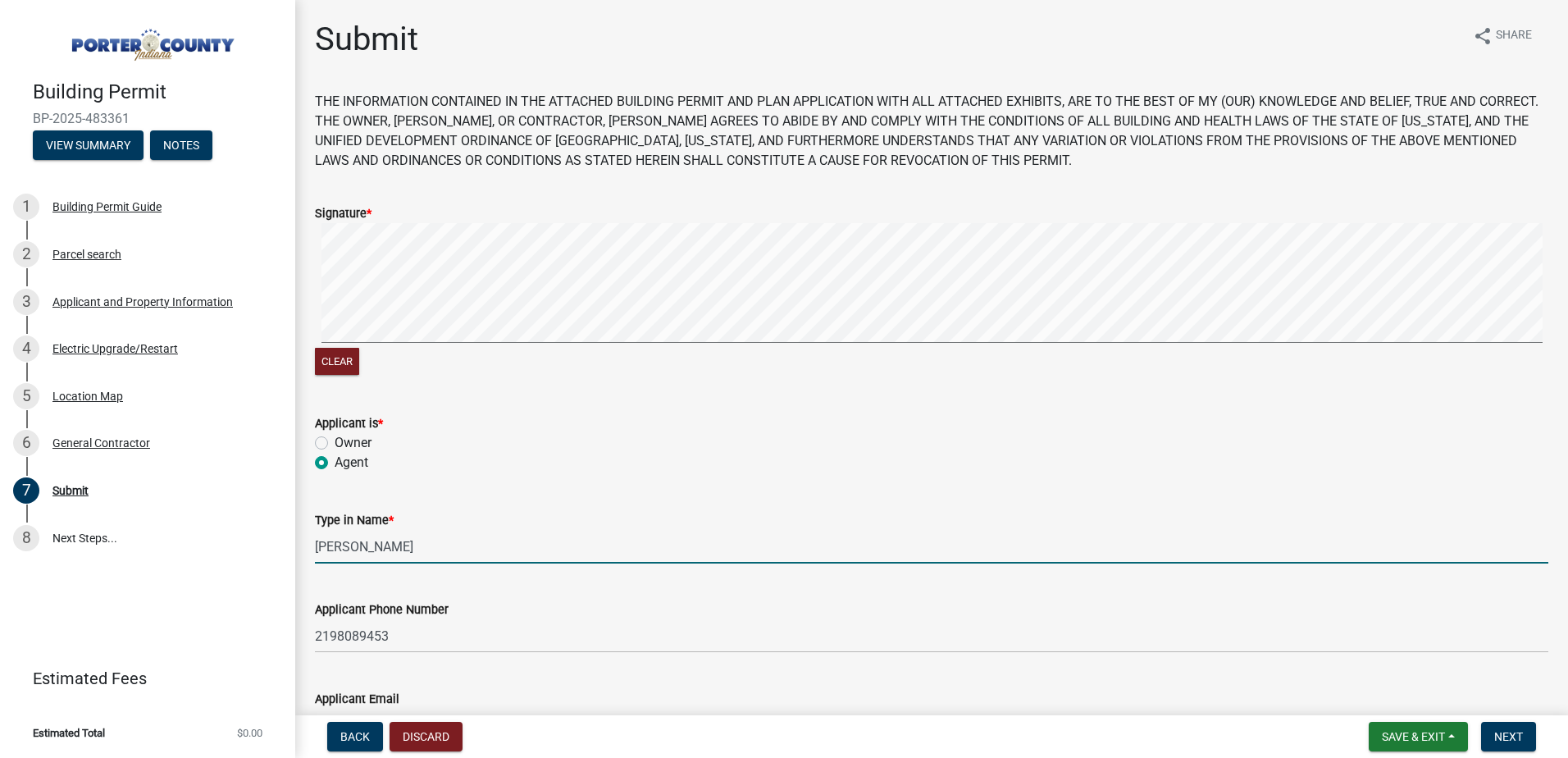
type input "[EMAIL_ADDRESS][DOMAIN_NAME]"
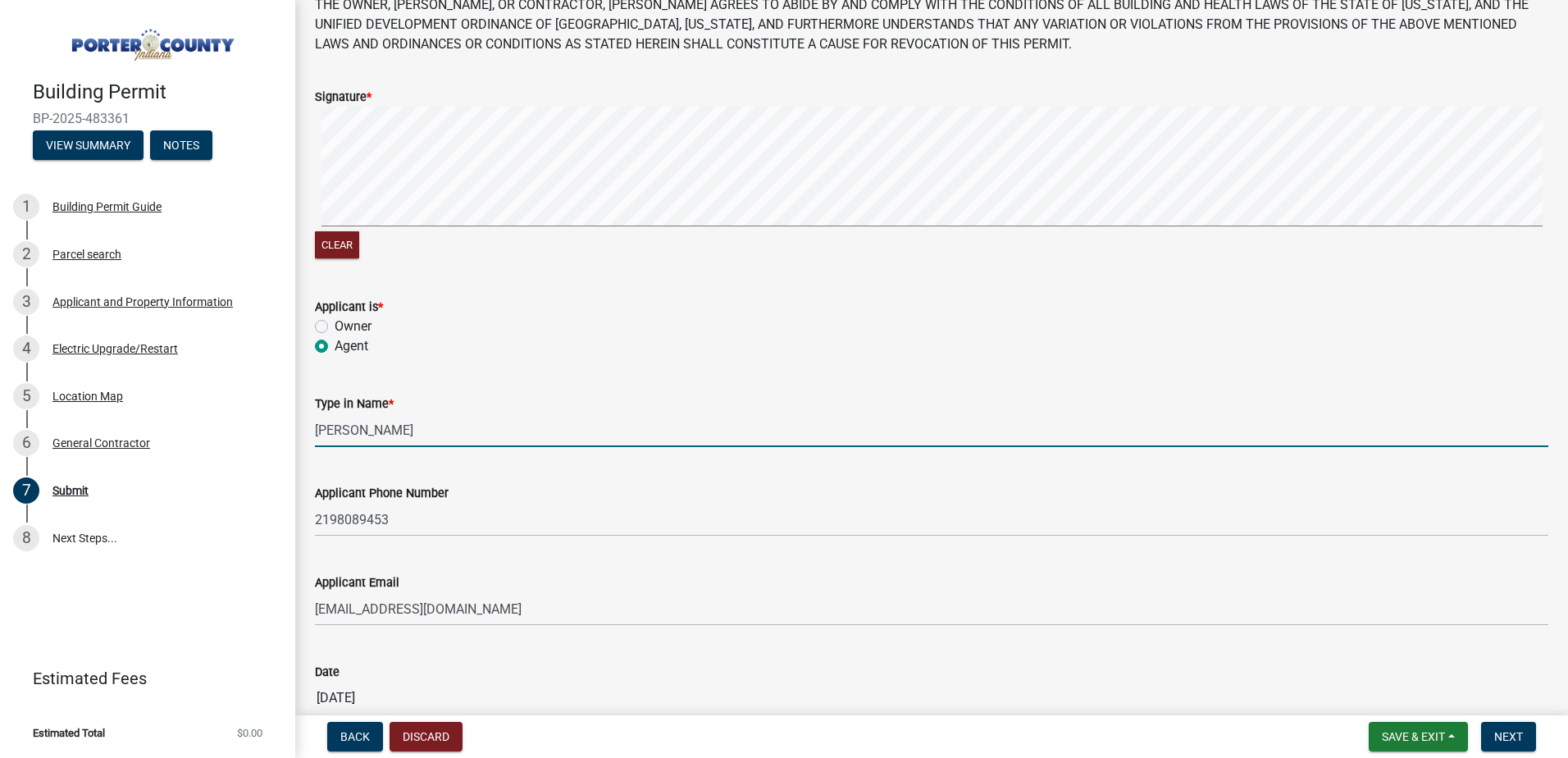
scroll to position [213, 0]
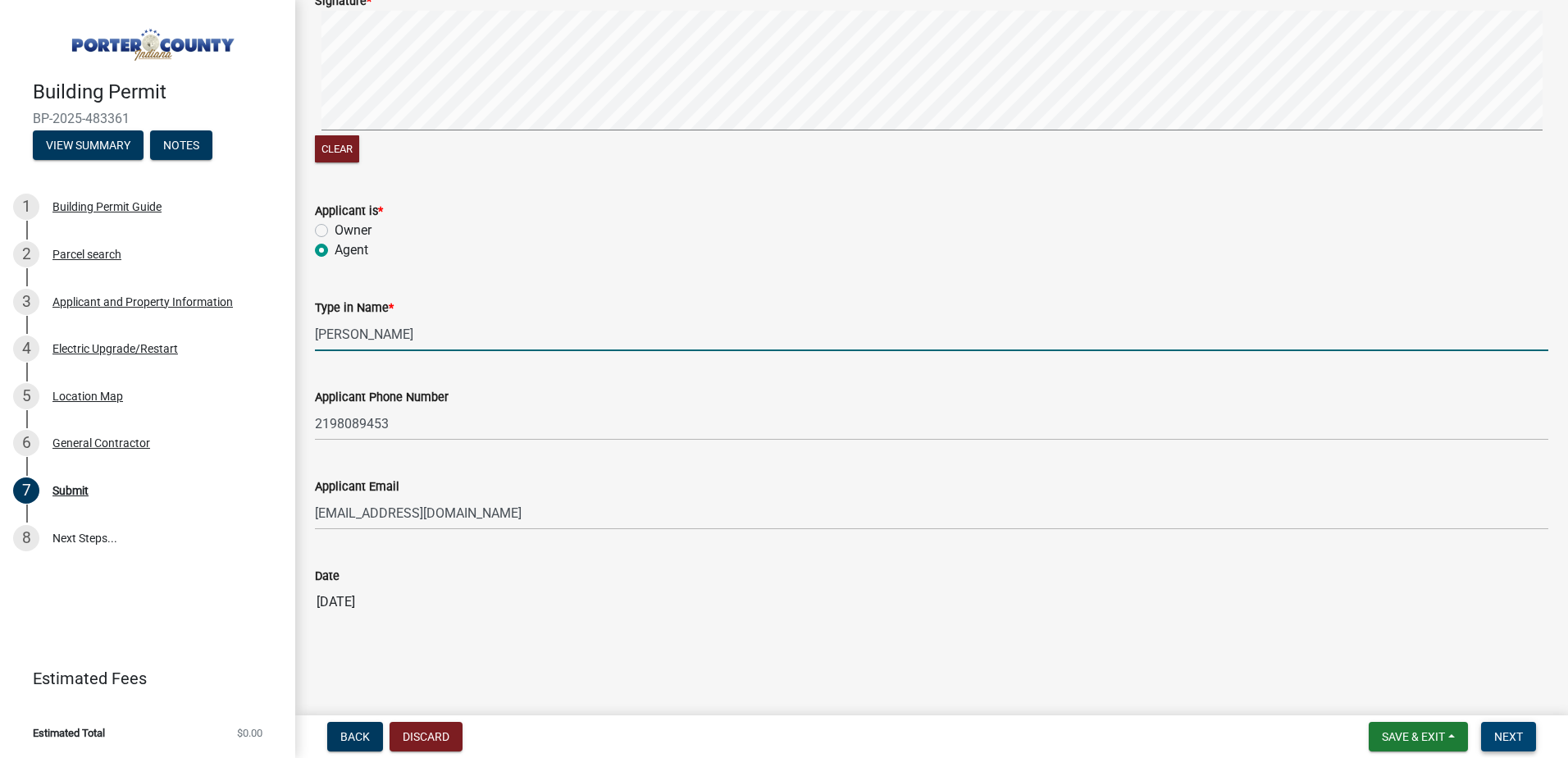
click at [1507, 734] on span "Next" at bounding box center [1509, 737] width 29 height 13
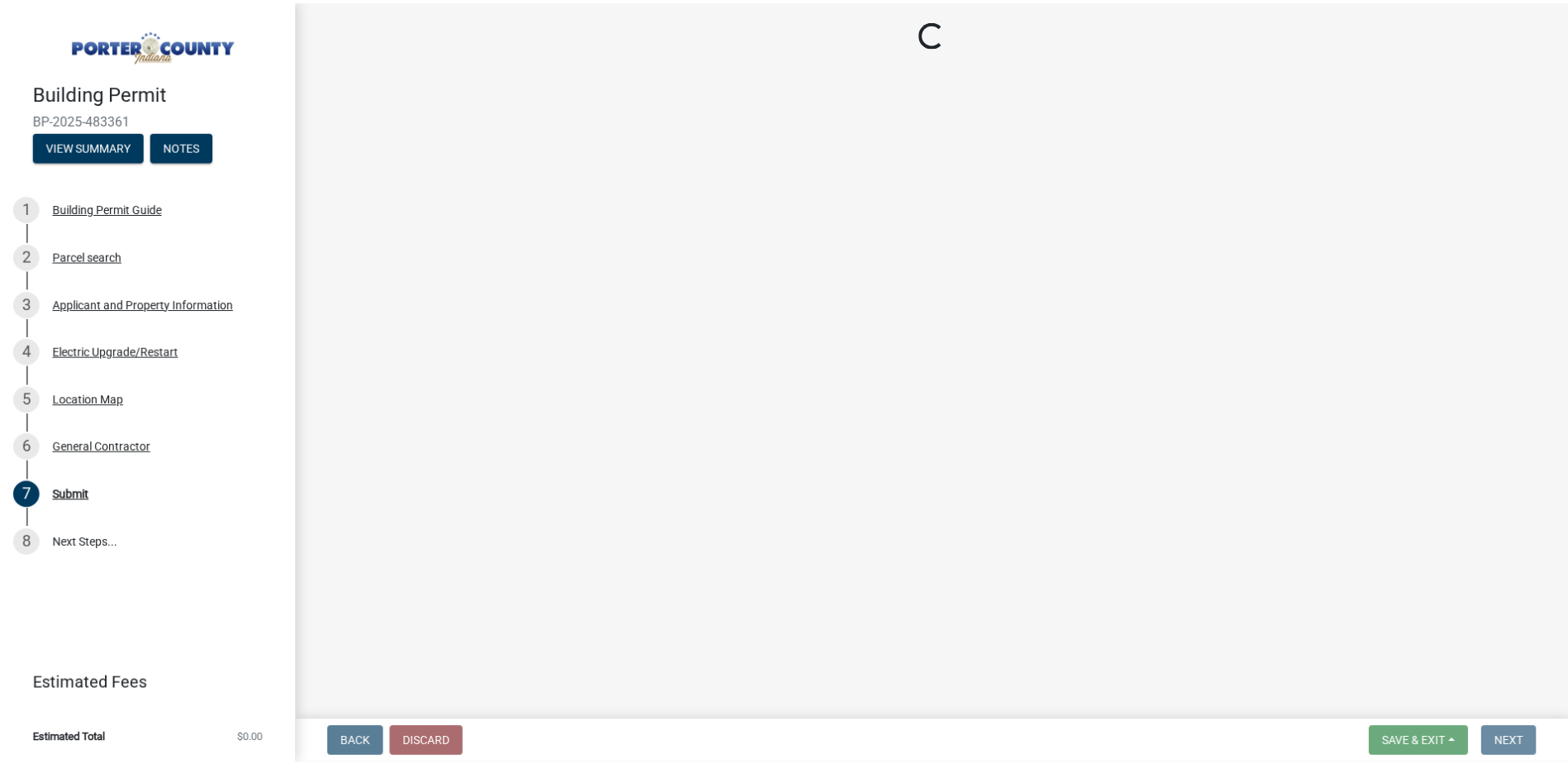
scroll to position [0, 0]
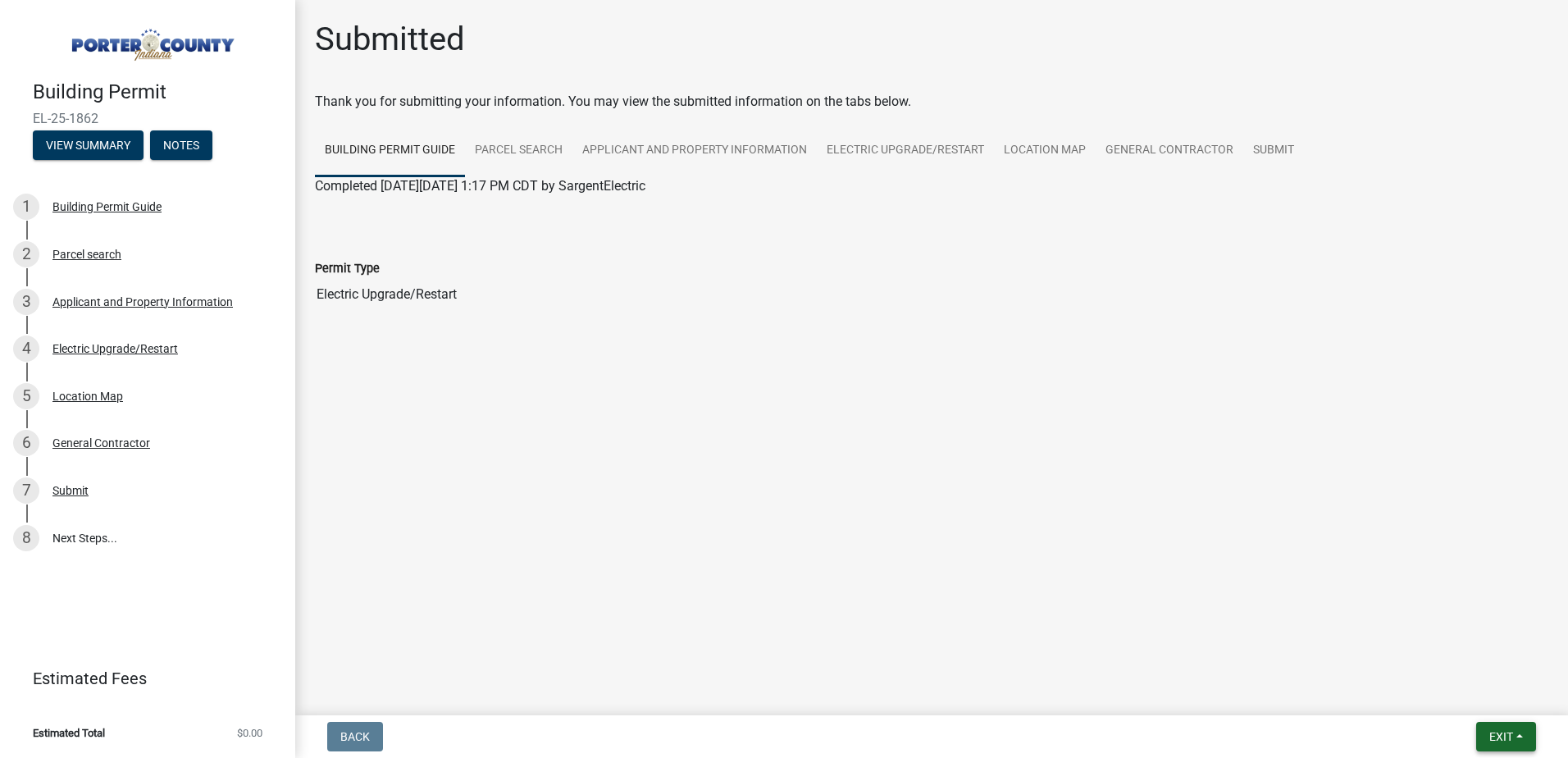
click at [1497, 738] on span "Exit" at bounding box center [1501, 737] width 24 height 13
click at [1447, 694] on button "Save & Exit" at bounding box center [1470, 694] width 131 height 40
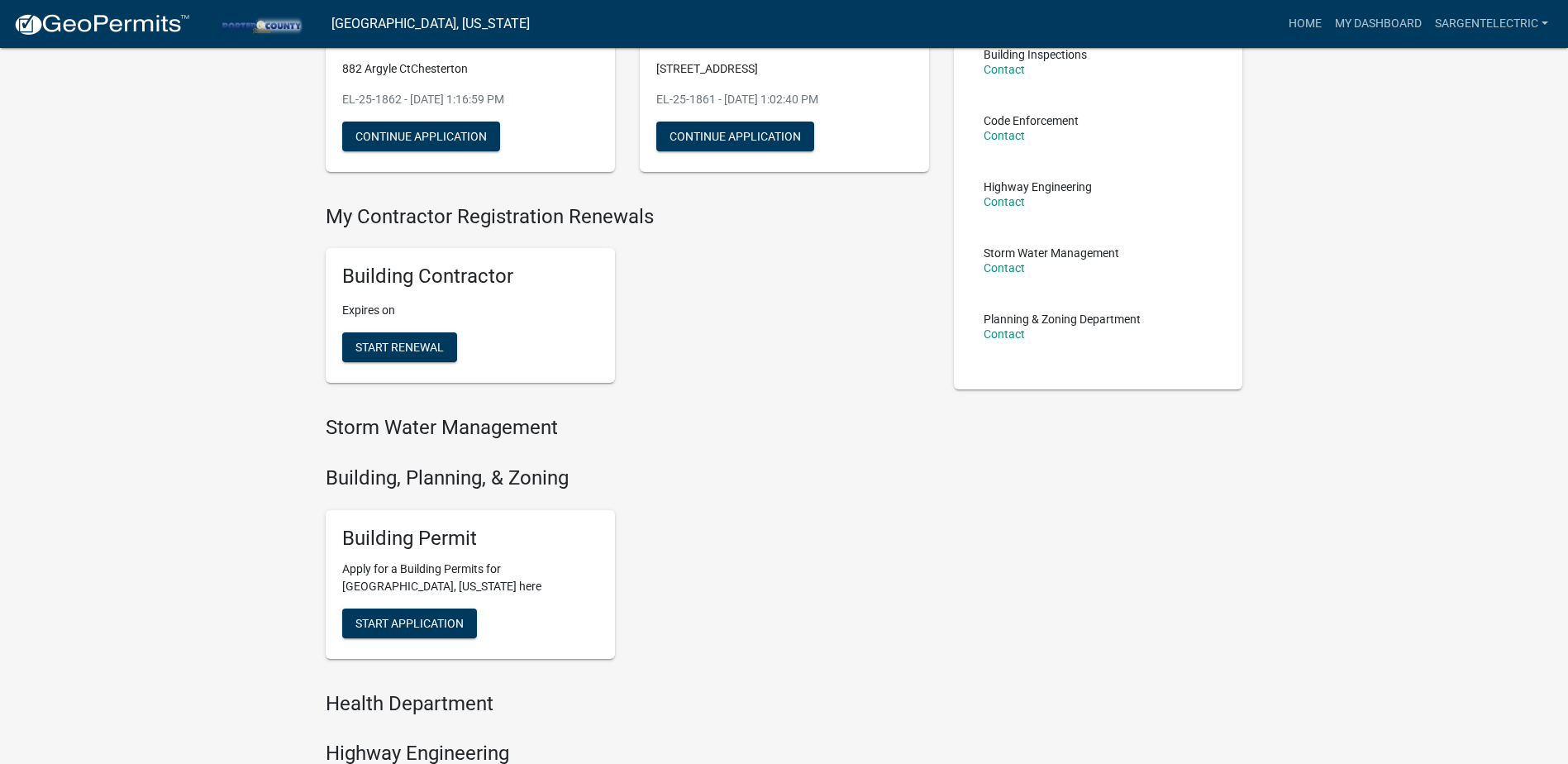
scroll to position [248, 0]
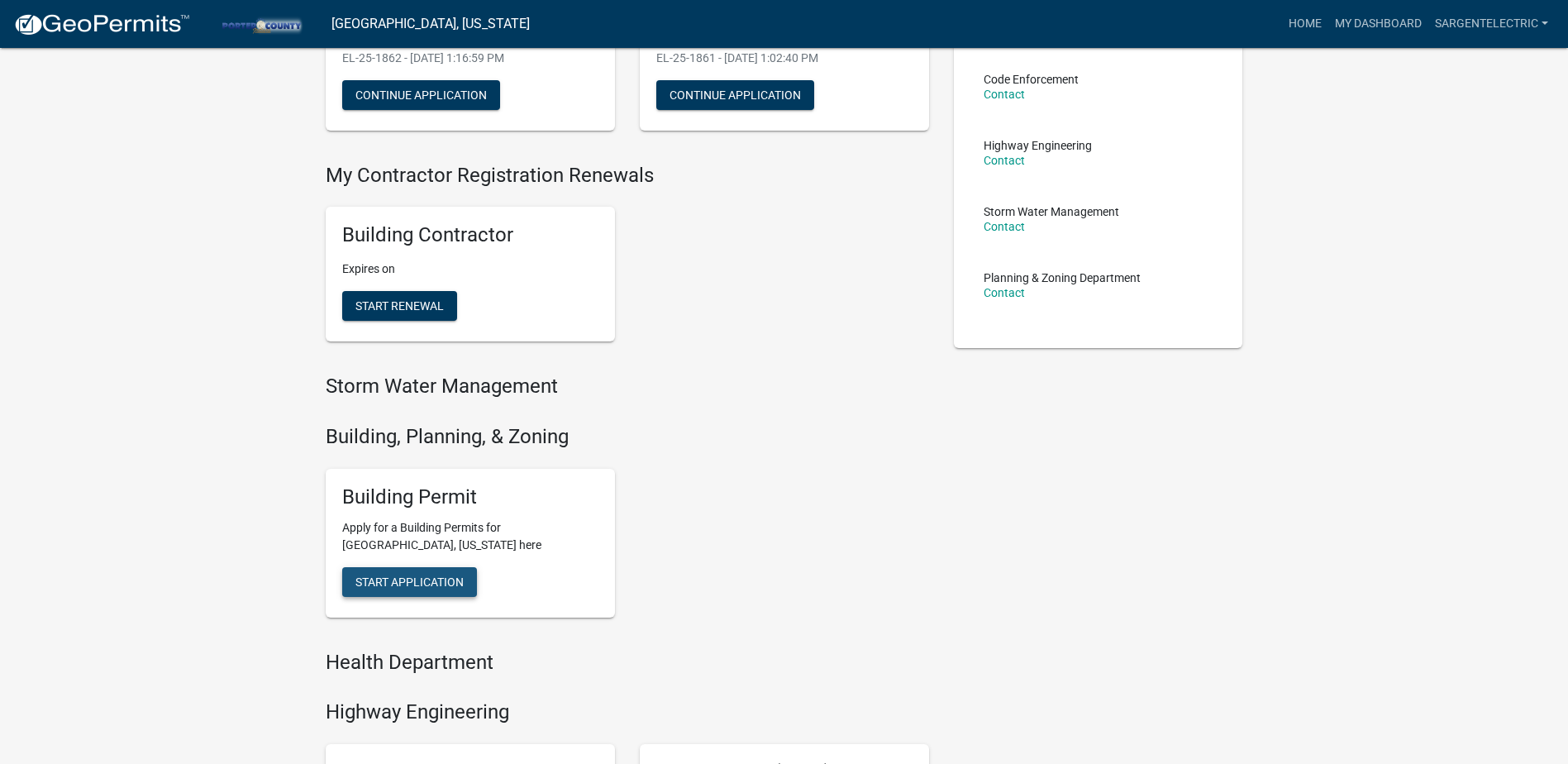
click at [423, 584] on span "Start Application" at bounding box center [410, 581] width 108 height 13
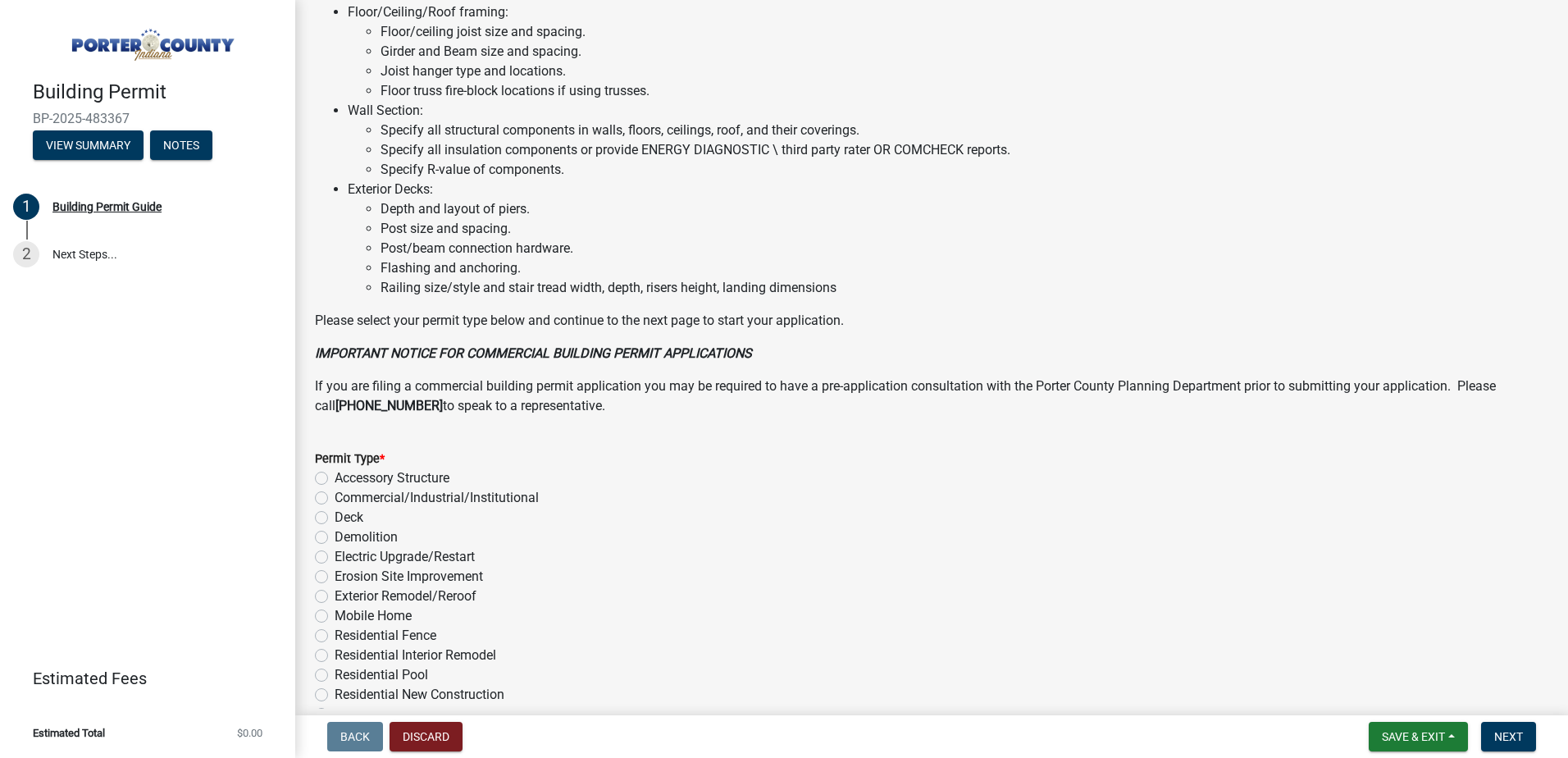
scroll to position [1098, 0]
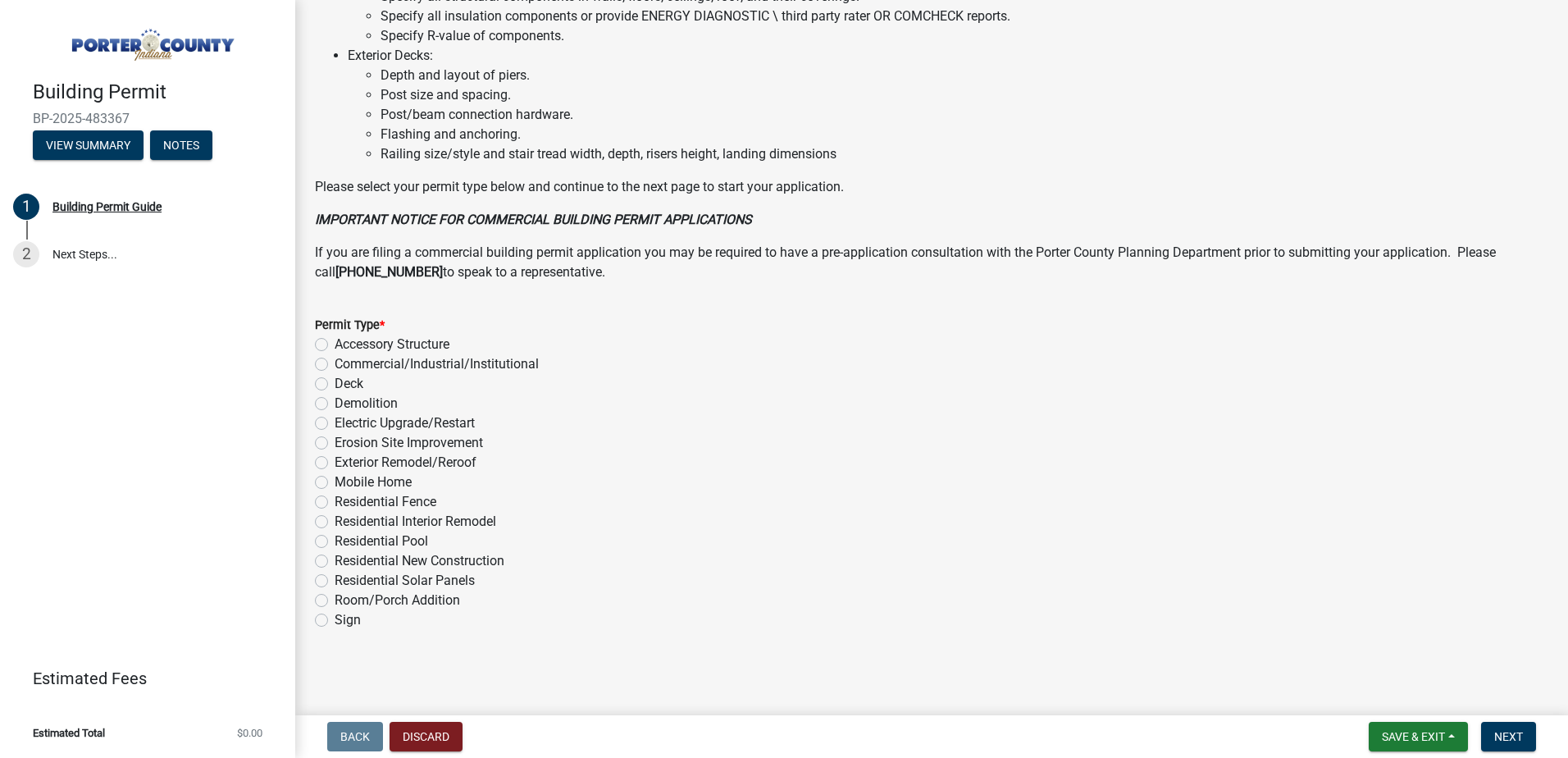
click at [335, 421] on label "Electric Upgrade/Restart" at bounding box center [405, 423] width 140 height 20
click at [335, 421] on input "Electric Upgrade/Restart" at bounding box center [340, 418] width 11 height 11
radio input "true"
click at [1519, 735] on span "Next" at bounding box center [1509, 737] width 29 height 13
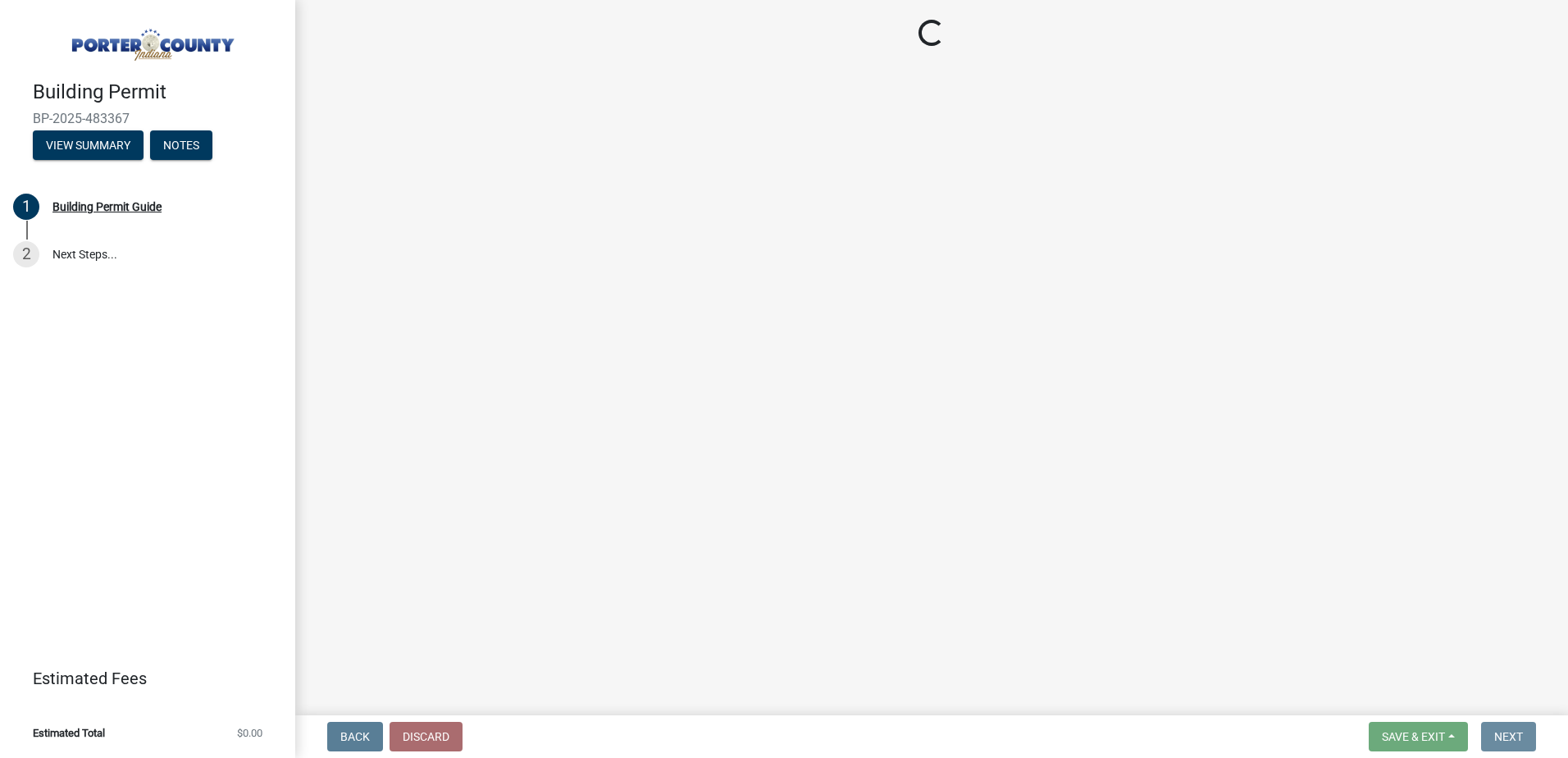
scroll to position [0, 0]
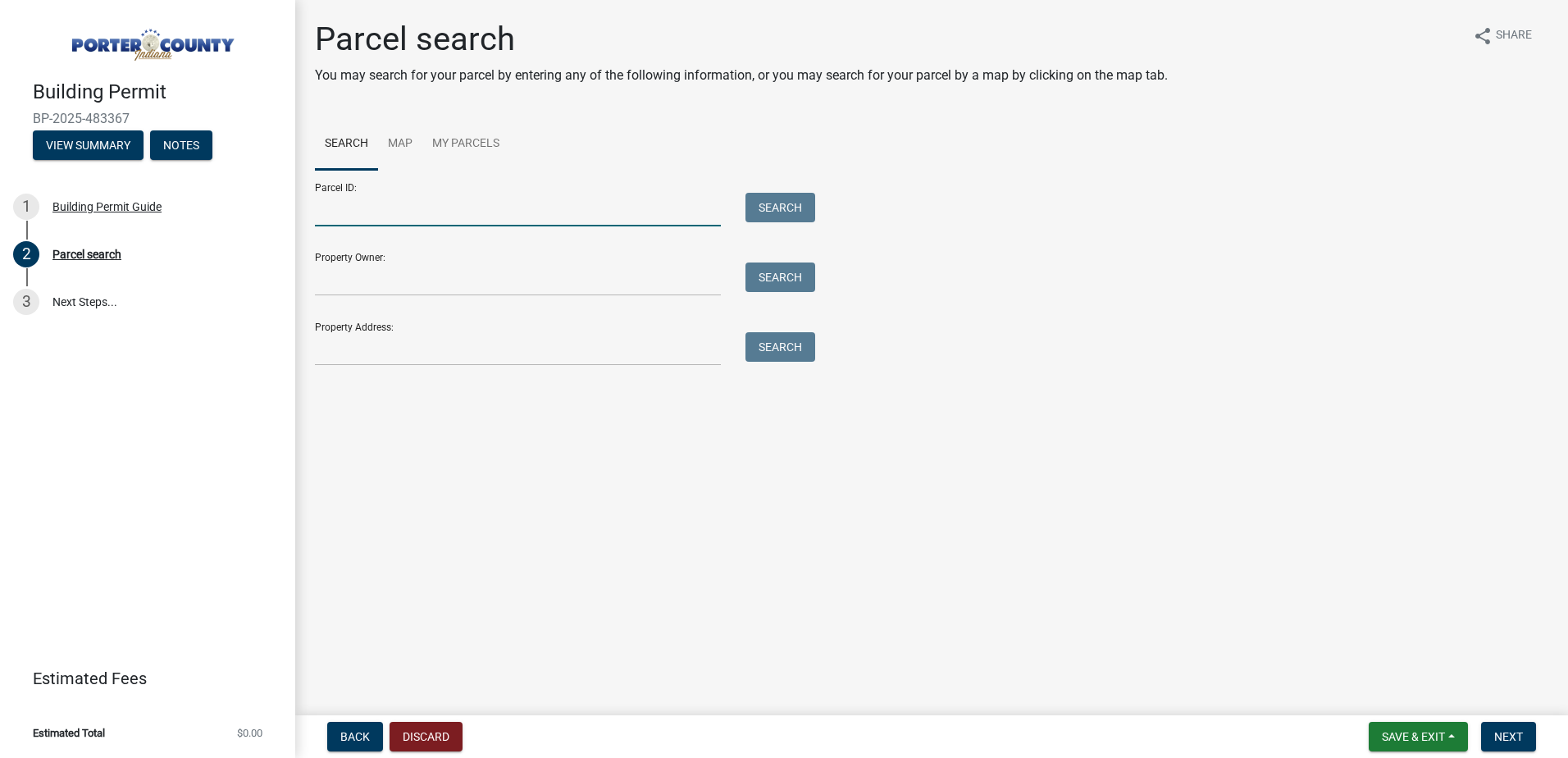
click at [456, 211] on input "Parcel ID:" at bounding box center [518, 210] width 406 height 34
paste input "64-06-31-479-014.000-015"
type input "64-06-31-479-014.000-015"
click at [796, 205] on button "Search" at bounding box center [780, 208] width 70 height 30
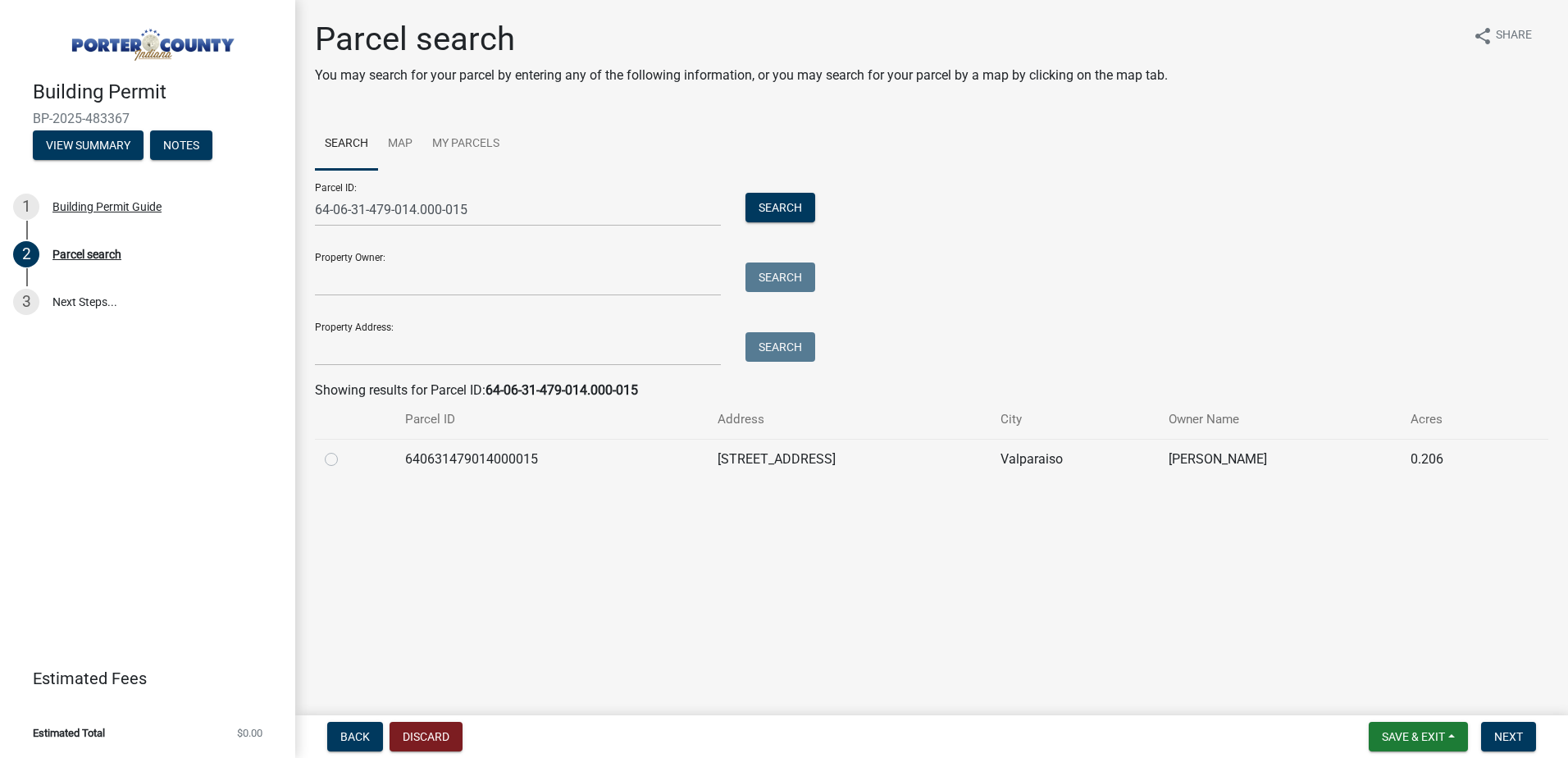
click at [345, 450] on label at bounding box center [345, 450] width 0 height 0
click at [345, 460] on input "radio" at bounding box center [350, 454] width 11 height 11
radio input "true"
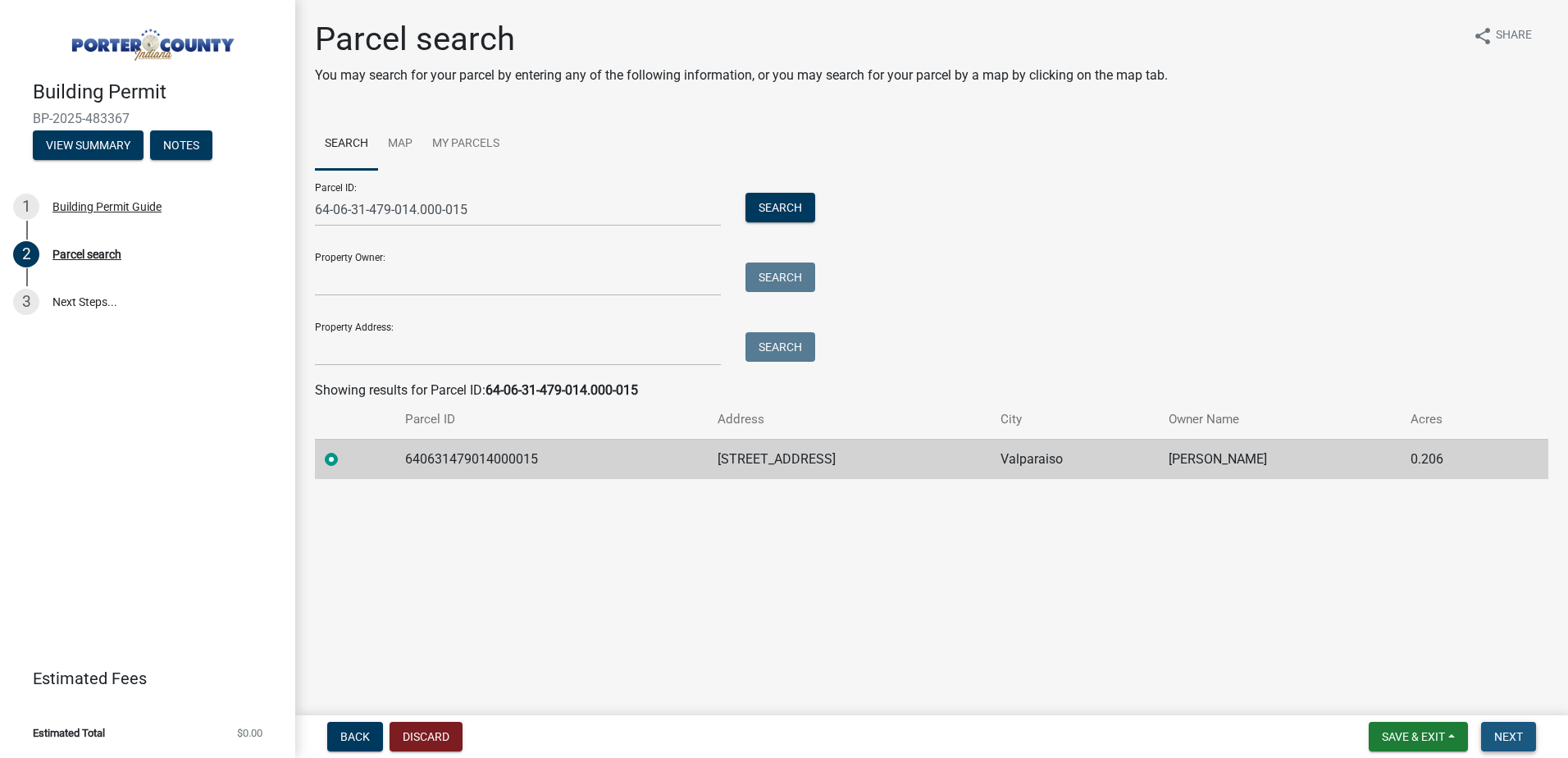
click at [1514, 736] on span "Next" at bounding box center [1509, 737] width 29 height 13
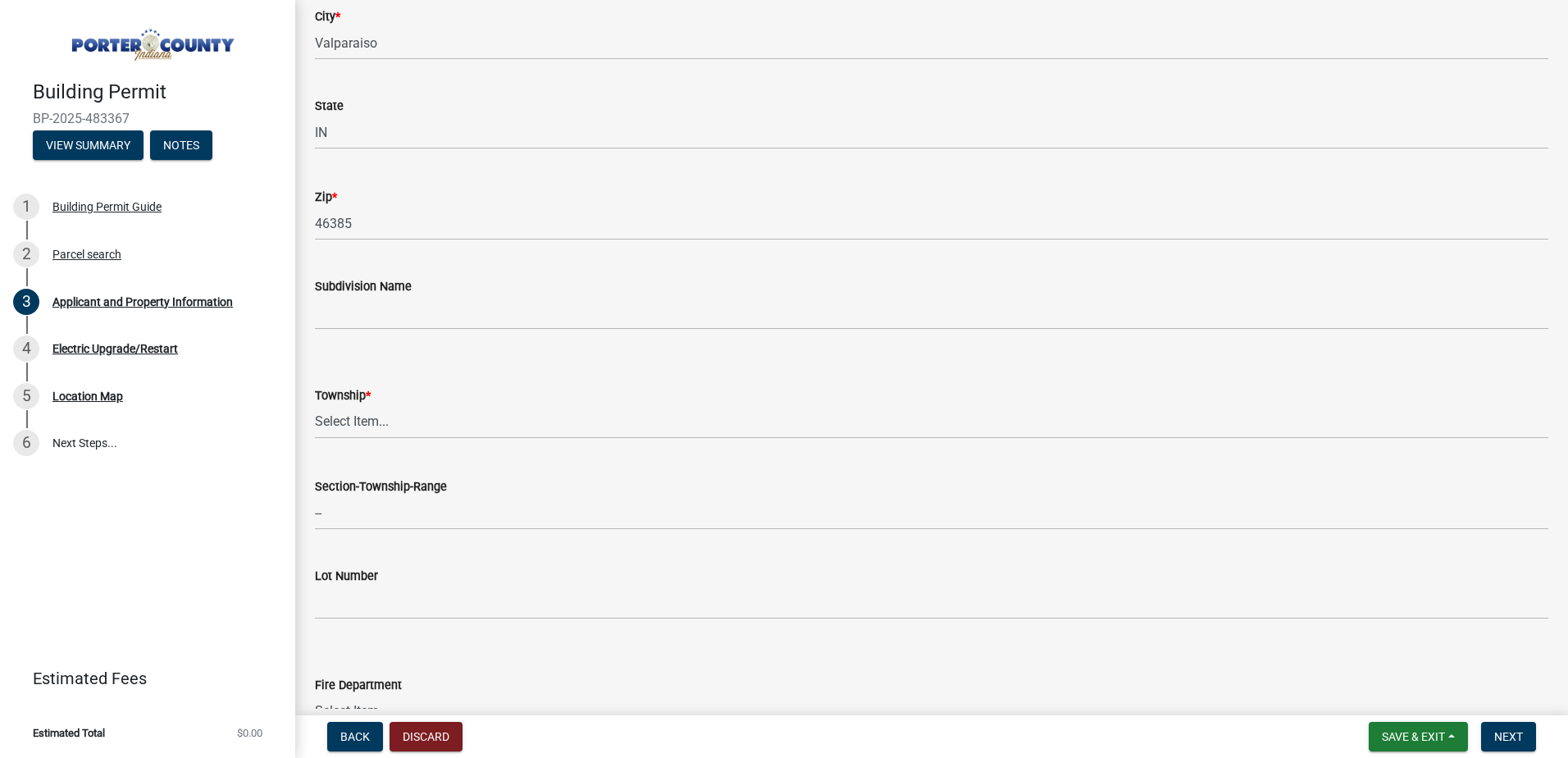
scroll to position [574, 0]
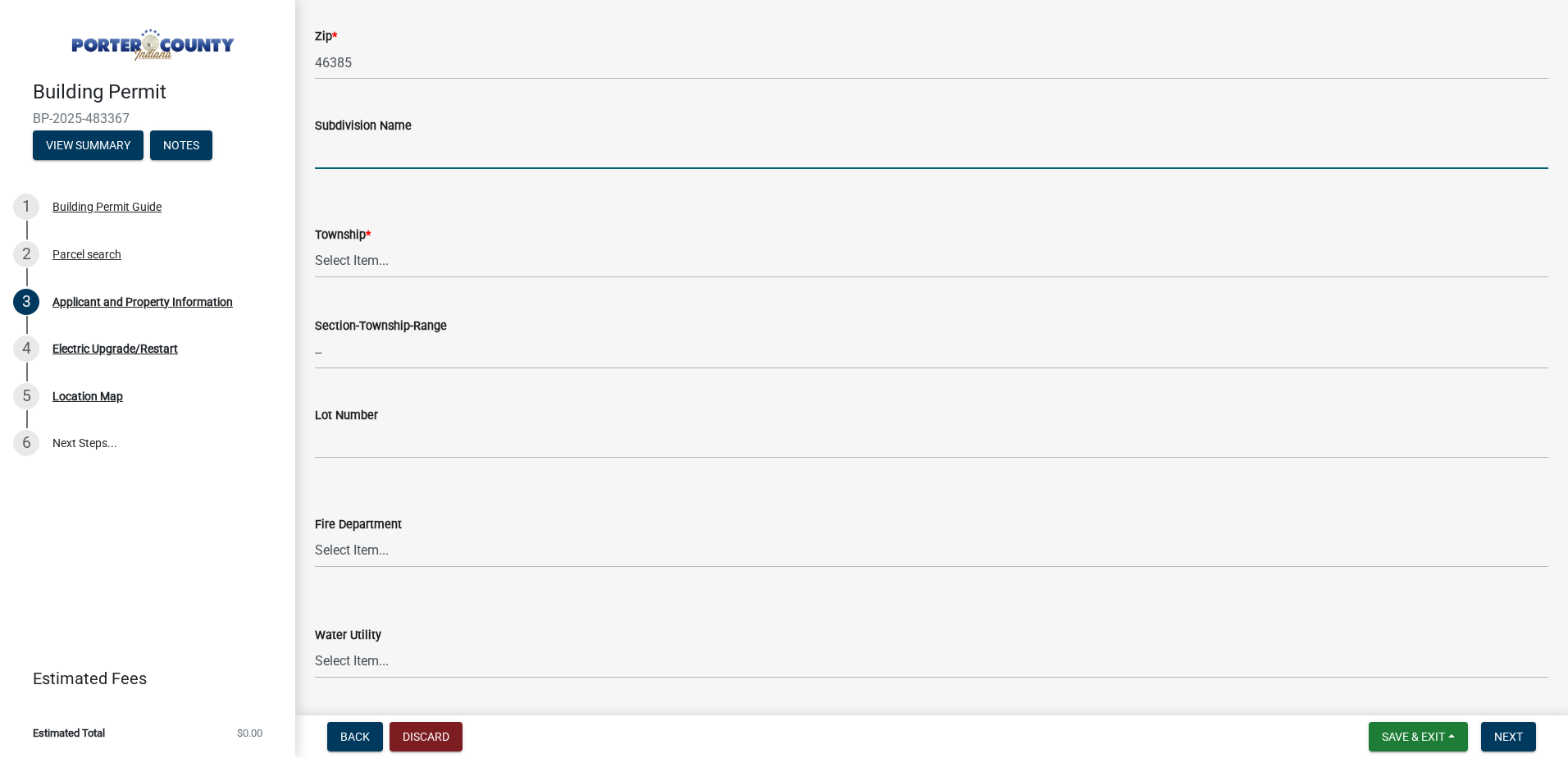
click at [373, 162] on input "Subdivision Name" at bounding box center [932, 152] width 1233 height 34
type input "South Haven"
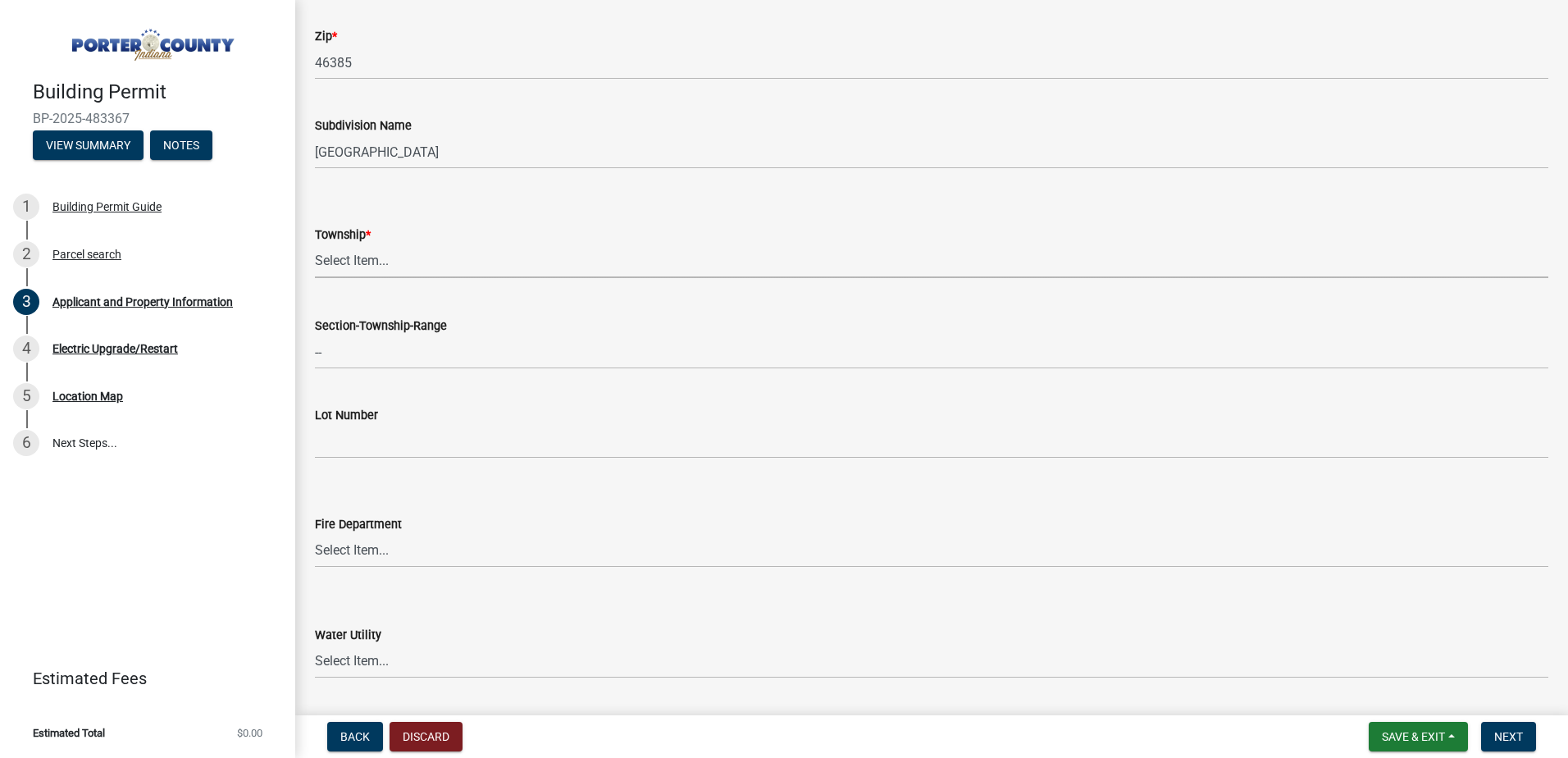
click at [373, 260] on select "Select Item... Boone Center Jackson Liberty Morgan Pine Pleasant Portage Porter…" at bounding box center [932, 261] width 1233 height 34
click at [315, 244] on select "Select Item... Boone Center Jackson Liberty Morgan Pine Pleasant Portage Porter…" at bounding box center [932, 261] width 1233 height 34
select select "3ef279d8-364d-4472-9edf-8c32643de6c0"
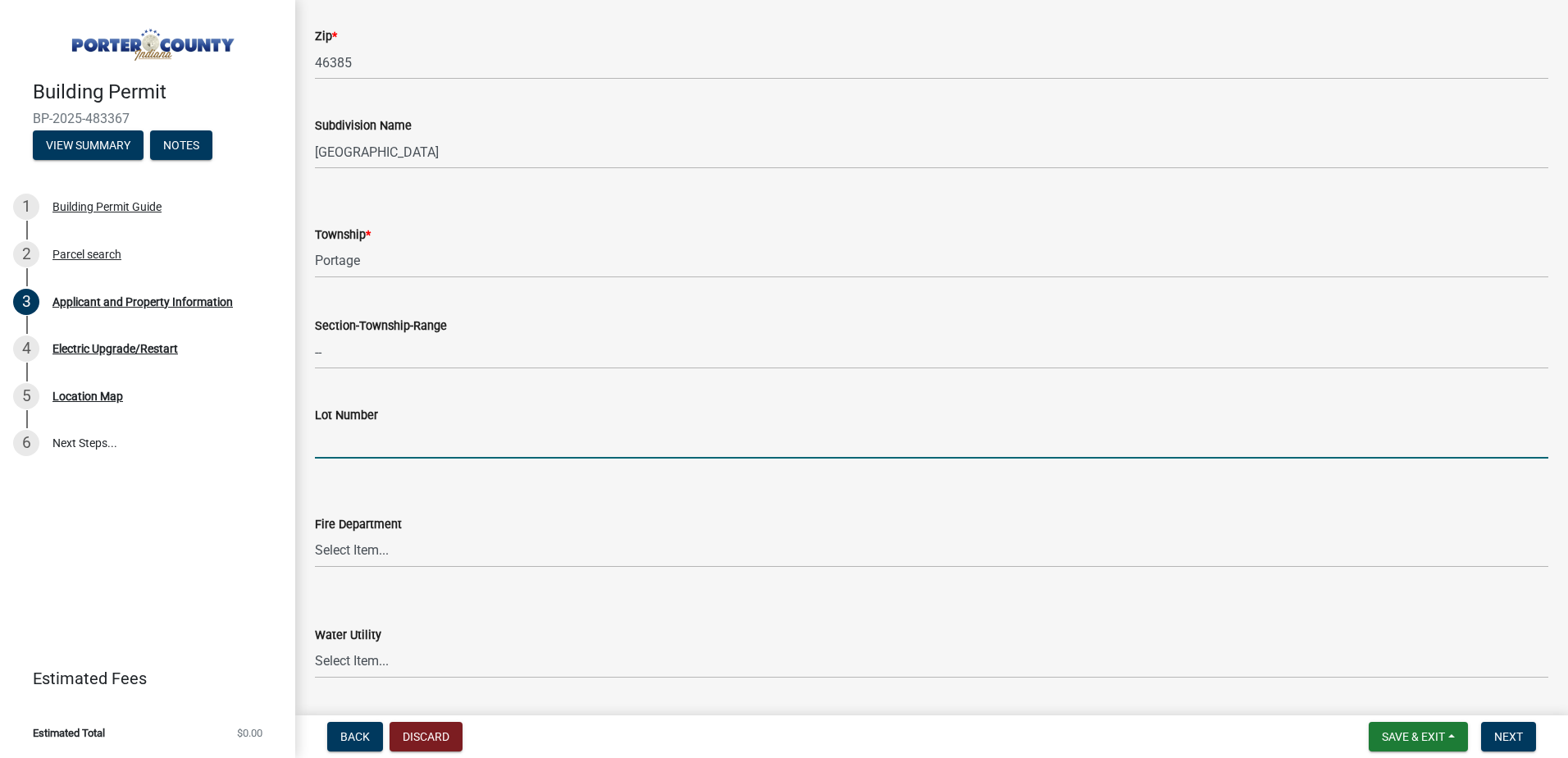
click at [373, 444] on input "Lot Number" at bounding box center [932, 441] width 1233 height 34
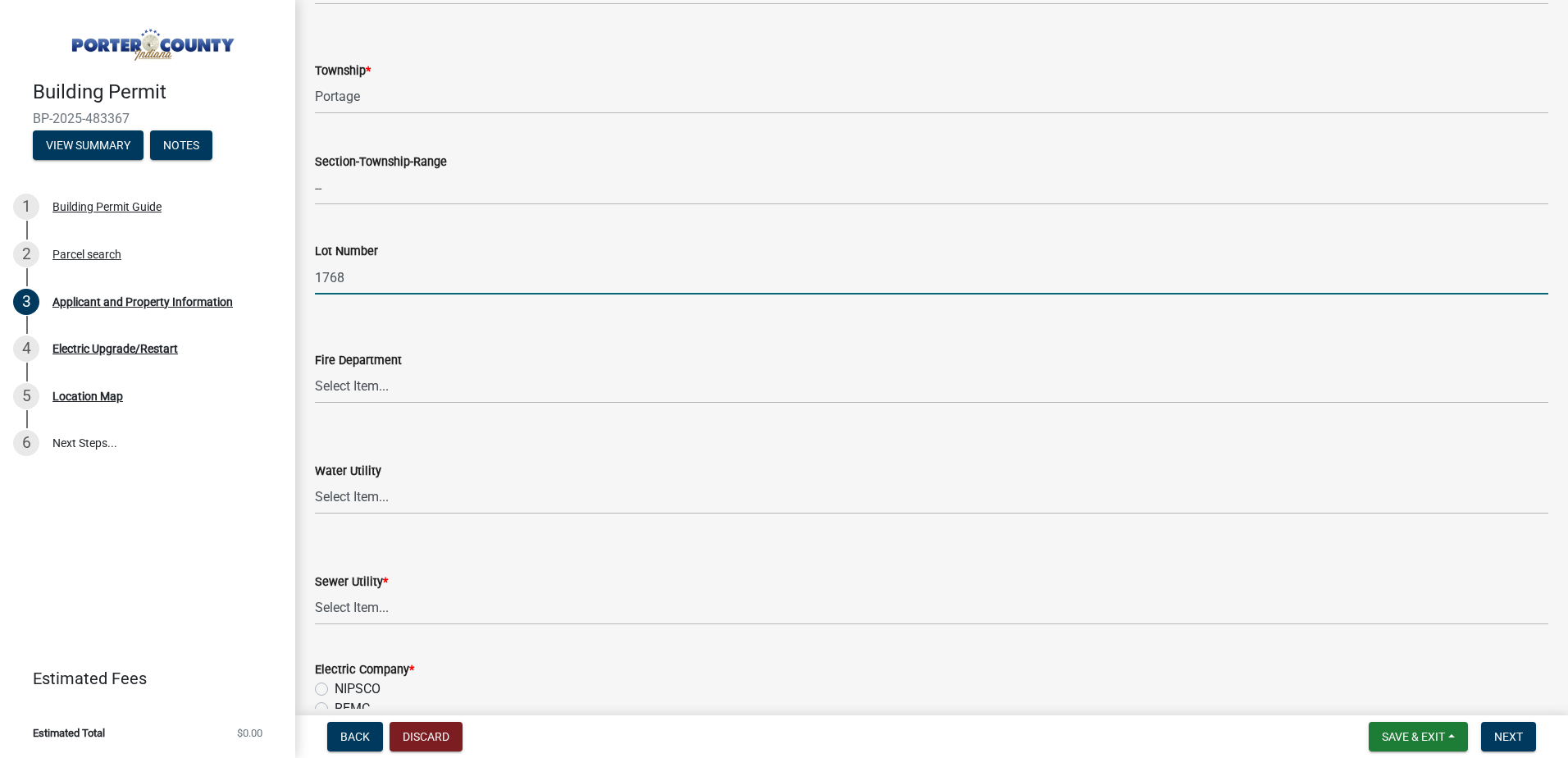
scroll to position [902, 0]
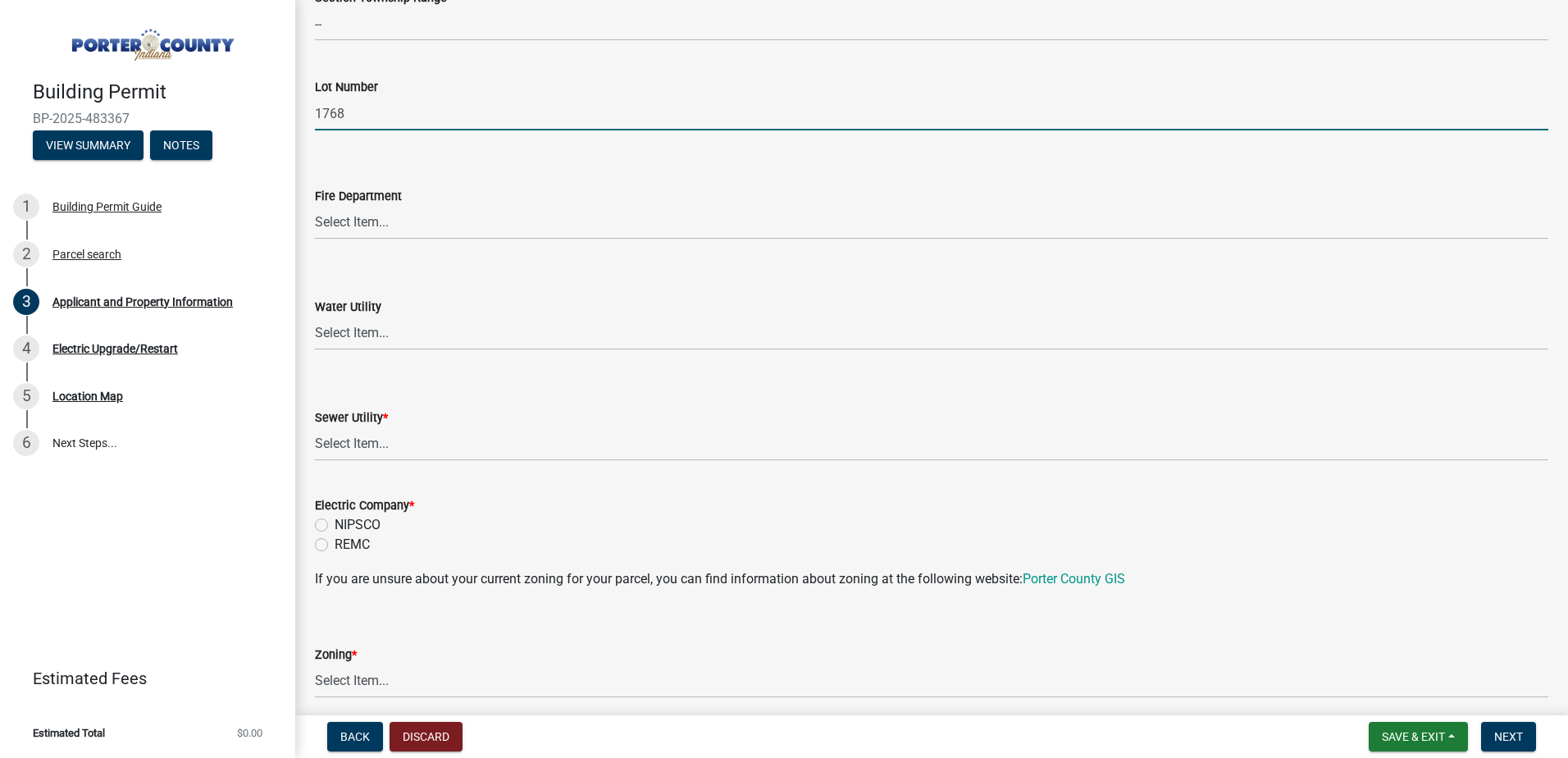
type input "1768"
click at [379, 445] on select "Select Item... Aqua Indiana Inc Damon Run Falling Waters Lake Eliza - LEACD Nat…" at bounding box center [932, 444] width 1233 height 34
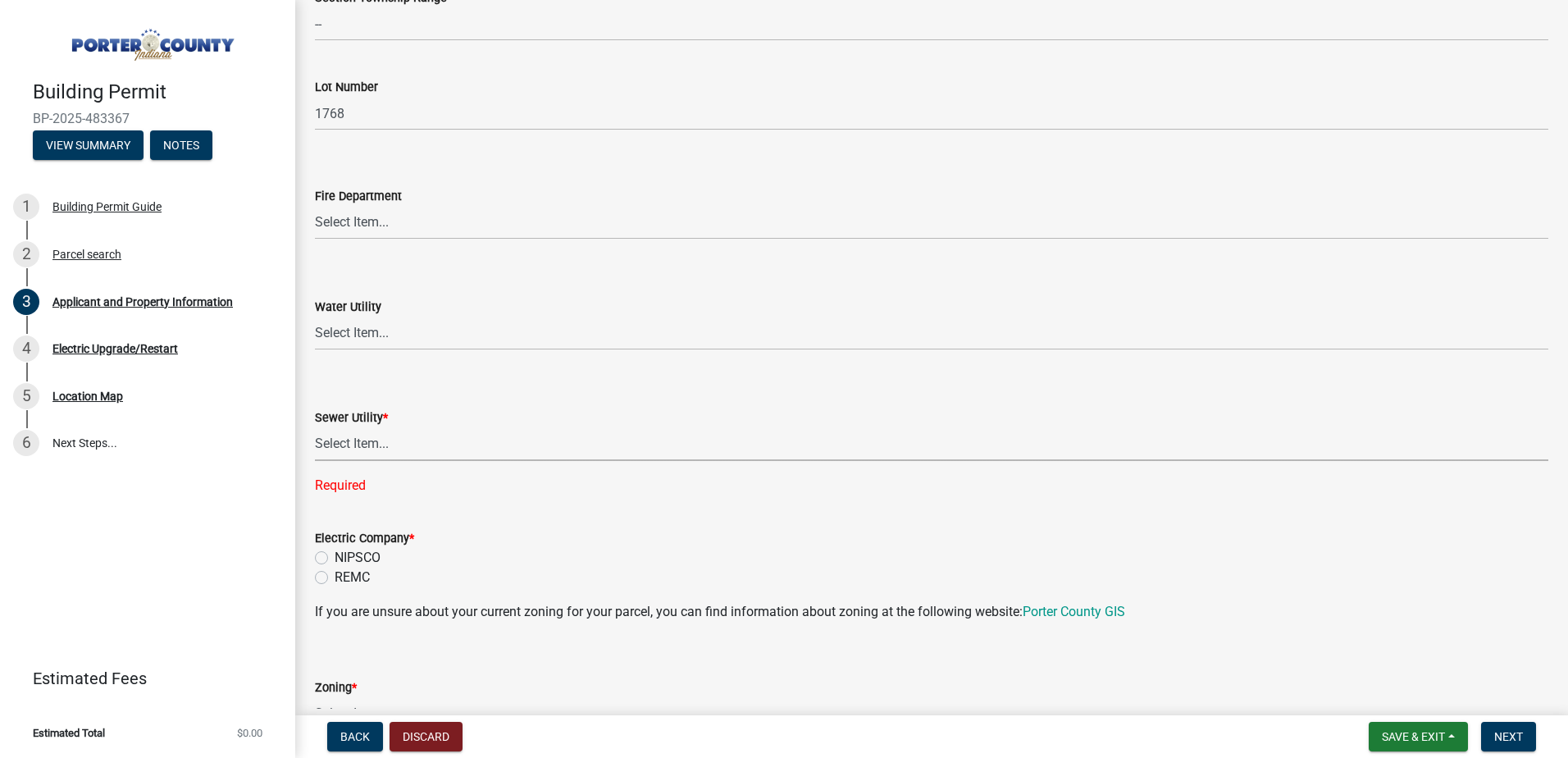
click at [360, 445] on select "Select Item... Aqua Indiana Inc Damon Run Falling Waters Lake Eliza - LEACD Nat…" at bounding box center [932, 444] width 1233 height 34
click at [349, 444] on select "Select Item... Aqua Indiana Inc Damon Run Falling Waters Lake Eliza - LEACD Nat…" at bounding box center [932, 444] width 1233 height 34
click at [315, 427] on select "Select Item... Aqua Indiana Inc Damon Run Falling Waters Lake Eliza - LEACD Nat…" at bounding box center [932, 444] width 1233 height 34
select select "ea6751d4-6bf7-4a16-89ee-f7801ab82aa1"
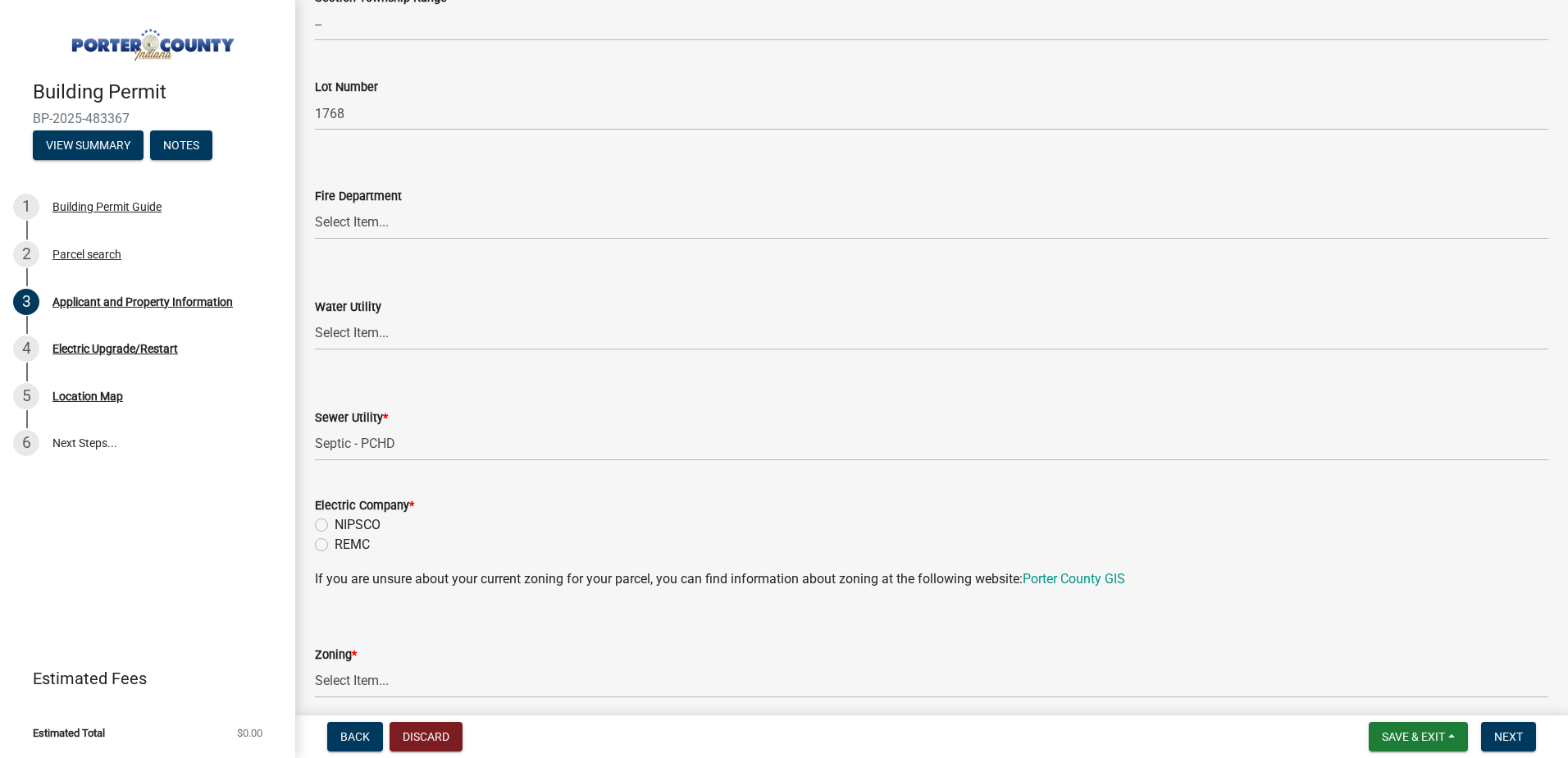
click at [335, 528] on label "NIPSCO" at bounding box center [358, 525] width 46 height 20
click at [335, 526] on input "NIPSCO" at bounding box center [340, 520] width 11 height 11
radio input "true"
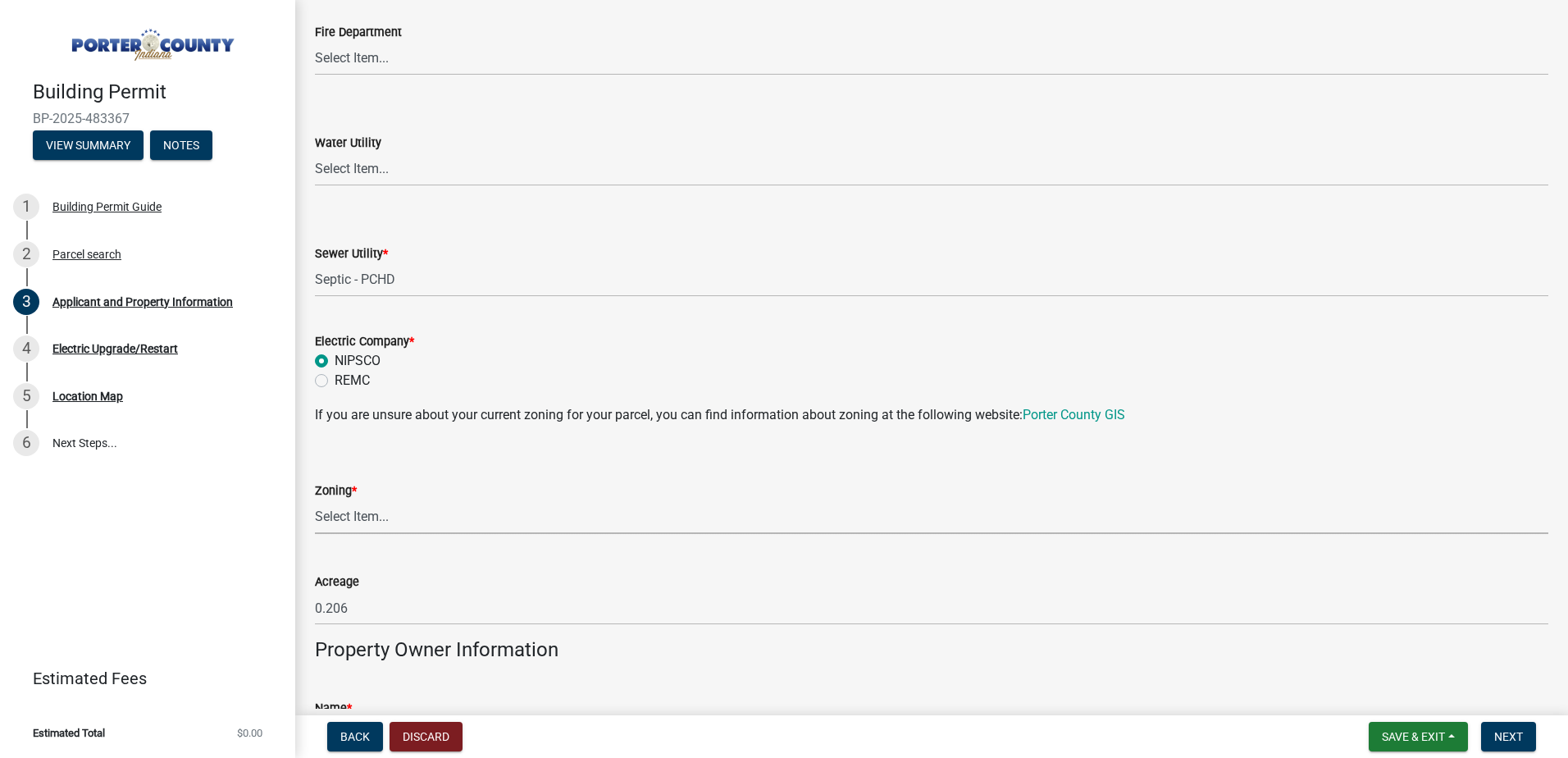
click at [401, 516] on select "Select Item... A1 A2 CH CM CN I1 I2 I3 IN MP OT P1 P2 PUD R1 R2 R3 R4 RL RR" at bounding box center [932, 517] width 1233 height 34
click at [315, 501] on select "Select Item... A1 A2 CH CM CN I1 I2 I3 IN MP OT P1 P2 PUD R1 R2 R3 R4 RL RR" at bounding box center [932, 517] width 1233 height 34
select select "e2d1b1d7-ccc9-456b-9e96-e16306515997"
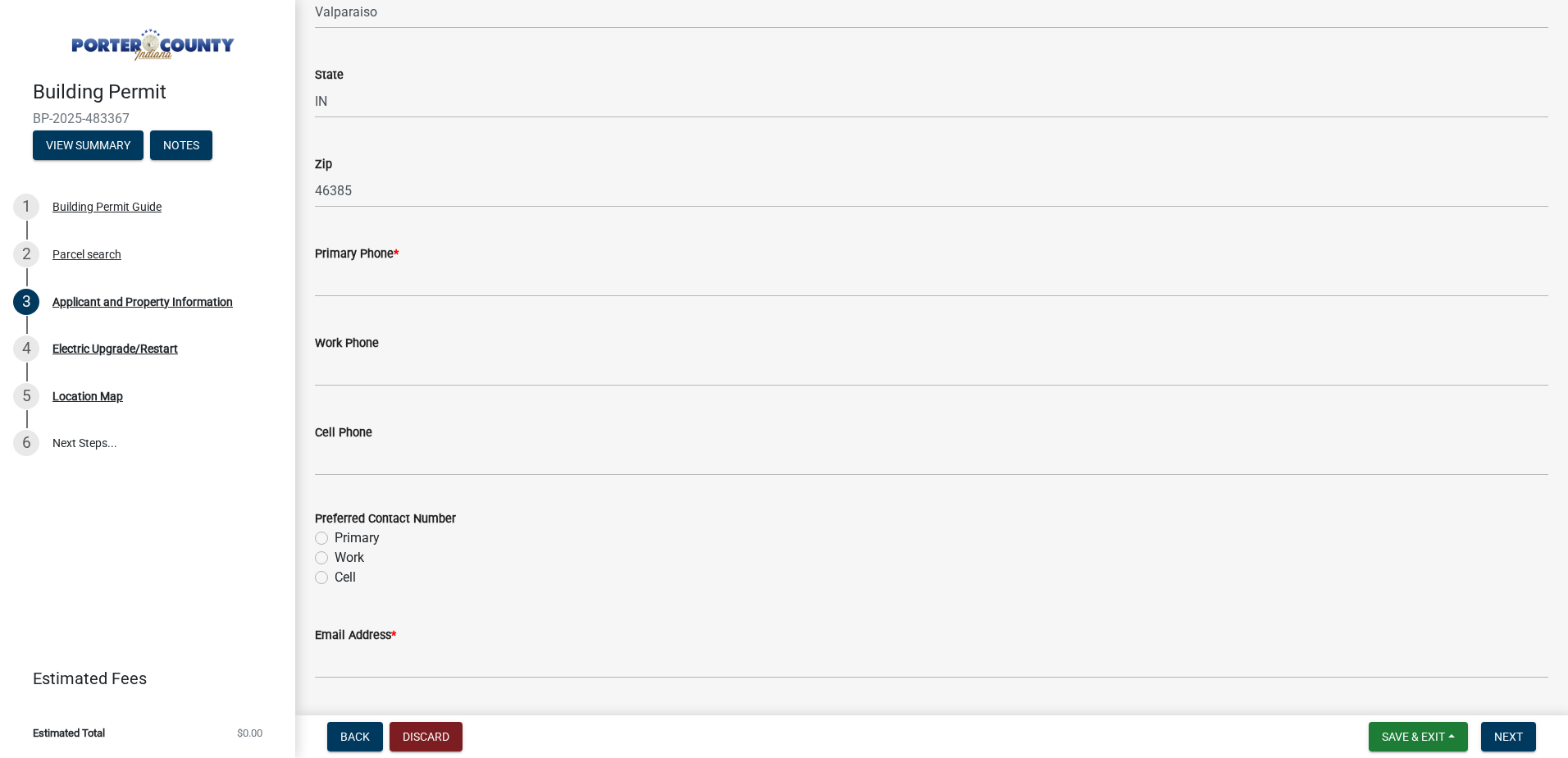
scroll to position [1970, 0]
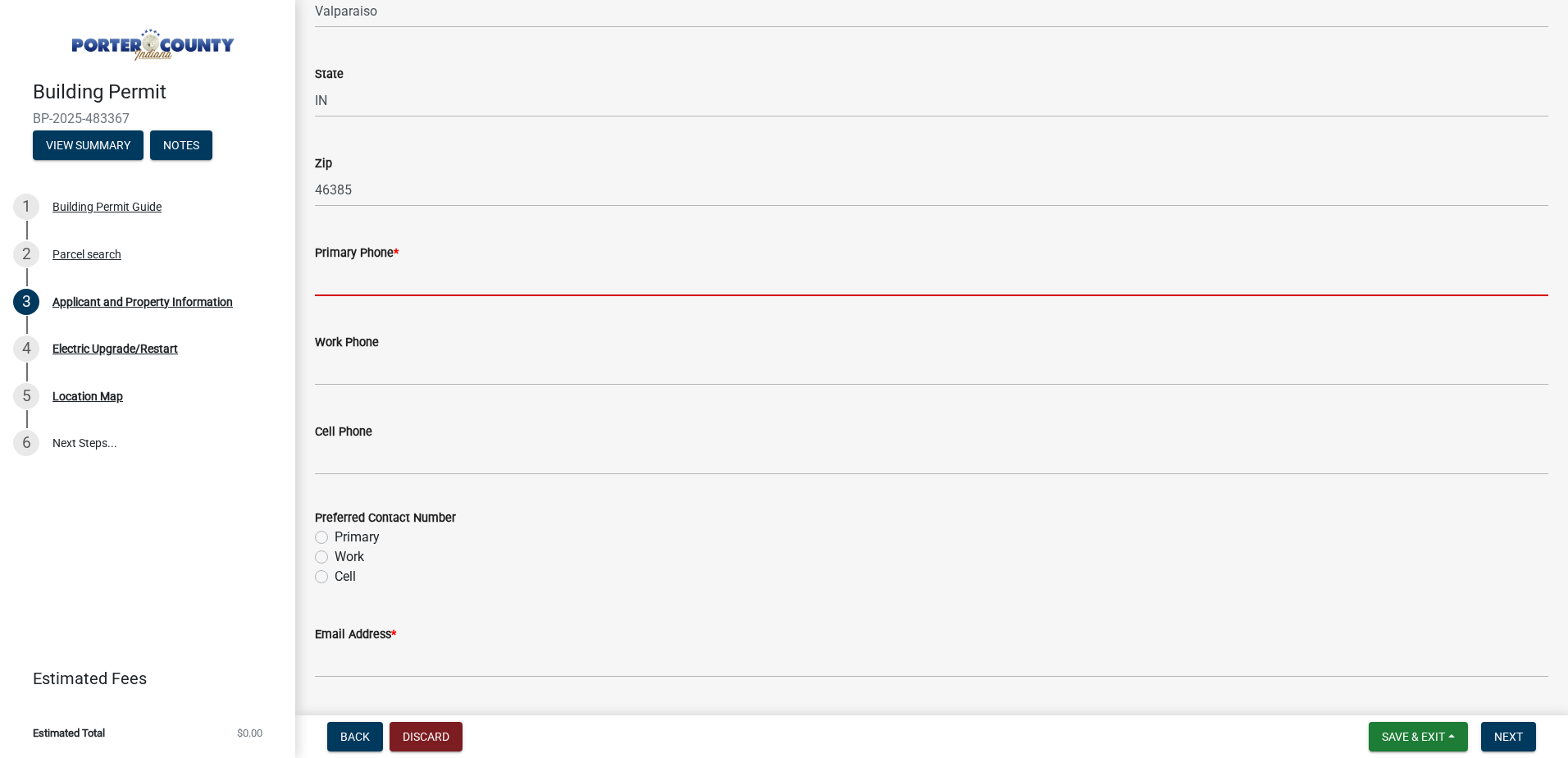
click at [390, 275] on input "Primary Phone *" at bounding box center [932, 279] width 1233 height 34
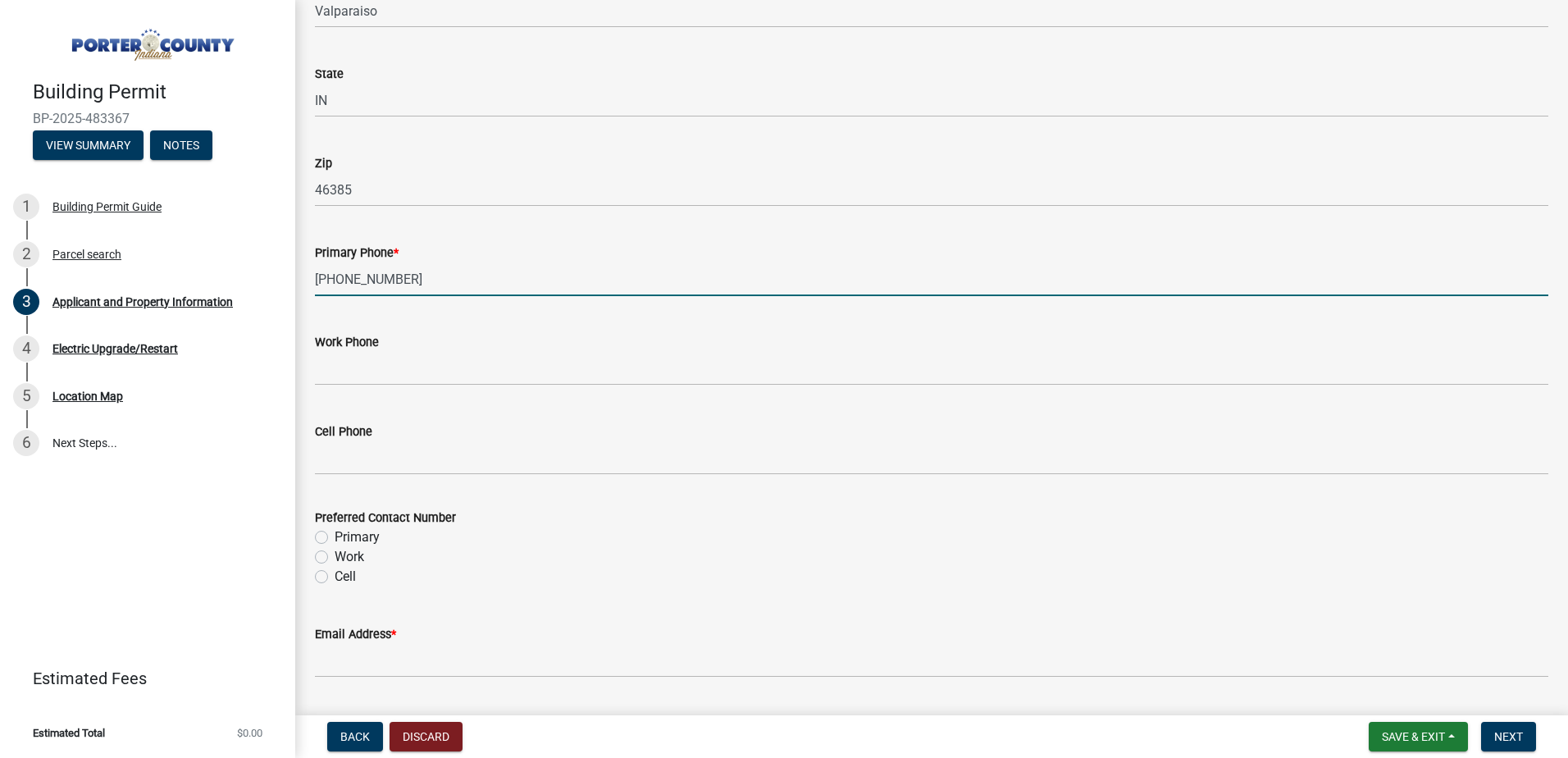
drag, startPoint x: 406, startPoint y: 280, endPoint x: 314, endPoint y: 281, distance: 92.0
click at [314, 281] on div "Primary Phone * 219-381-8047" at bounding box center [932, 258] width 1258 height 77
type input "219-381-8047"
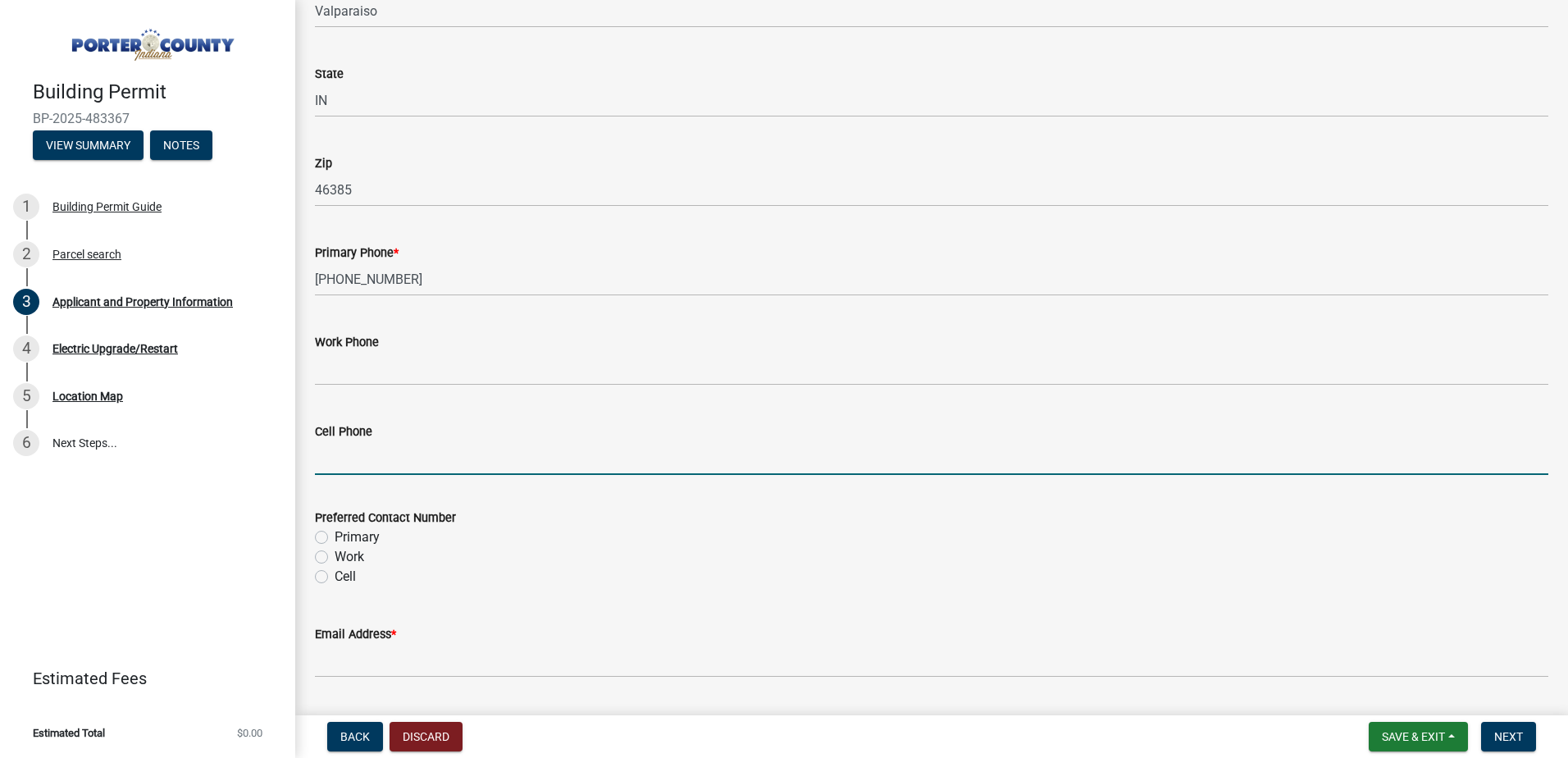
click at [359, 458] on input "Cell Phone" at bounding box center [932, 458] width 1233 height 34
paste input "219-381-8047"
type input "219-381-8047"
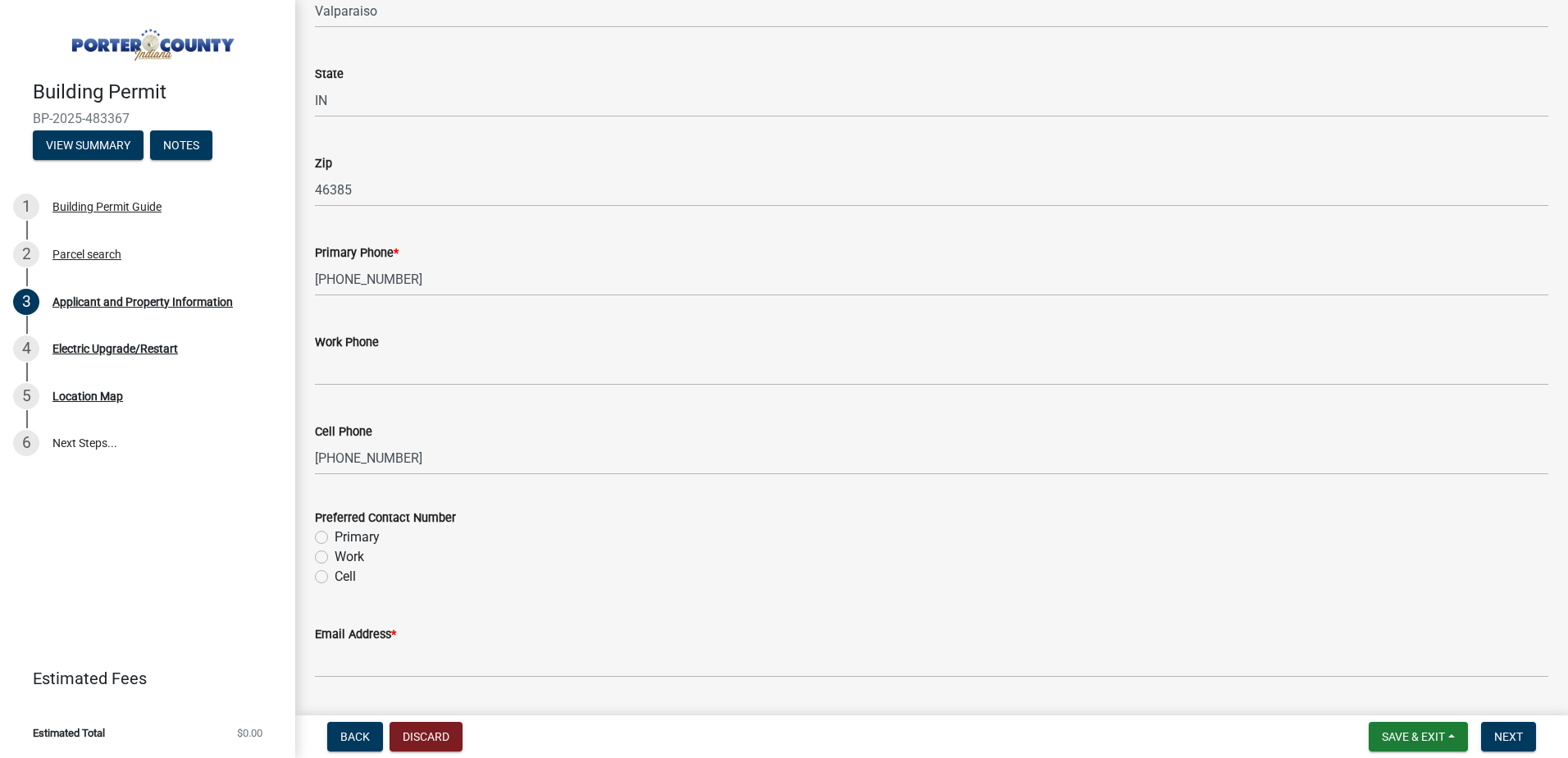
click at [335, 581] on label "Cell" at bounding box center [345, 577] width 21 height 20
click at [335, 577] on input "Cell" at bounding box center [340, 572] width 11 height 11
radio input "true"
click at [335, 537] on label "Primary" at bounding box center [357, 538] width 45 height 20
click at [335, 537] on input "Primary" at bounding box center [340, 533] width 11 height 11
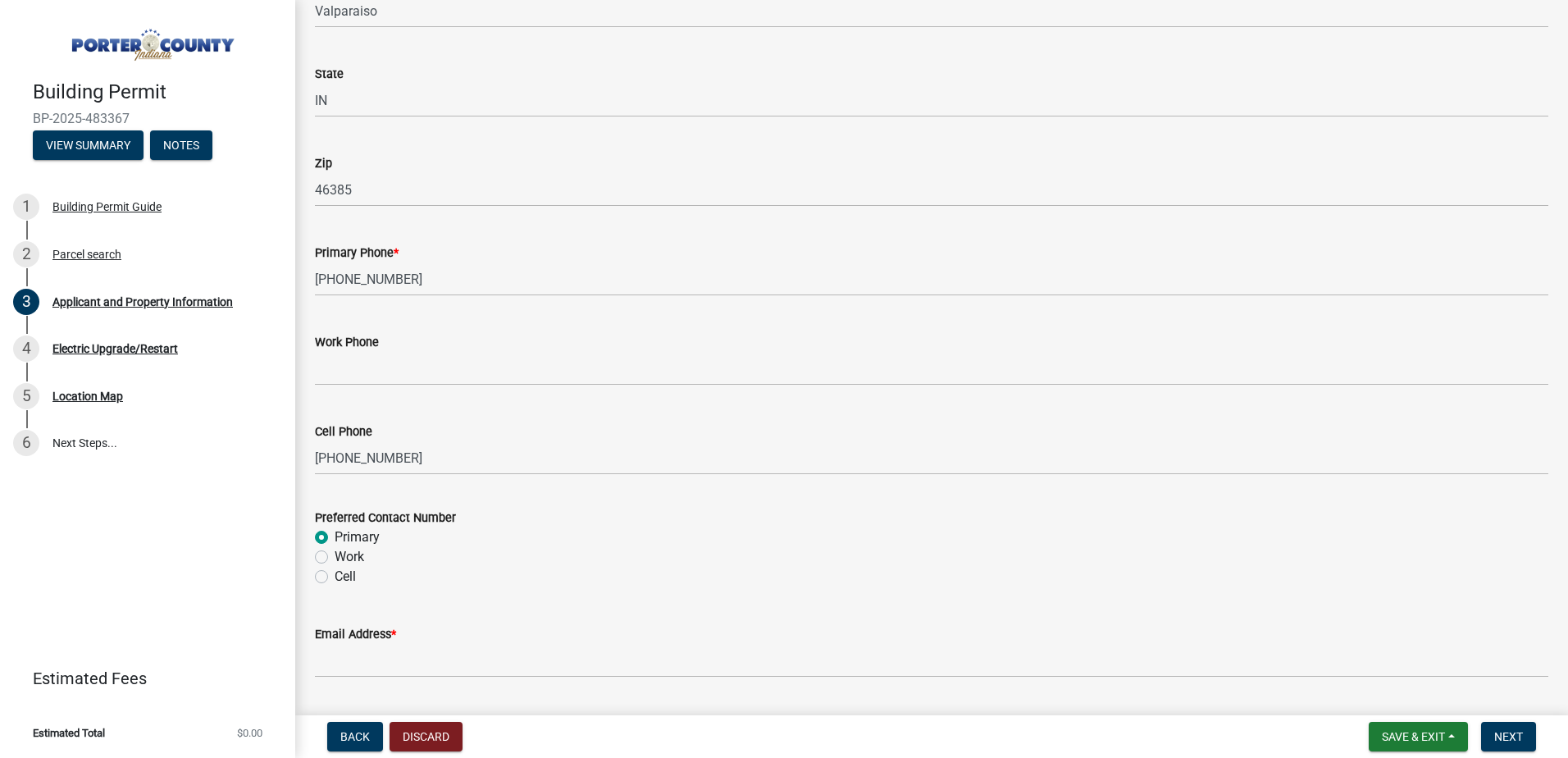
radio input "true"
click at [335, 576] on label "Cell" at bounding box center [345, 577] width 21 height 20
click at [335, 576] on input "Cell" at bounding box center [340, 572] width 11 height 11
radio input "true"
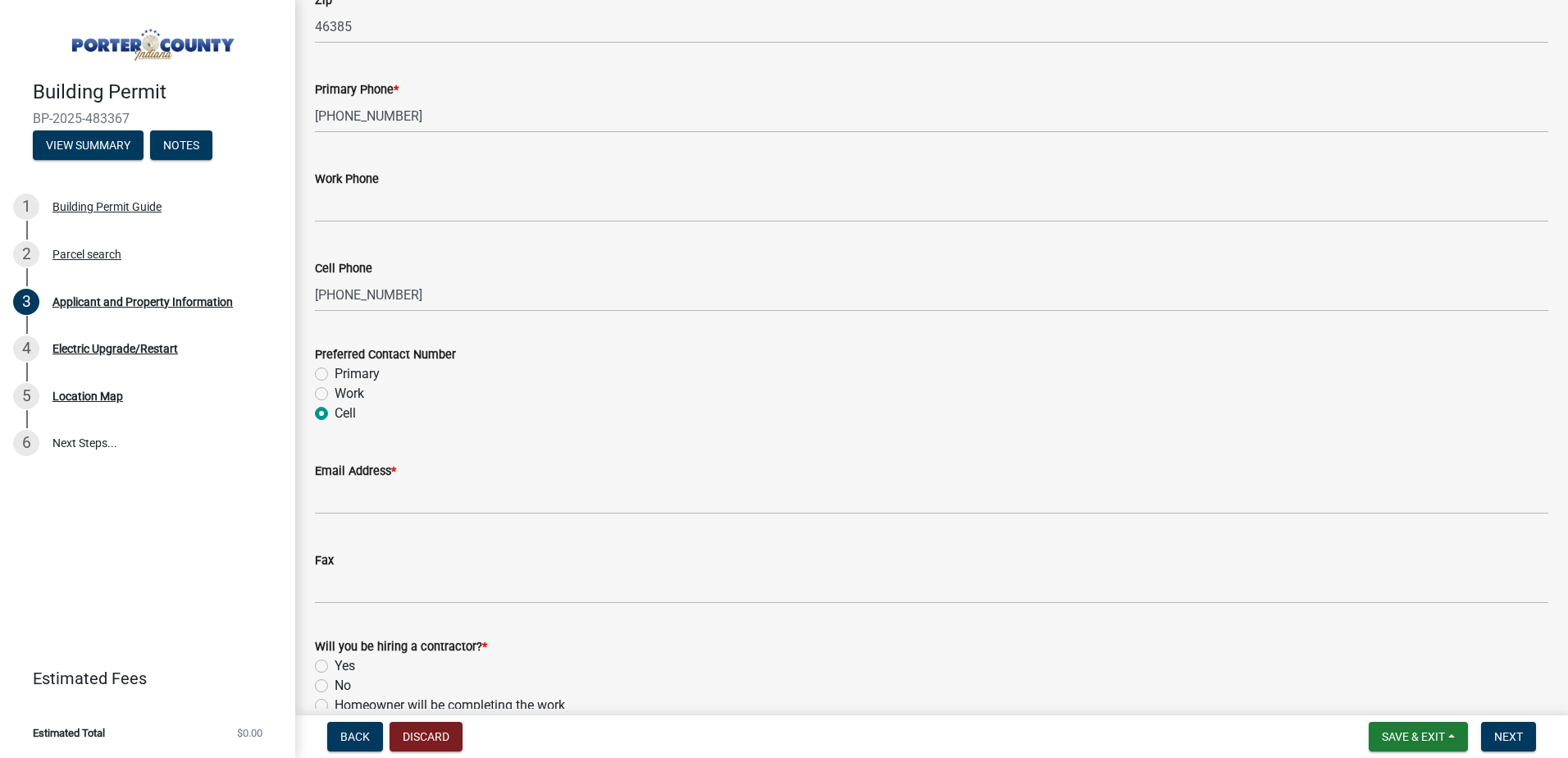
scroll to position [2134, 0]
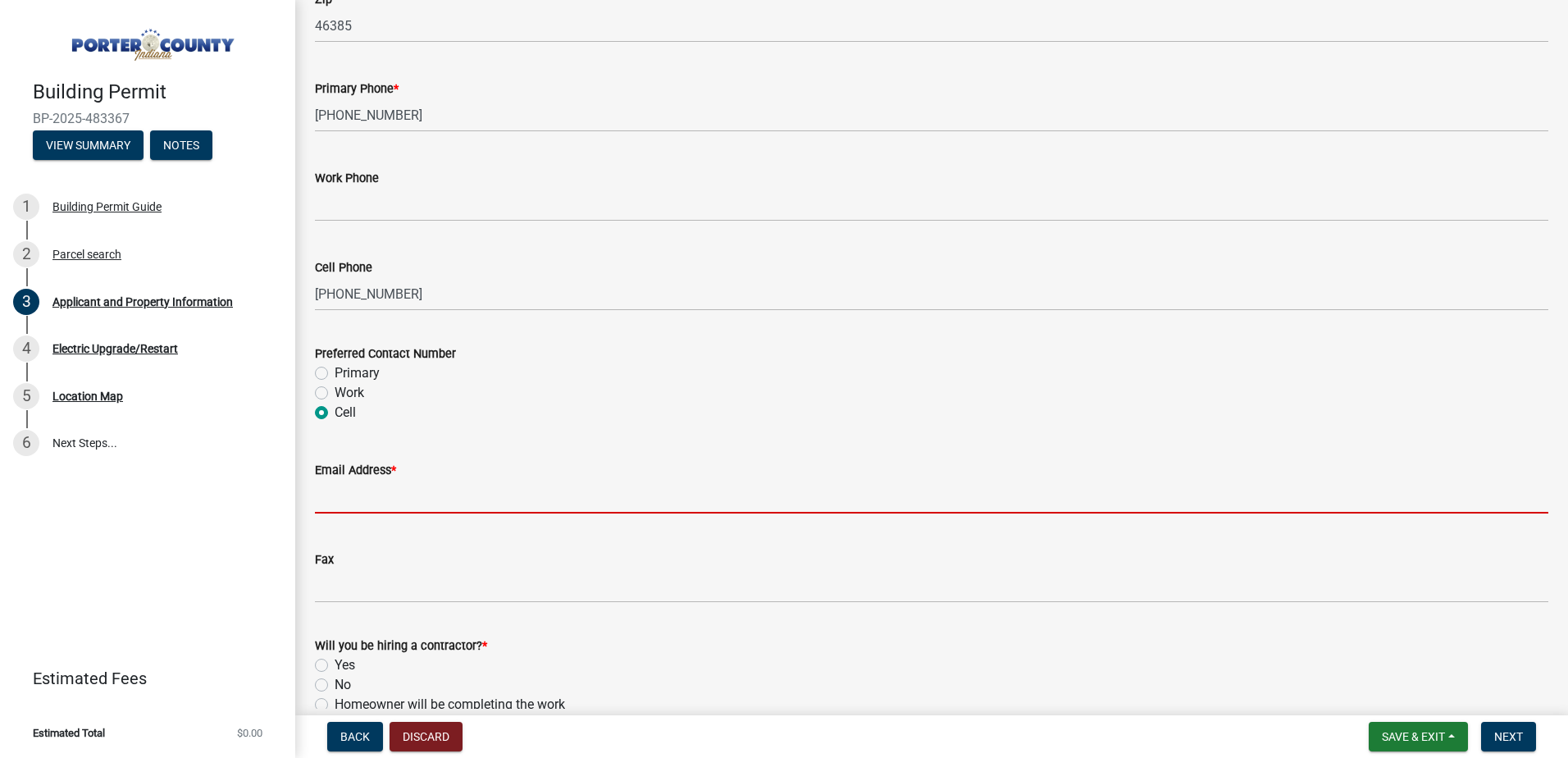
click at [378, 500] on input "Email Address *" at bounding box center [932, 497] width 1233 height 34
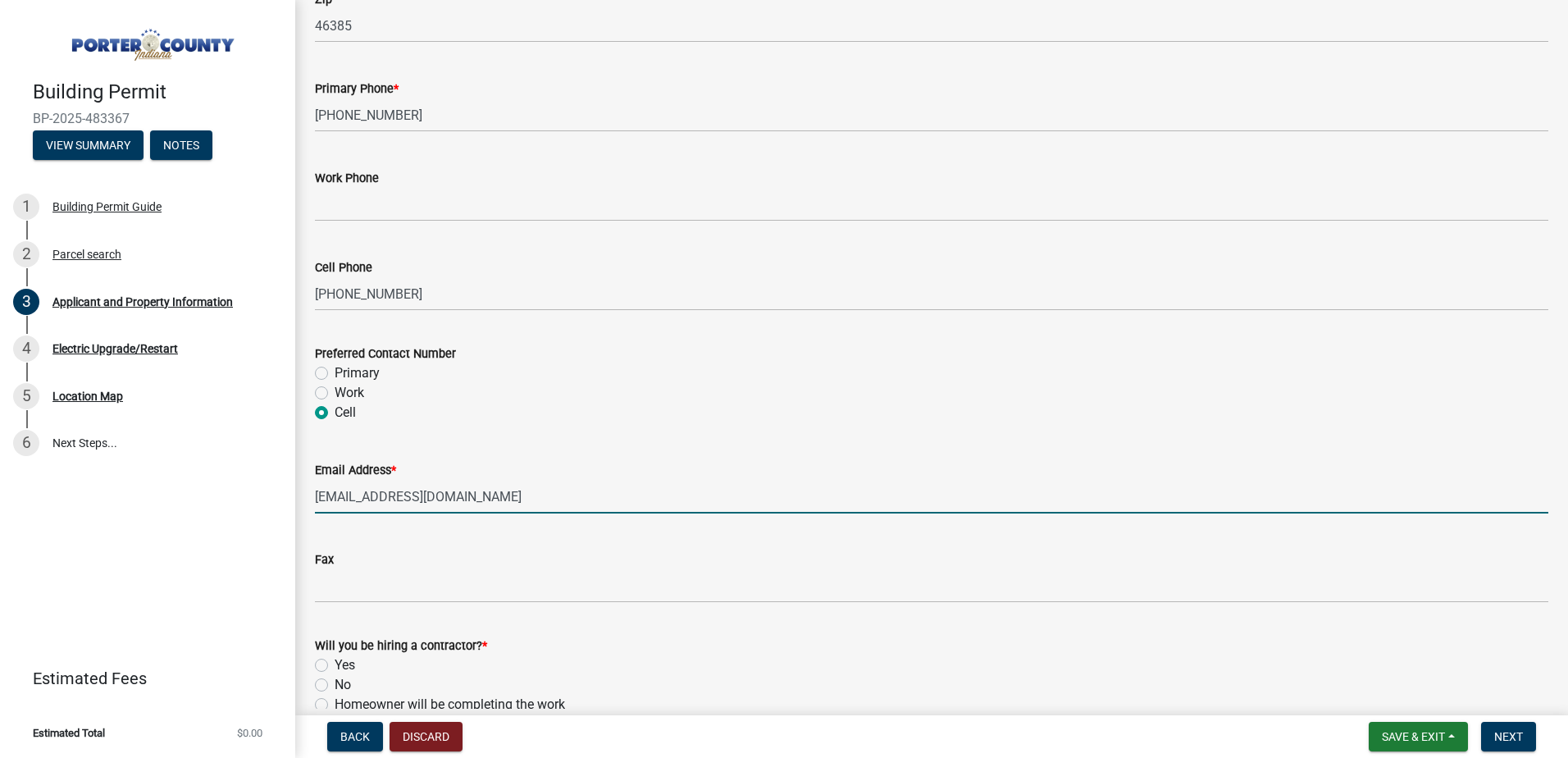
scroll to position [2297, 0]
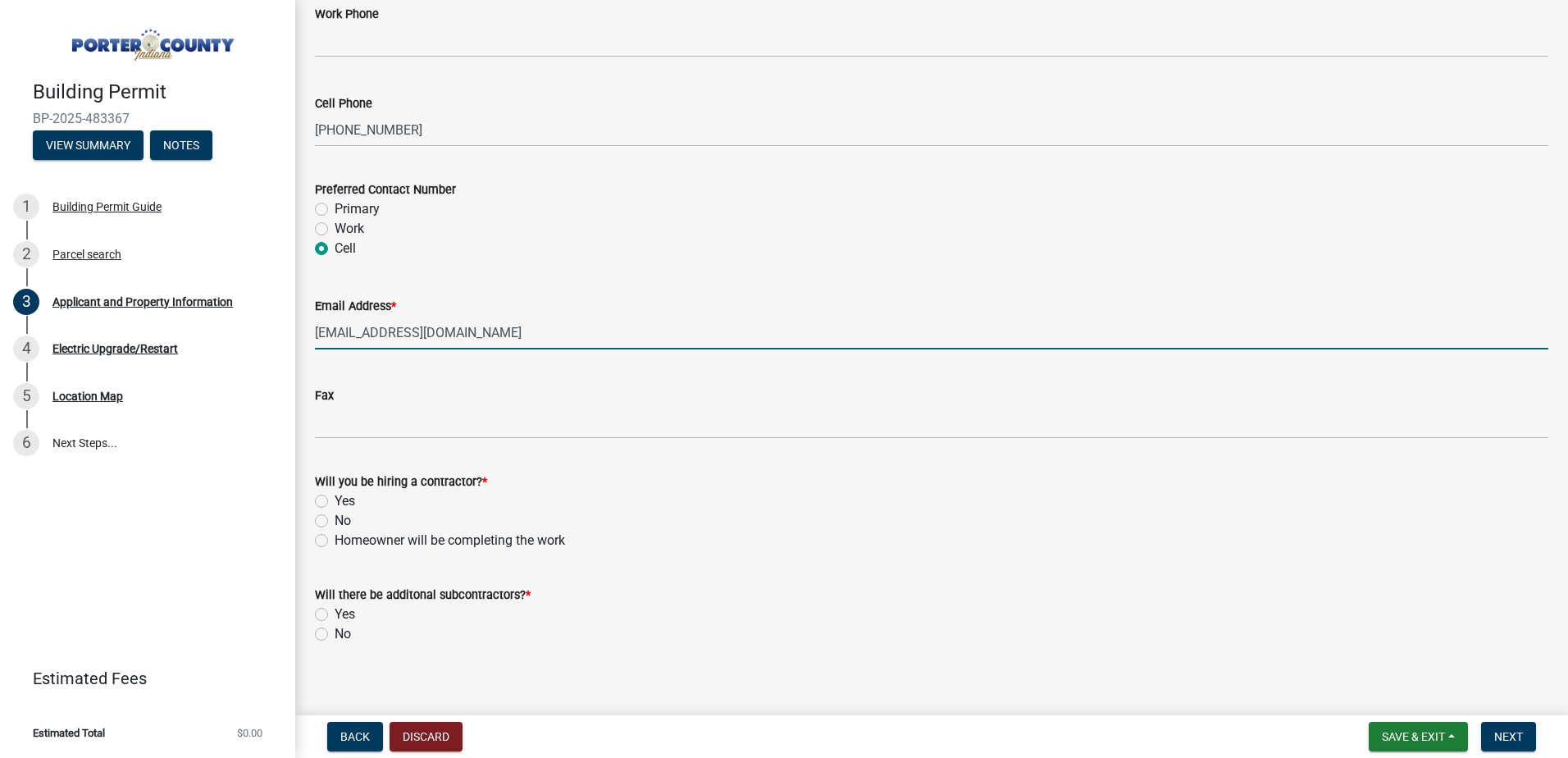
type input "jonathanstatum@hotmail.com"
click at [335, 502] on label "Yes" at bounding box center [345, 501] width 21 height 20
click at [335, 502] on input "Yes" at bounding box center [340, 497] width 11 height 11
radio input "true"
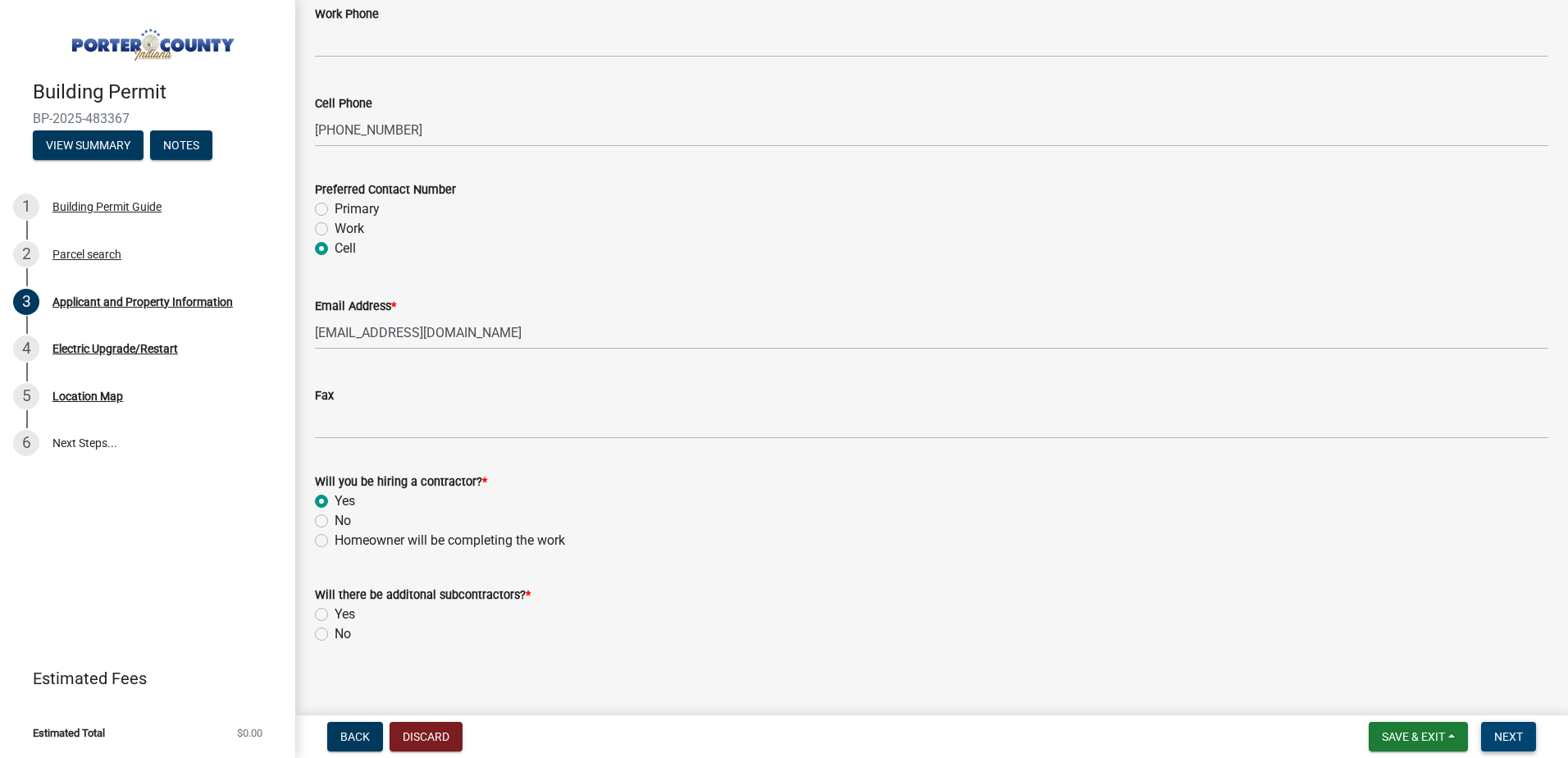
click at [1509, 726] on button "Next" at bounding box center [1509, 737] width 55 height 30
click at [335, 633] on label "No" at bounding box center [343, 634] width 16 height 20
click at [335, 633] on input "No" at bounding box center [340, 629] width 11 height 11
radio input "true"
click at [1512, 737] on span "Next" at bounding box center [1509, 737] width 29 height 13
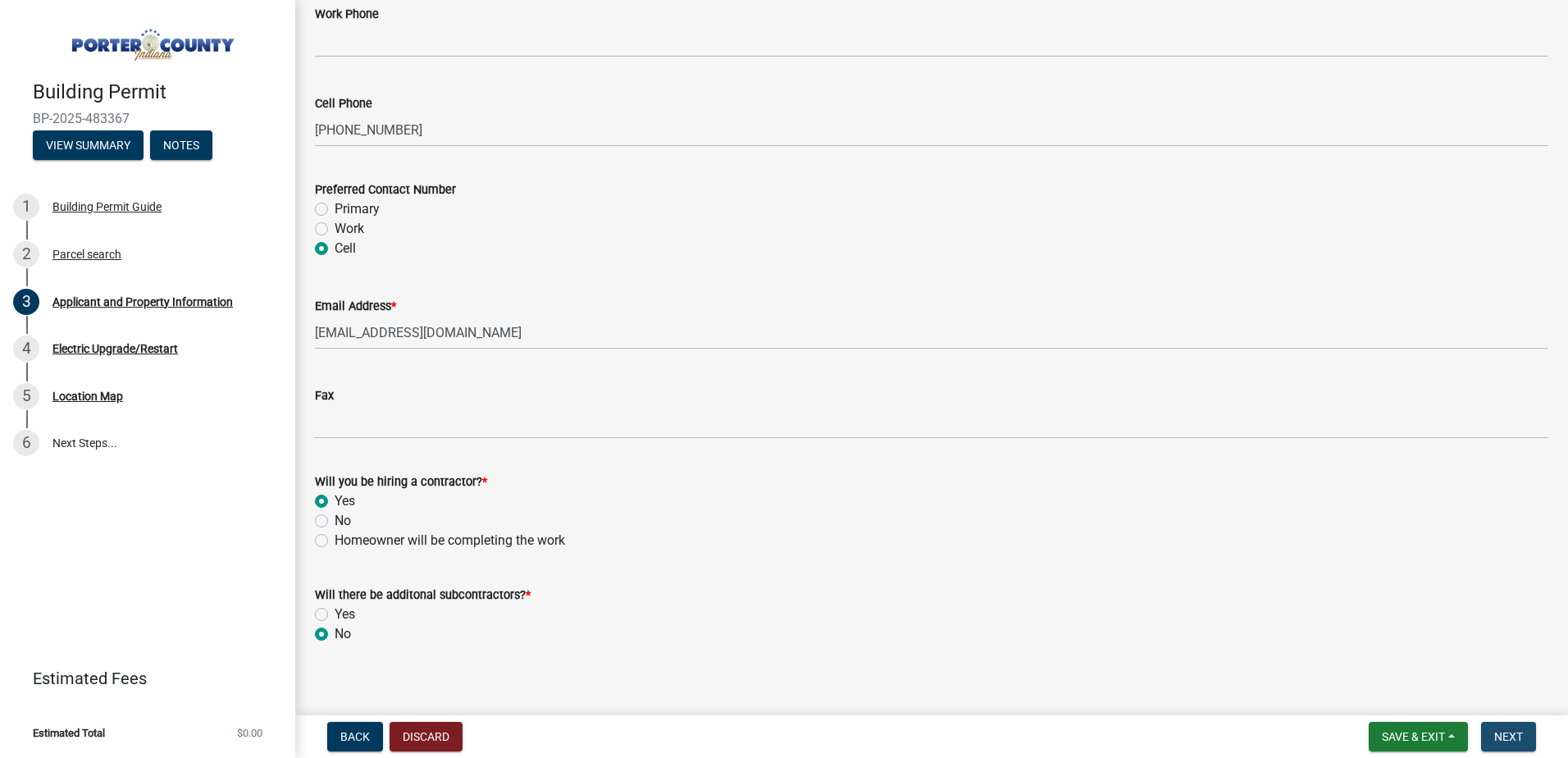
scroll to position [0, 0]
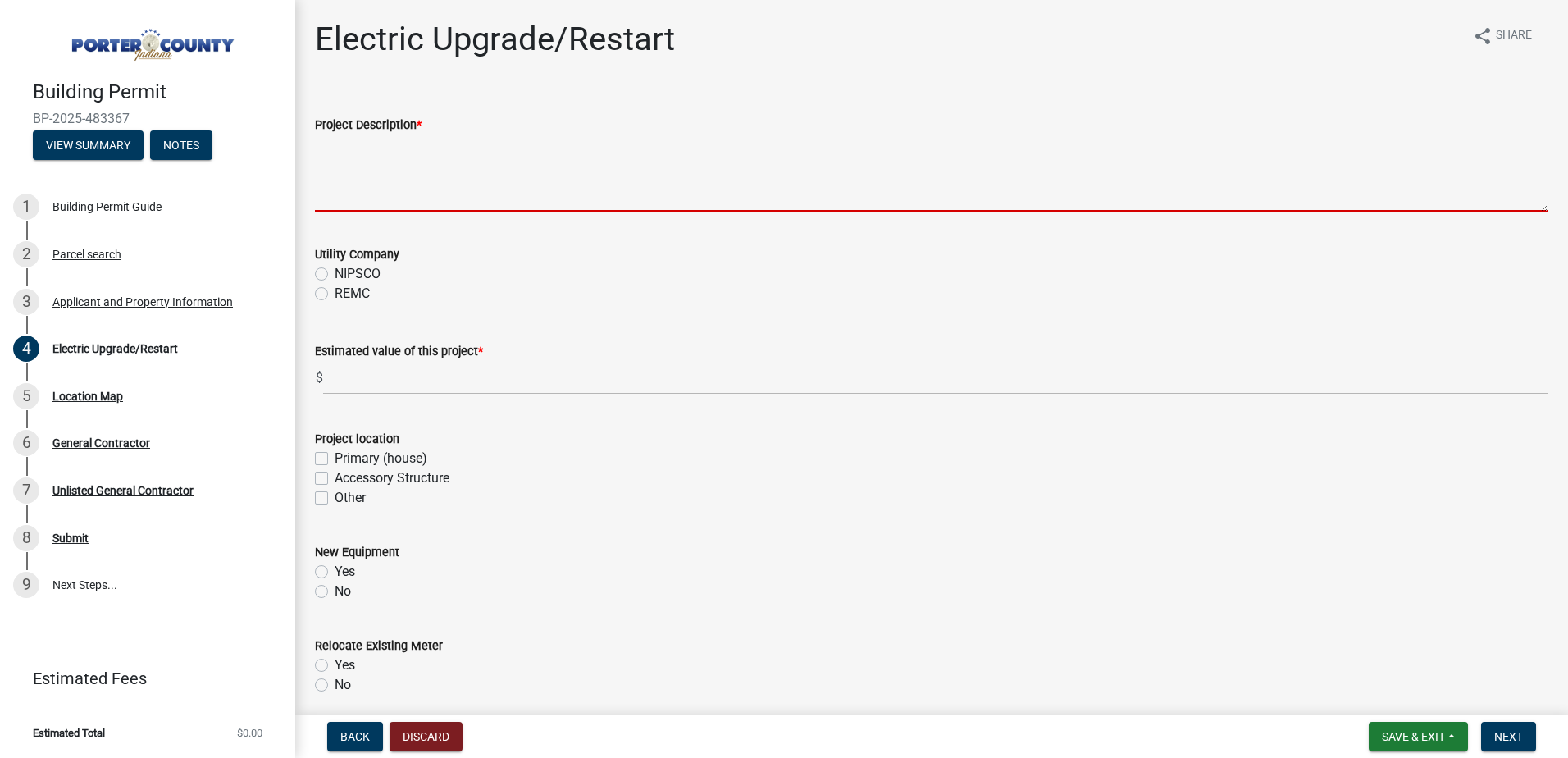
click at [369, 190] on textarea "Project Description *" at bounding box center [932, 173] width 1233 height 78
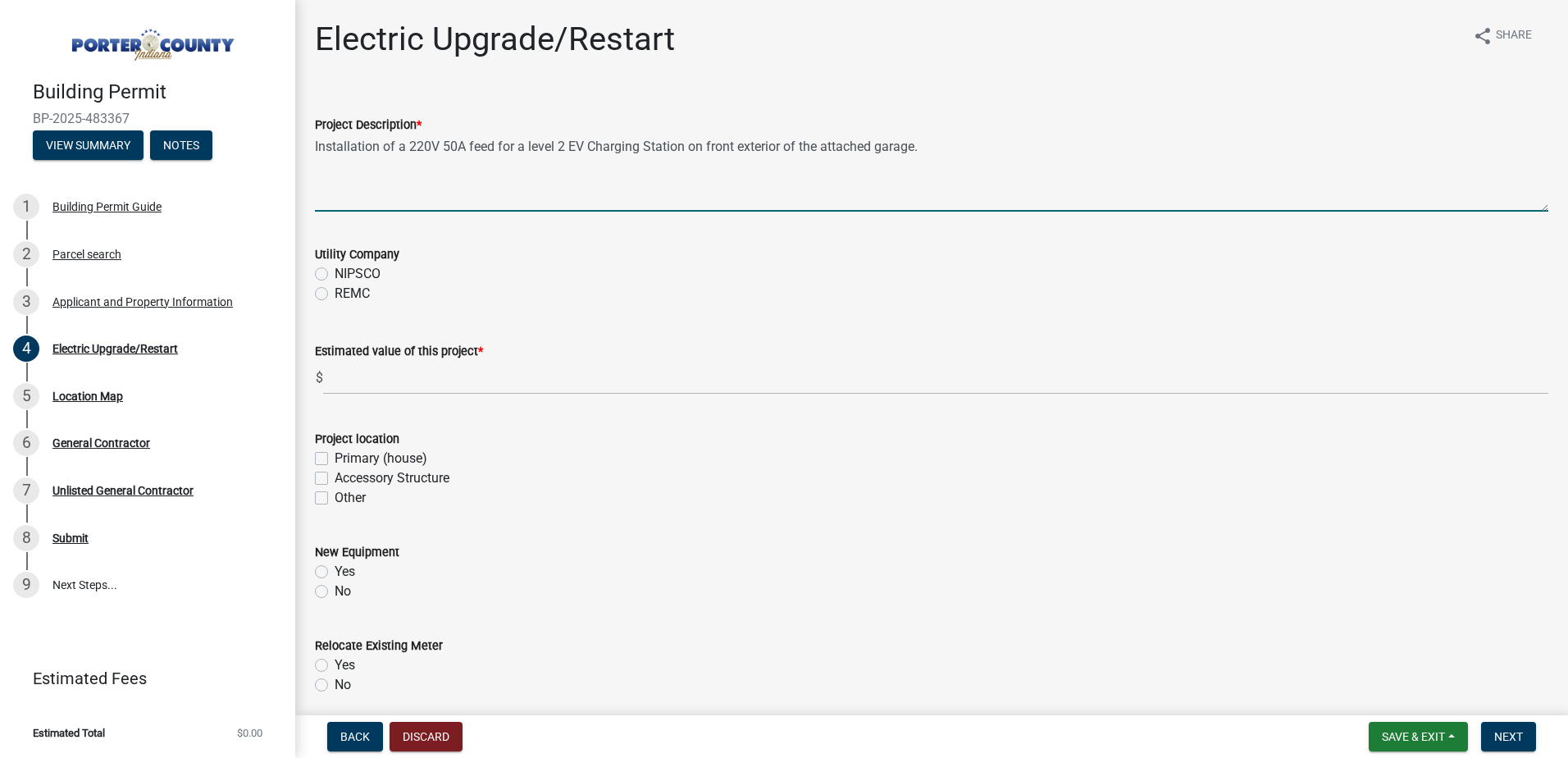
type textarea "Installation of a 220V 50A feed for a level 2 EV Charging Station on front exte…"
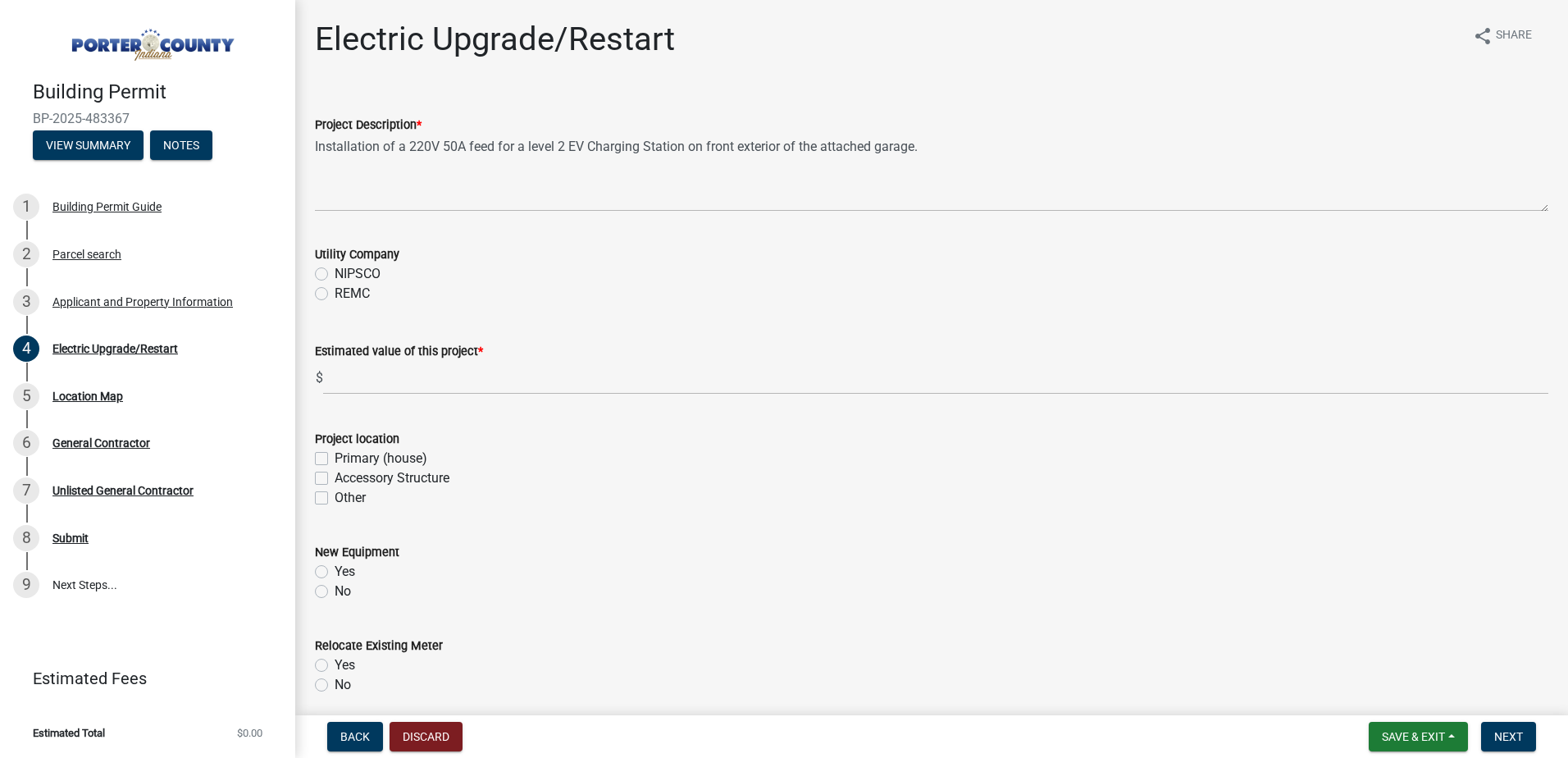
click at [335, 273] on label "NIPSCO" at bounding box center [358, 274] width 46 height 20
click at [335, 273] on input "NIPSCO" at bounding box center [340, 269] width 11 height 11
radio input "true"
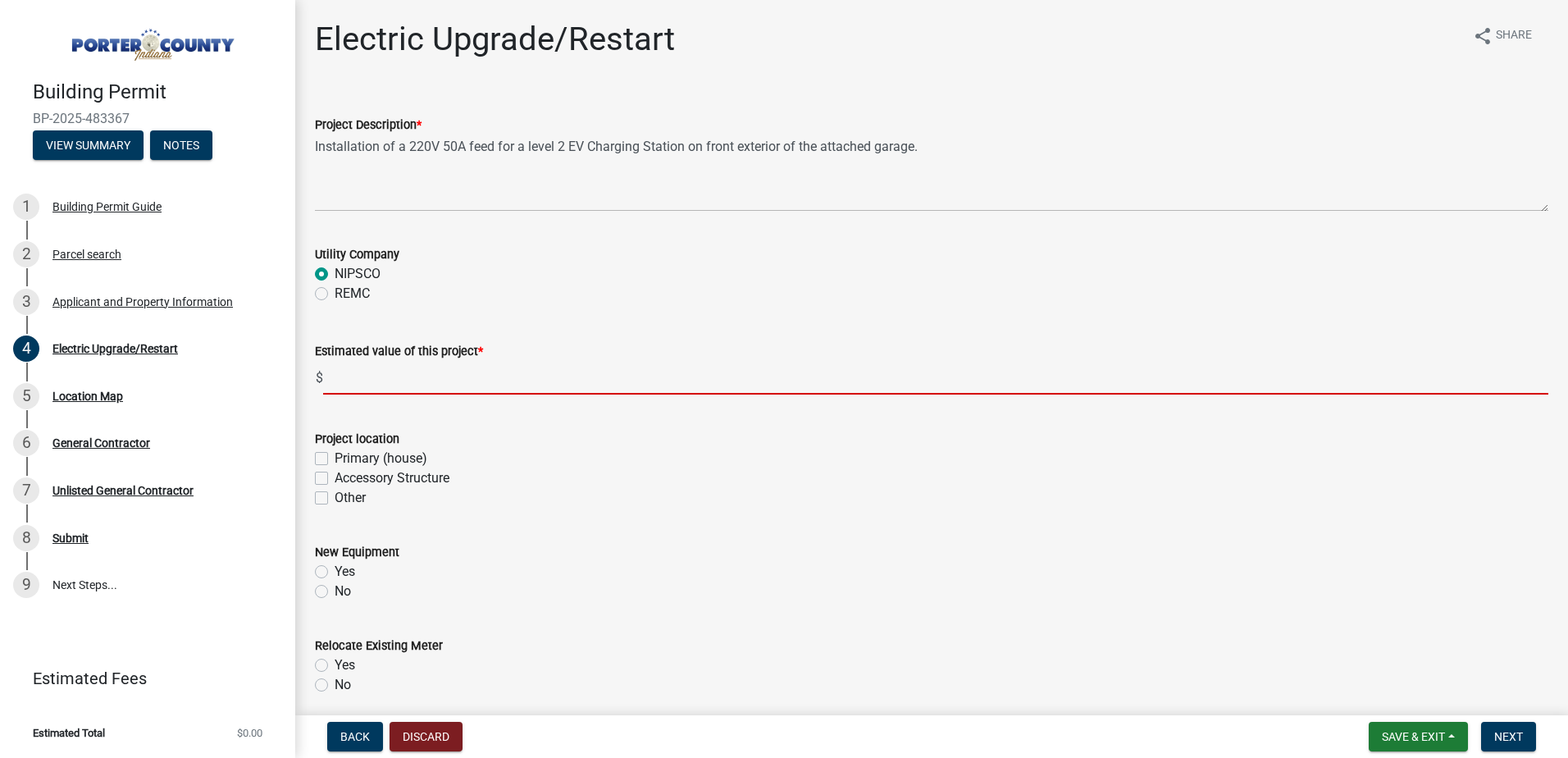
click at [413, 381] on input "text" at bounding box center [936, 378] width 1225 height 34
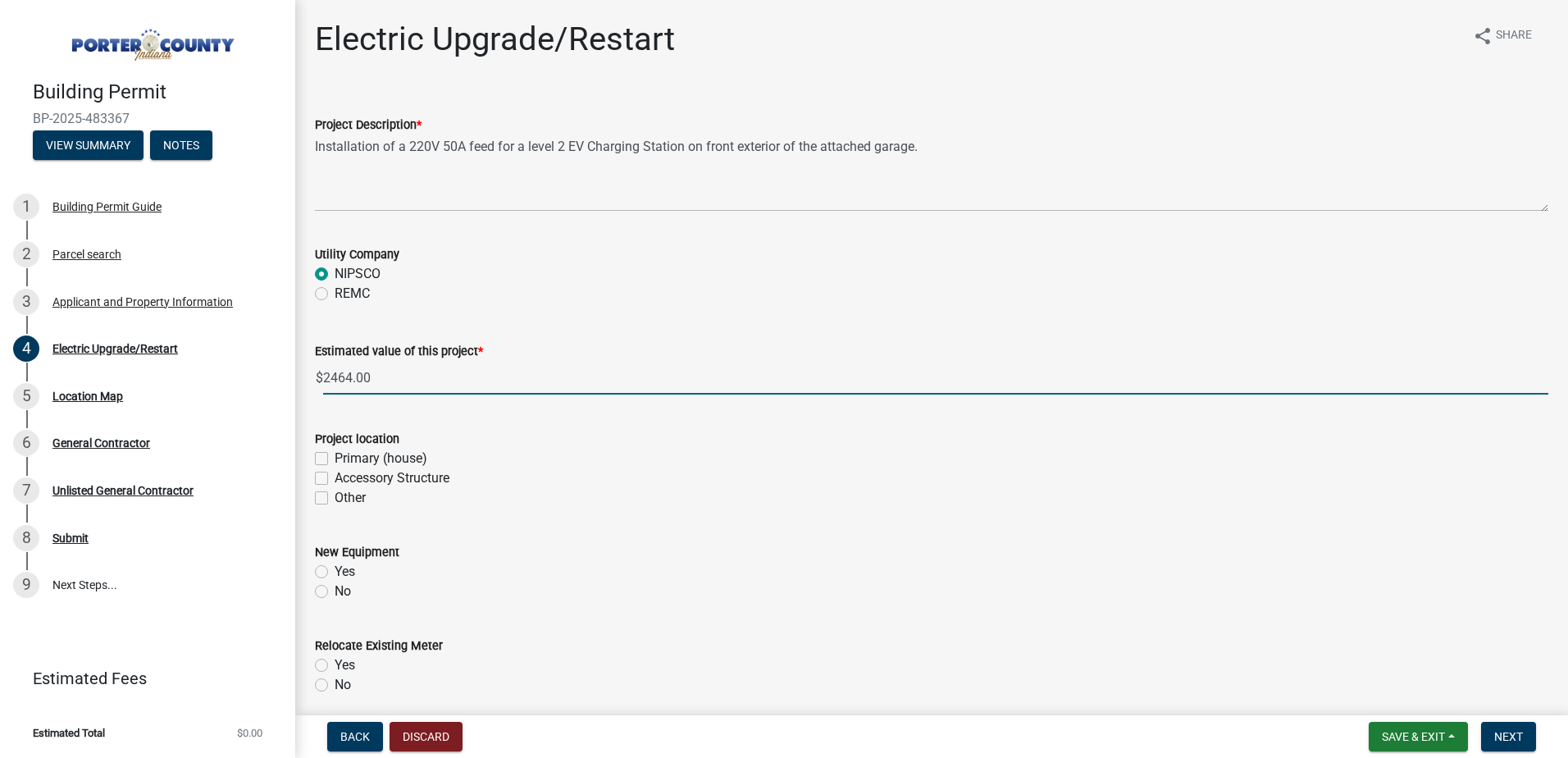
type input "2464"
click at [335, 459] on label "Primary (house)" at bounding box center [381, 459] width 92 height 20
click at [335, 459] on input "Primary (house)" at bounding box center [340, 454] width 11 height 11
checkbox input "true"
checkbox input "false"
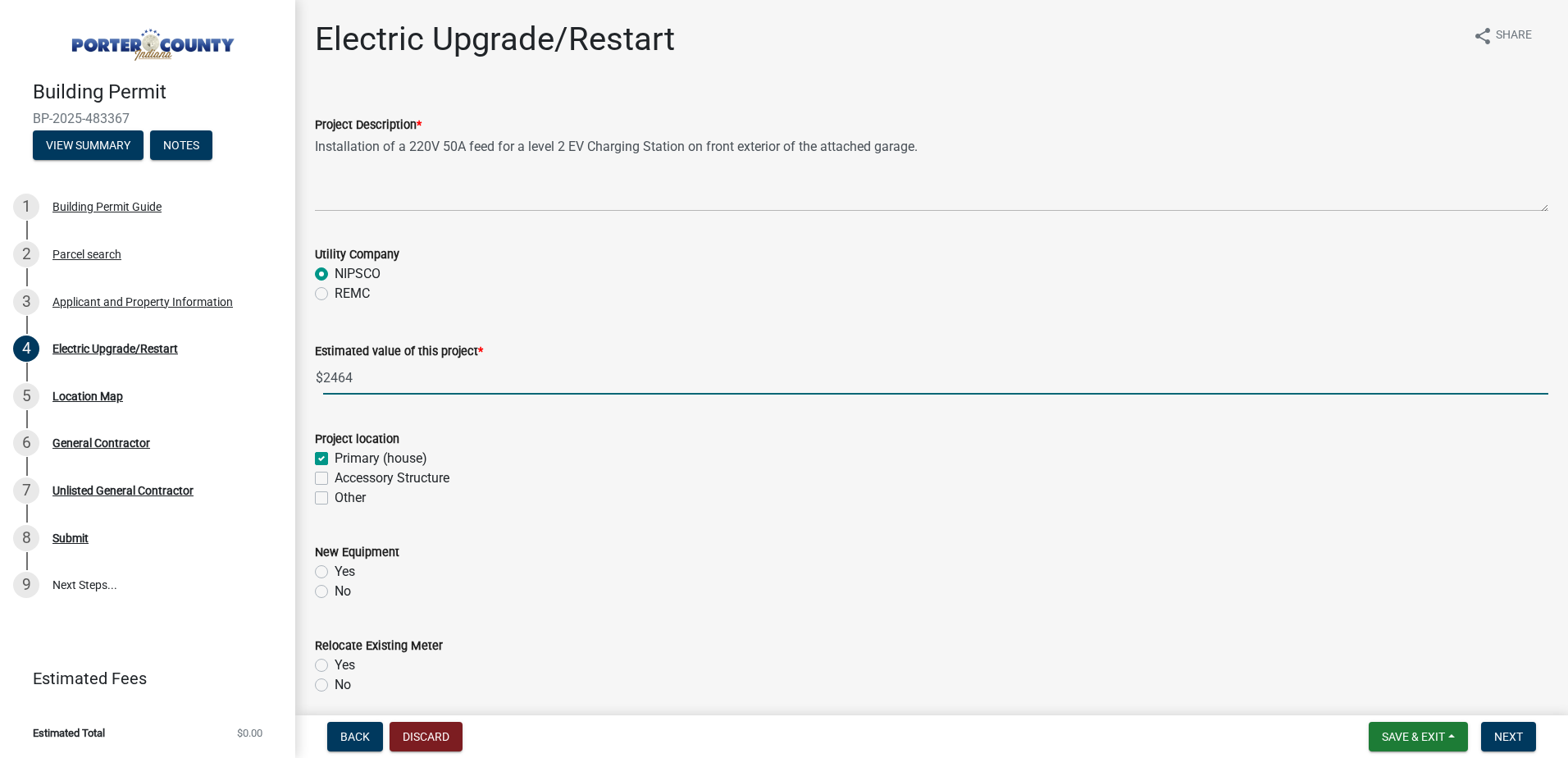
checkbox input "false"
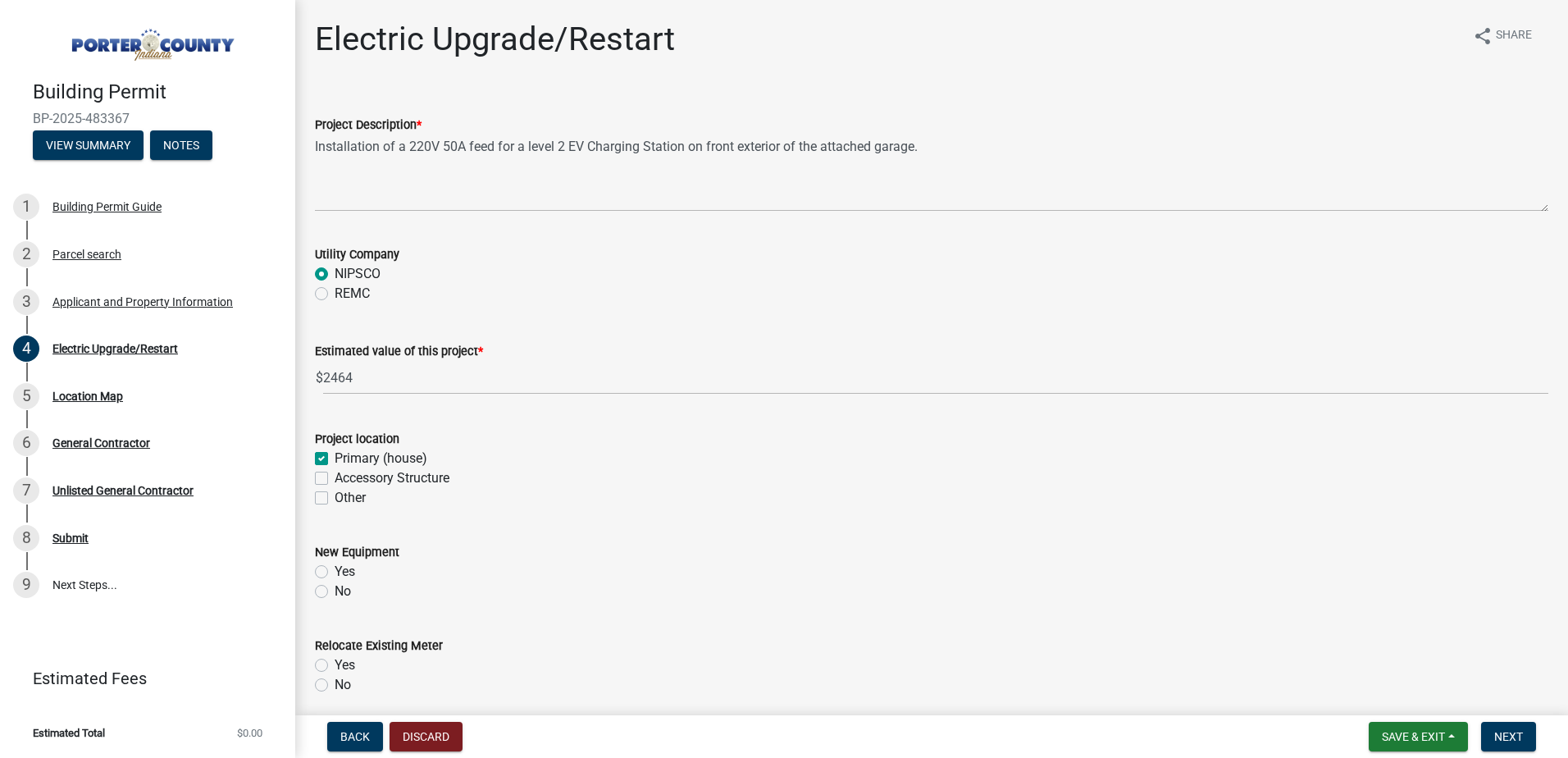
click at [335, 571] on label "Yes" at bounding box center [345, 572] width 21 height 20
click at [335, 571] on input "Yes" at bounding box center [340, 567] width 11 height 11
radio input "true"
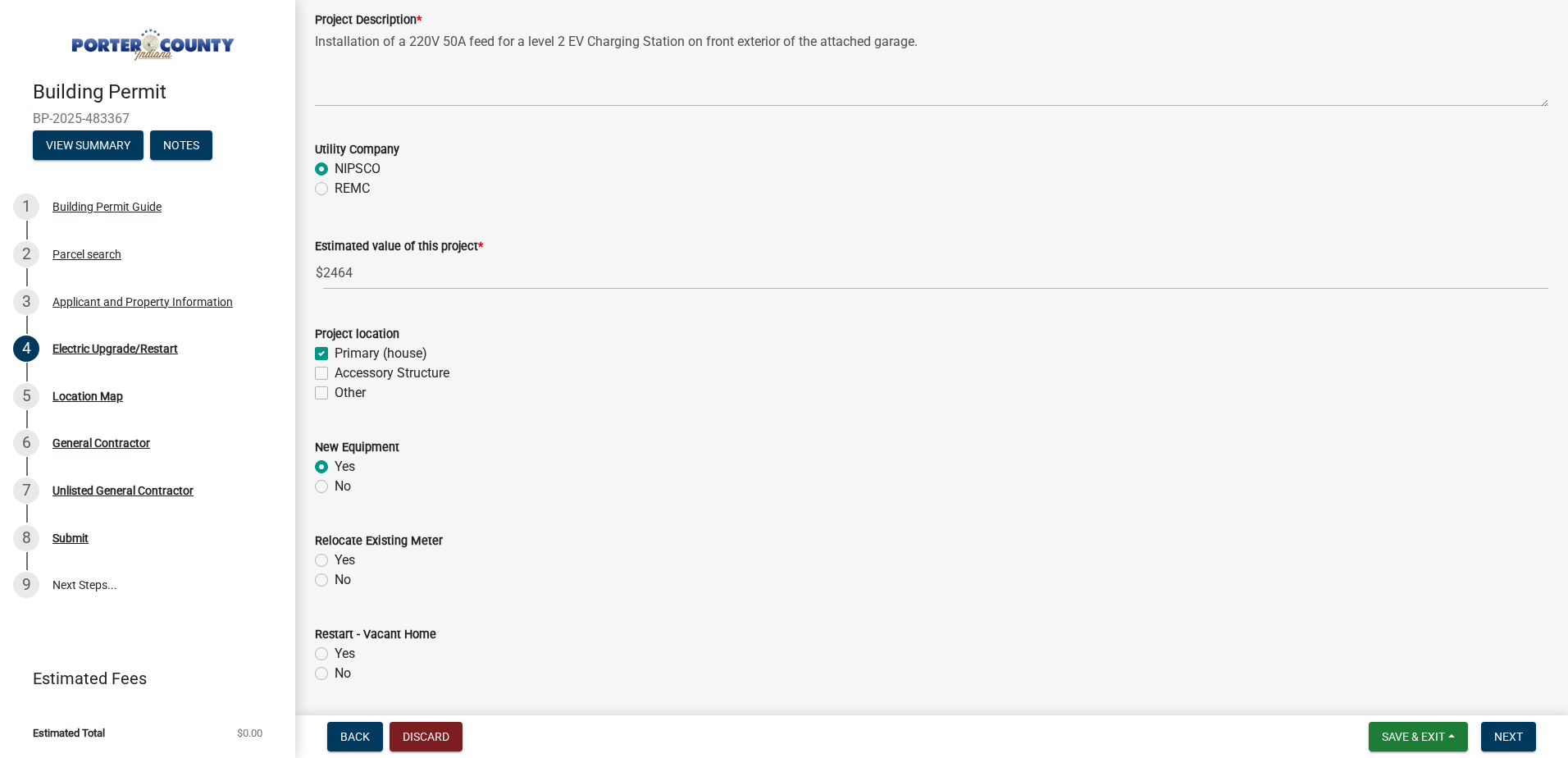
scroll to position [328, 0]
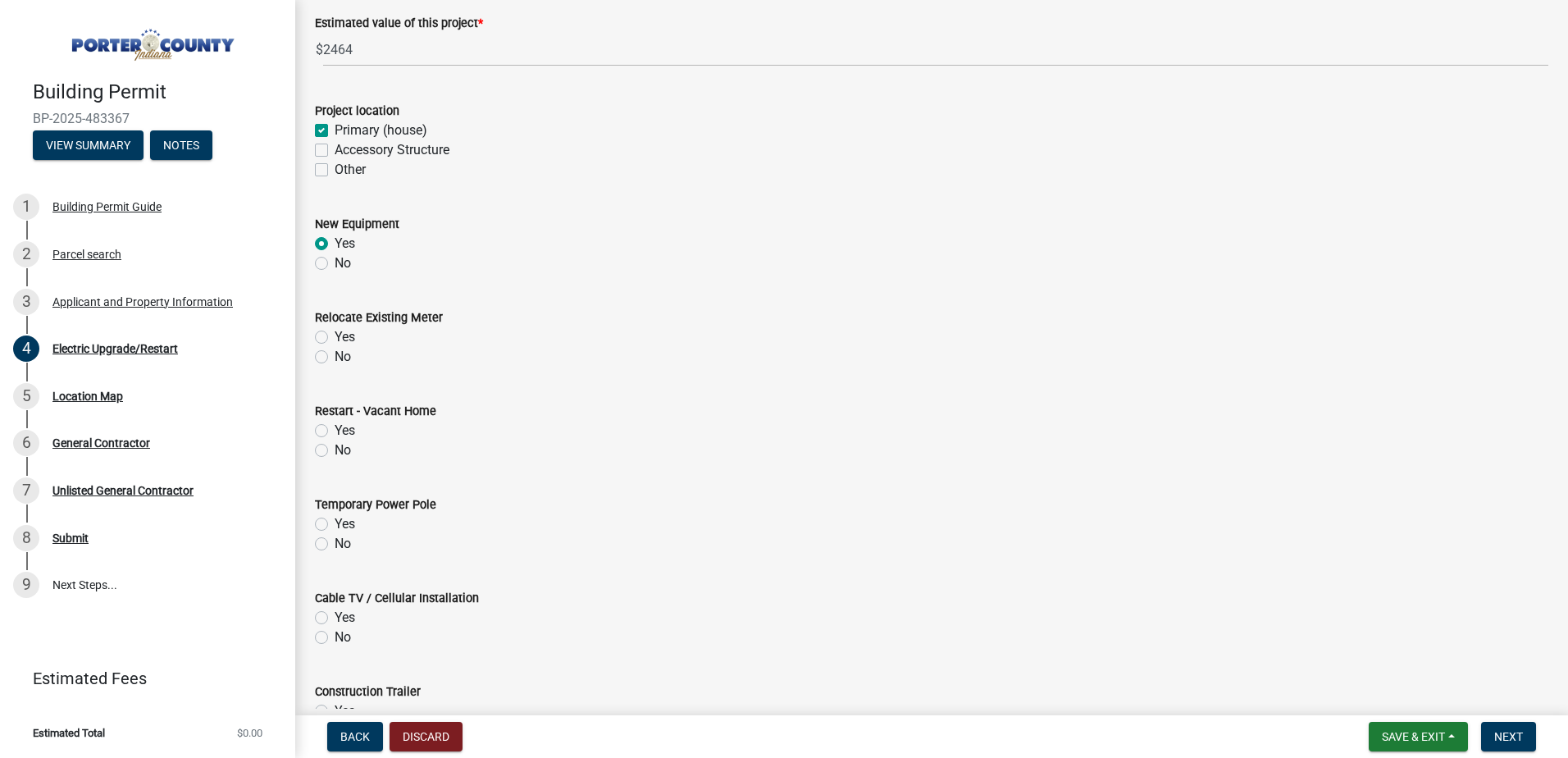
click at [335, 360] on label "No" at bounding box center [343, 357] width 16 height 20
click at [335, 358] on input "No" at bounding box center [340, 352] width 11 height 11
radio input "true"
click at [335, 453] on label "No" at bounding box center [343, 450] width 16 height 20
click at [335, 451] on input "No" at bounding box center [340, 445] width 11 height 11
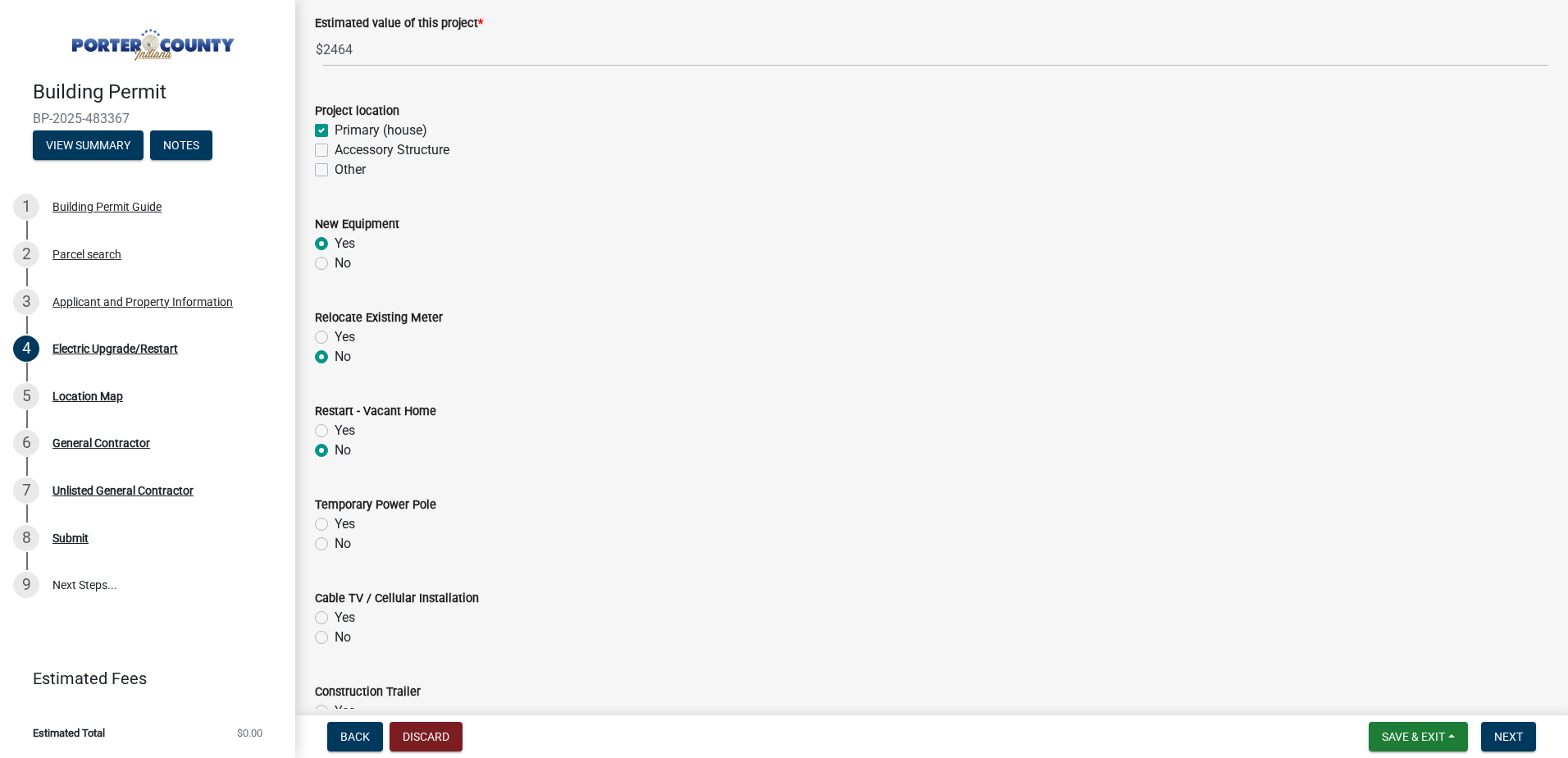
radio input "true"
click at [335, 547] on label "No" at bounding box center [343, 544] width 16 height 20
click at [335, 545] on input "No" at bounding box center [340, 539] width 11 height 11
radio input "true"
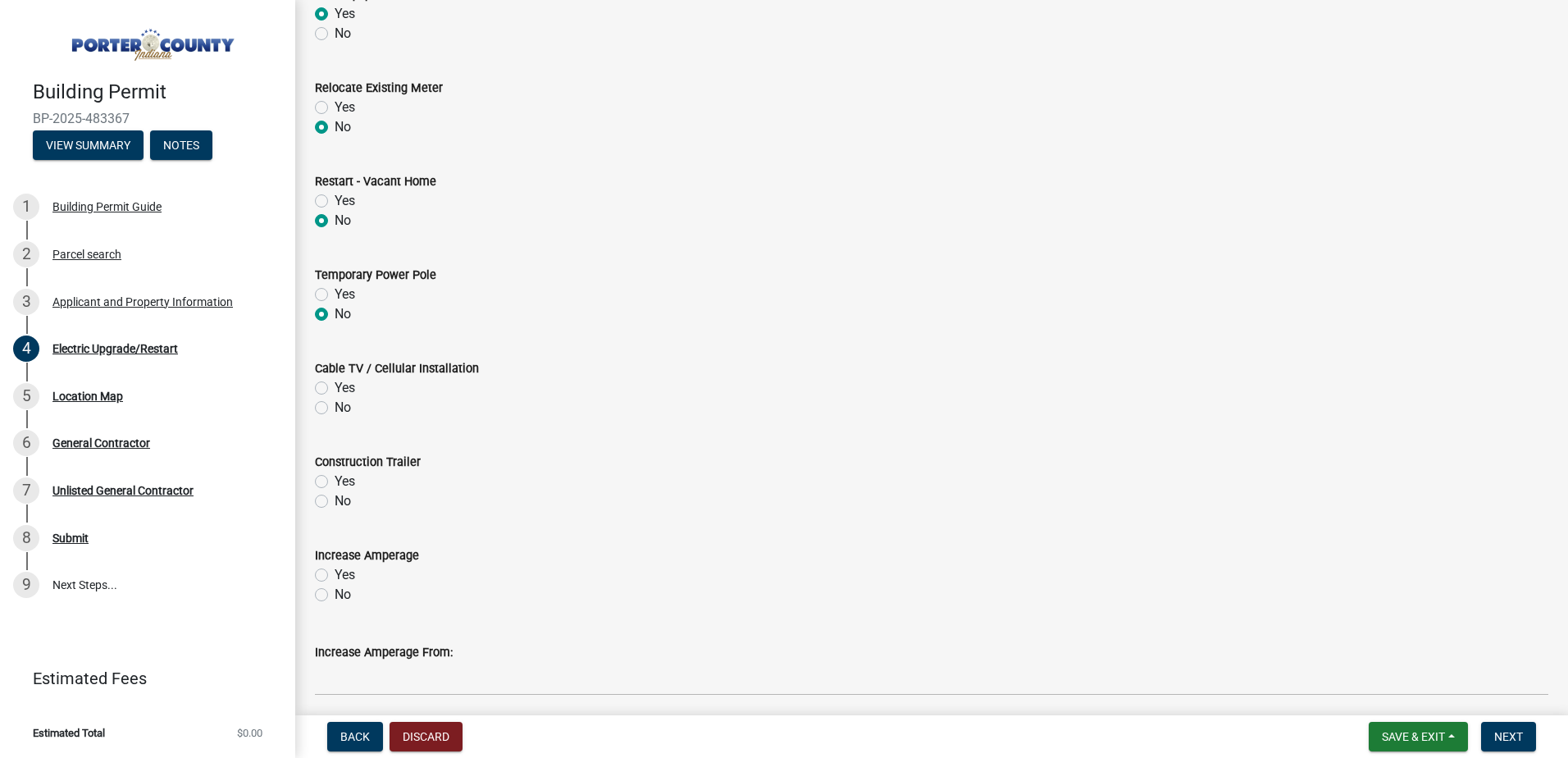
scroll to position [574, 0]
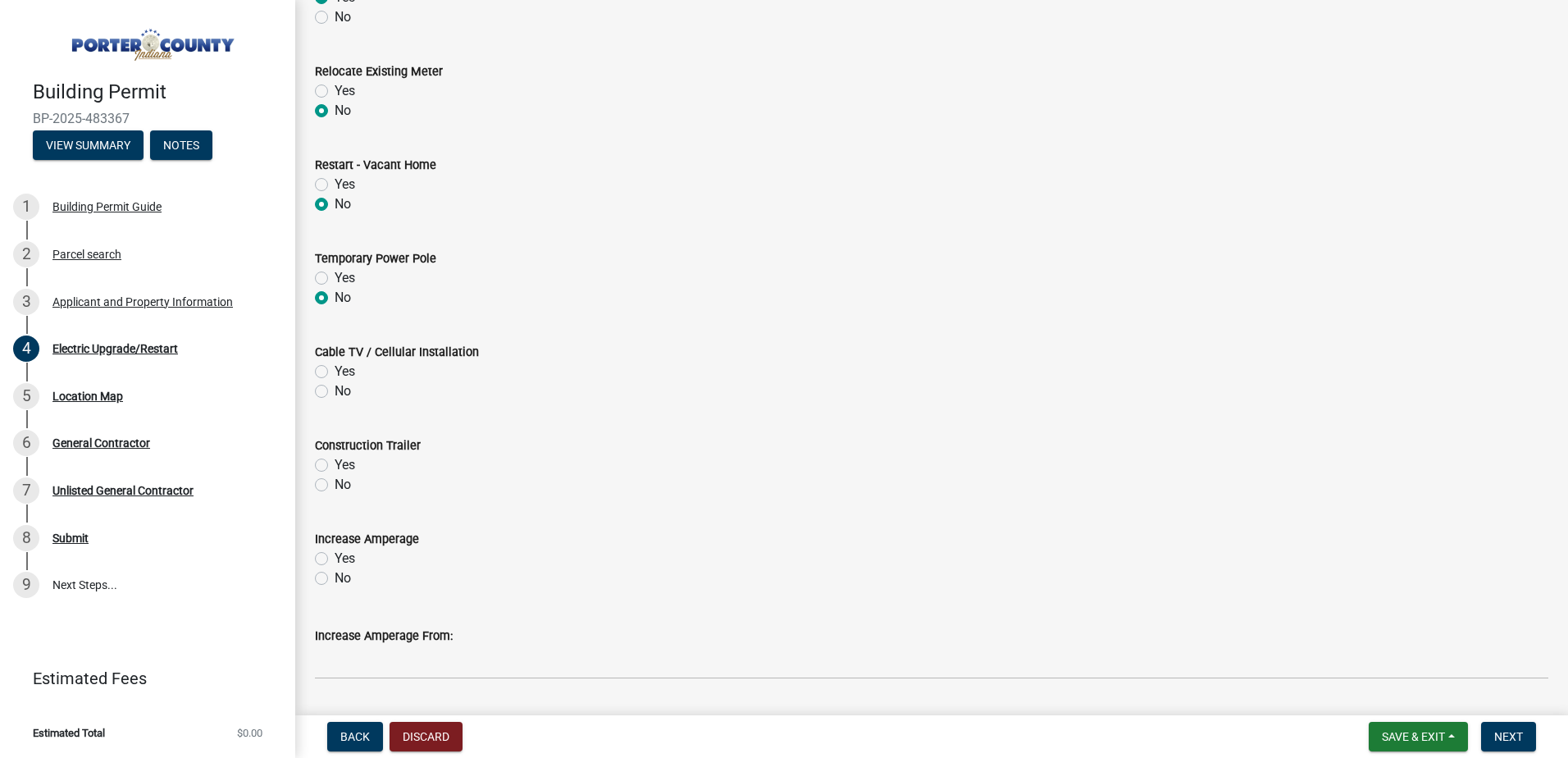
click at [335, 395] on label "No" at bounding box center [343, 392] width 16 height 20
click at [335, 393] on input "No" at bounding box center [340, 387] width 11 height 11
radio input "true"
click at [335, 484] on label "No" at bounding box center [343, 485] width 16 height 20
click at [335, 484] on input "No" at bounding box center [340, 480] width 11 height 11
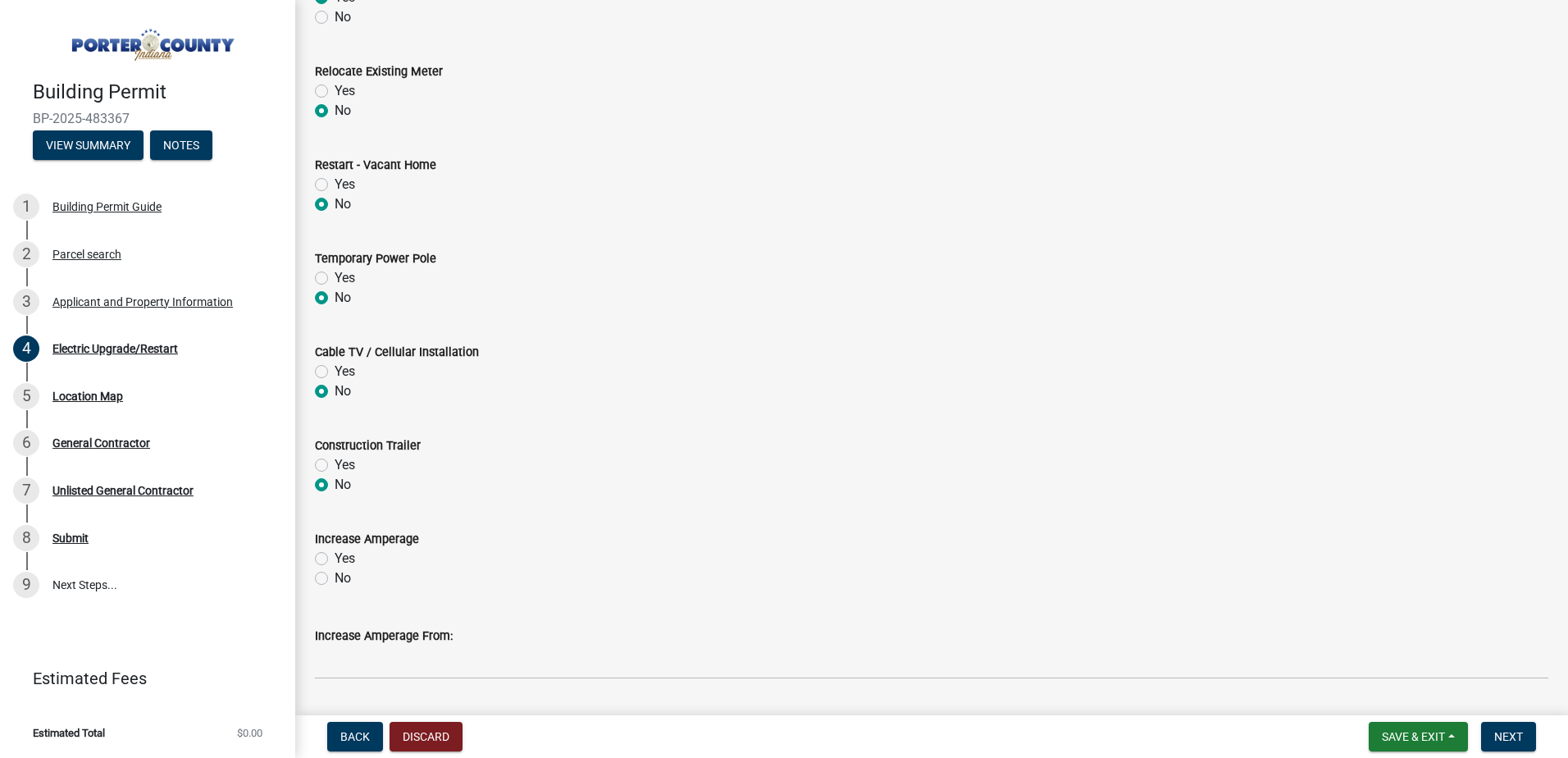
radio input "true"
drag, startPoint x: 323, startPoint y: 578, endPoint x: 336, endPoint y: 578, distance: 13.0
click at [335, 579] on label "No" at bounding box center [343, 578] width 16 height 20
click at [335, 579] on input "No" at bounding box center [340, 573] width 11 height 11
radio input "true"
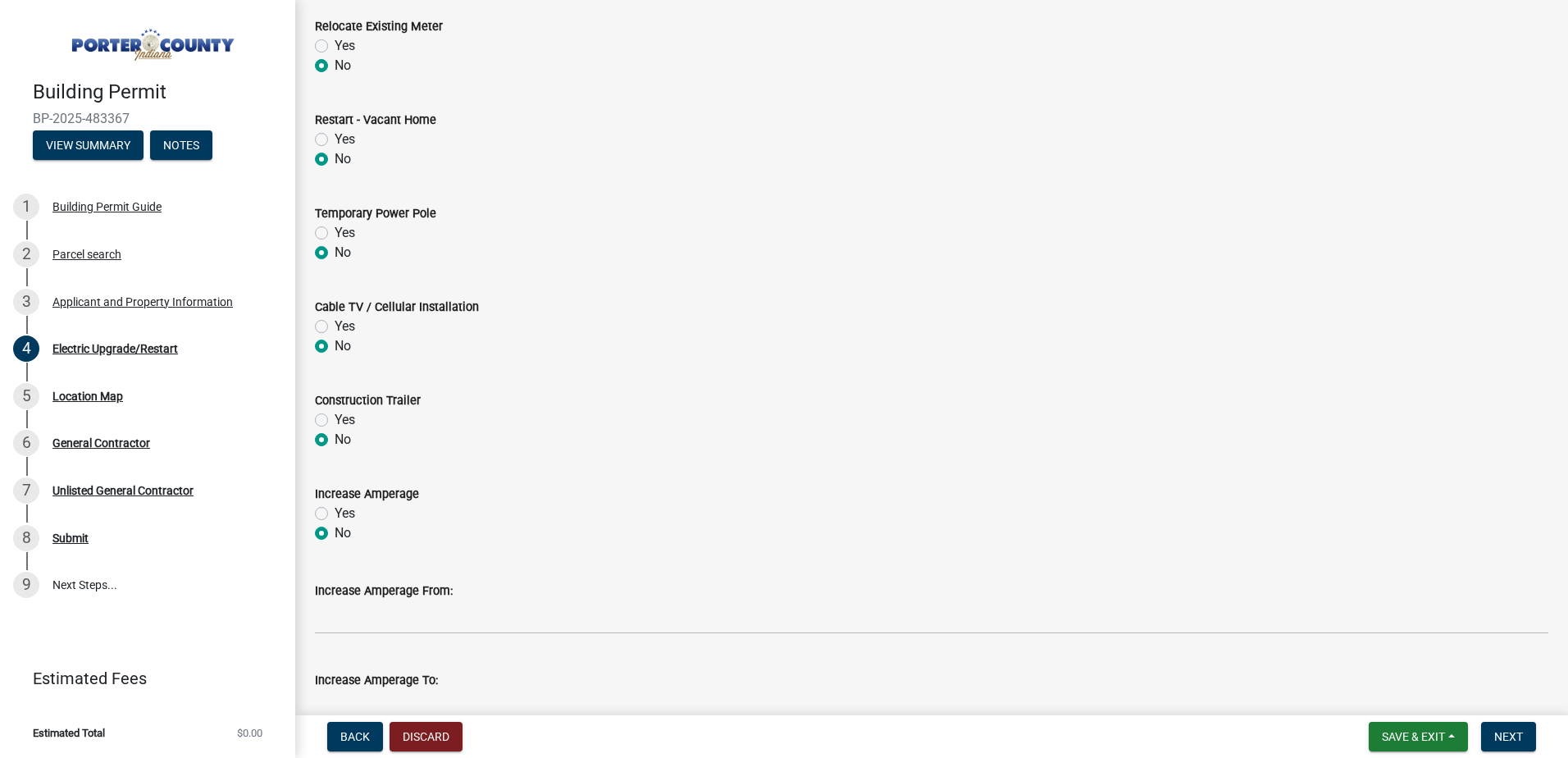
scroll to position [712, 0]
click at [1514, 739] on span "Next" at bounding box center [1509, 737] width 29 height 13
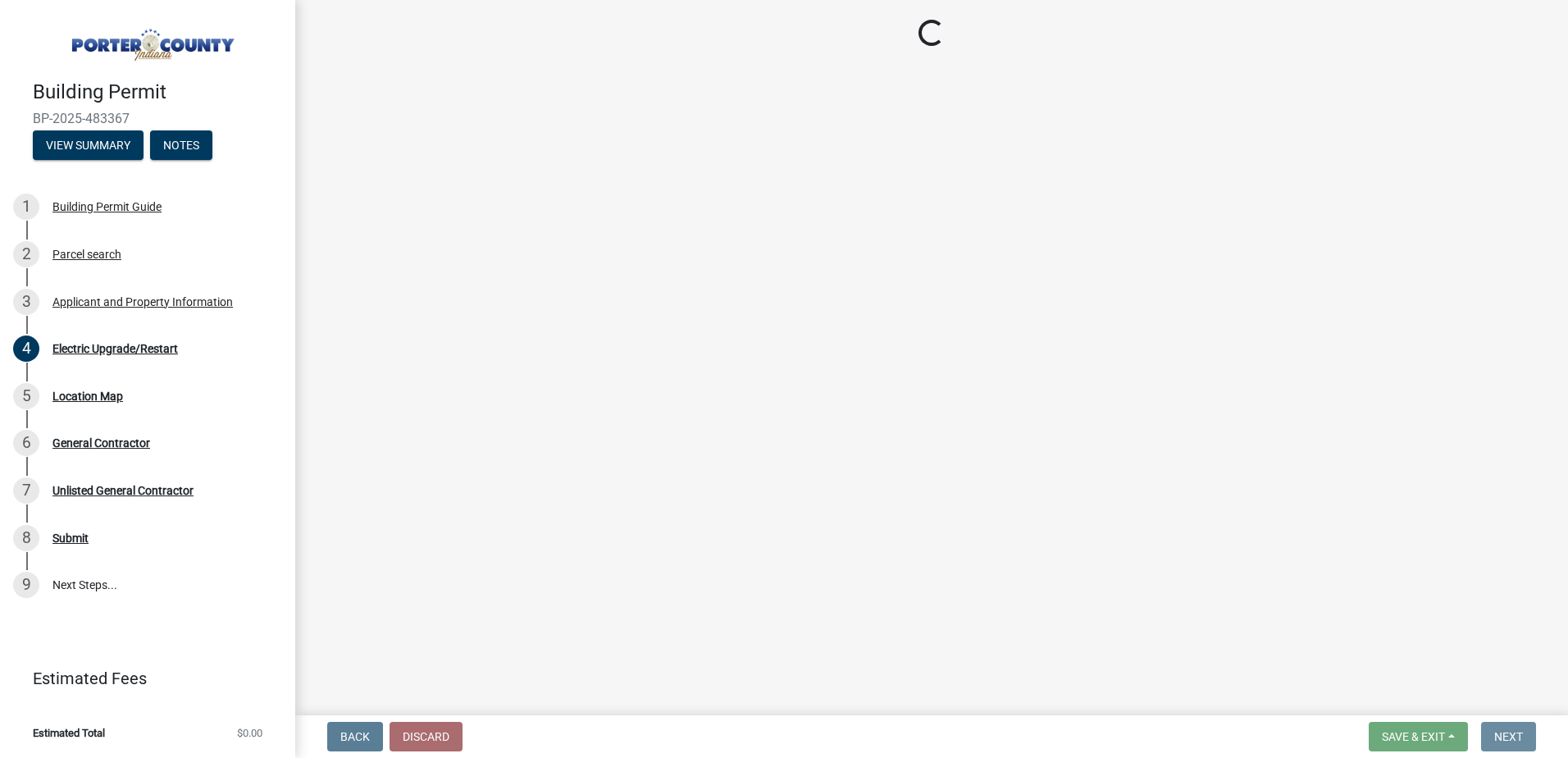
scroll to position [0, 0]
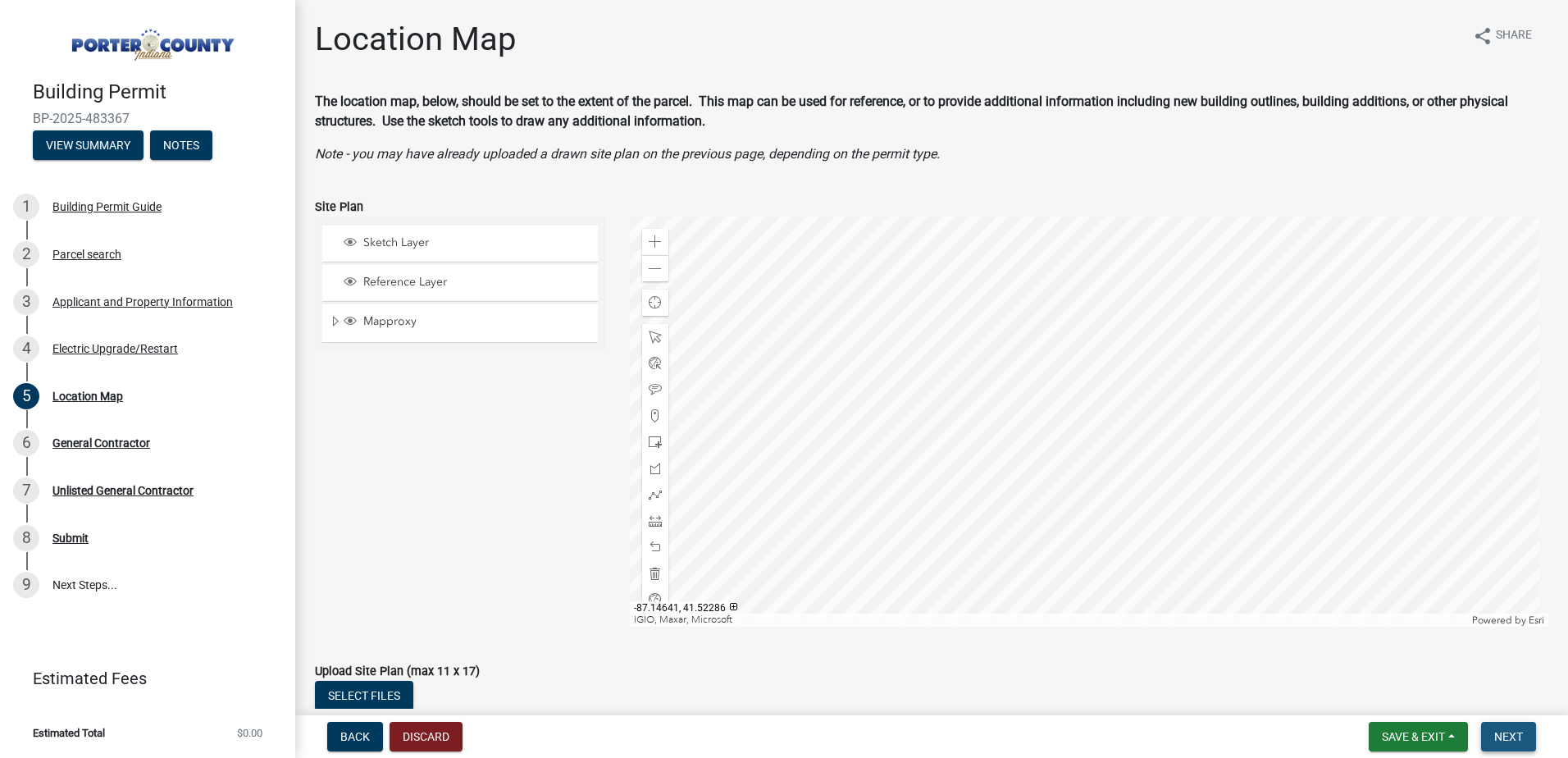
click at [1513, 734] on span "Next" at bounding box center [1509, 737] width 29 height 13
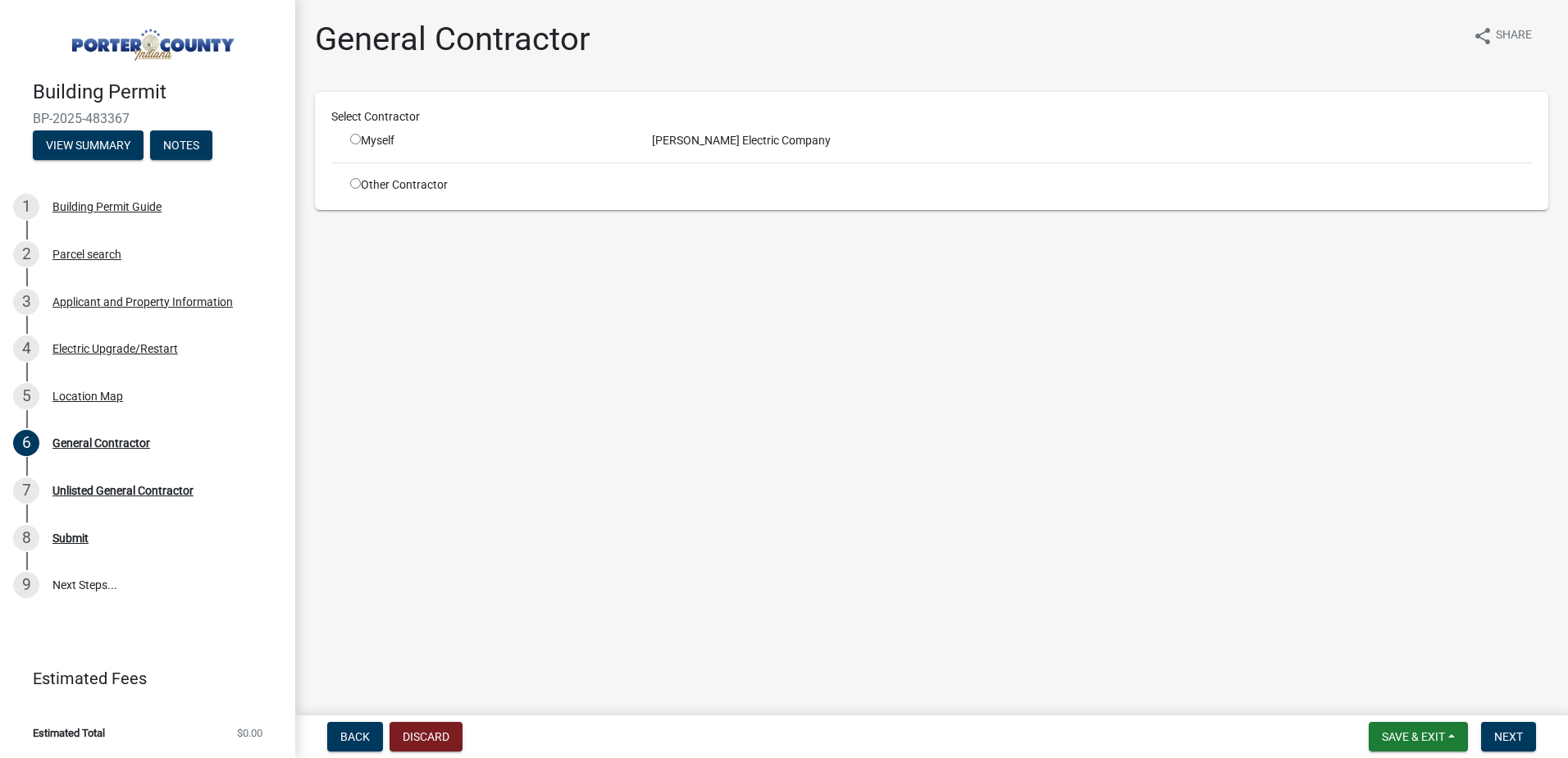
click at [354, 139] on input "radio" at bounding box center [355, 139] width 11 height 11
radio input "true"
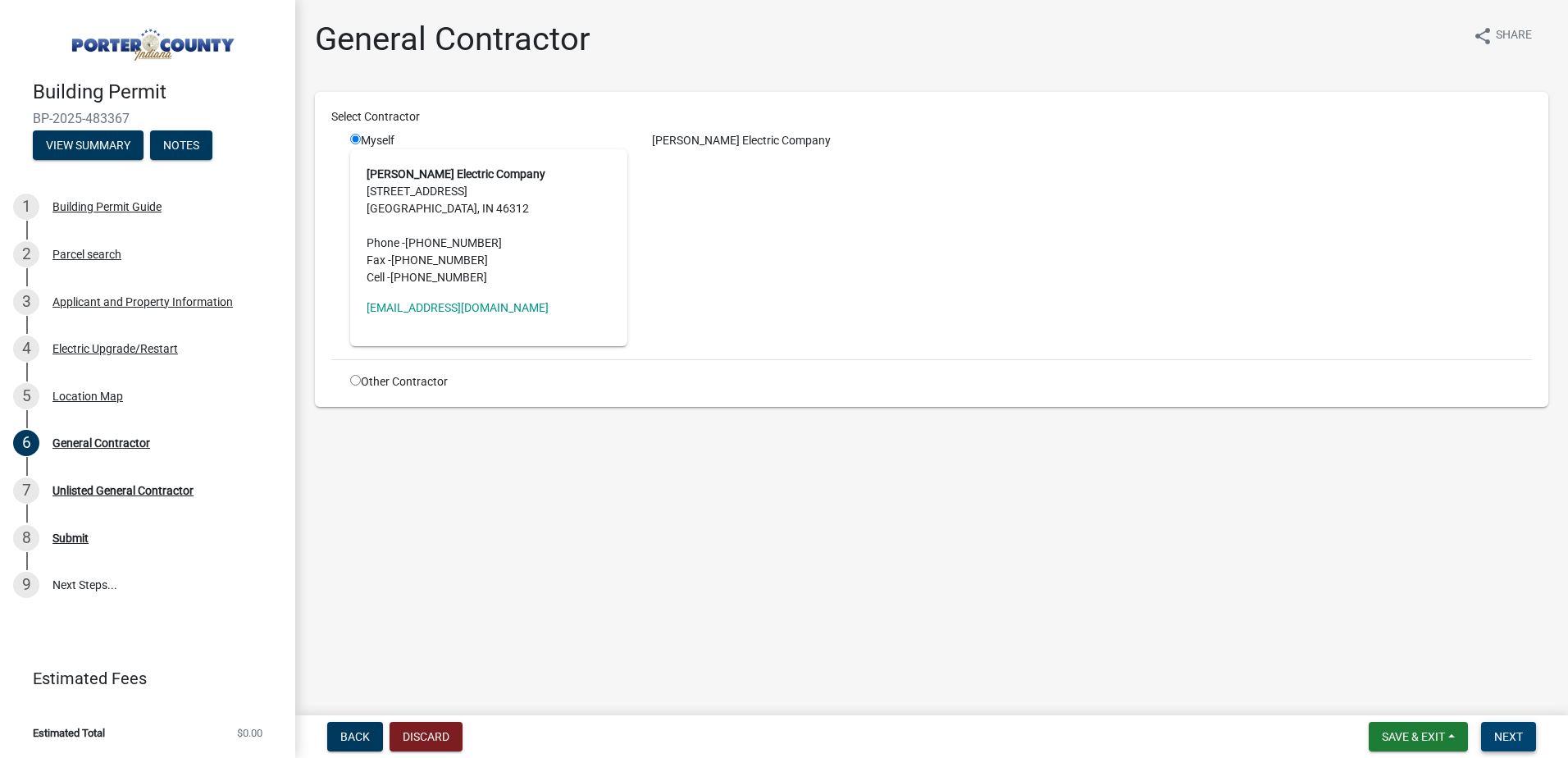
click at [1510, 730] on span "Next" at bounding box center [1509, 737] width 29 height 13
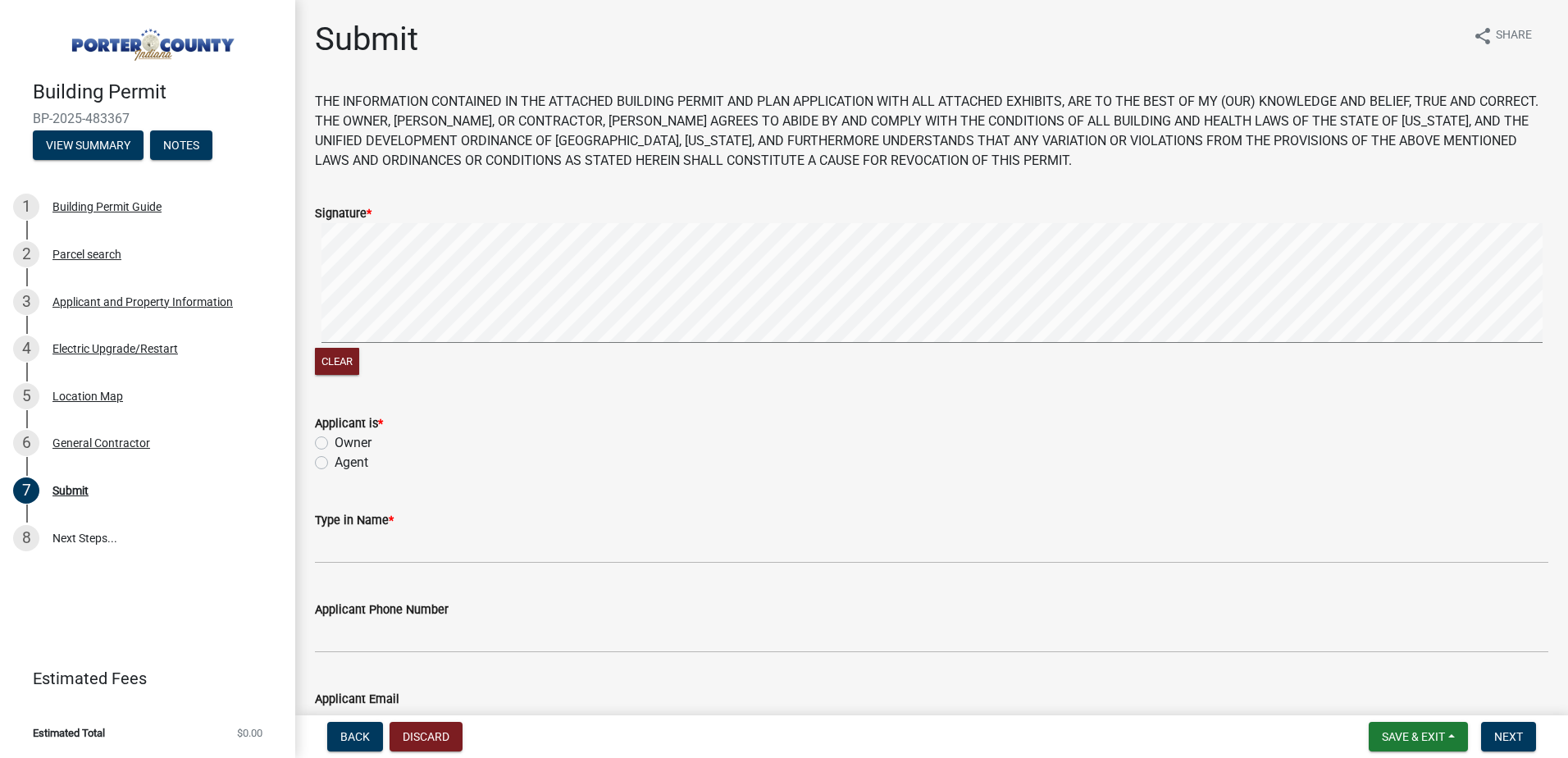
click at [335, 463] on label "Agent" at bounding box center [351, 463] width 34 height 20
click at [335, 463] on input "Agent" at bounding box center [340, 458] width 11 height 11
radio input "true"
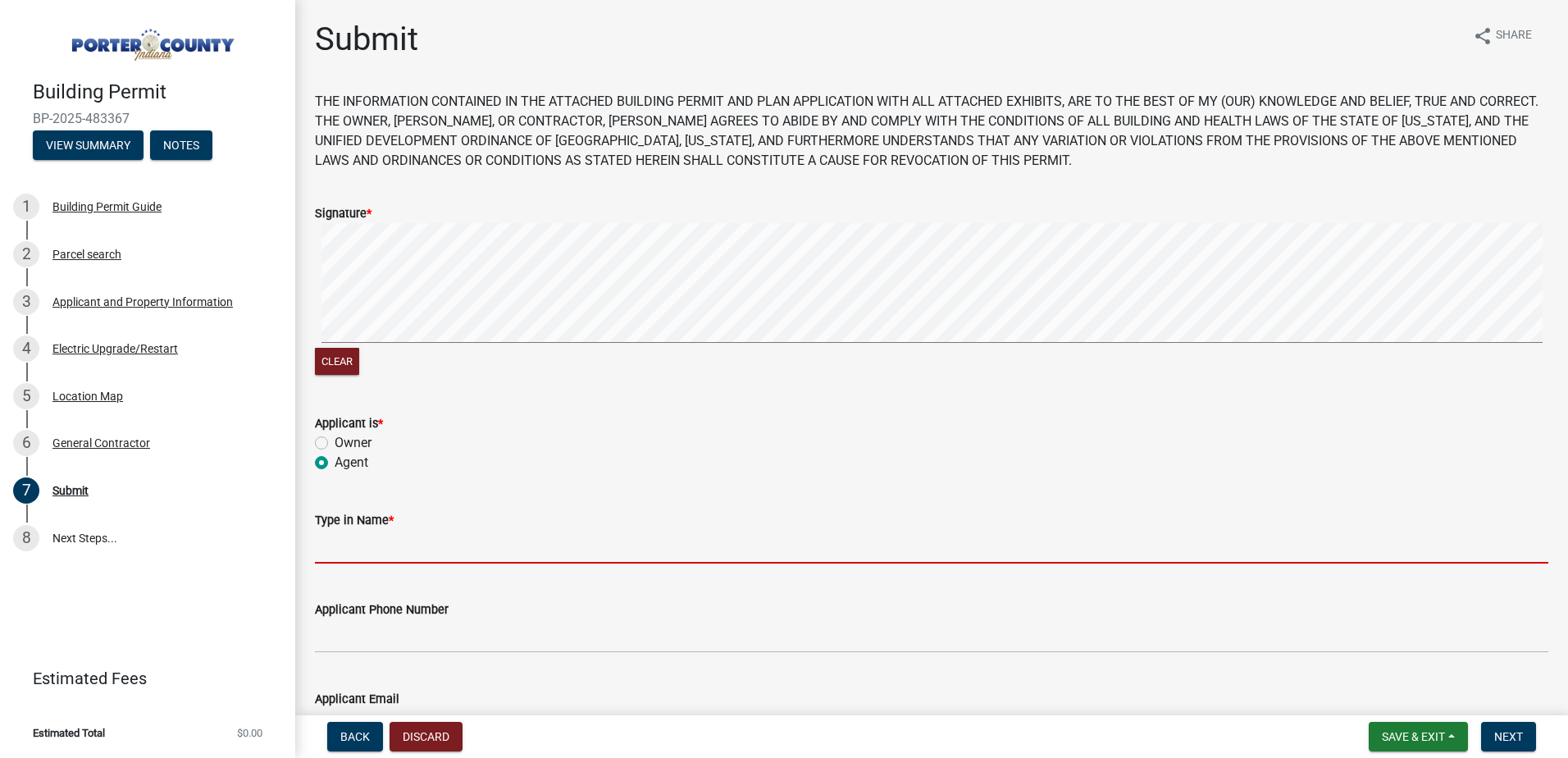
click at [340, 550] on input "Type in Name *" at bounding box center [932, 547] width 1233 height 34
type input "[PERSON_NAME]"
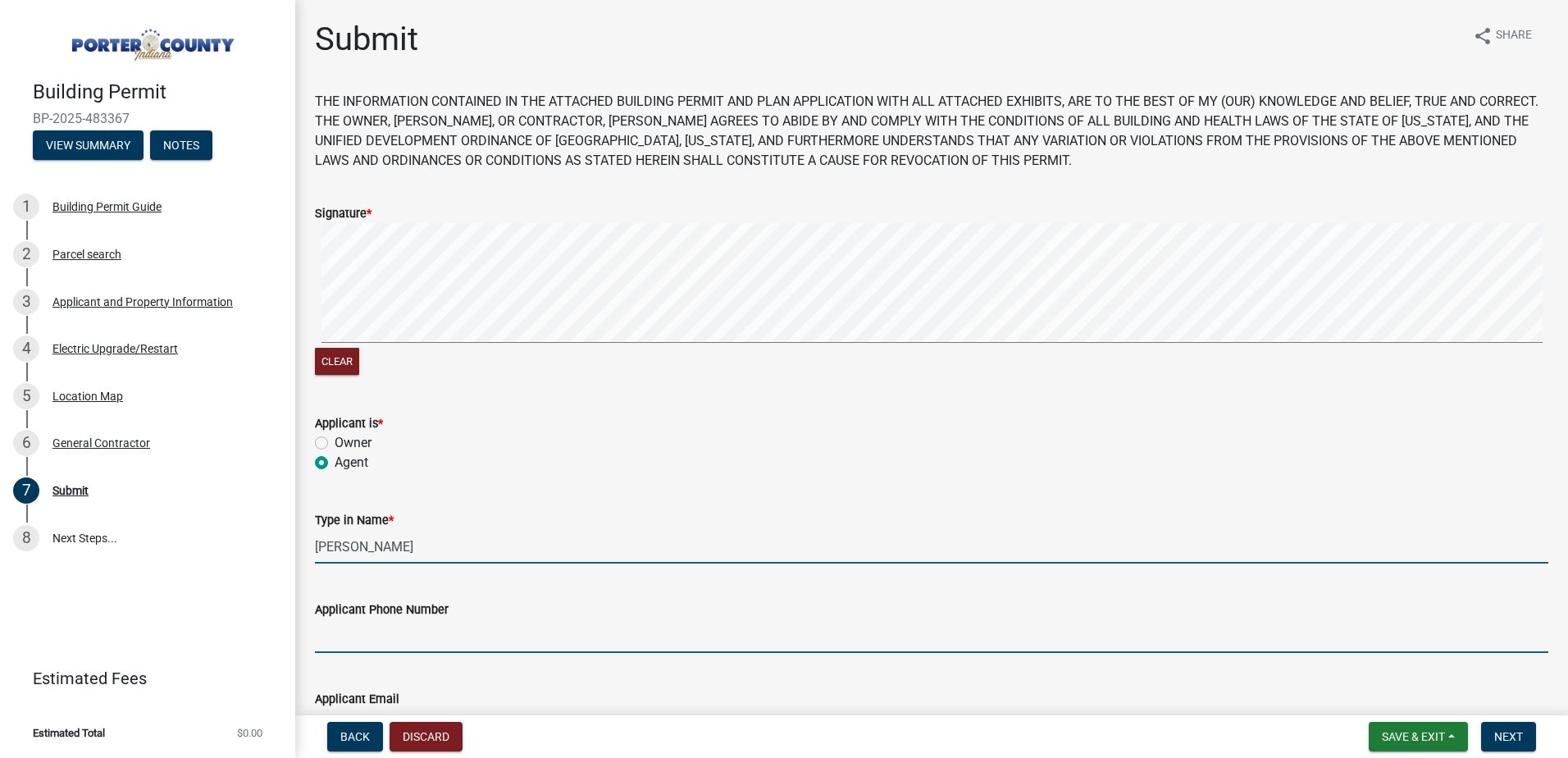
type input "2198089453"
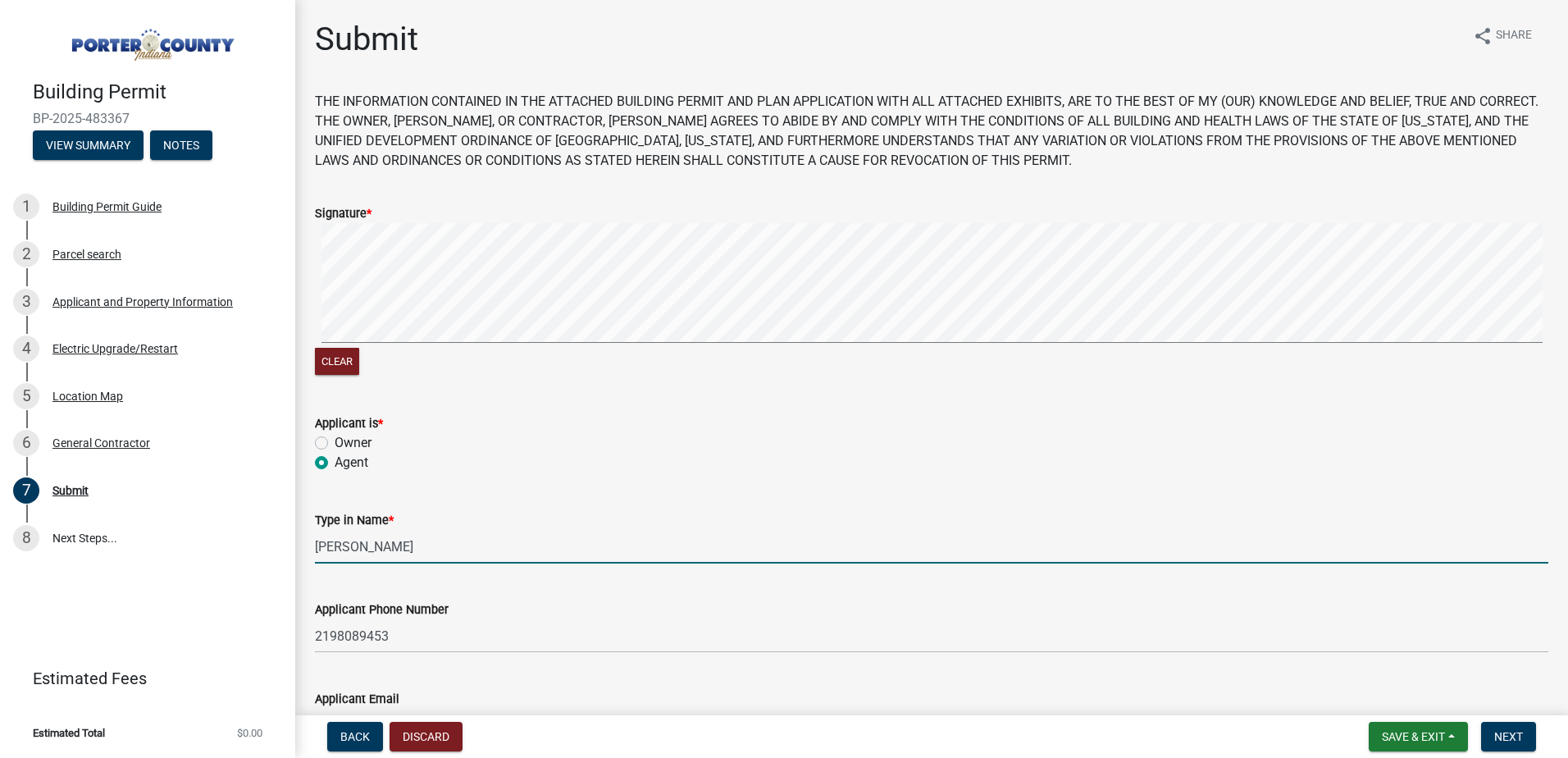
type input "[EMAIL_ADDRESS][DOMAIN_NAME]"
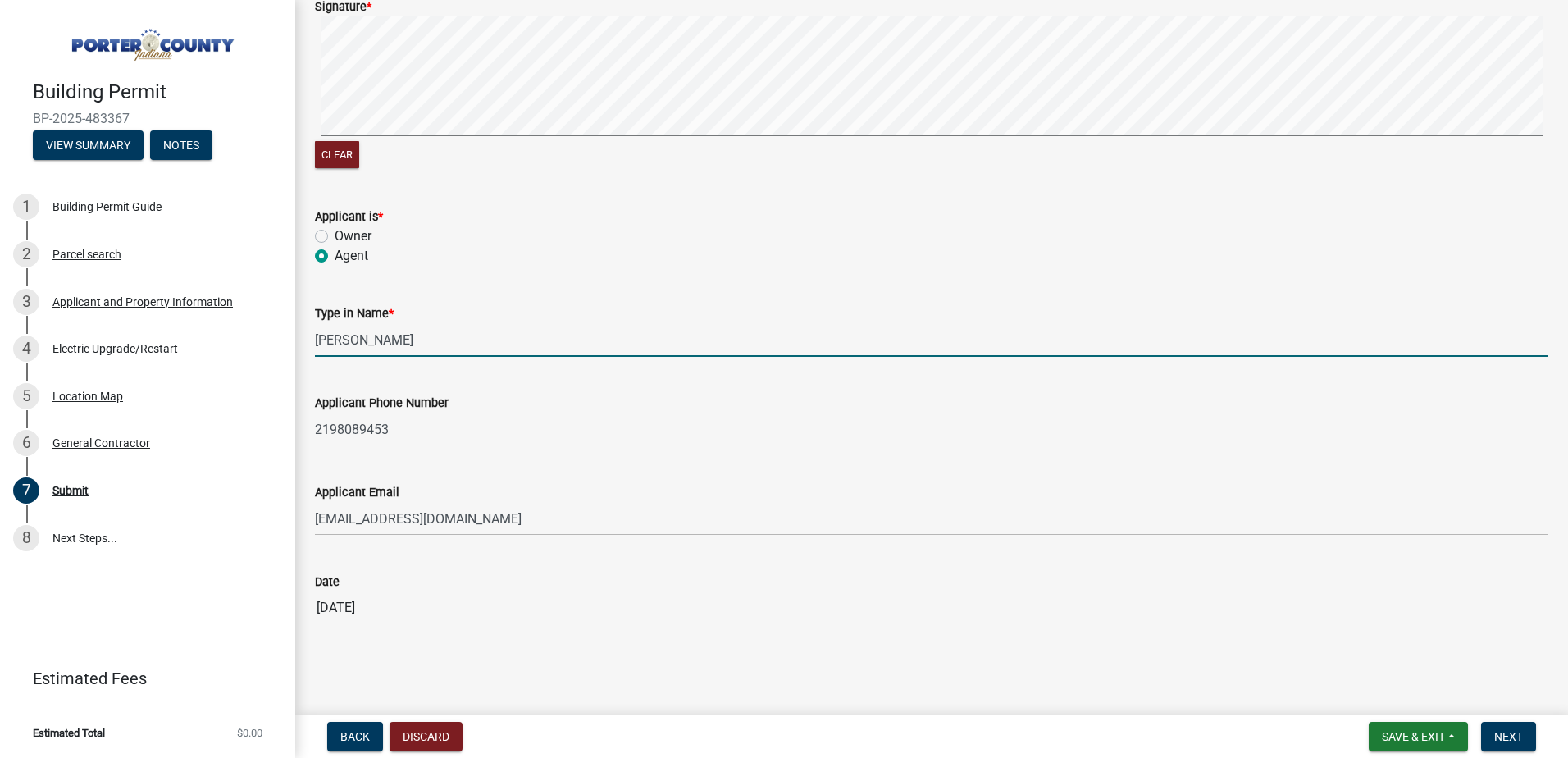
scroll to position [213, 0]
click at [1511, 727] on button "Next" at bounding box center [1509, 737] width 55 height 30
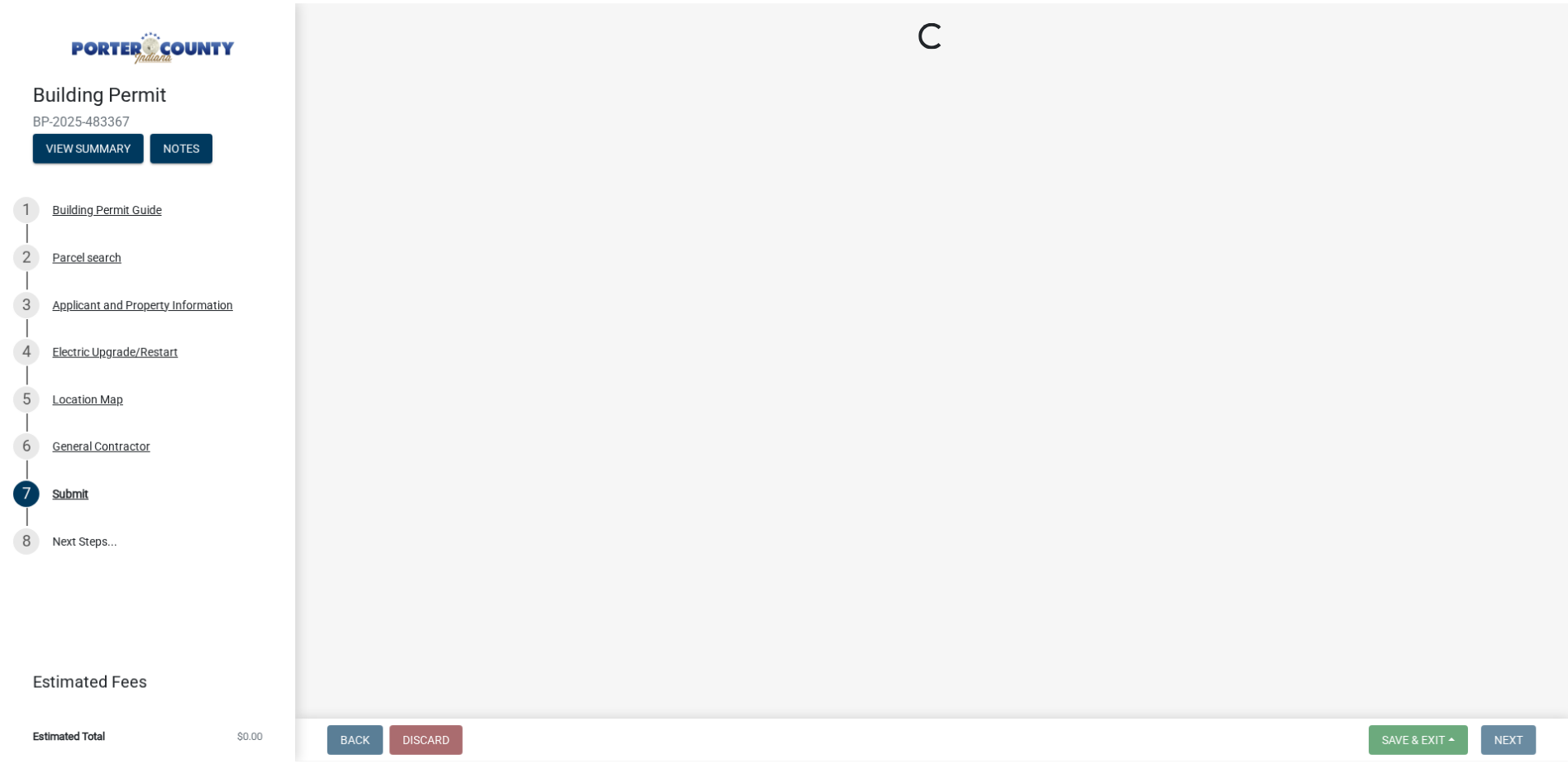
scroll to position [0, 0]
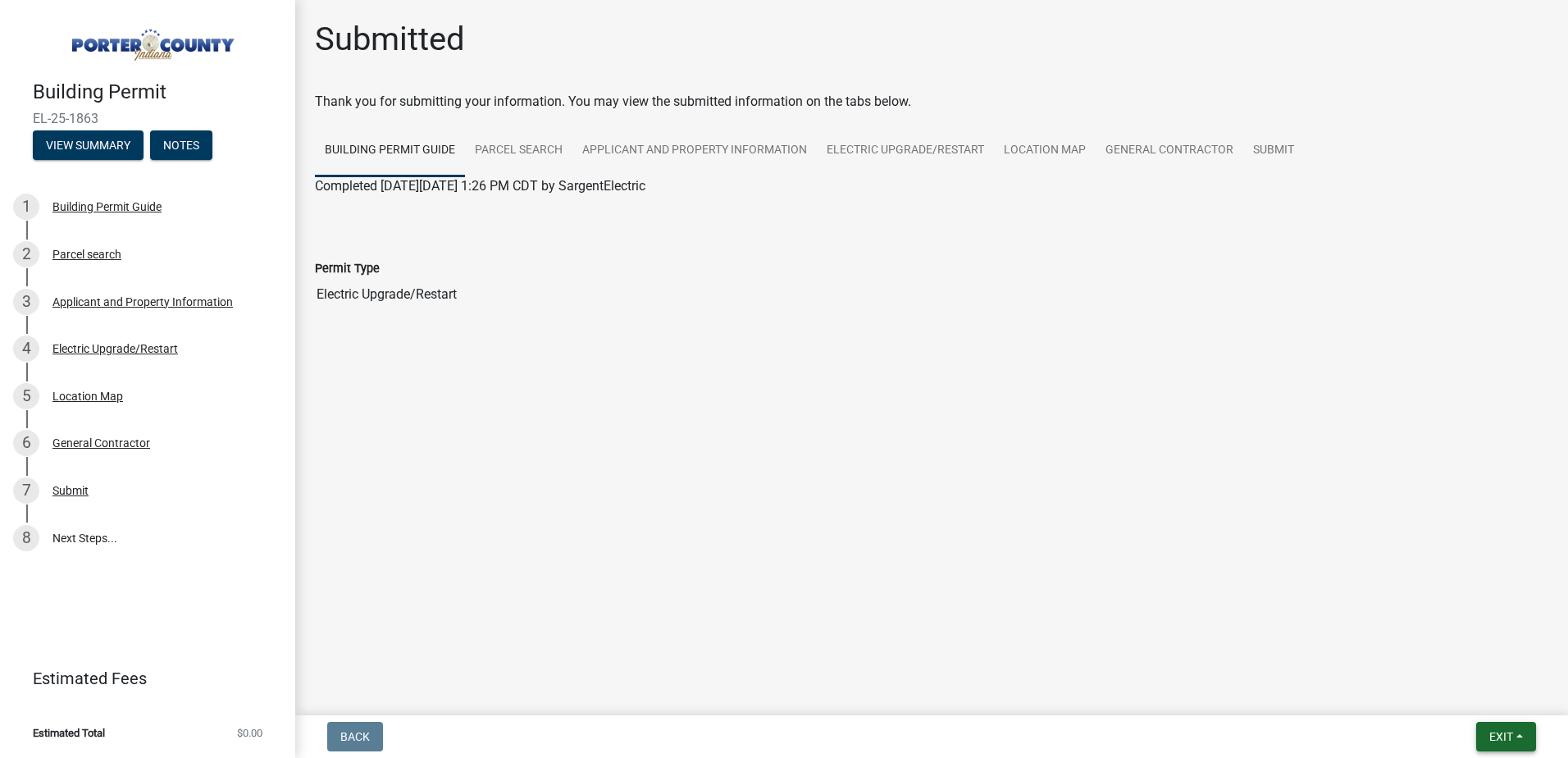
click at [1515, 734] on button "Exit" at bounding box center [1506, 737] width 60 height 30
click at [1477, 691] on button "Save & Exit" at bounding box center [1470, 694] width 131 height 40
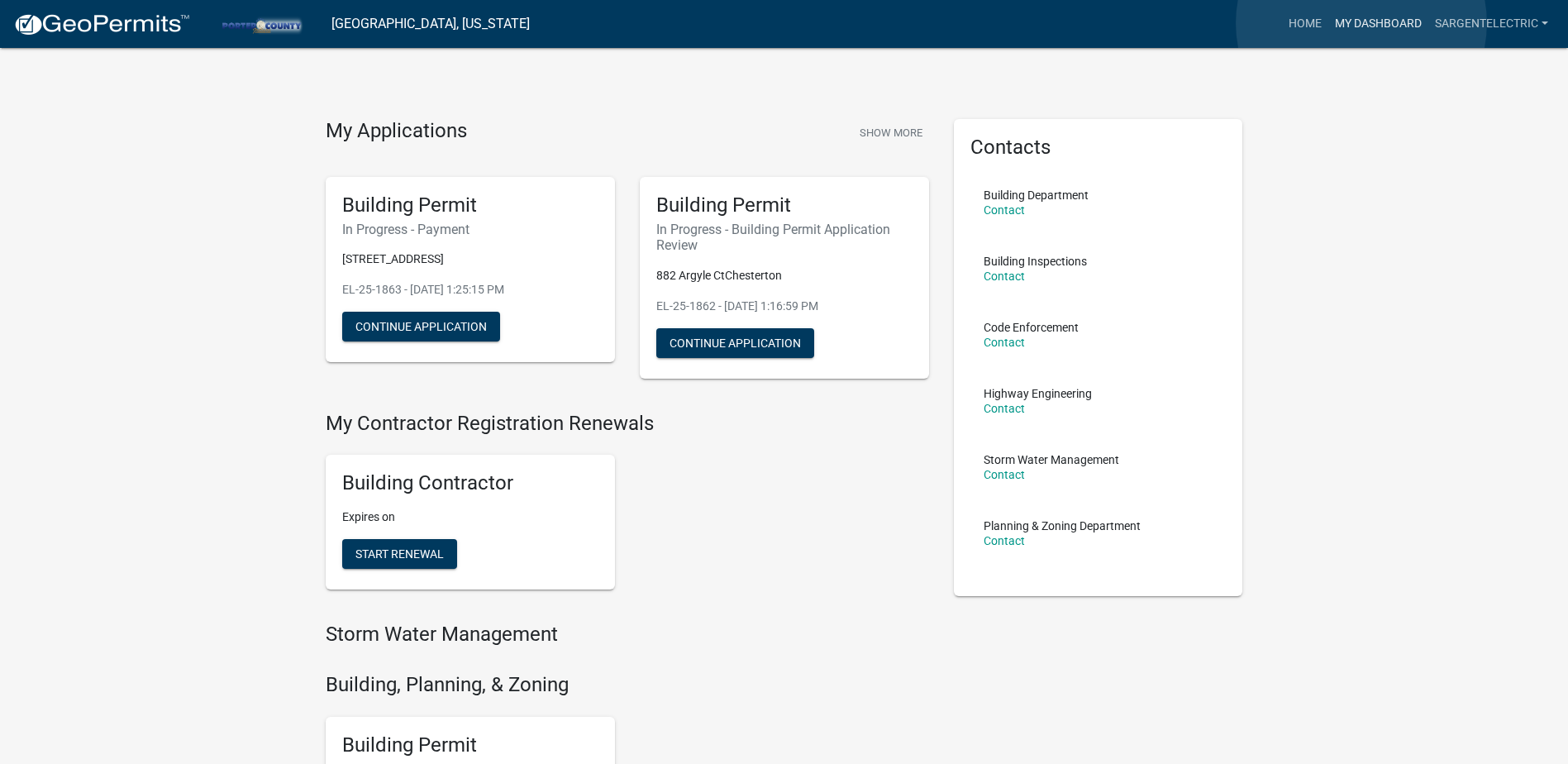
click at [1361, 23] on link "My Dashboard" at bounding box center [1379, 24] width 100 height 32
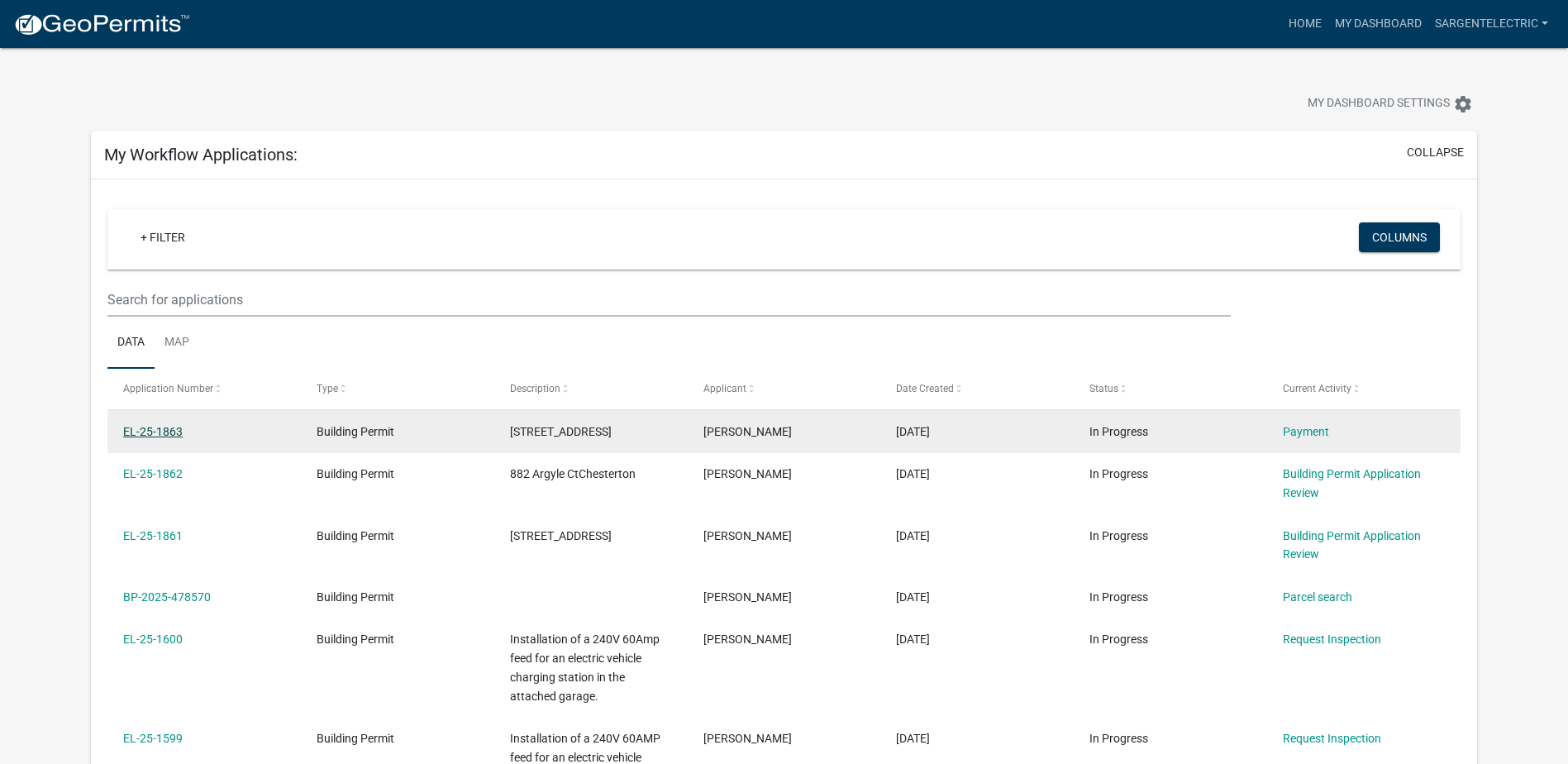
click at [155, 426] on link "EL-25-1863" at bounding box center [153, 431] width 60 height 13
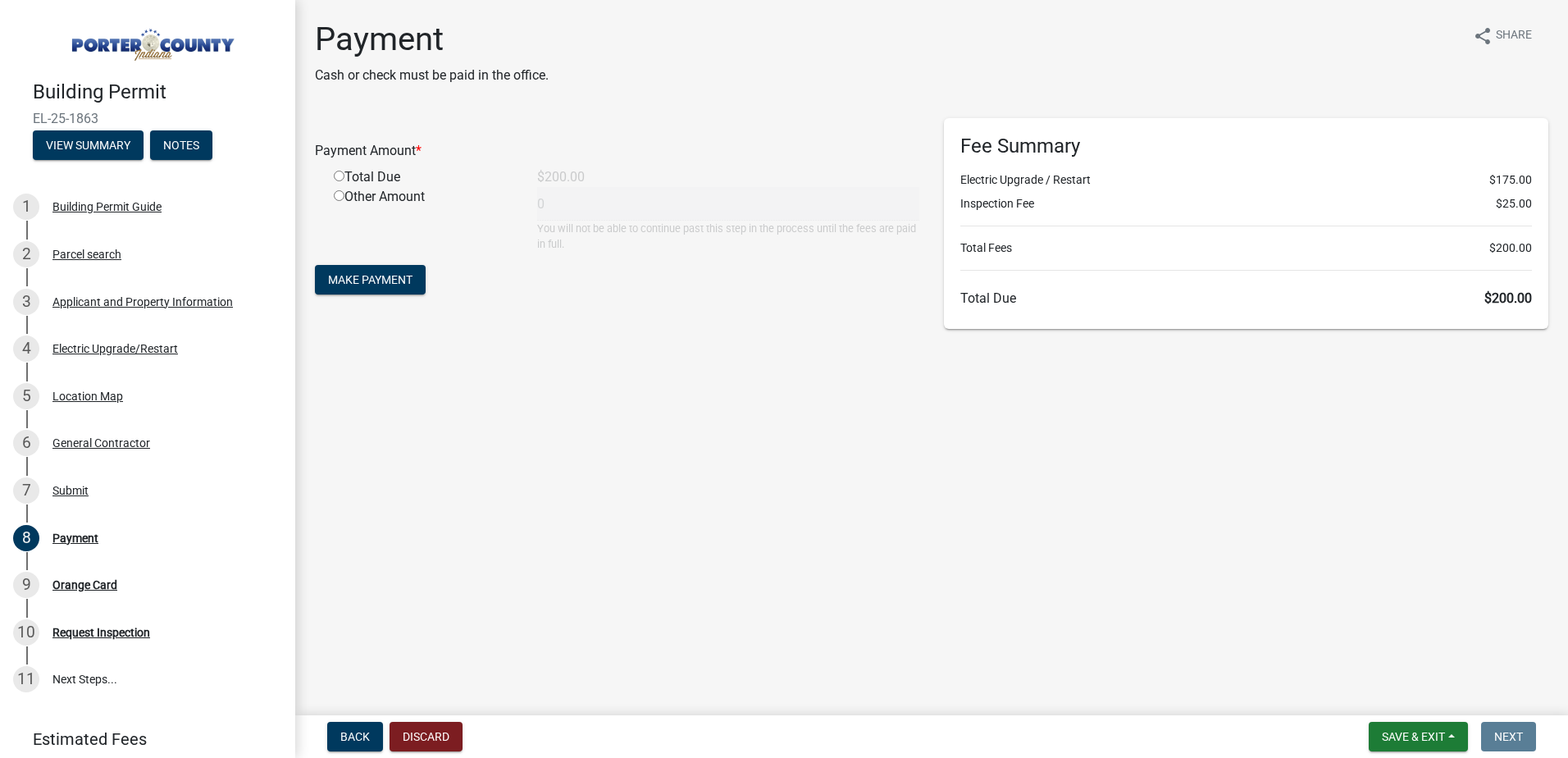
click at [337, 175] on input "radio" at bounding box center [339, 176] width 11 height 11
radio input "true"
type input "200"
click at [387, 285] on span "Make Payment" at bounding box center [370, 280] width 84 height 13
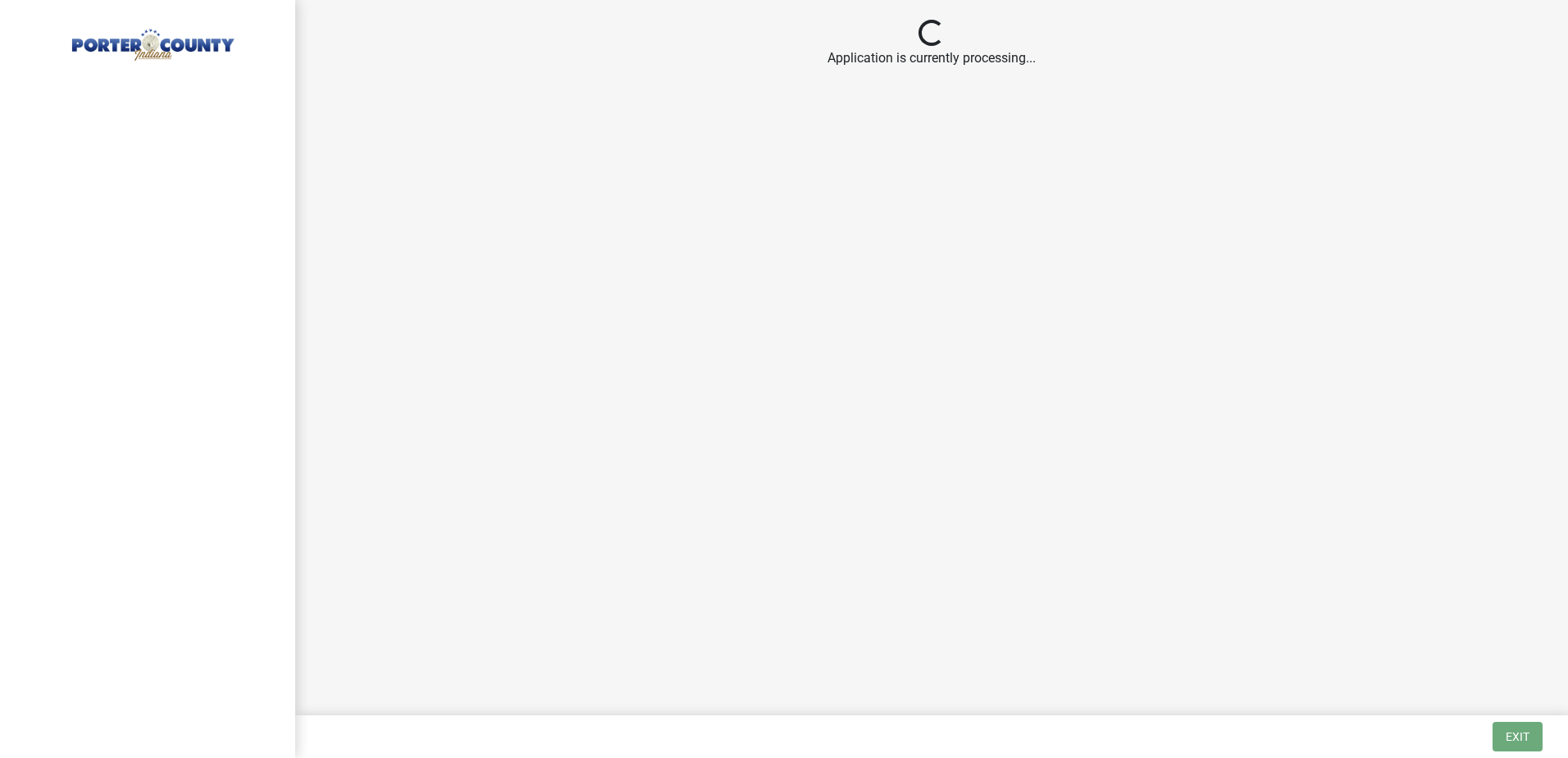
click at [942, 287] on main "Loading... Application is currently processing..." at bounding box center [932, 355] width 1273 height 709
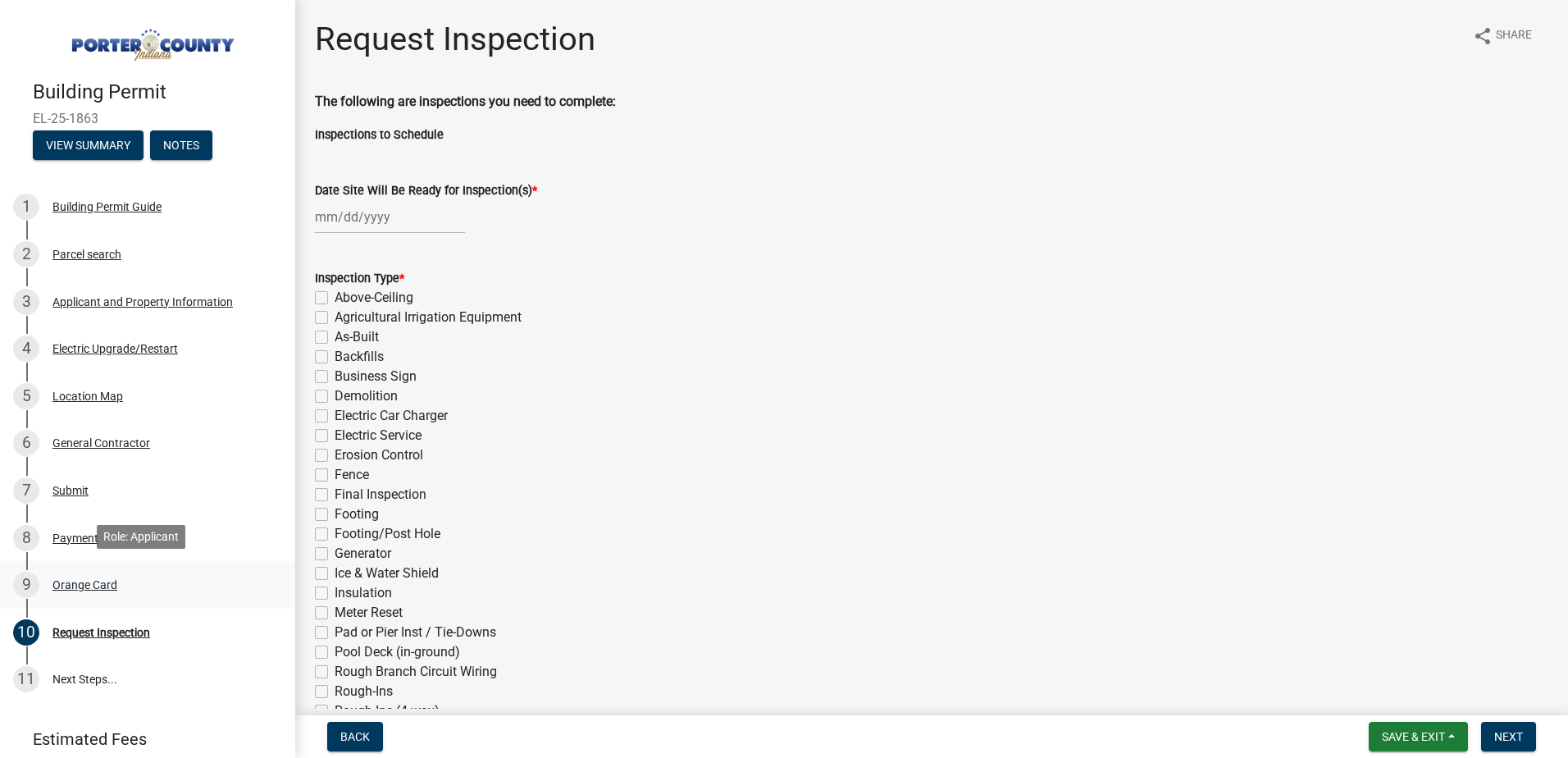
click at [79, 579] on div "Orange Card" at bounding box center [85, 585] width 65 height 12
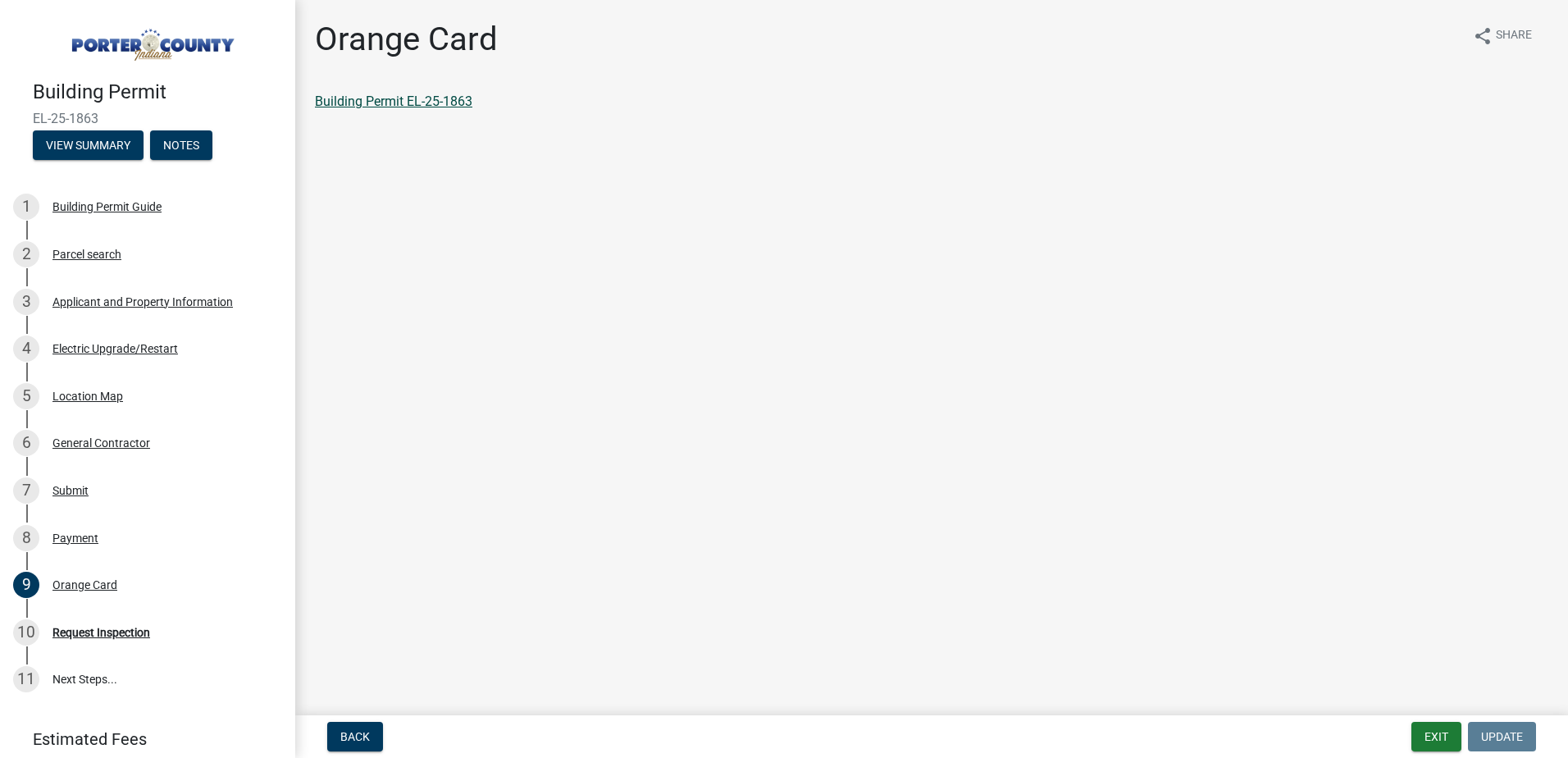
click at [404, 100] on link "Building Permit EL-25-1863" at bounding box center [393, 101] width 157 height 16
click at [116, 627] on div "Request Inspection" at bounding box center [101, 633] width 97 height 12
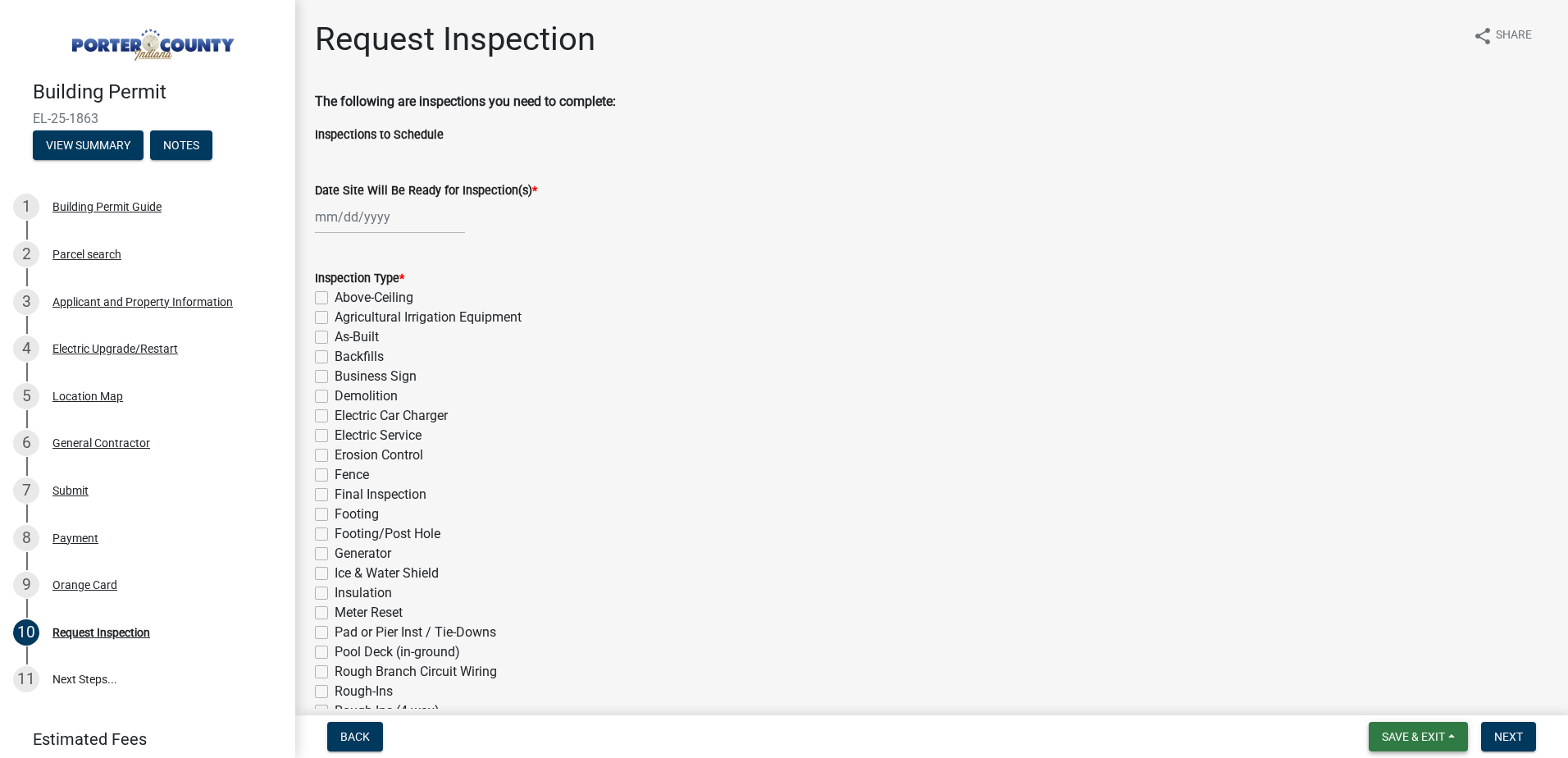
click at [1424, 737] on span "Save & Exit" at bounding box center [1413, 737] width 63 height 13
click at [1396, 689] on button "Save & Exit" at bounding box center [1402, 694] width 131 height 40
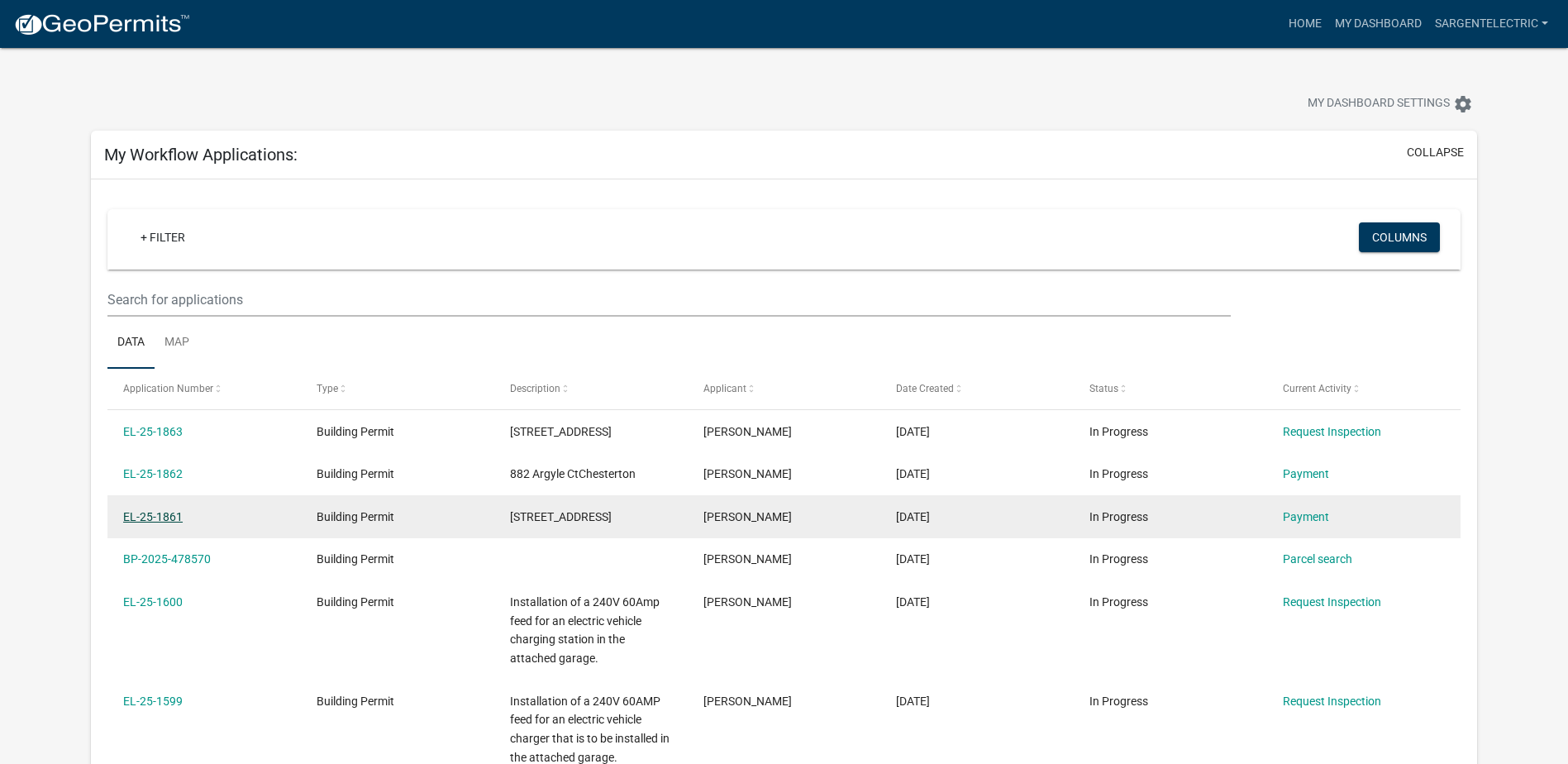
click at [155, 515] on link "EL-25-1861" at bounding box center [153, 517] width 60 height 13
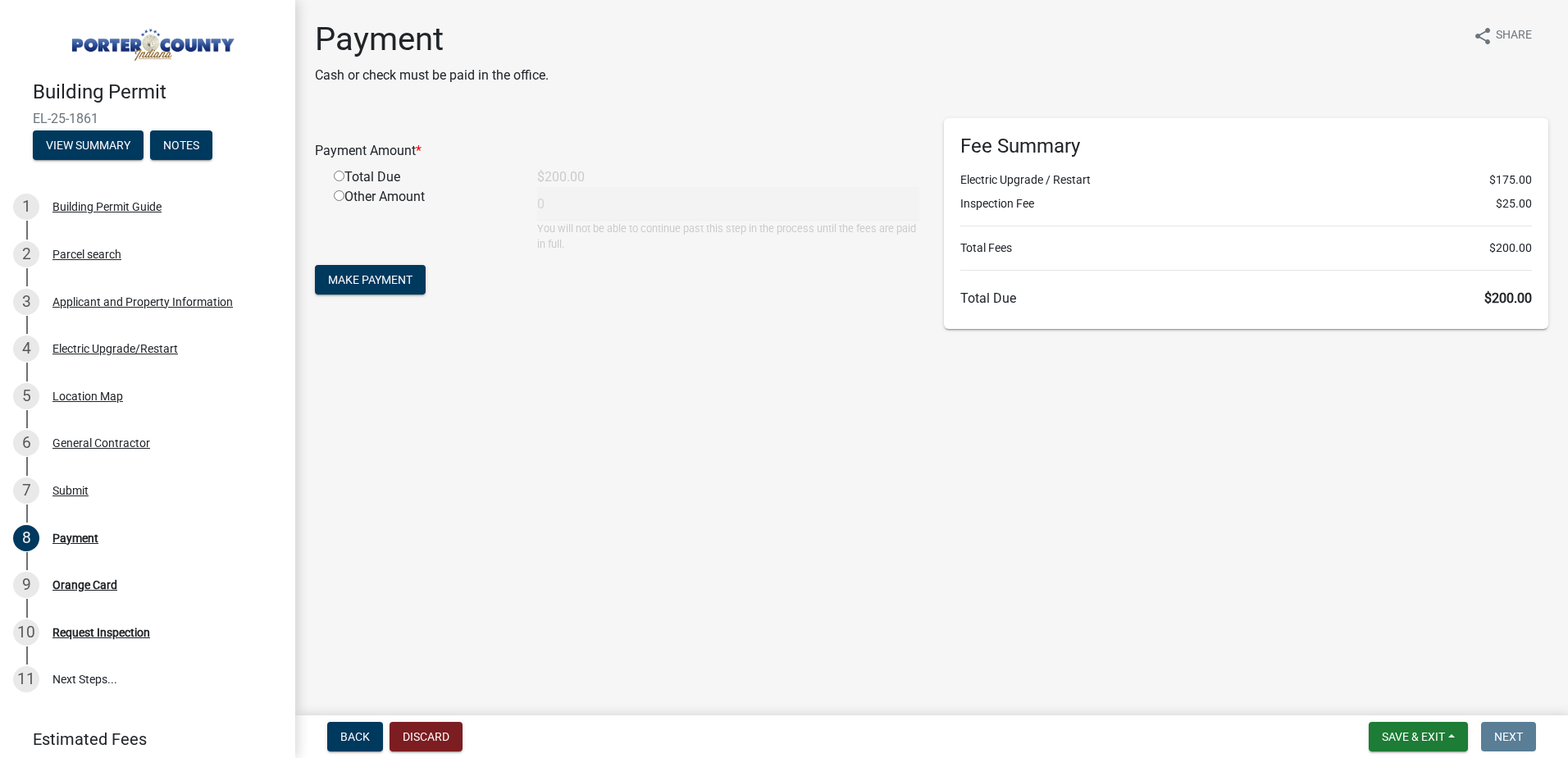
click at [339, 177] on input "radio" at bounding box center [339, 176] width 11 height 11
radio input "true"
type input "200"
click at [360, 280] on span "Make Payment" at bounding box center [370, 280] width 84 height 13
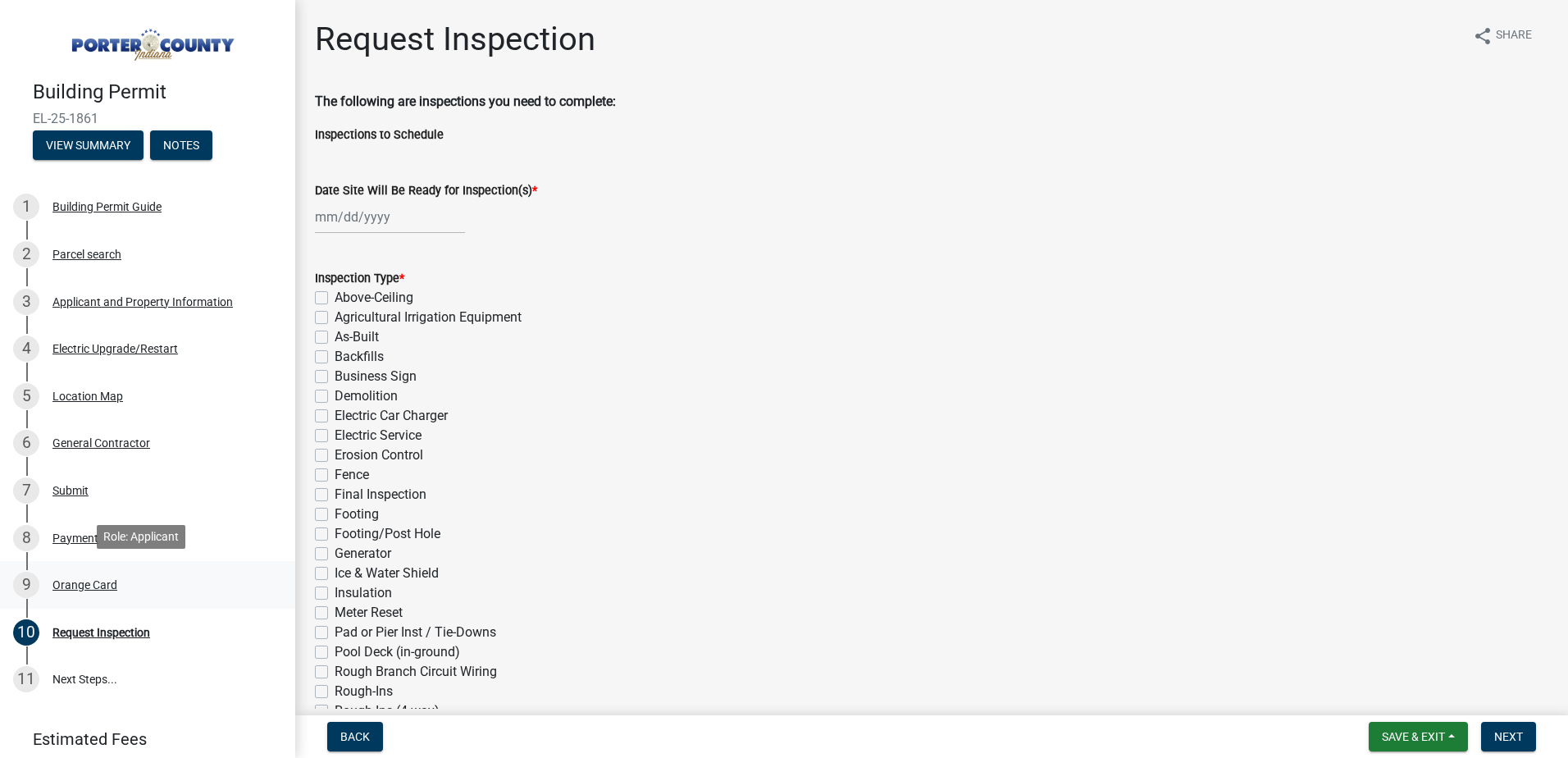
click at [105, 579] on div "Orange Card" at bounding box center [85, 585] width 65 height 12
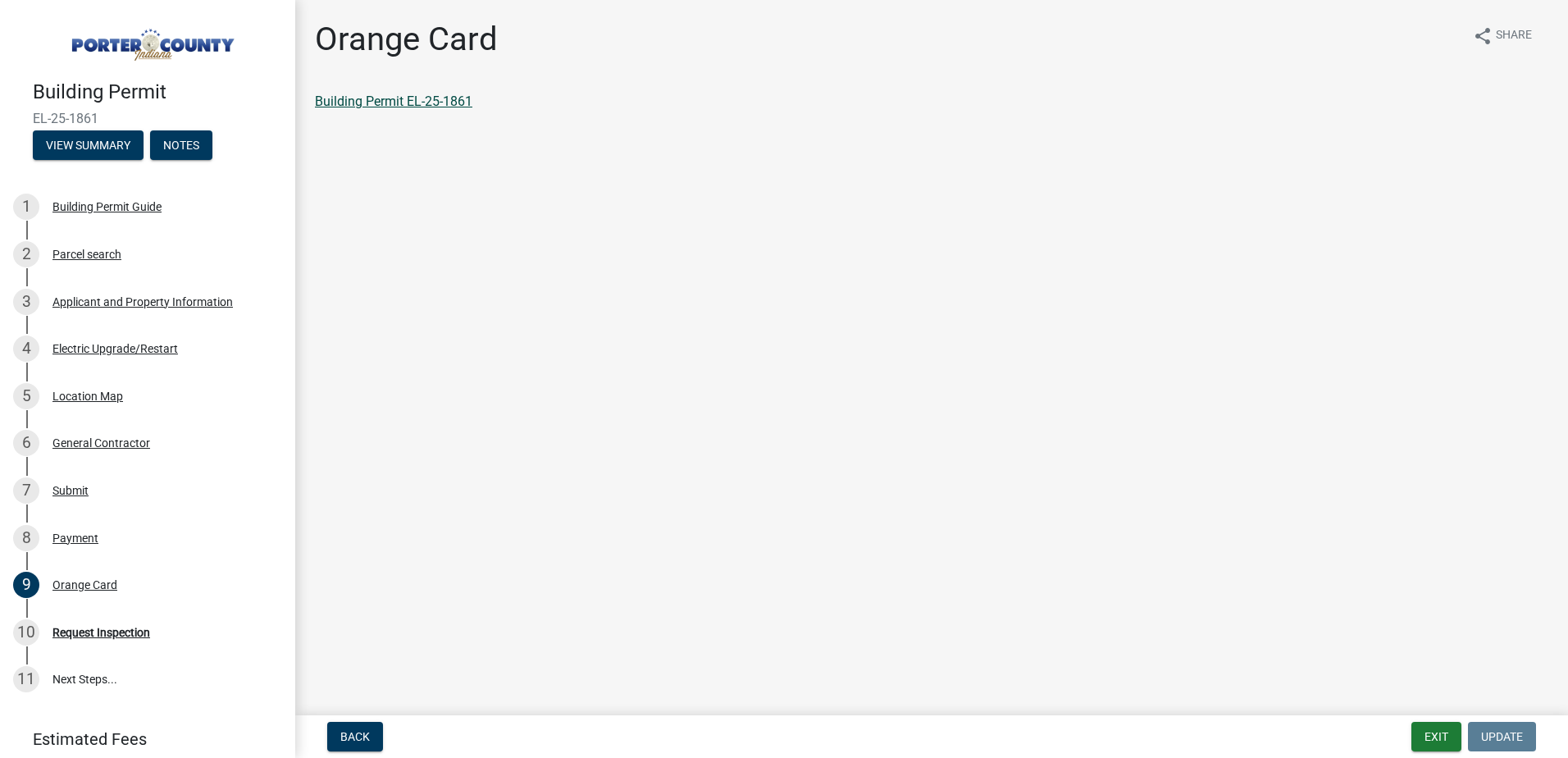
click at [427, 105] on link "Building Permit EL-25-1861" at bounding box center [393, 101] width 157 height 16
click at [1440, 732] on button "Exit" at bounding box center [1436, 737] width 50 height 30
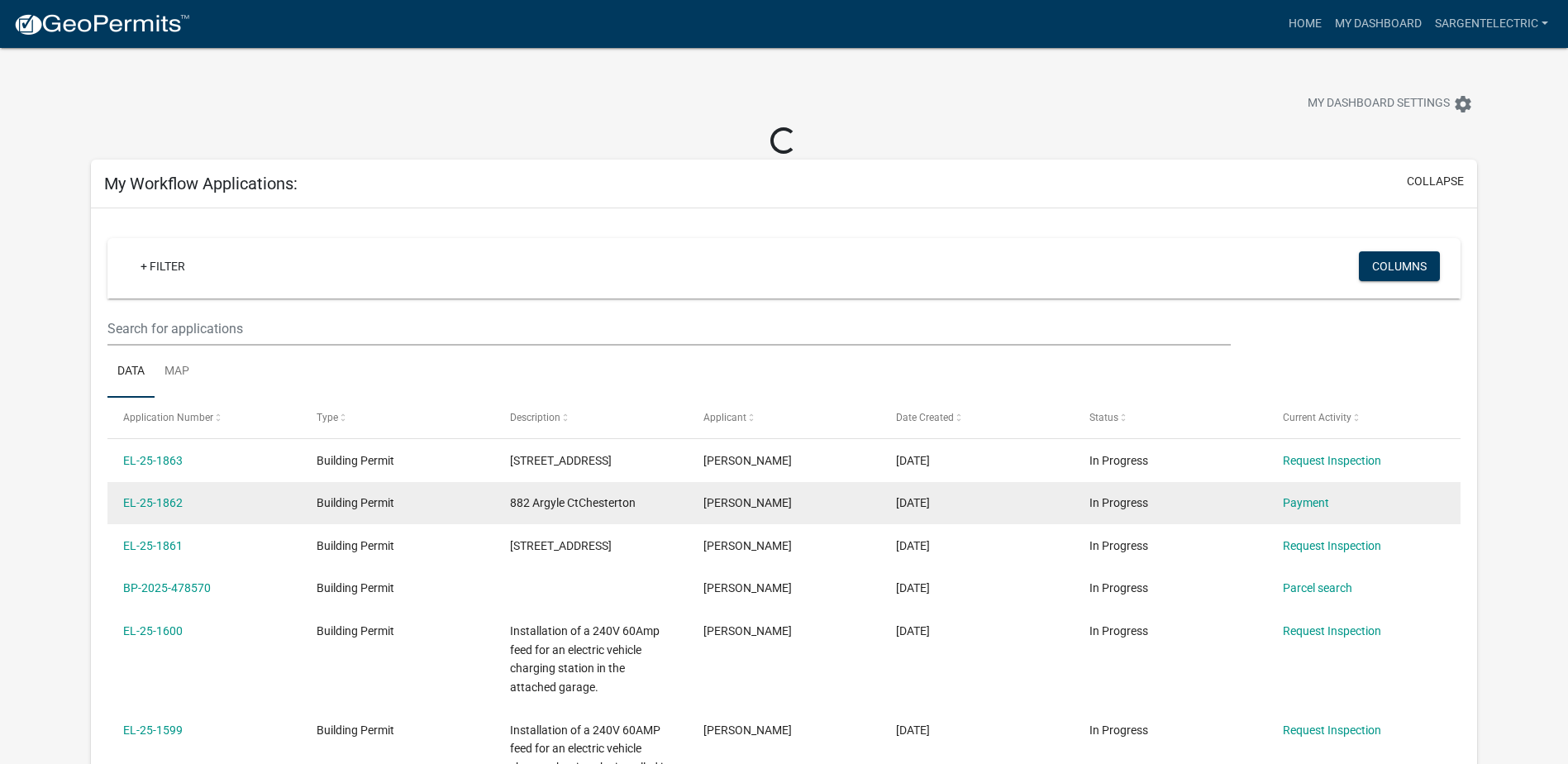
click at [232, 505] on div "EL-25-1862" at bounding box center [204, 503] width 161 height 19
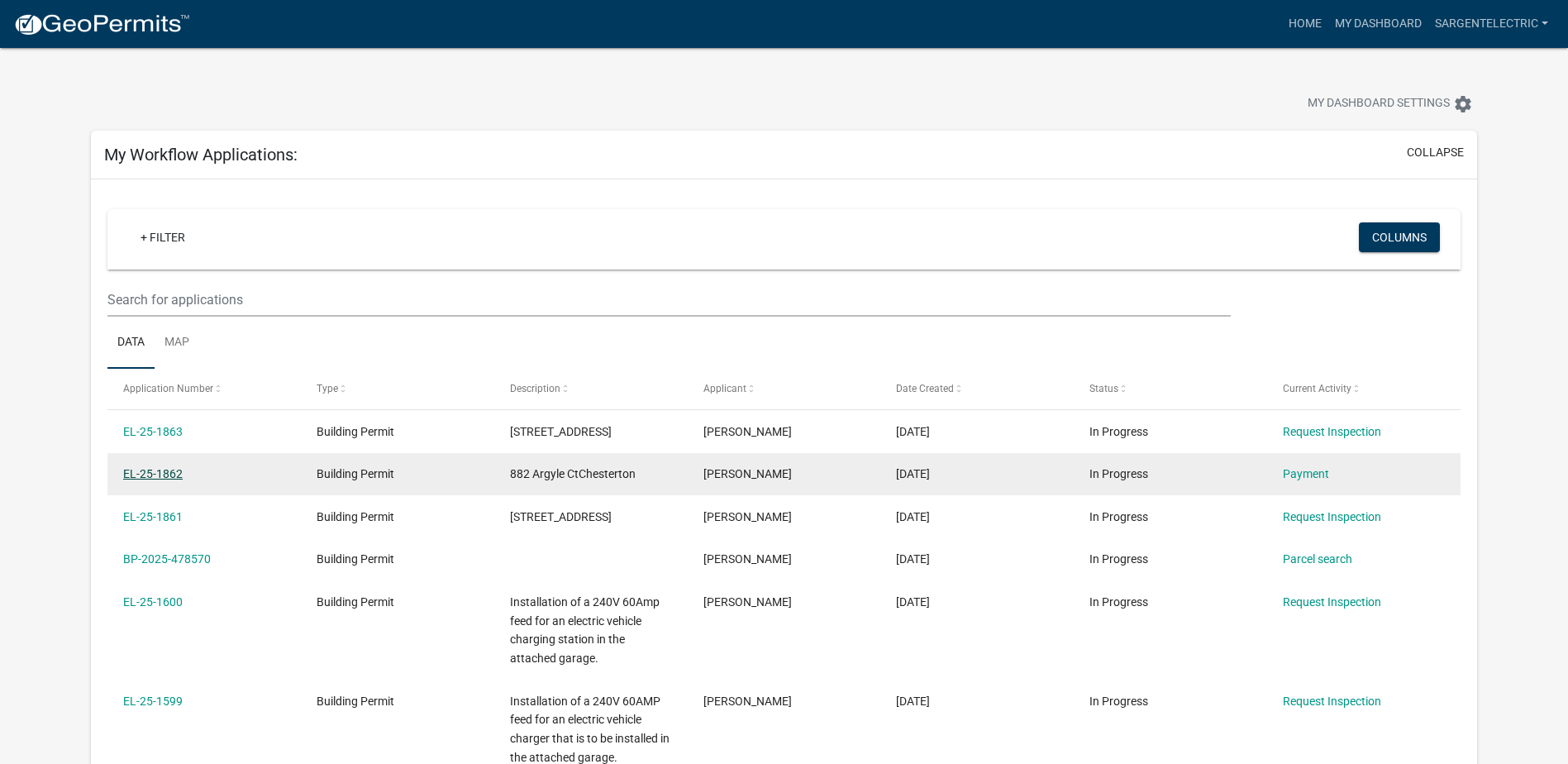
click at [160, 472] on link "EL-25-1862" at bounding box center [153, 474] width 60 height 13
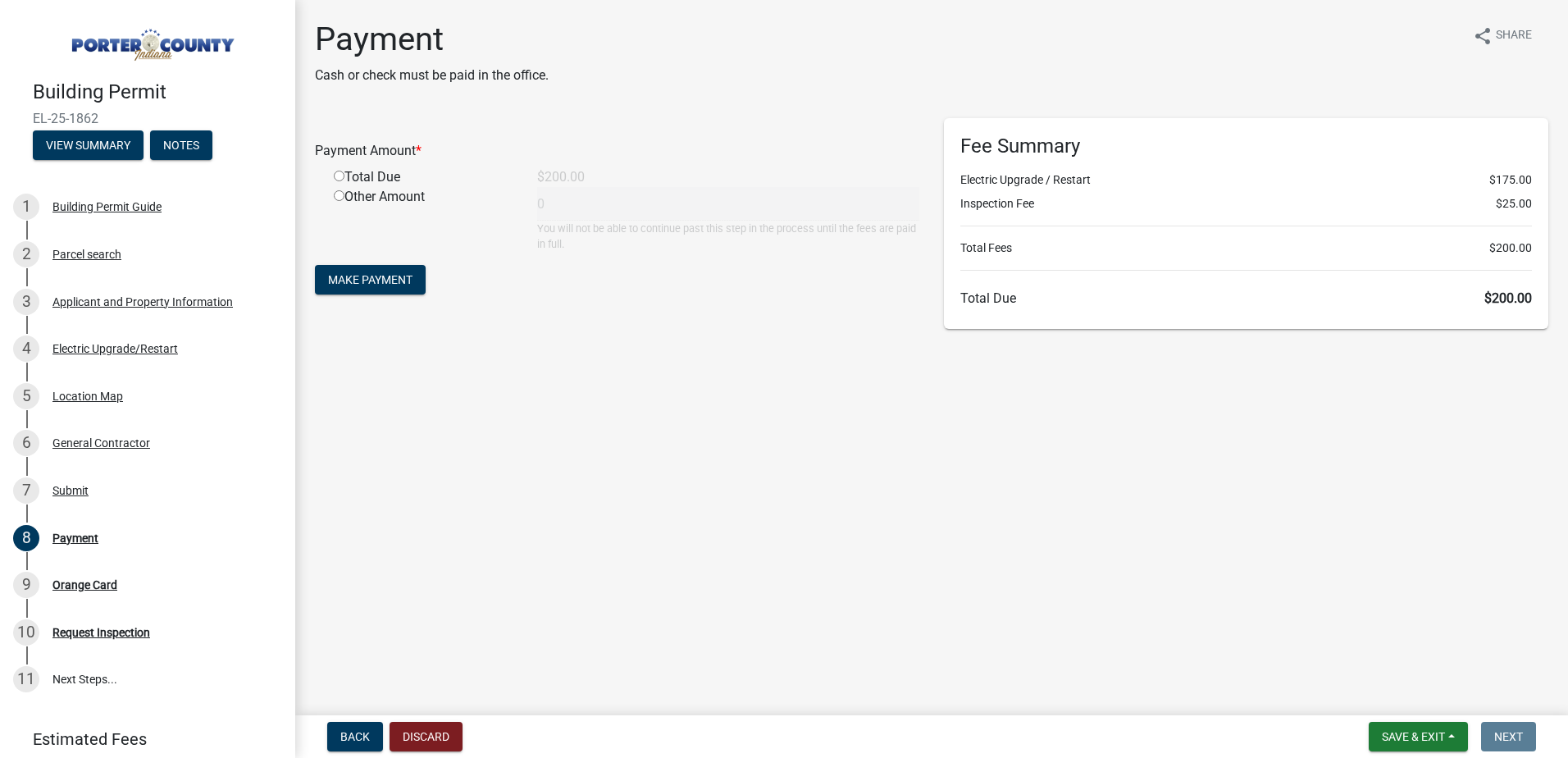
click at [340, 175] on input "radio" at bounding box center [339, 176] width 11 height 11
radio input "true"
type input "200"
click at [373, 273] on span "Make Payment" at bounding box center [370, 280] width 84 height 13
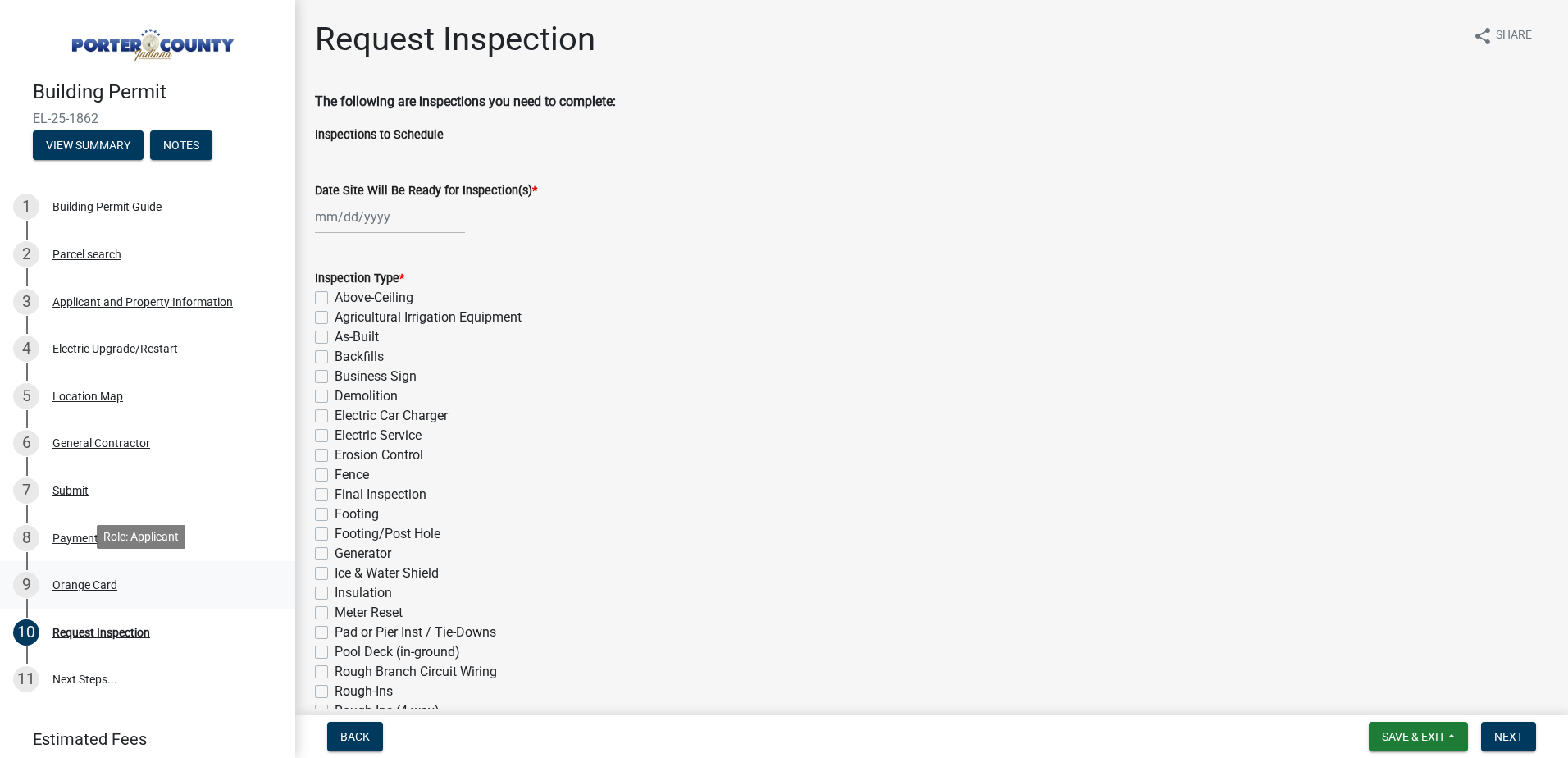
click at [70, 586] on div "Orange Card" at bounding box center [85, 585] width 65 height 12
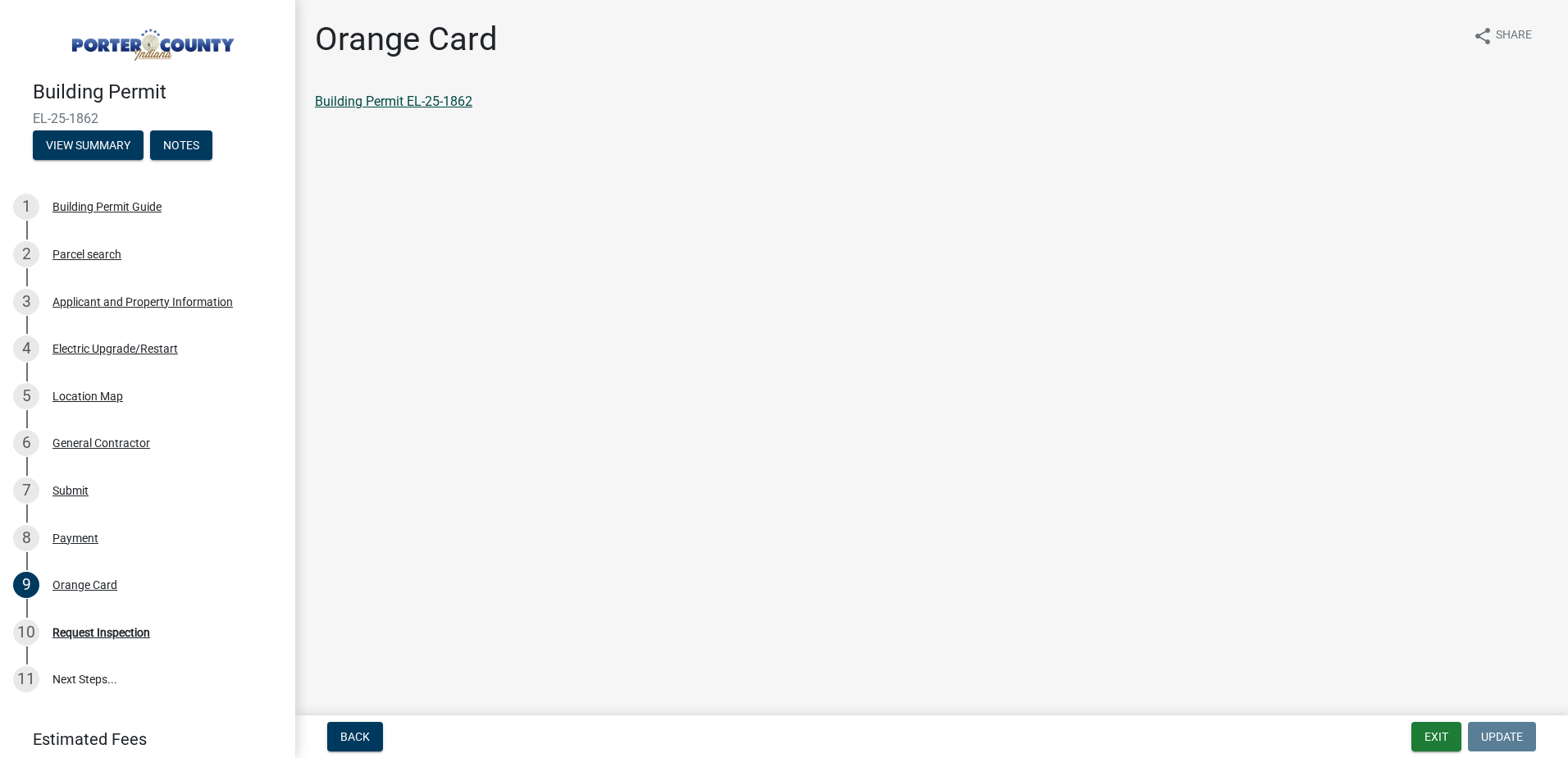
click at [449, 106] on link "Building Permit EL-25-1862" at bounding box center [393, 101] width 157 height 16
click at [81, 627] on div "Request Inspection" at bounding box center [101, 633] width 97 height 12
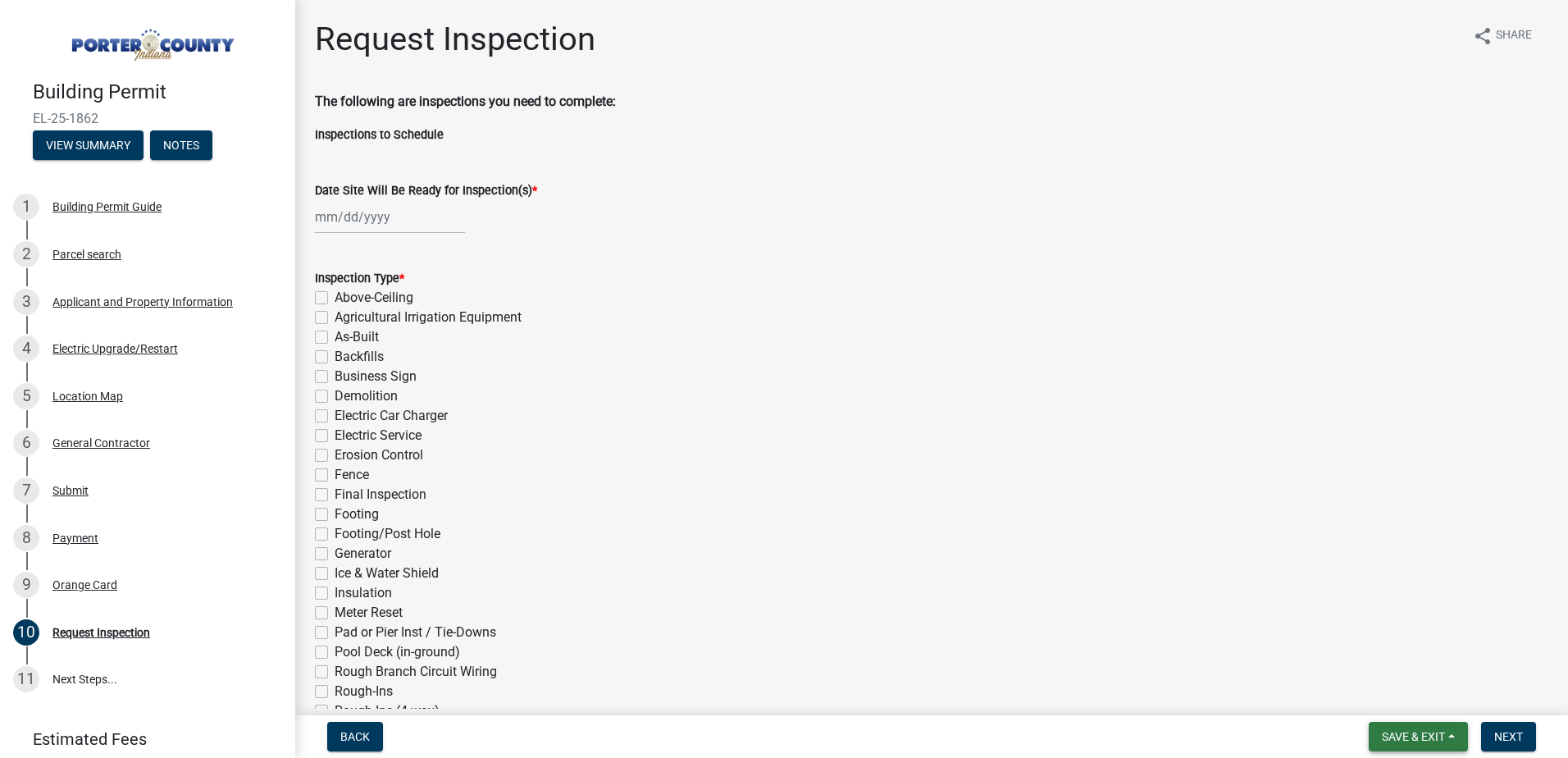
click at [1429, 733] on span "Save & Exit" at bounding box center [1413, 737] width 63 height 13
click at [1411, 691] on button "Save & Exit" at bounding box center [1402, 694] width 131 height 40
